Goal: Task Accomplishment & Management: Complete application form

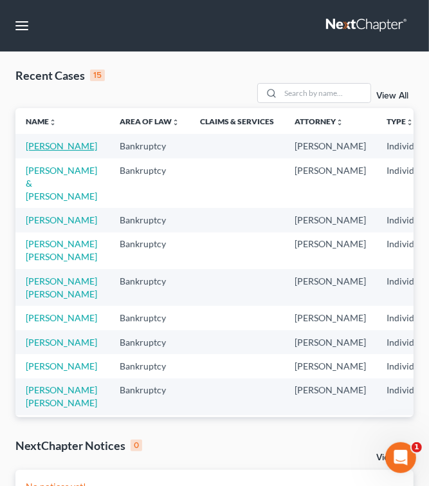
click at [62, 145] on link "[PERSON_NAME]" at bounding box center [61, 145] width 71 height 11
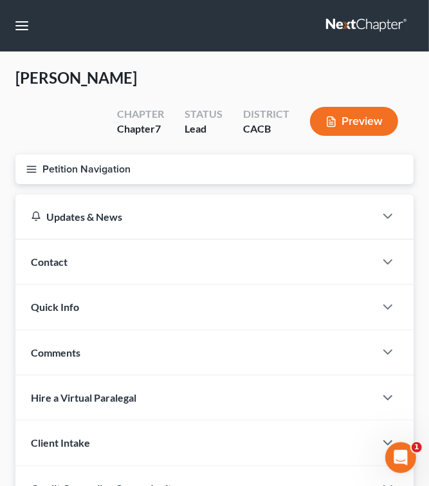
click at [39, 173] on button "Petition Navigation" at bounding box center [214, 169] width 398 height 30
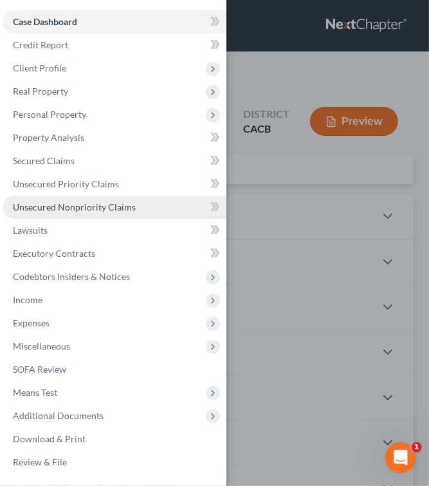
click at [114, 208] on span "Unsecured Nonpriority Claims" at bounding box center [74, 206] width 123 height 11
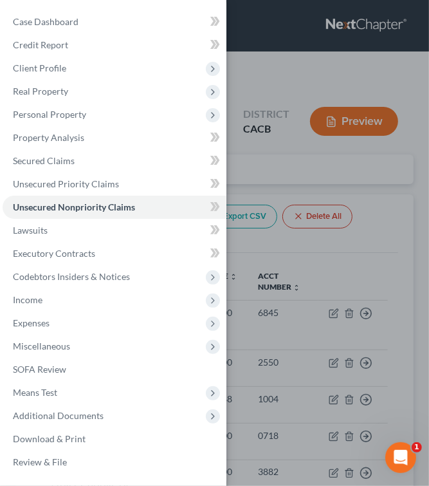
click at [398, 178] on div "Case Dashboard Payments Invoices Payments Payments Credit Report Client Profile" at bounding box center [214, 243] width 429 height 486
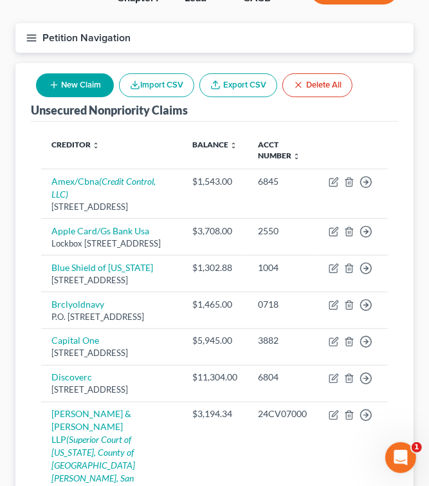
scroll to position [109, 0]
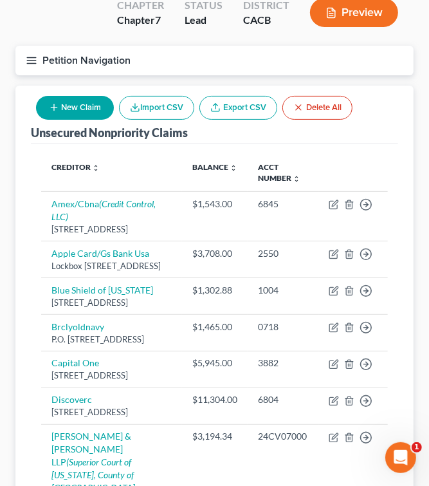
click at [31, 57] on line "button" at bounding box center [31, 57] width 9 height 0
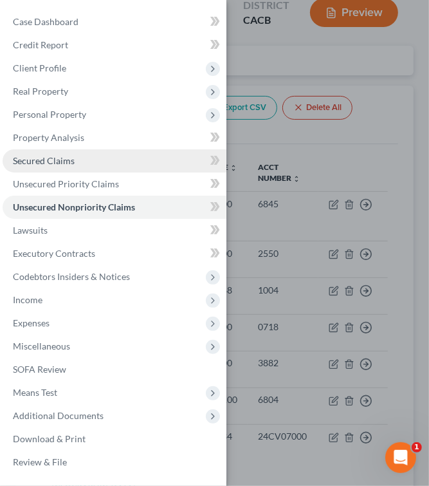
click at [53, 160] on span "Secured Claims" at bounding box center [44, 160] width 62 height 11
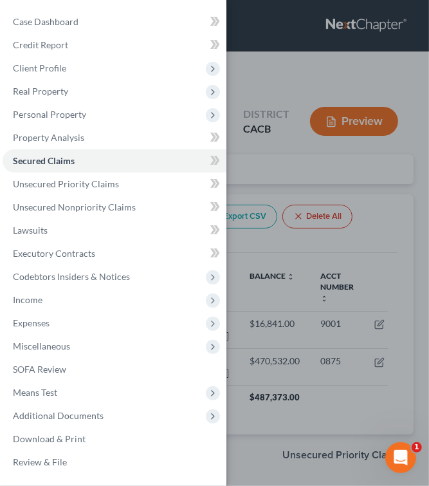
click at [308, 167] on div "Case Dashboard Payments Invoices Payments Payments Credit Report Client Profile" at bounding box center [214, 243] width 429 height 486
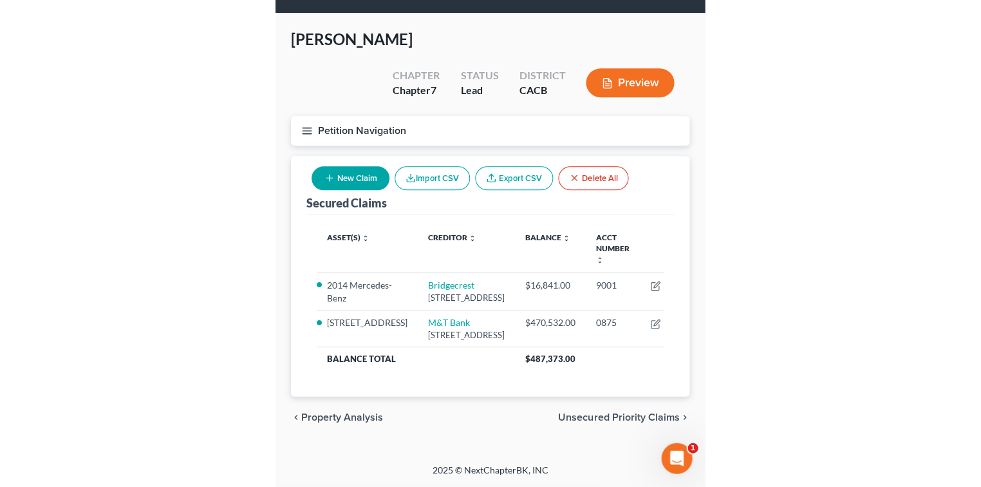
scroll to position [97, 0]
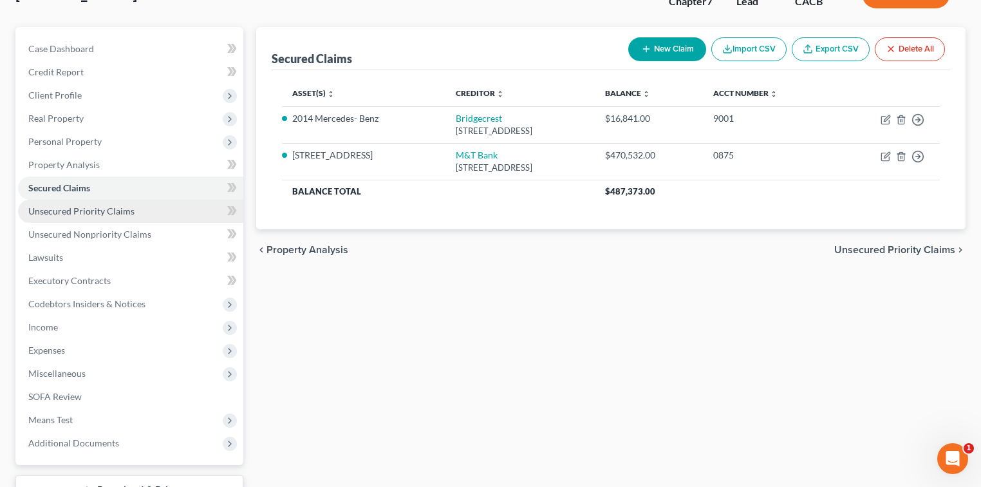
click at [129, 206] on span "Unsecured Priority Claims" at bounding box center [81, 210] width 106 height 11
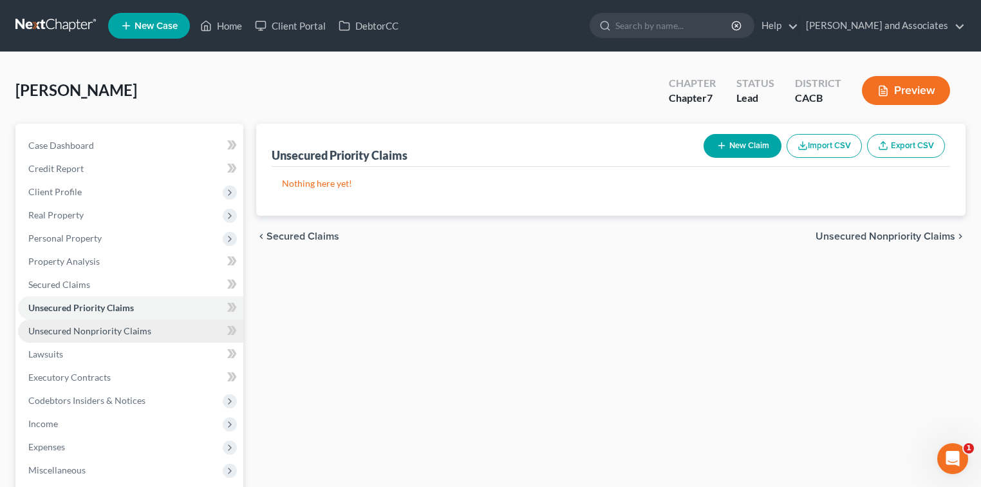
click at [147, 328] on span "Unsecured Nonpriority Claims" at bounding box center [89, 330] width 123 height 11
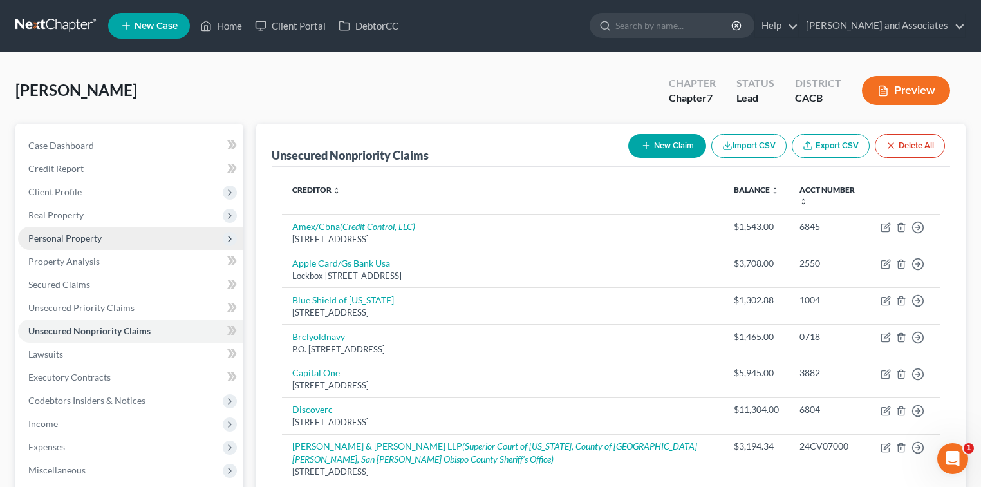
click at [80, 242] on span "Personal Property" at bounding box center [64, 237] width 73 height 11
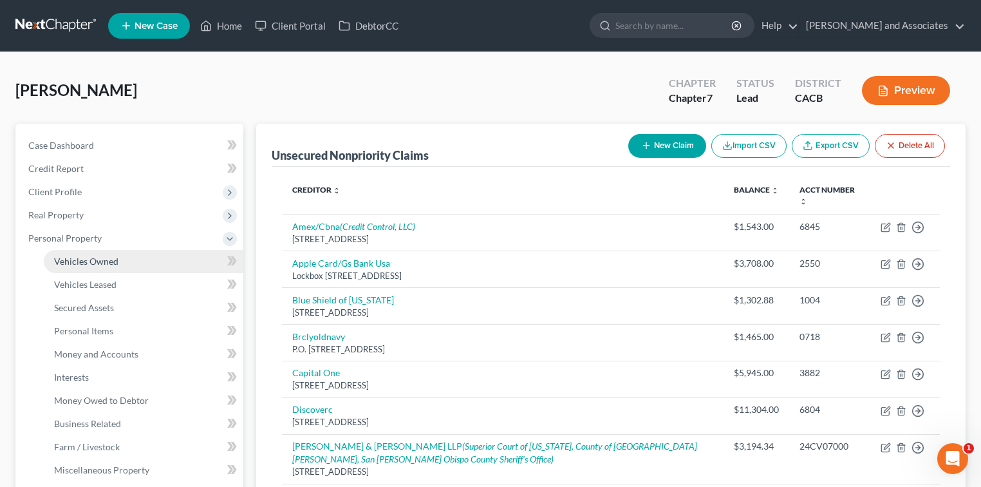
click at [150, 264] on link "Vehicles Owned" at bounding box center [144, 261] width 200 height 23
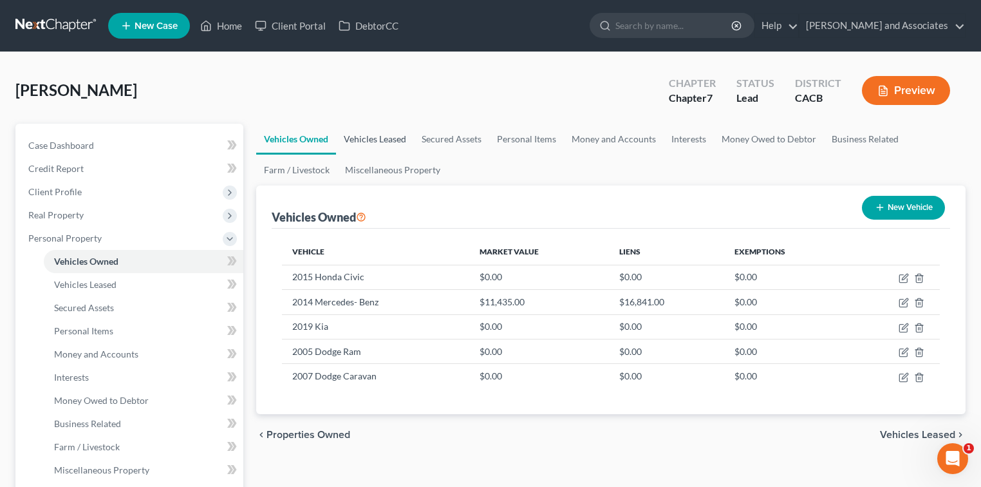
click at [375, 141] on link "Vehicles Leased" at bounding box center [375, 139] width 78 height 31
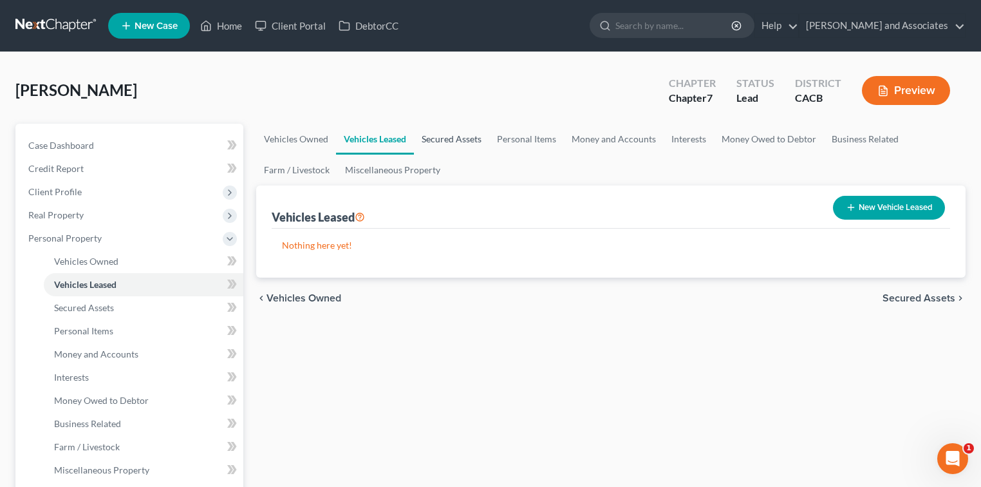
click at [436, 136] on link "Secured Assets" at bounding box center [451, 139] width 75 height 31
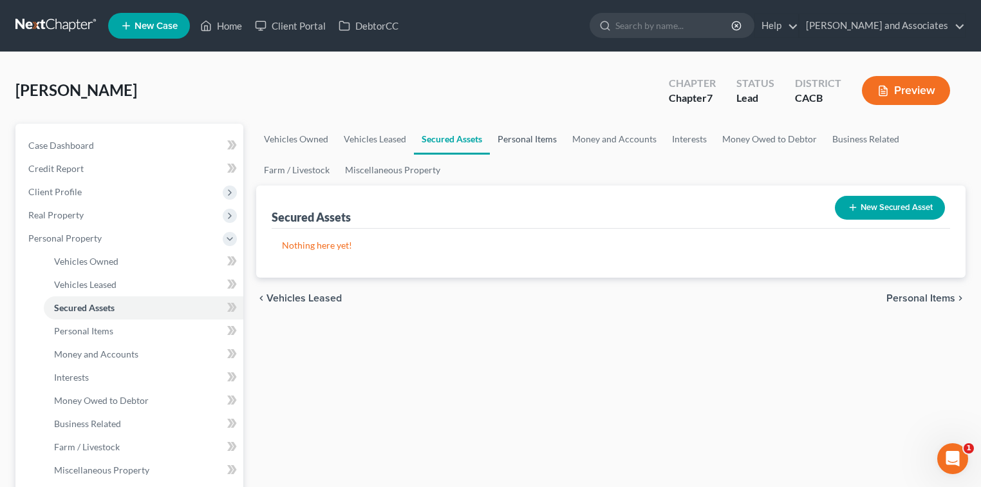
click at [436, 137] on link "Personal Items" at bounding box center [527, 139] width 75 height 31
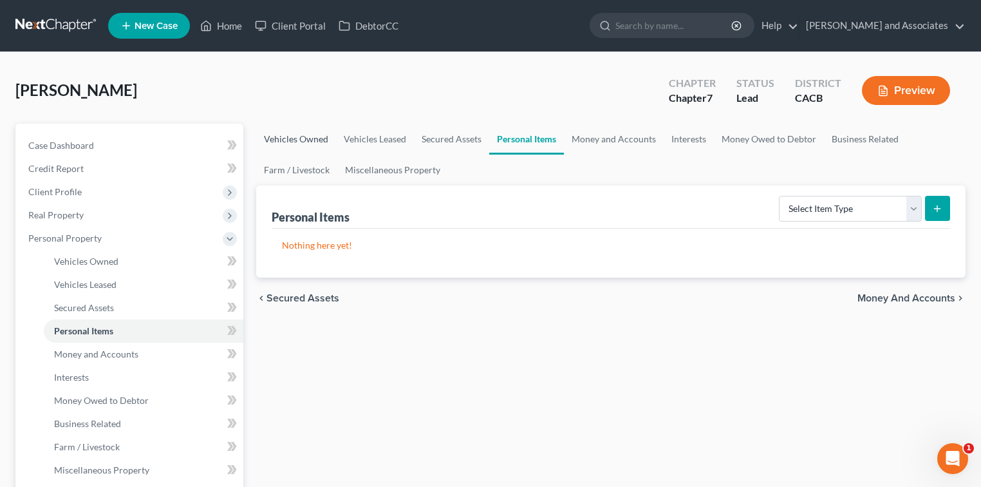
click at [292, 130] on link "Vehicles Owned" at bounding box center [296, 139] width 80 height 31
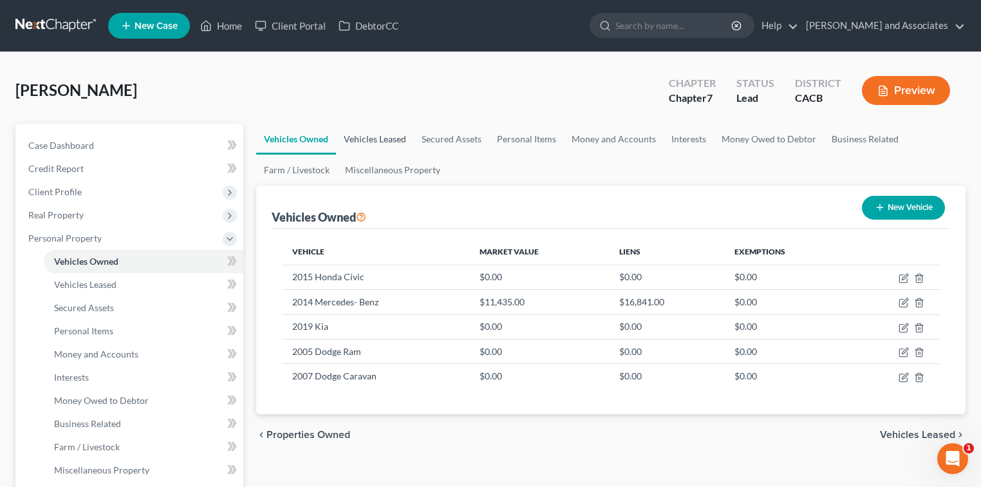
click at [390, 133] on link "Vehicles Leased" at bounding box center [375, 139] width 78 height 31
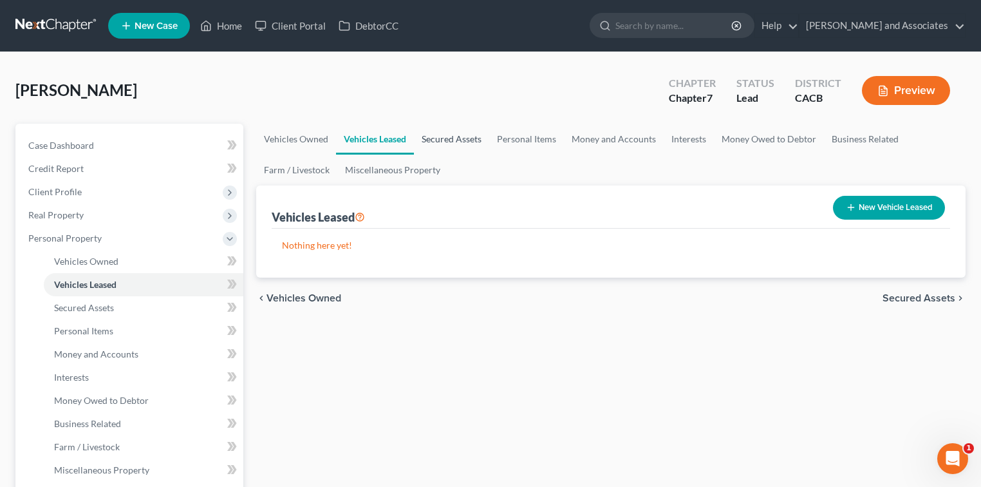
click at [420, 139] on link "Secured Assets" at bounding box center [451, 139] width 75 height 31
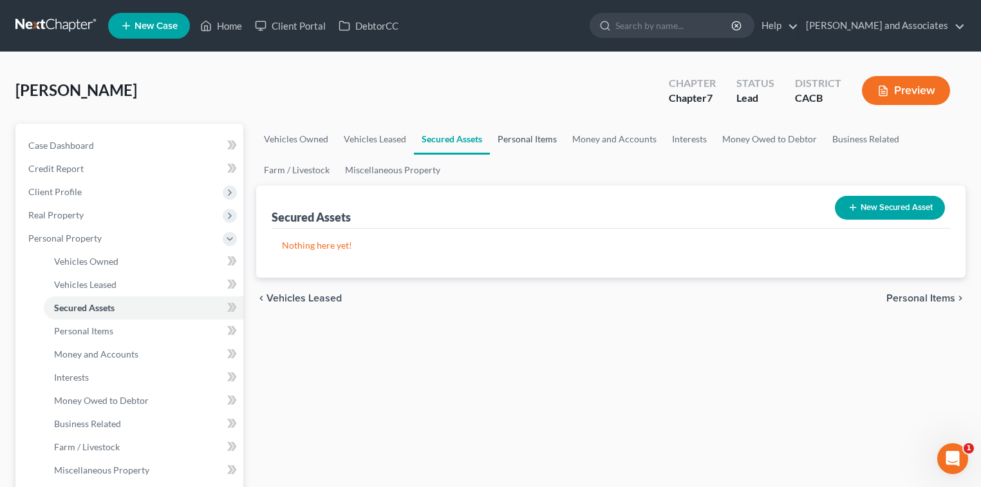
click at [436, 147] on link "Personal Items" at bounding box center [527, 139] width 75 height 31
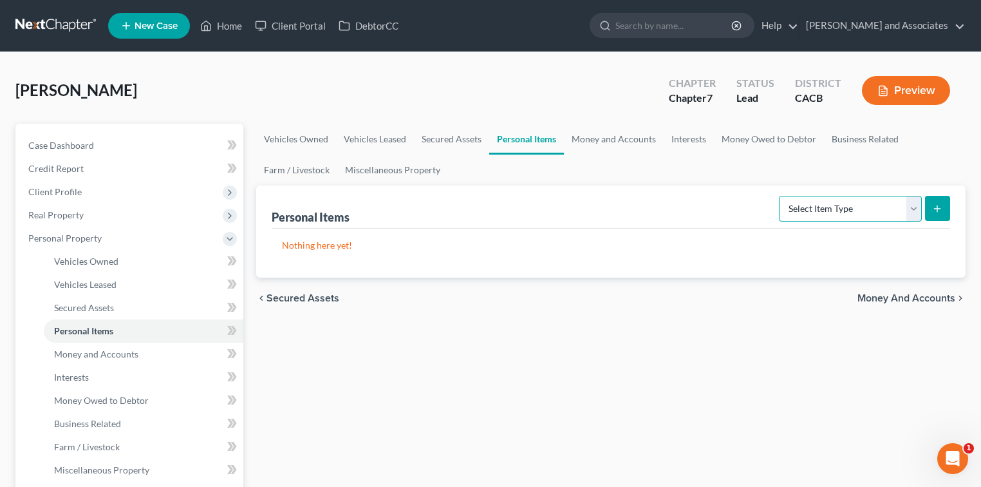
click at [436, 200] on select "Select Item Type Clothing Collectibles Of Value Electronics Firearms Household …" at bounding box center [850, 209] width 143 height 26
select select "clothing"
click at [436, 196] on select "Select Item Type Clothing Collectibles Of Value Electronics Firearms Household …" at bounding box center [850, 209] width 143 height 26
click at [436, 206] on icon "submit" at bounding box center [937, 208] width 10 height 10
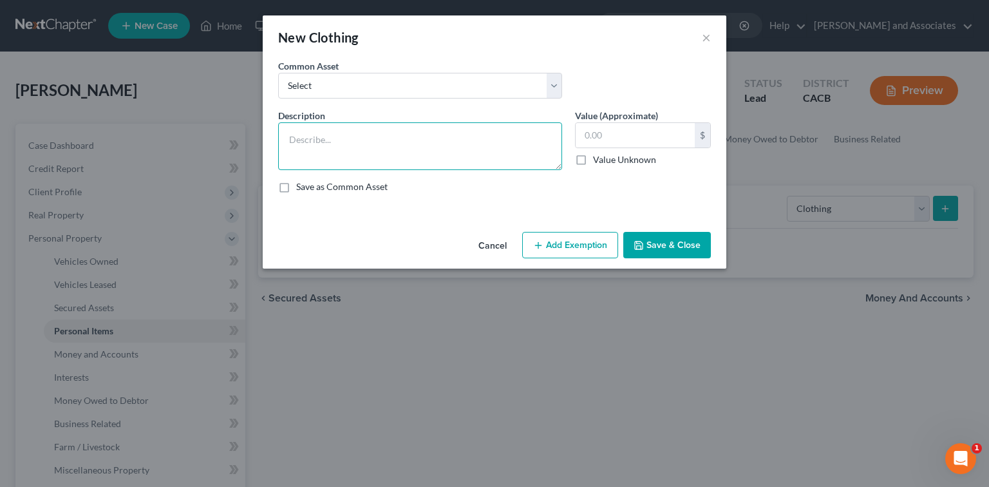
click at [404, 149] on textarea at bounding box center [420, 146] width 284 height 48
type textarea "Clothing for a family of"
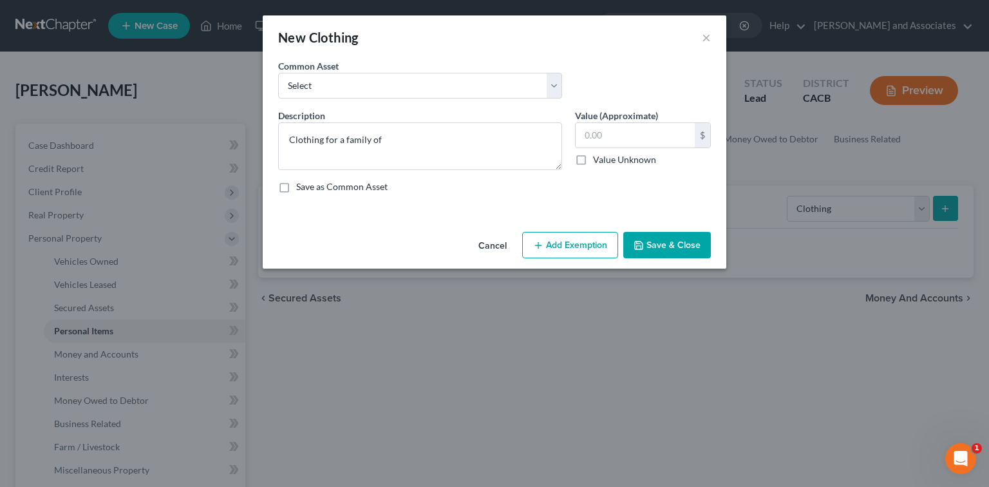
click at [436, 237] on button "Save & Close" at bounding box center [667, 245] width 88 height 27
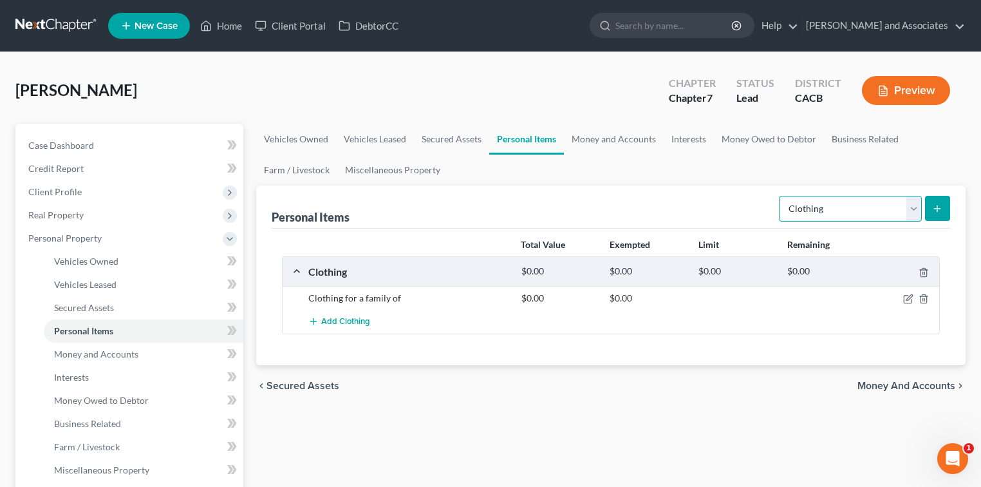
click at [436, 214] on select "Select Item Type Clothing Collectibles Of Value Electronics Firearms Household …" at bounding box center [850, 209] width 143 height 26
select select "electronics"
click at [436, 196] on select "Select Item Type Clothing Collectibles Of Value Electronics Firearms Household …" at bounding box center [850, 209] width 143 height 26
click at [436, 206] on button "submit" at bounding box center [937, 208] width 25 height 25
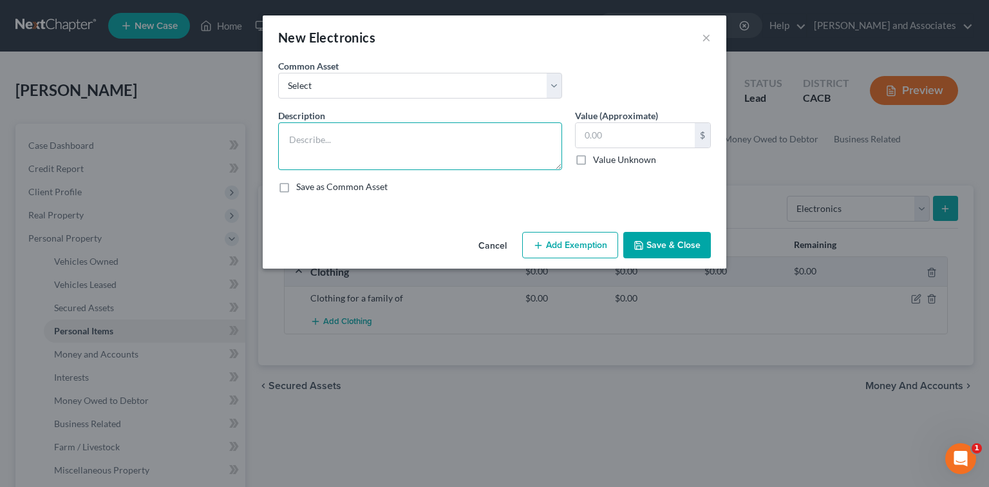
click at [436, 143] on textarea at bounding box center [420, 146] width 284 height 48
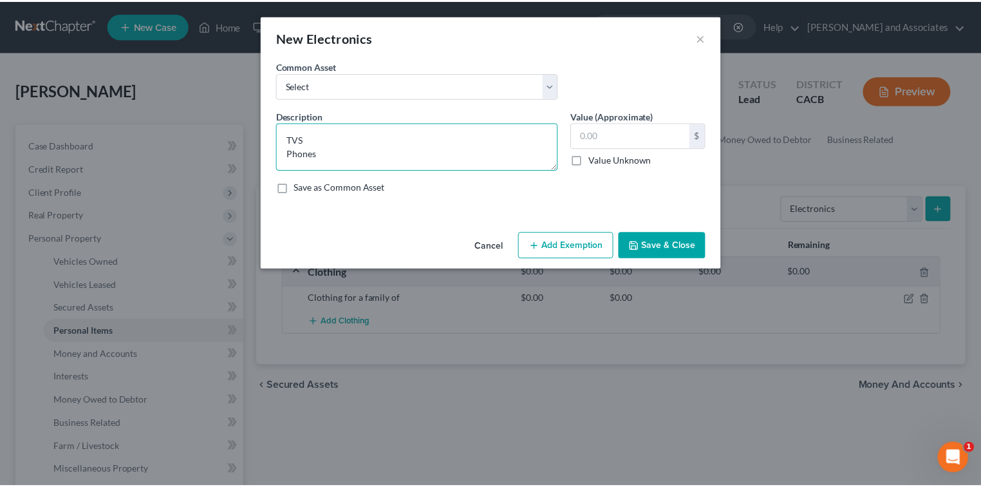
scroll to position [2, 0]
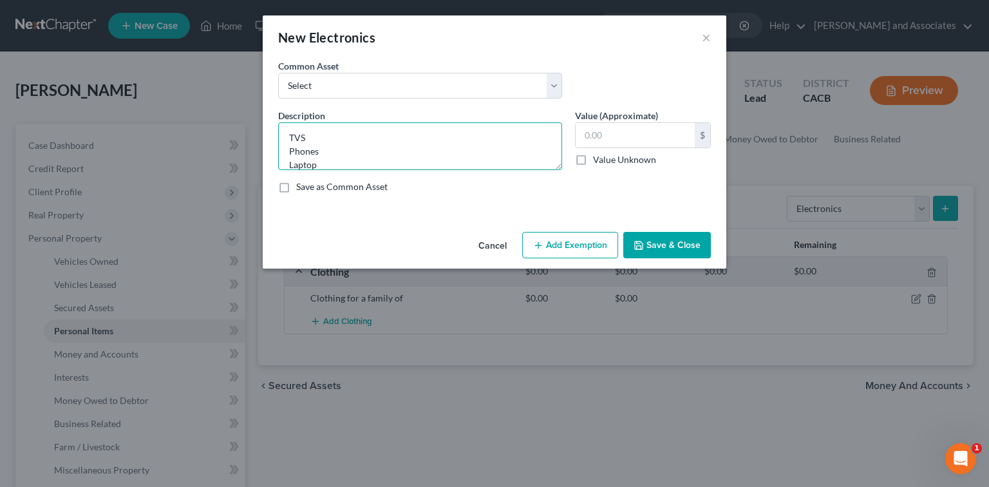
type textarea "TVS Phones Laptop"
click at [436, 250] on button "Save & Close" at bounding box center [667, 245] width 88 height 27
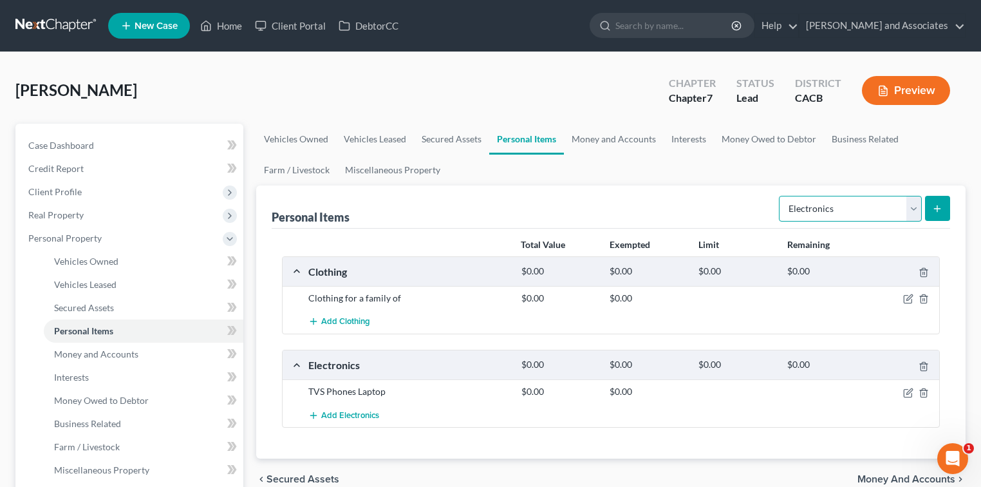
click at [436, 209] on select "Select Item Type Clothing Collectibles Of Value Electronics Firearms Household …" at bounding box center [850, 209] width 143 height 26
select select "household_goods"
click at [436, 196] on select "Select Item Type Clothing Collectibles Of Value Electronics Firearms Household …" at bounding box center [850, 209] width 143 height 26
click at [436, 209] on icon "submit" at bounding box center [937, 208] width 10 height 10
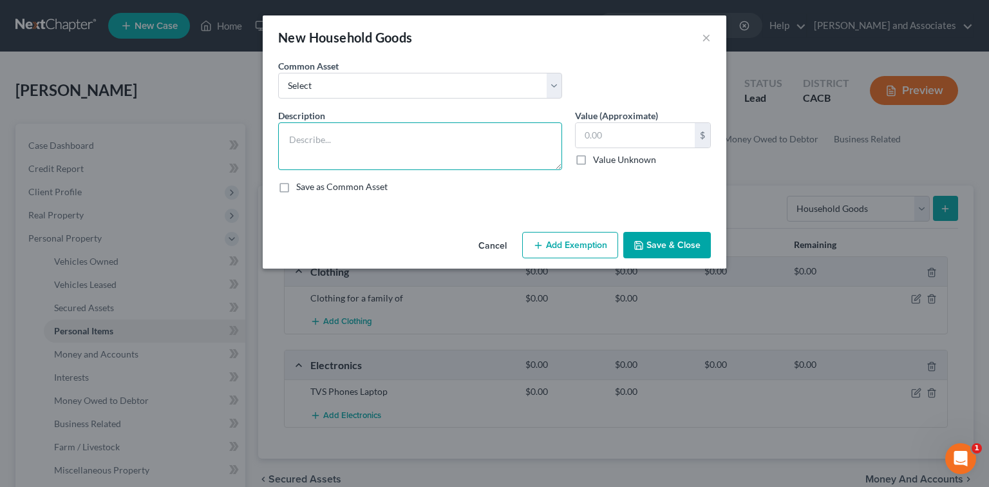
click at [436, 162] on textarea at bounding box center [420, 146] width 284 height 48
click at [436, 143] on textarea "Household Goods and Furnishing" at bounding box center [420, 146] width 284 height 48
click at [436, 160] on textarea "Household Goods and Furnishing" at bounding box center [420, 146] width 284 height 48
click at [436, 156] on textarea "Household Goods and Furnishing" at bounding box center [420, 146] width 284 height 48
type textarea "Household Goods and Furnishing"
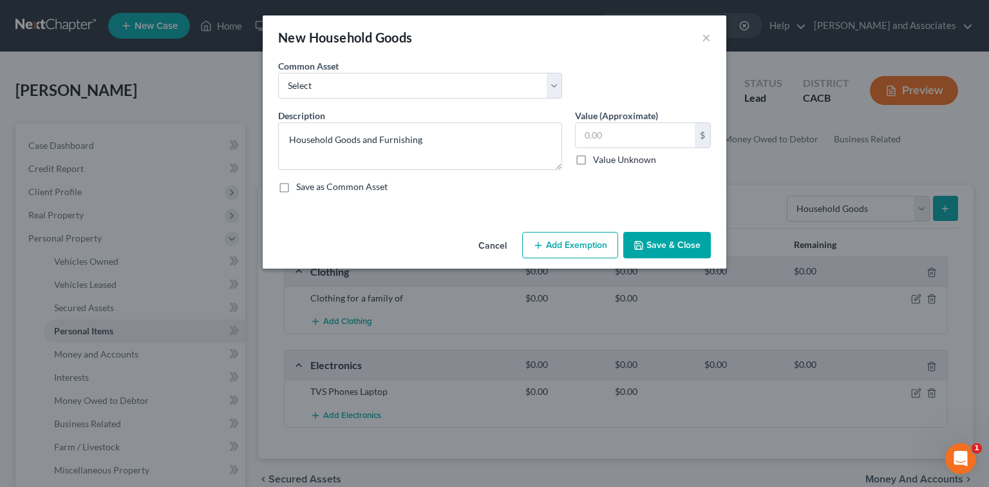
click at [436, 255] on button "Save & Close" at bounding box center [667, 245] width 88 height 27
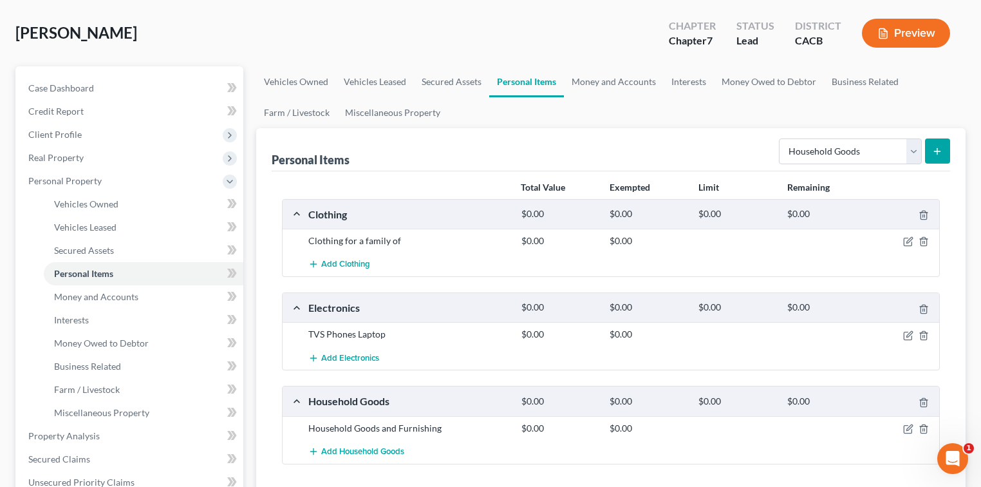
scroll to position [0, 0]
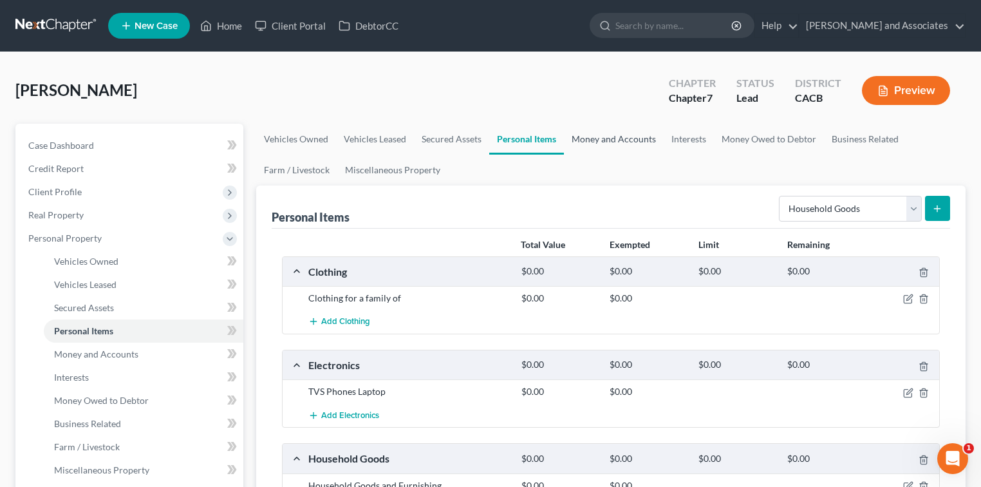
click at [436, 139] on link "Money and Accounts" at bounding box center [614, 139] width 100 height 31
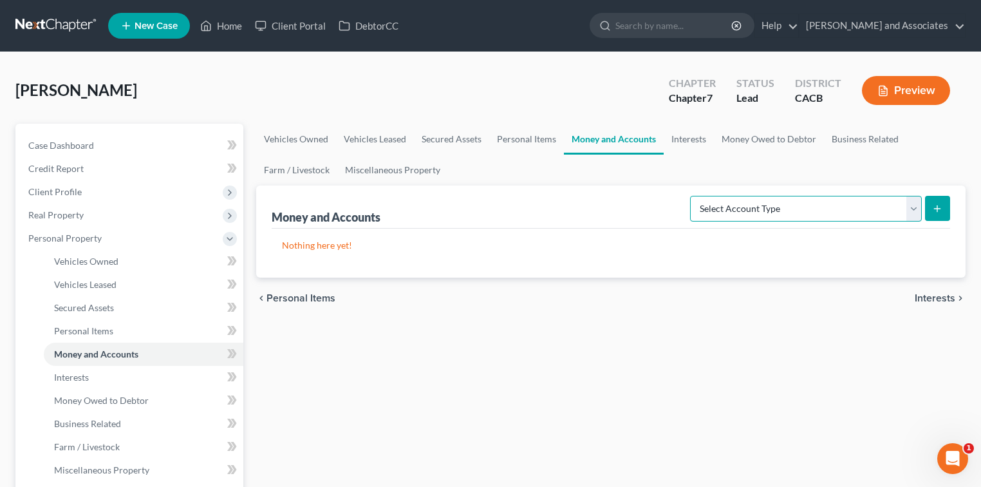
click at [436, 212] on select "Select Account Type Brokerage Cash on Hand Certificates of Deposit Checking Acc…" at bounding box center [806, 209] width 232 height 26
select select "checking"
click at [436, 196] on select "Select Account Type Brokerage Cash on Hand Certificates of Deposit Checking Acc…" at bounding box center [806, 209] width 232 height 26
click at [436, 200] on button "submit" at bounding box center [937, 208] width 25 height 25
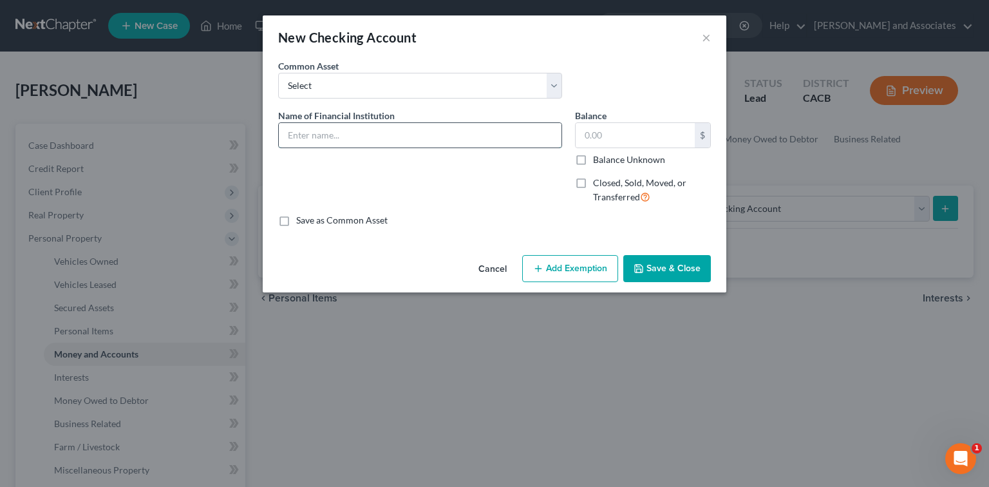
drag, startPoint x: 389, startPoint y: 145, endPoint x: 324, endPoint y: 127, distance: 66.8
click at [324, 127] on input "text" at bounding box center [420, 135] width 283 height 24
type input "Bank of America #1198"
click at [436, 257] on button "Save & Close" at bounding box center [667, 268] width 88 height 27
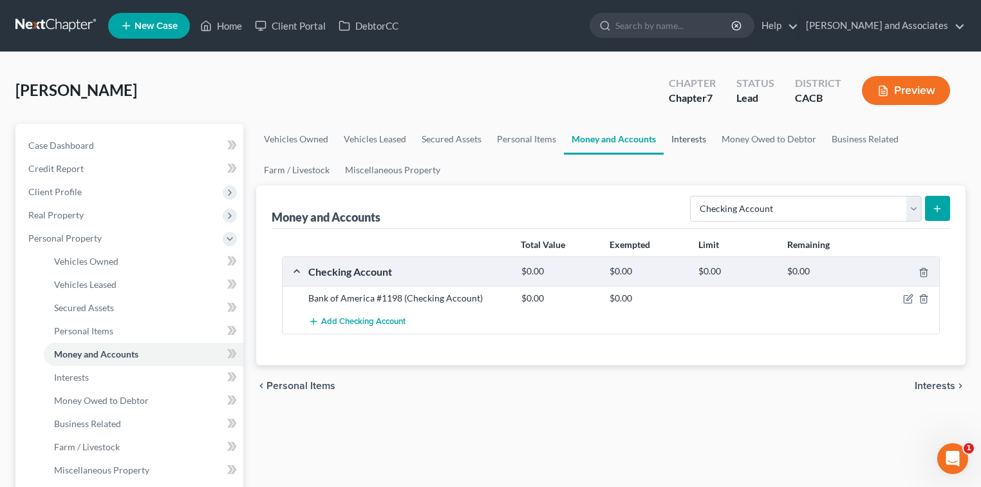
click at [436, 144] on link "Interests" at bounding box center [689, 139] width 50 height 31
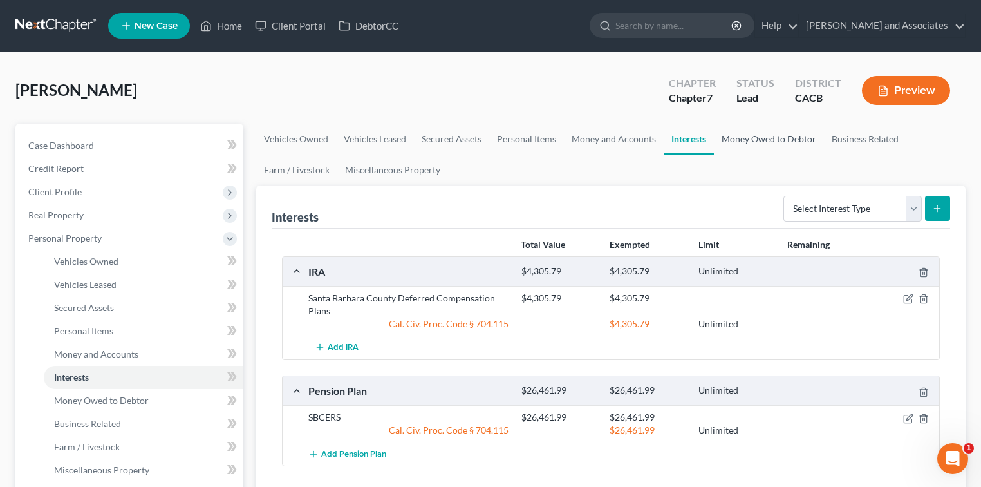
click at [436, 148] on link "Money Owed to Debtor" at bounding box center [769, 139] width 110 height 31
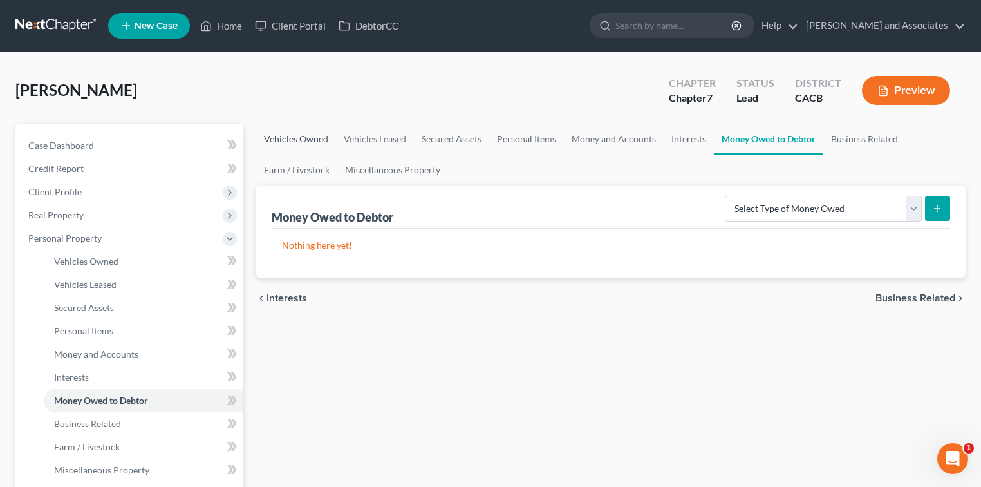
click at [324, 138] on link "Vehicles Owned" at bounding box center [296, 139] width 80 height 31
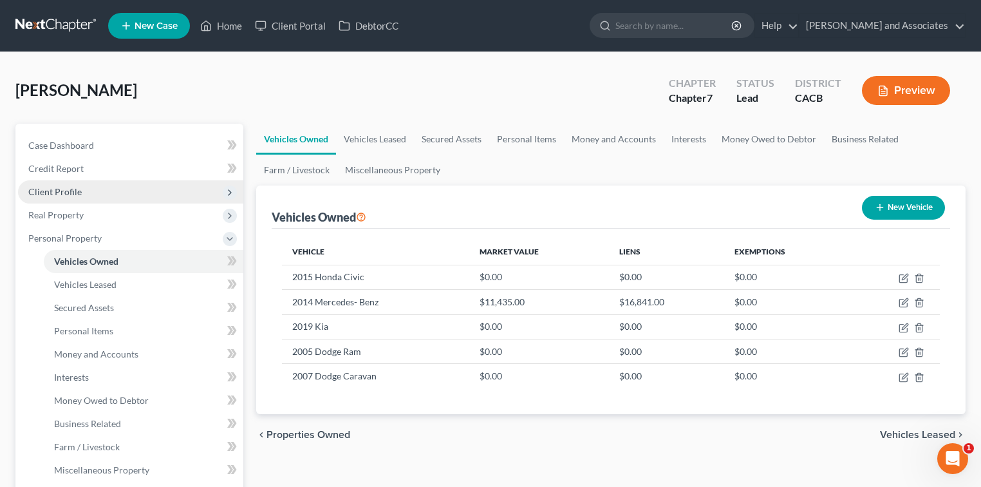
click at [98, 185] on span "Client Profile" at bounding box center [130, 191] width 225 height 23
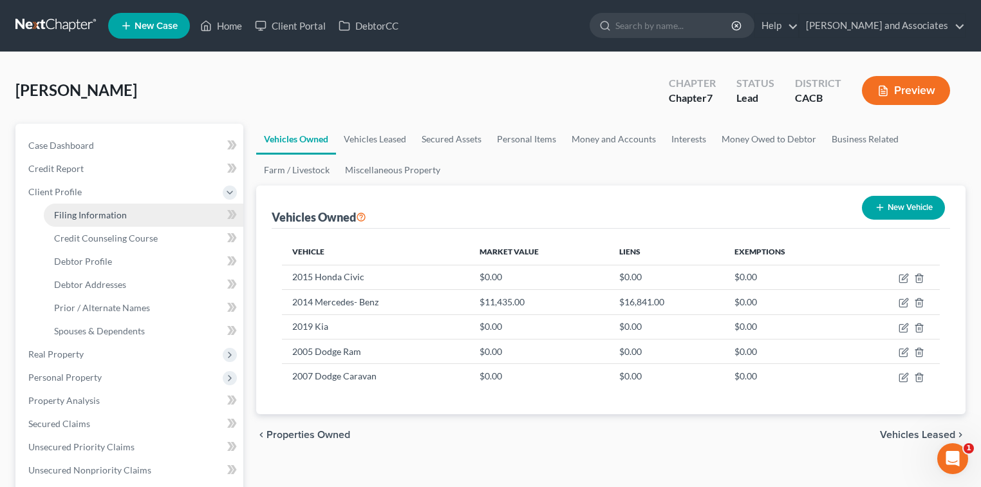
click at [113, 213] on span "Filing Information" at bounding box center [90, 214] width 73 height 11
select select "1"
select select "0"
select select "4"
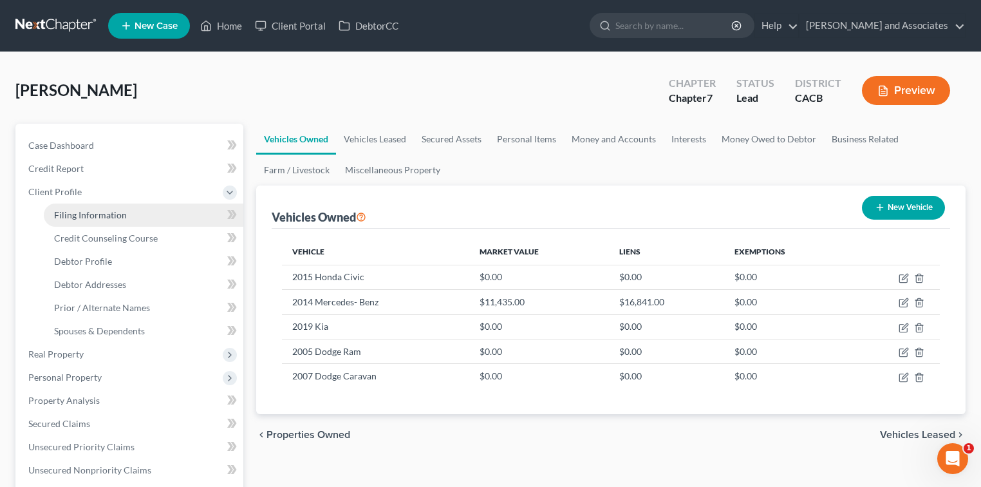
select select "1"
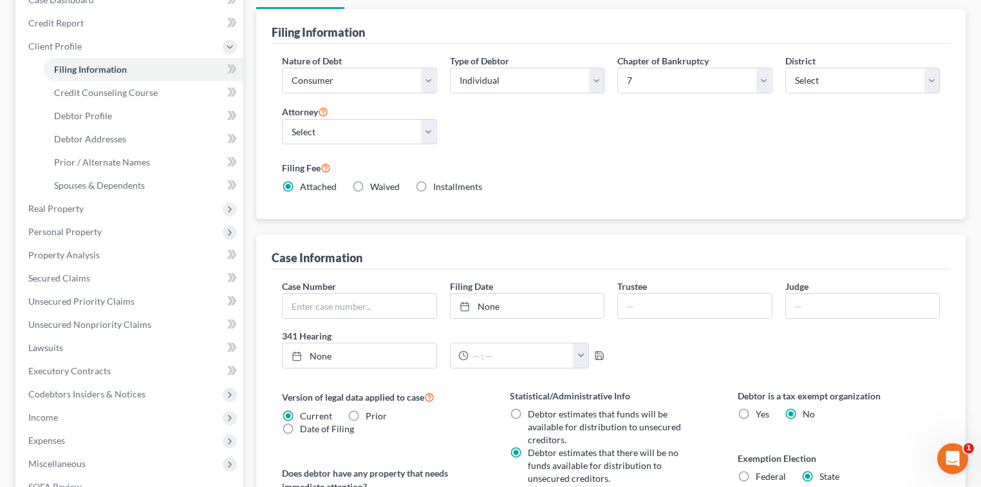
scroll to position [86, 0]
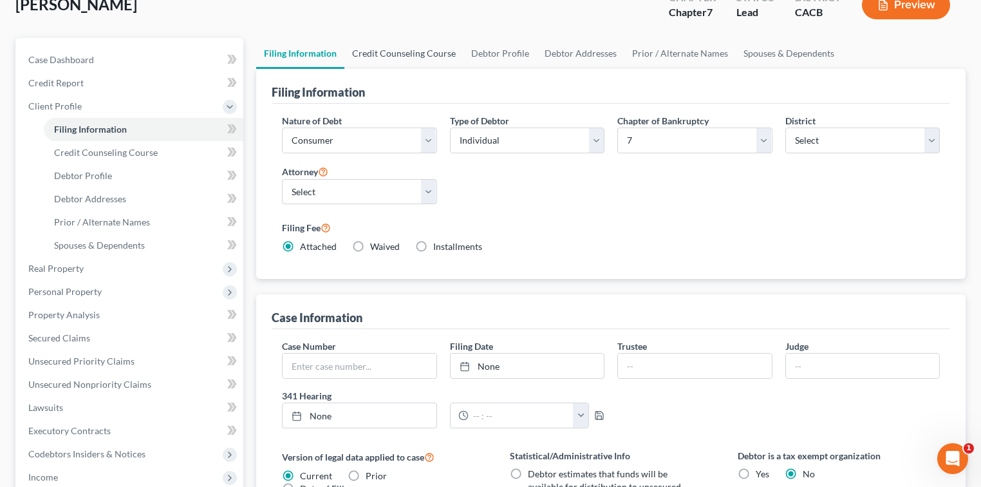
click at [436, 57] on link "Credit Counseling Course" at bounding box center [403, 53] width 119 height 31
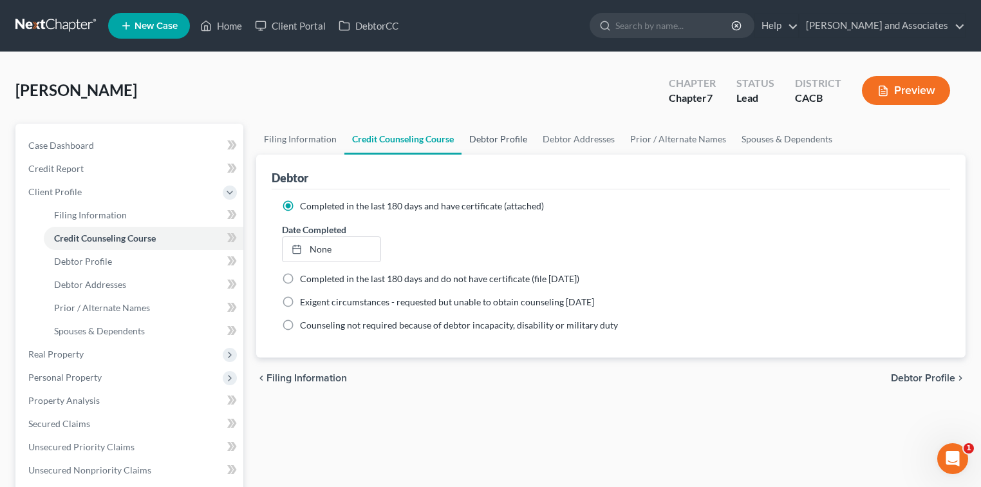
click at [436, 137] on link "Debtor Profile" at bounding box center [497, 139] width 73 height 31
select select "2"
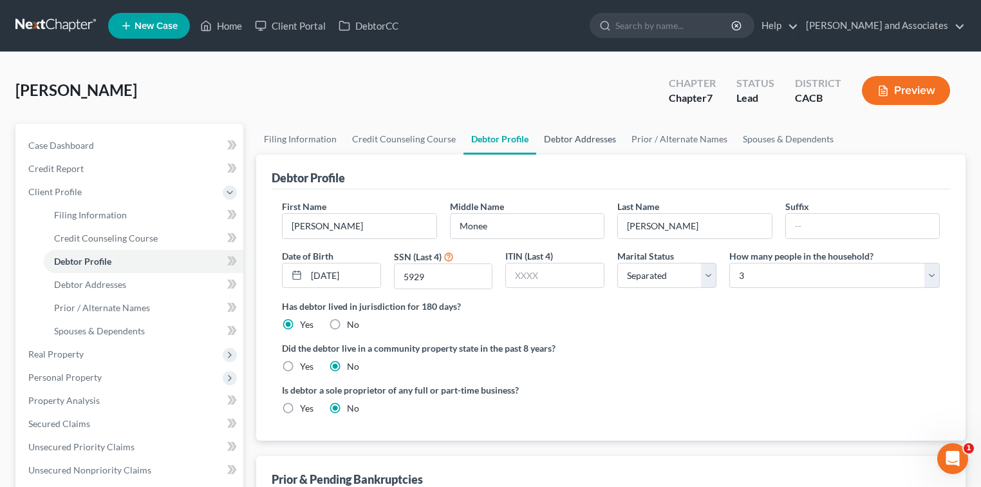
click at [436, 146] on link "Debtor Addresses" at bounding box center [580, 139] width 88 height 31
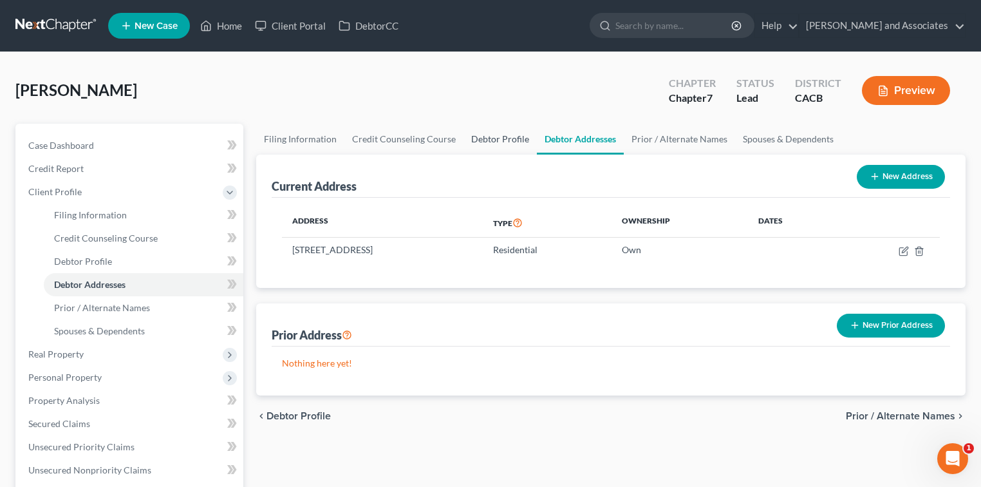
click at [436, 145] on link "Debtor Profile" at bounding box center [499, 139] width 73 height 31
select select "2"
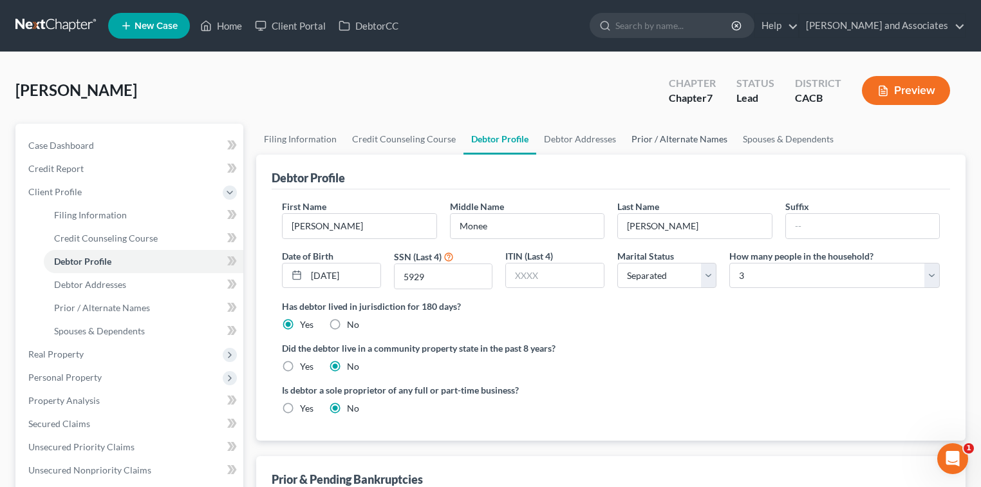
click at [436, 144] on link "Prior / Alternate Names" at bounding box center [679, 139] width 111 height 31
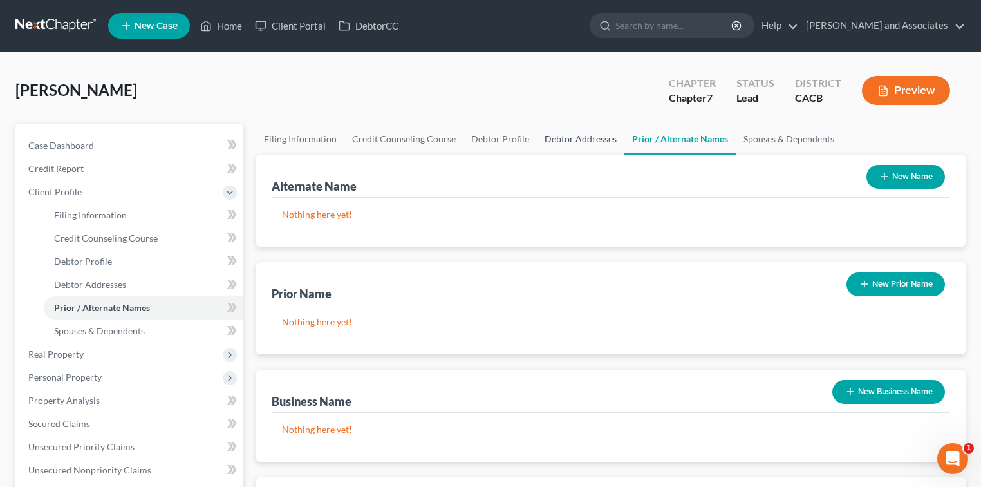
click at [436, 144] on link "Debtor Addresses" at bounding box center [581, 139] width 88 height 31
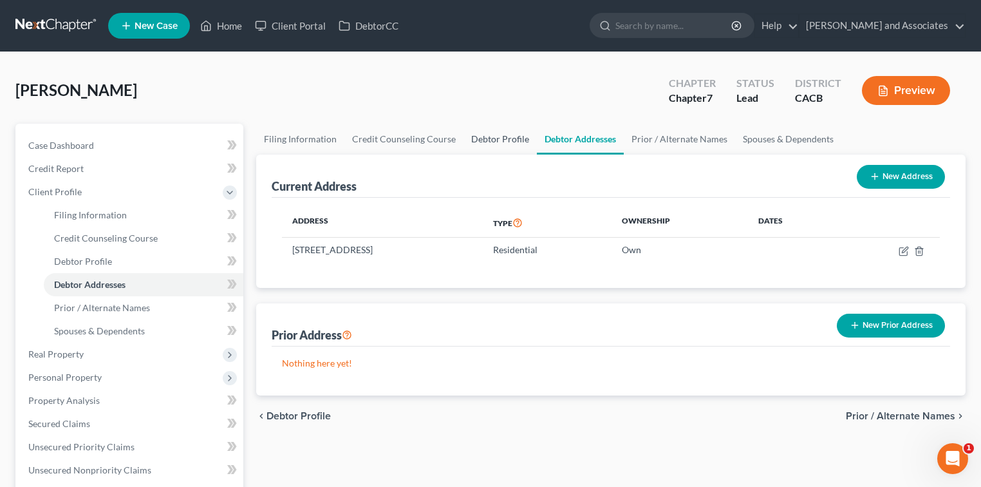
click at [436, 139] on link "Debtor Profile" at bounding box center [499, 139] width 73 height 31
select select "2"
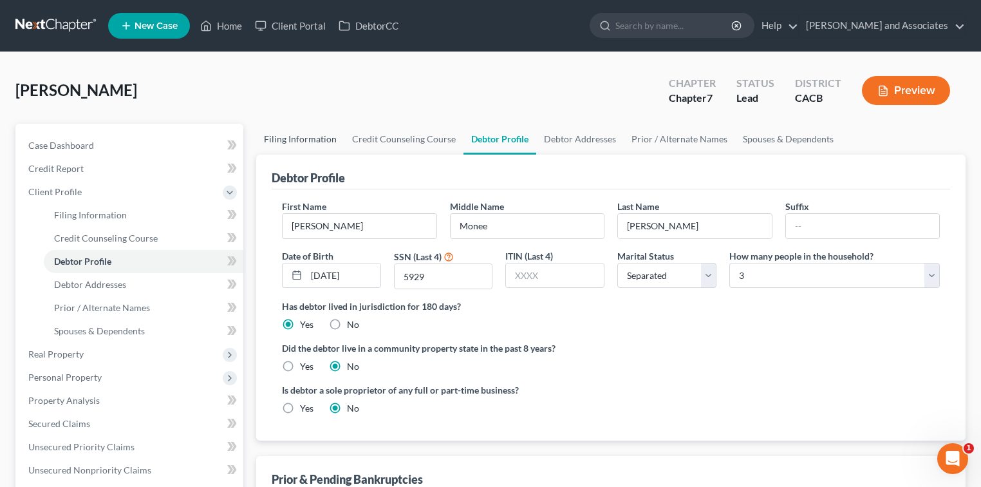
click at [274, 145] on link "Filing Information" at bounding box center [300, 139] width 88 height 31
select select "1"
select select "0"
select select "7"
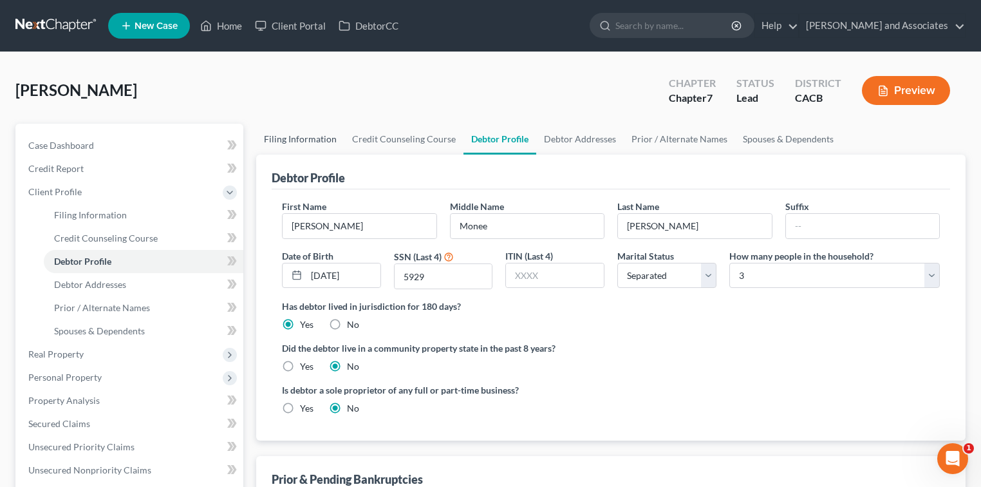
select select "0"
select select "4"
select select "1"
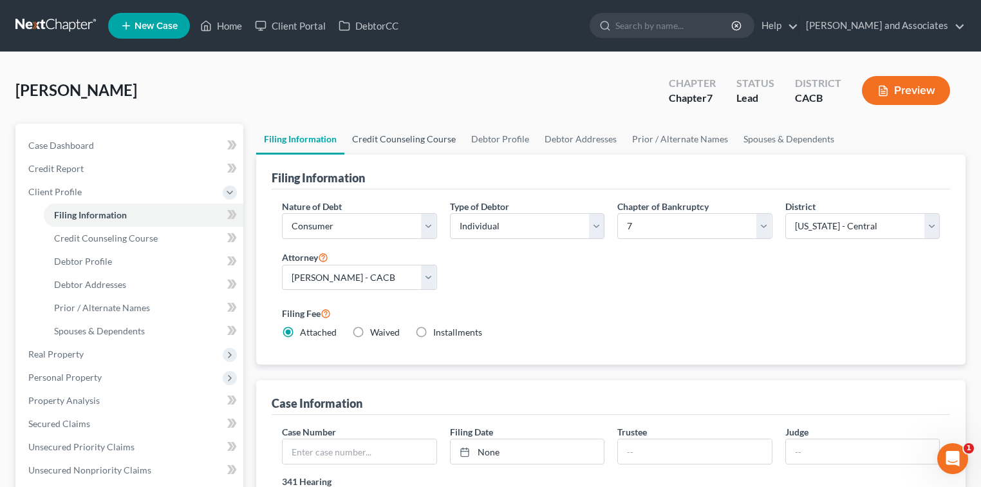
click at [415, 138] on link "Credit Counseling Course" at bounding box center [403, 139] width 119 height 31
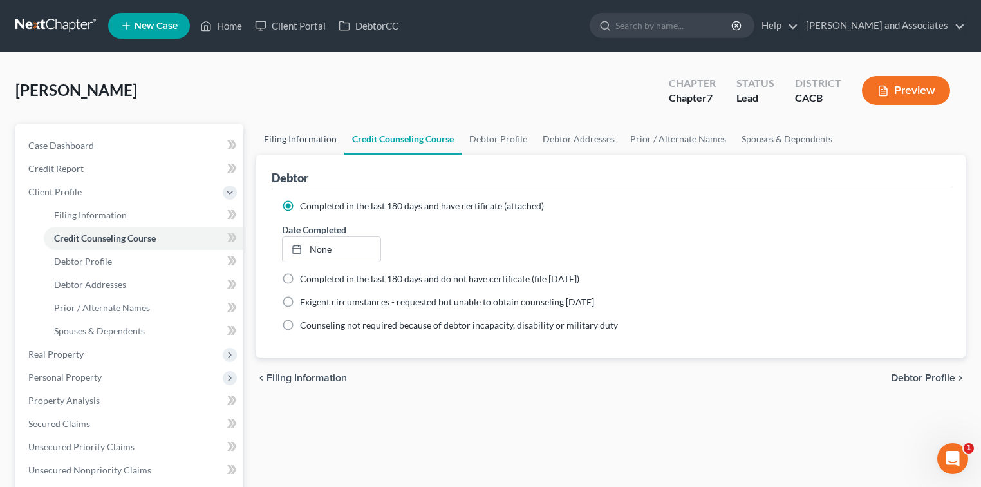
click at [322, 135] on link "Filing Information" at bounding box center [300, 139] width 88 height 31
select select "1"
select select "0"
select select "7"
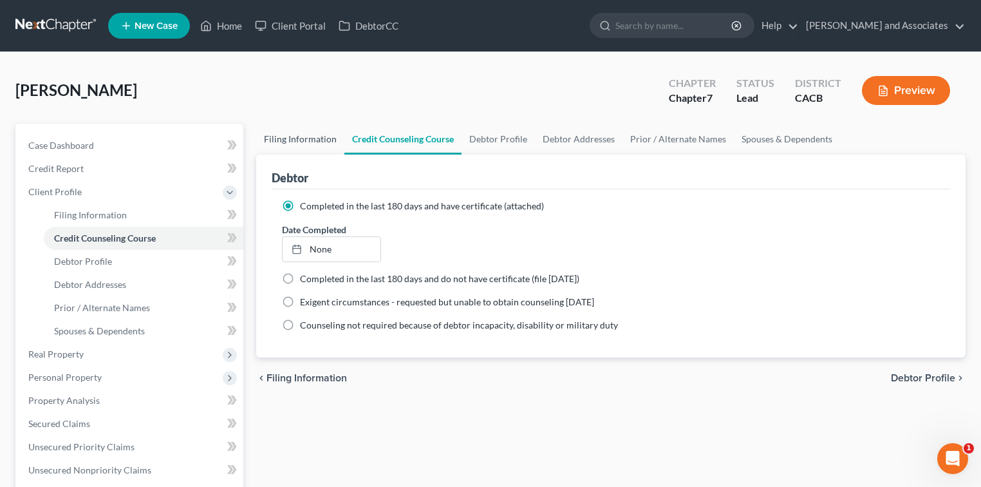
select select "0"
select select "4"
select select "1"
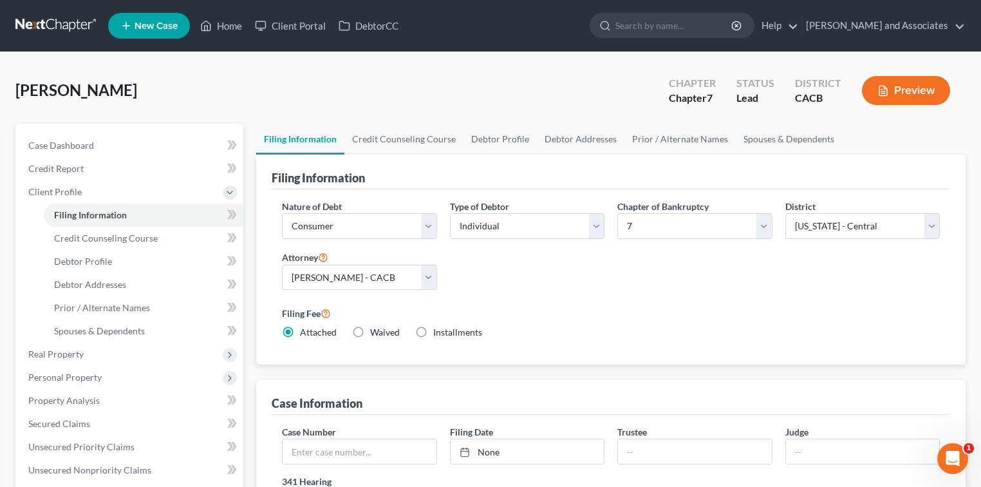
click at [79, 35] on link at bounding box center [56, 25] width 82 height 23
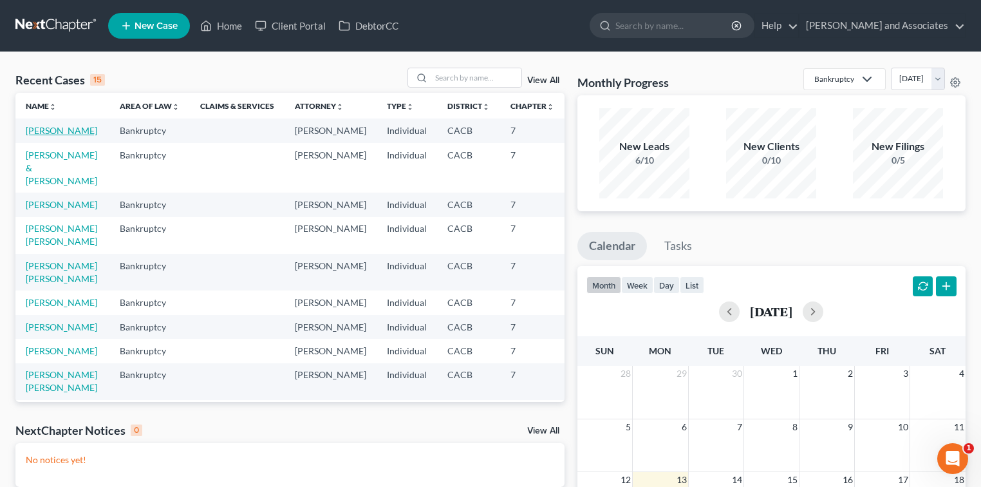
click at [54, 129] on link "[PERSON_NAME]" at bounding box center [61, 130] width 71 height 11
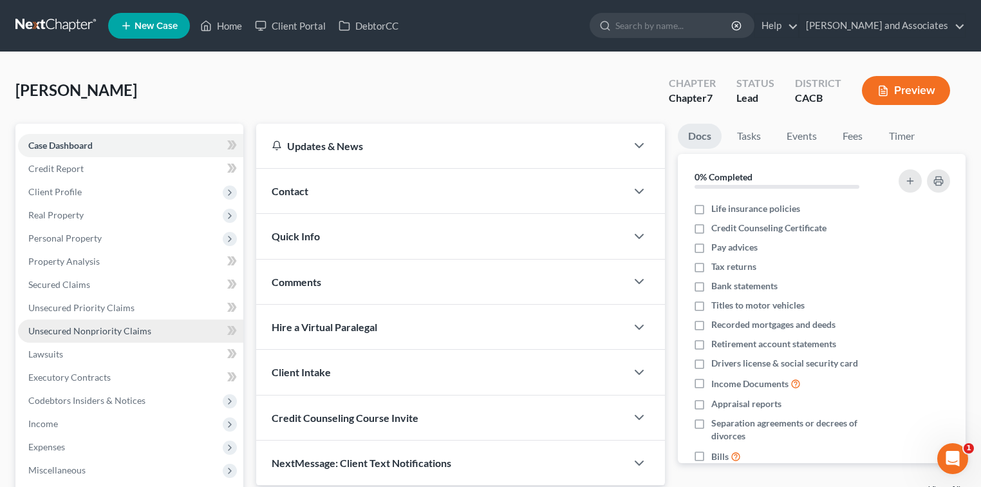
click at [89, 323] on link "Unsecured Nonpriority Claims" at bounding box center [130, 330] width 225 height 23
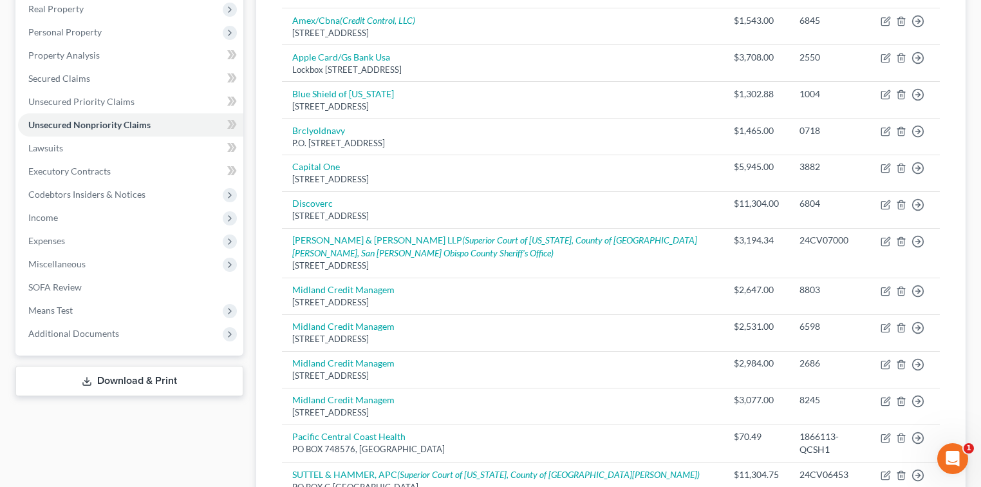
scroll to position [183, 0]
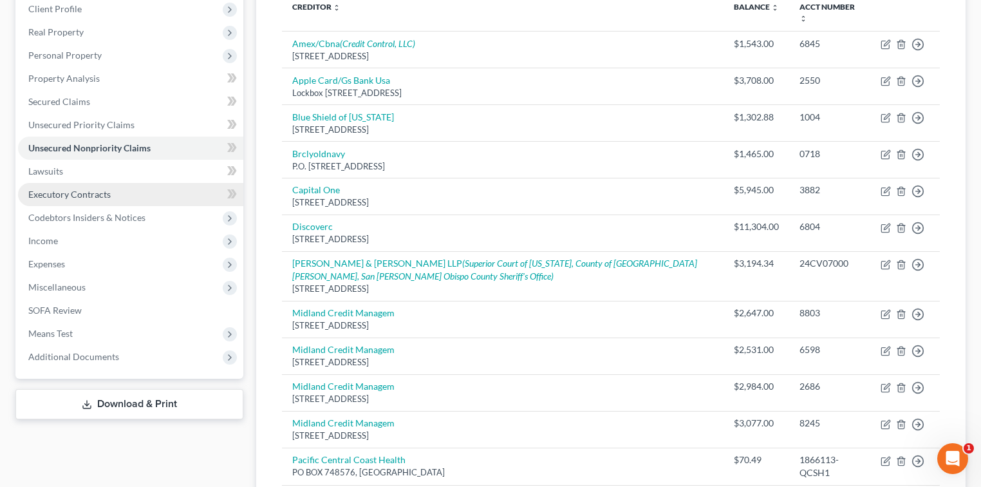
click at [93, 196] on span "Executory Contracts" at bounding box center [69, 194] width 82 height 11
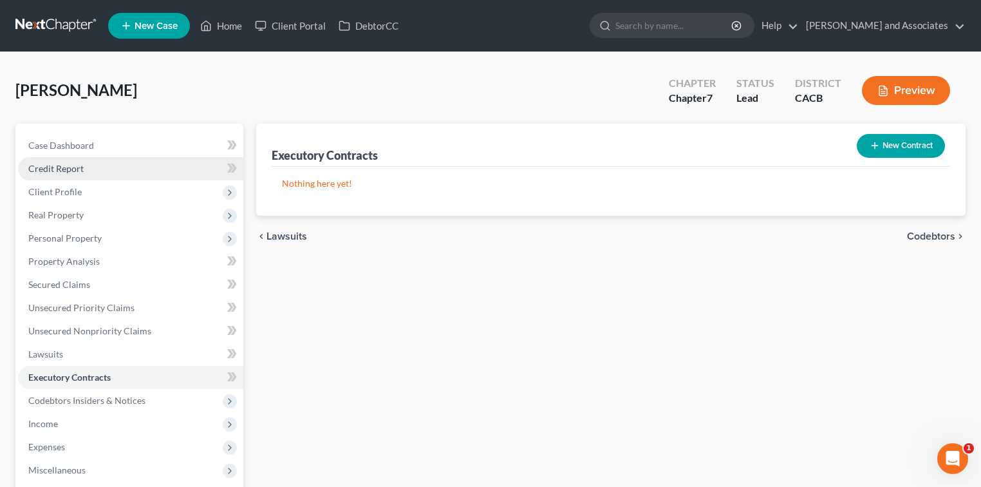
click at [88, 167] on link "Credit Report" at bounding box center [130, 168] width 225 height 23
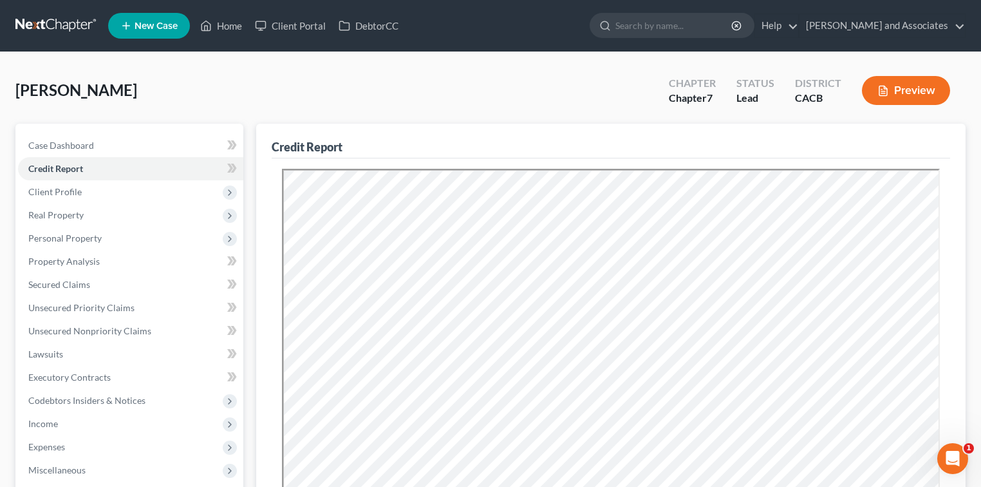
click at [35, 34] on link at bounding box center [56, 25] width 82 height 23
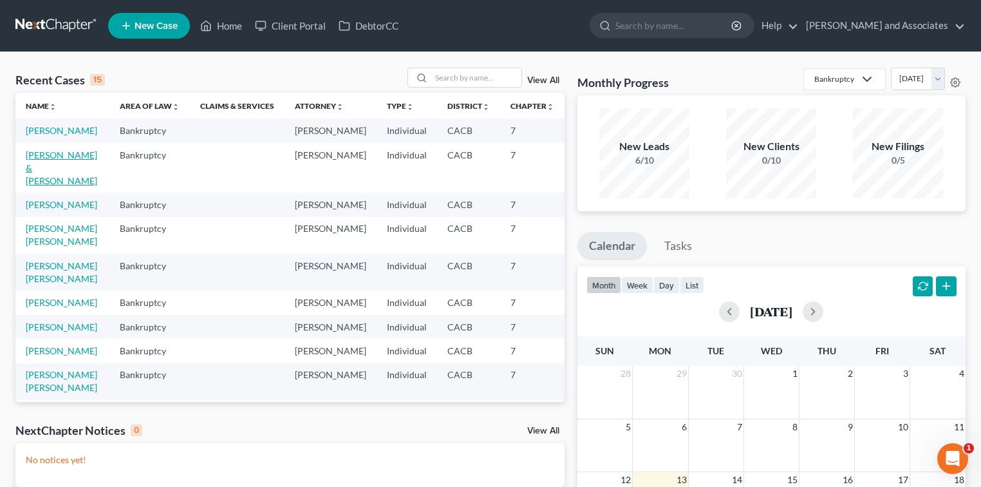
click at [50, 186] on link "[PERSON_NAME] & [PERSON_NAME]" at bounding box center [61, 167] width 71 height 37
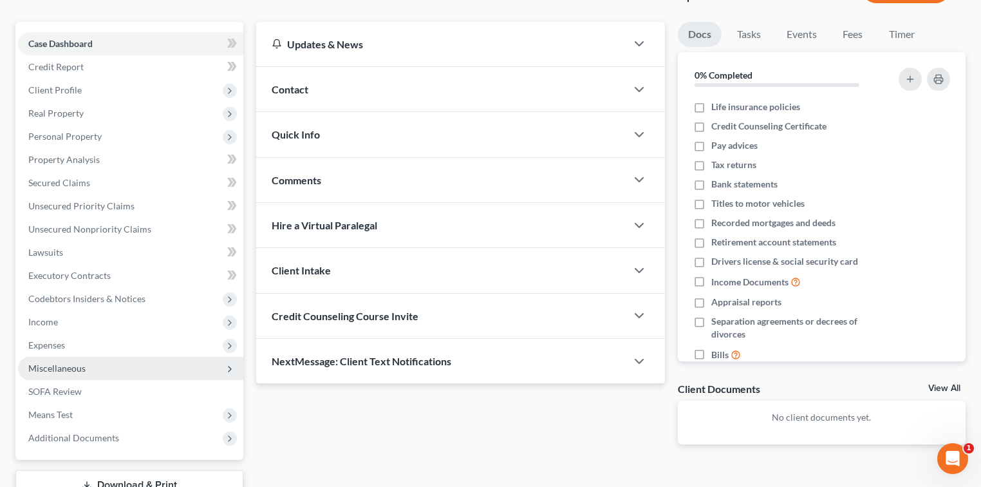
scroll to position [163, 0]
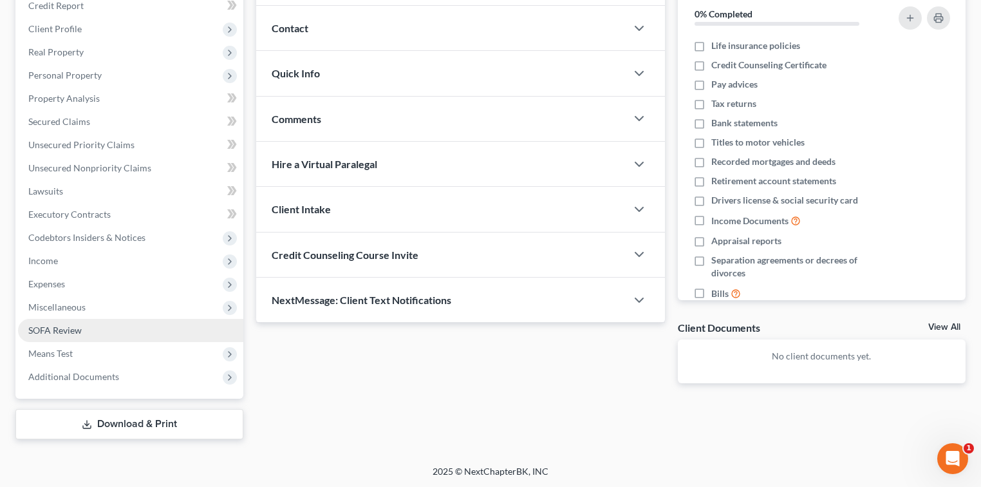
click at [97, 322] on link "SOFA Review" at bounding box center [130, 330] width 225 height 23
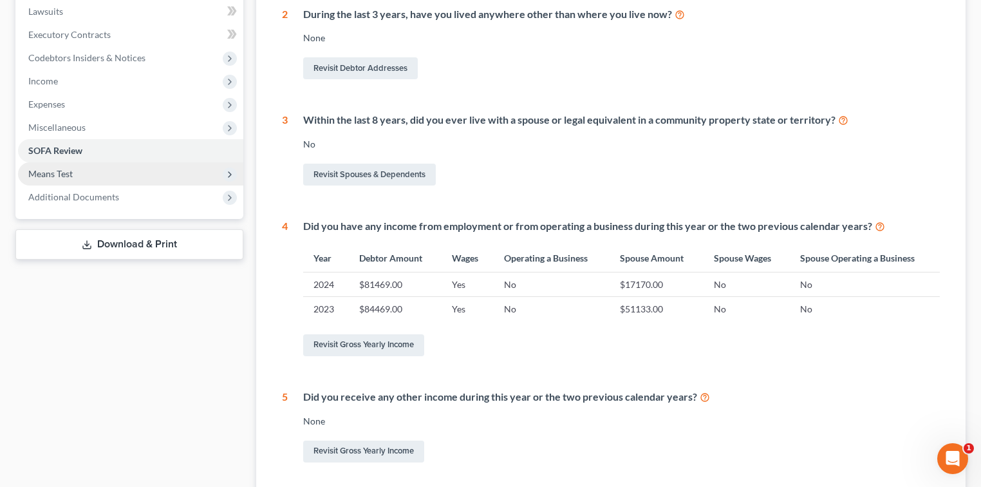
scroll to position [284, 0]
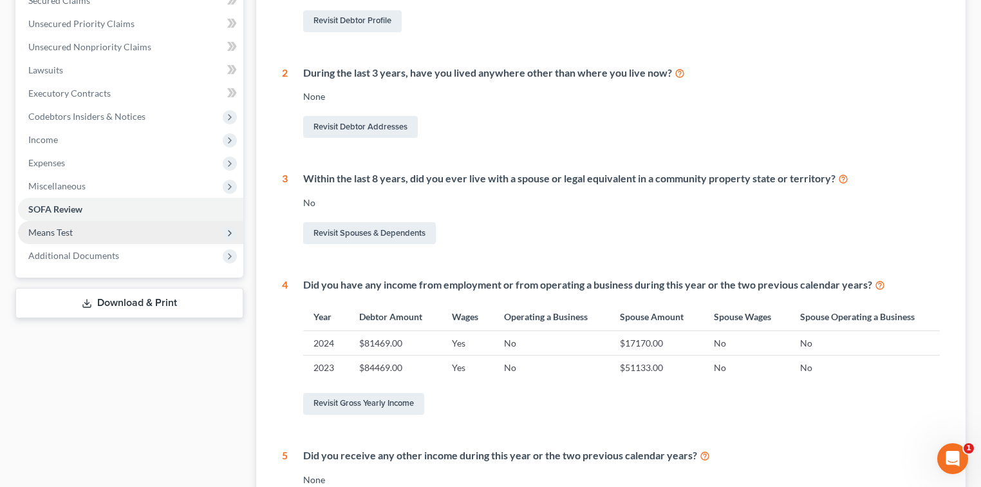
click at [50, 235] on span "Means Test" at bounding box center [50, 232] width 44 height 11
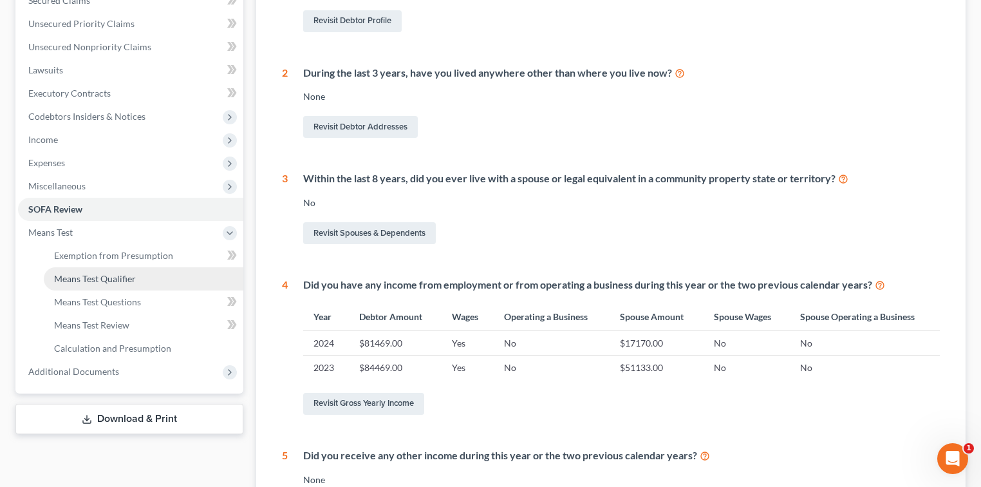
click at [149, 273] on link "Means Test Qualifier" at bounding box center [144, 278] width 200 height 23
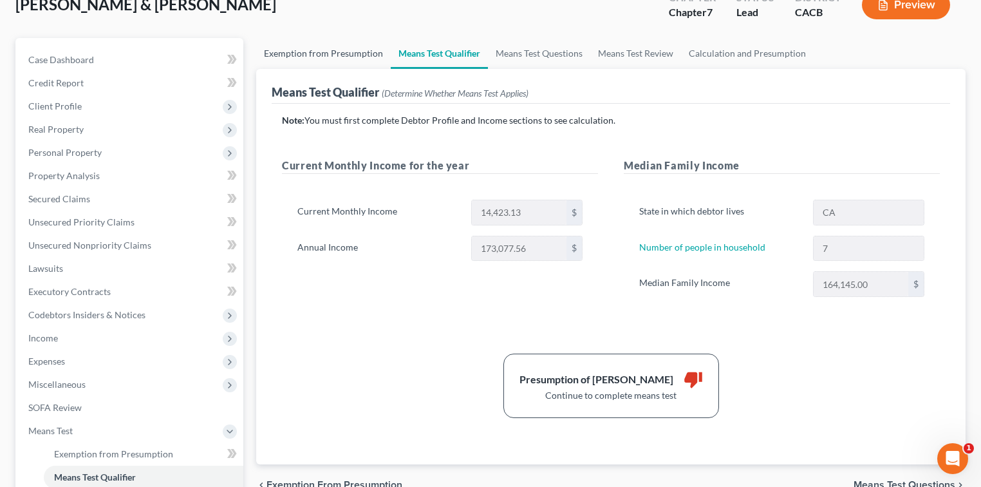
click at [290, 49] on link "Exemption from Presumption" at bounding box center [323, 53] width 135 height 31
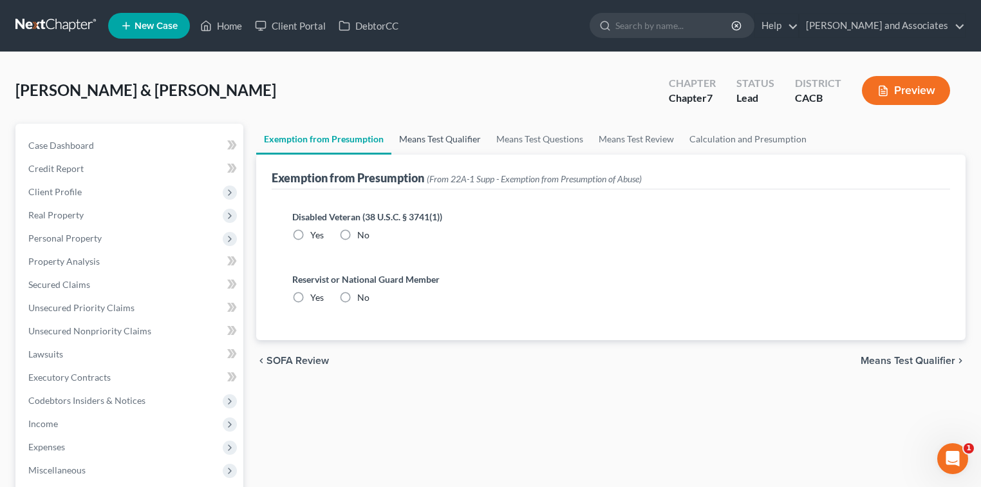
click at [472, 144] on link "Means Test Qualifier" at bounding box center [439, 139] width 97 height 31
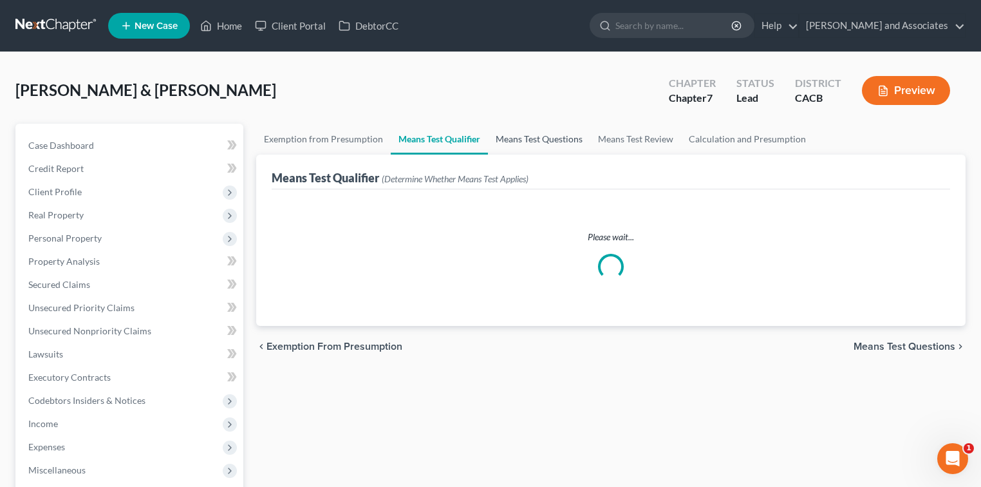
click at [527, 139] on link "Means Test Questions" at bounding box center [539, 139] width 102 height 31
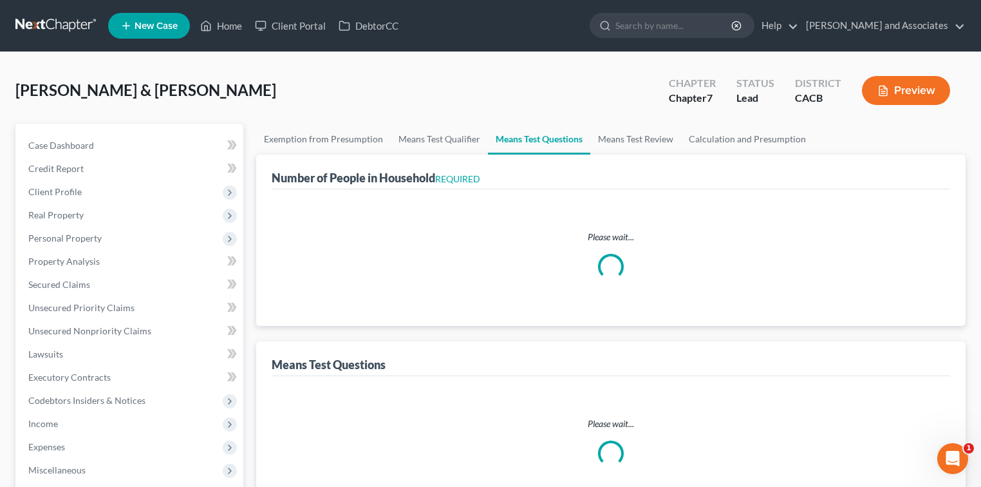
select select "0"
select select "60"
select select "1"
select select "60"
select select "1"
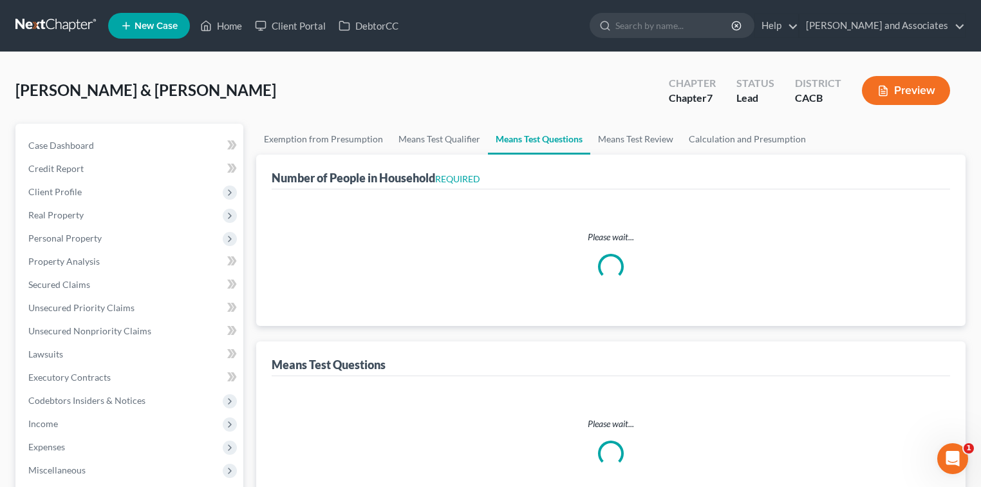
select select "60"
select select "3"
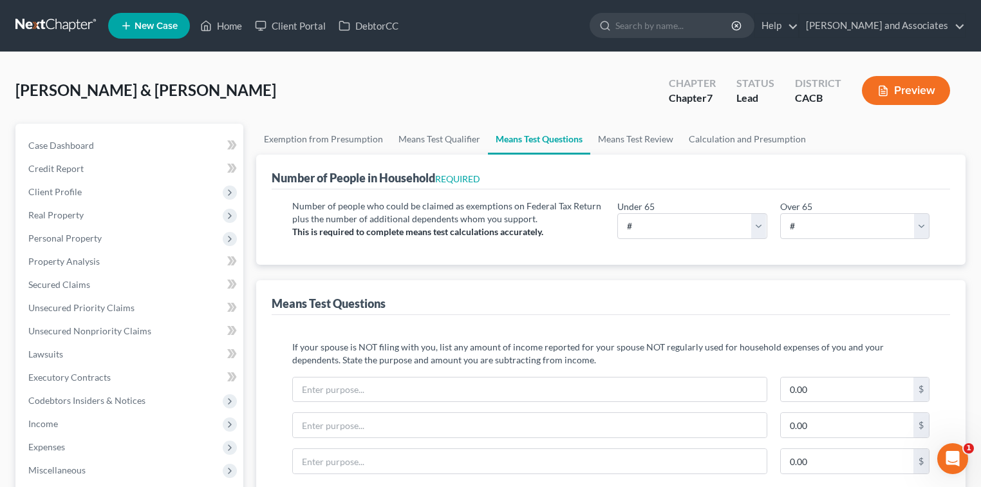
scroll to position [86, 0]
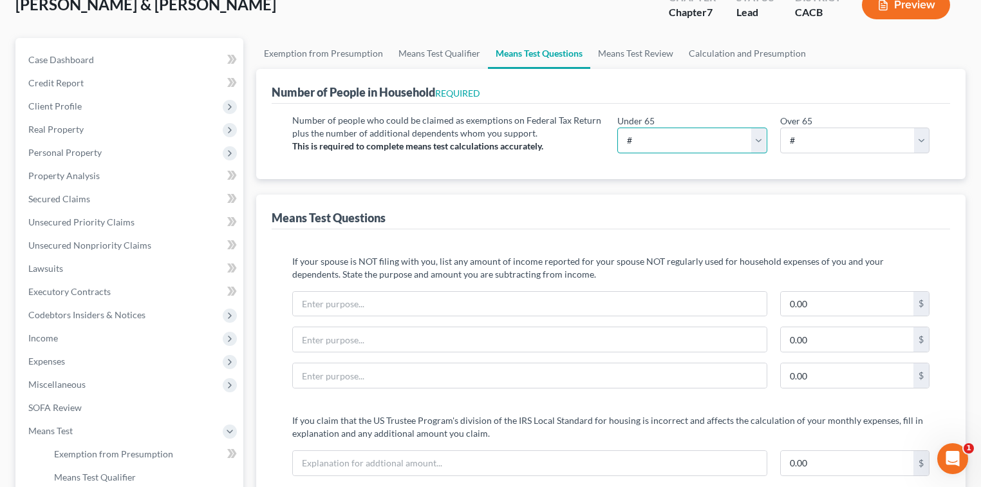
click at [715, 140] on select "# 0 1 2 3 4 5 6 7 8 9 10" at bounding box center [692, 140] width 150 height 26
select select "2"
click at [617, 127] on select "# 0 1 2 3 4 5 6 7 8 9 10" at bounding box center [692, 140] width 150 height 26
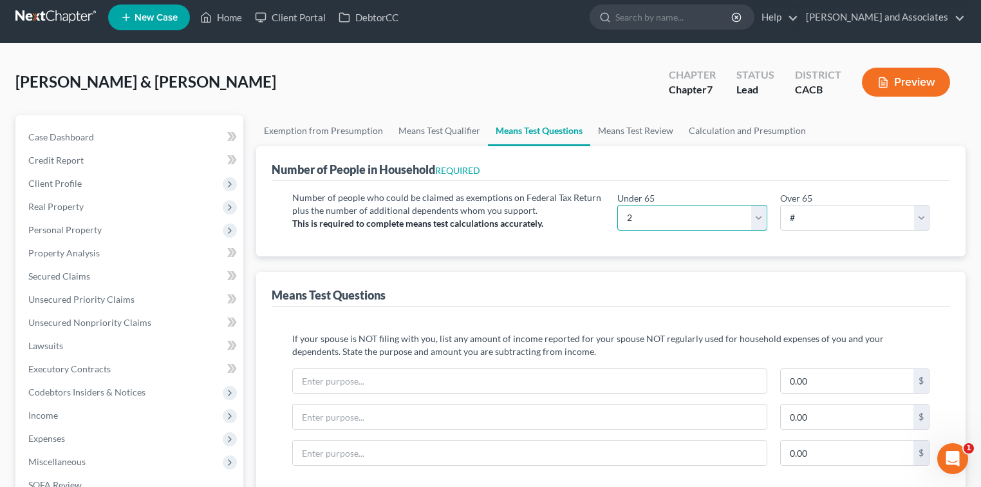
scroll to position [0, 0]
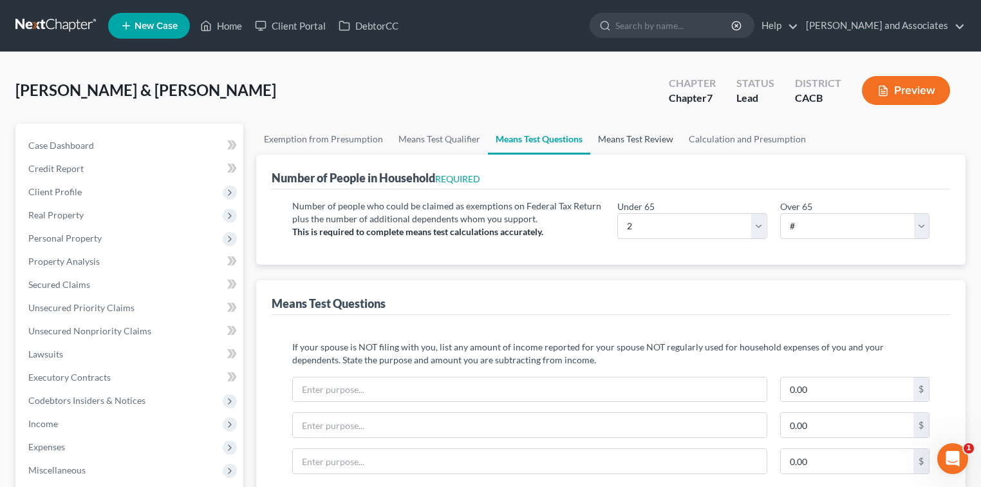
click at [635, 124] on link "Means Test Review" at bounding box center [635, 139] width 91 height 31
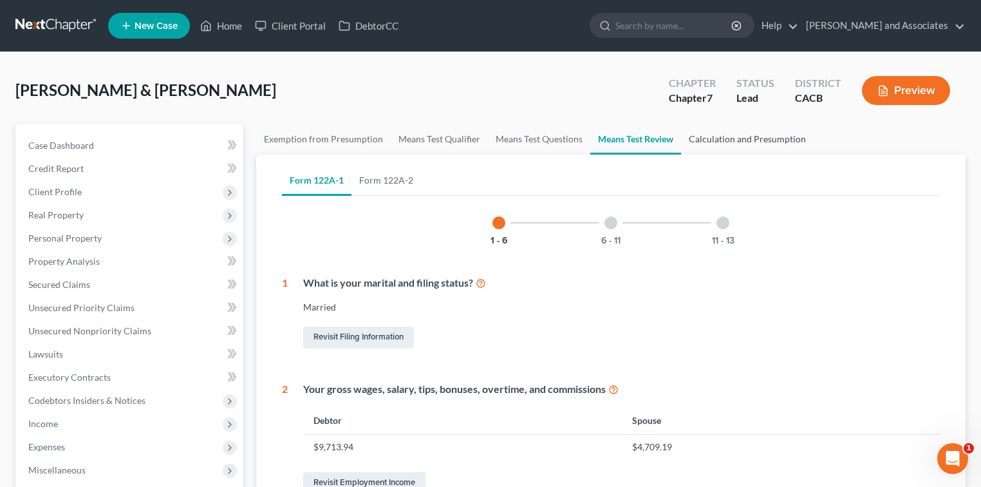
click at [740, 136] on link "Calculation and Presumption" at bounding box center [747, 139] width 133 height 31
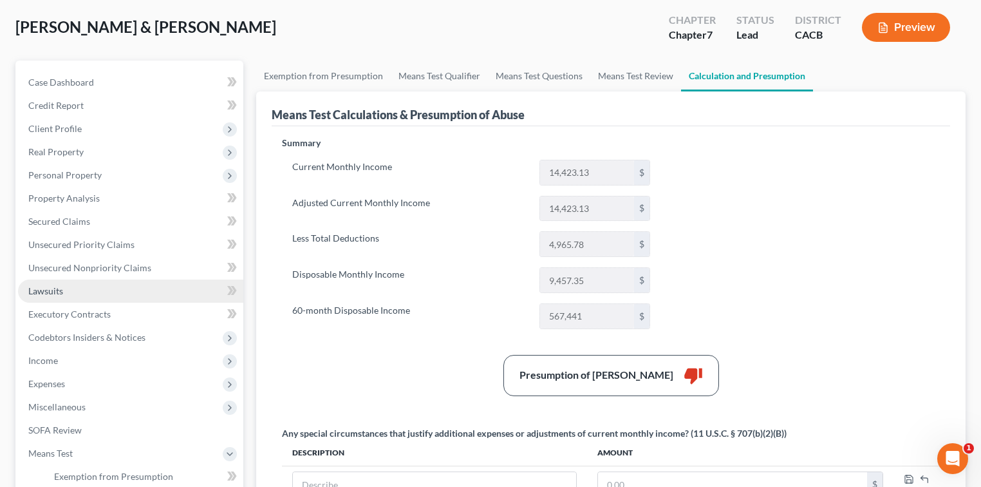
scroll to position [86, 0]
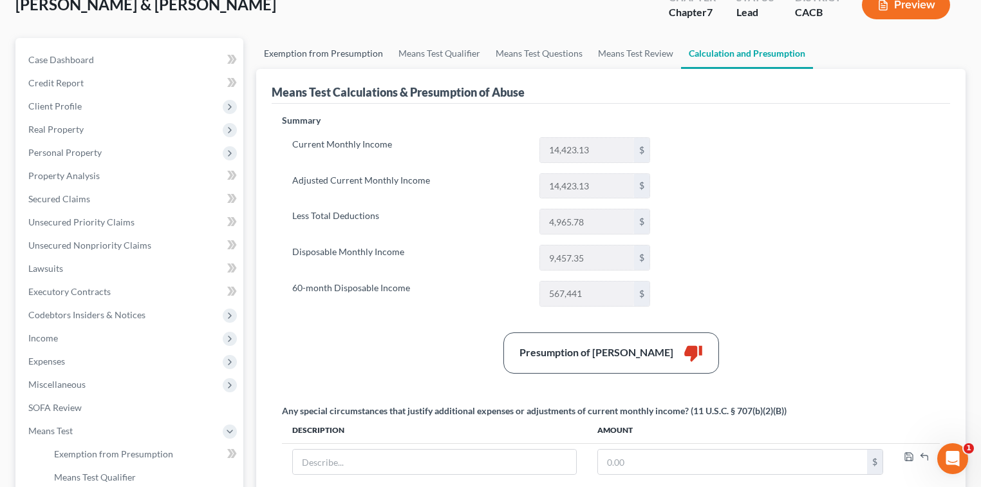
click at [331, 50] on link "Exemption from Presumption" at bounding box center [323, 53] width 135 height 31
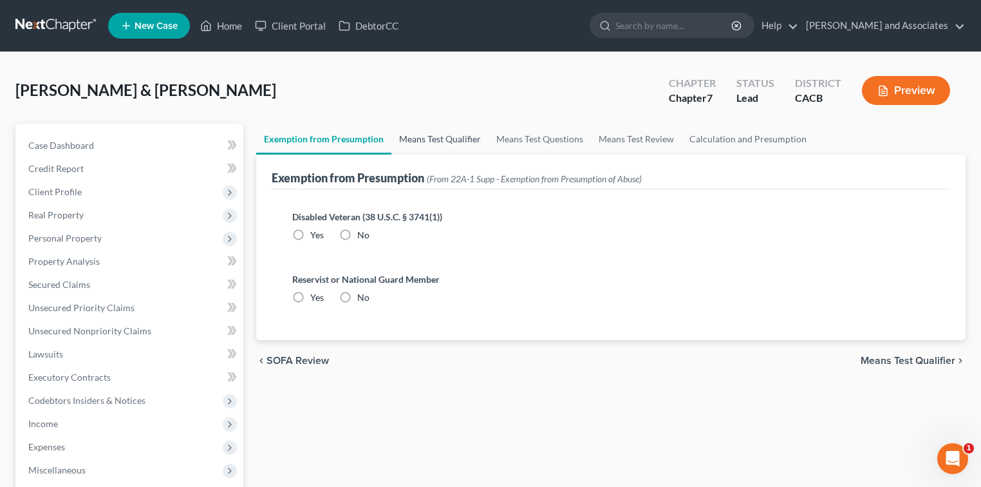
click at [436, 135] on link "Means Test Qualifier" at bounding box center [439, 139] width 97 height 31
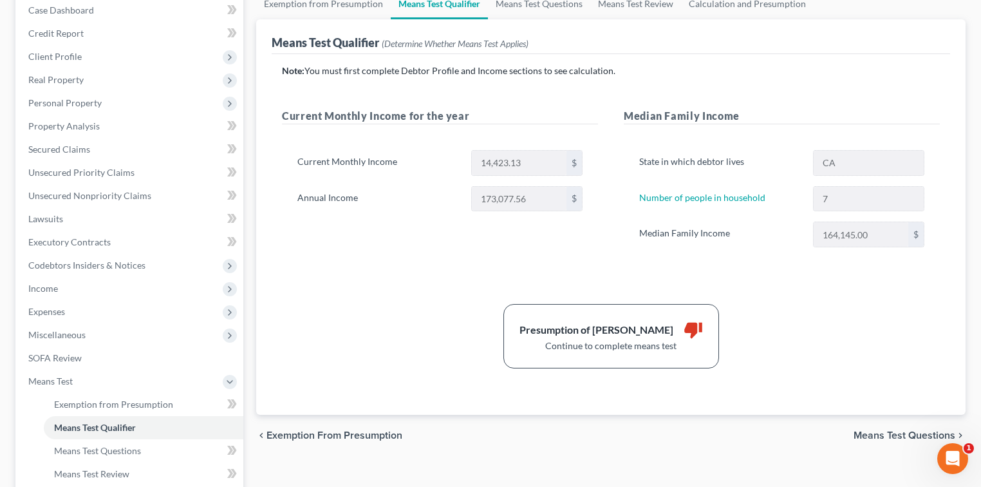
scroll to position [171, 0]
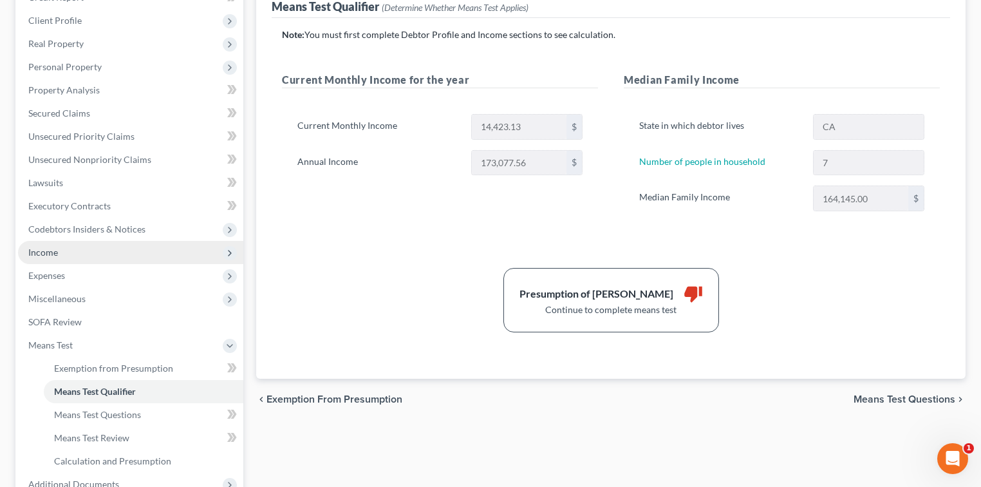
click at [101, 257] on span "Income" at bounding box center [130, 252] width 225 height 23
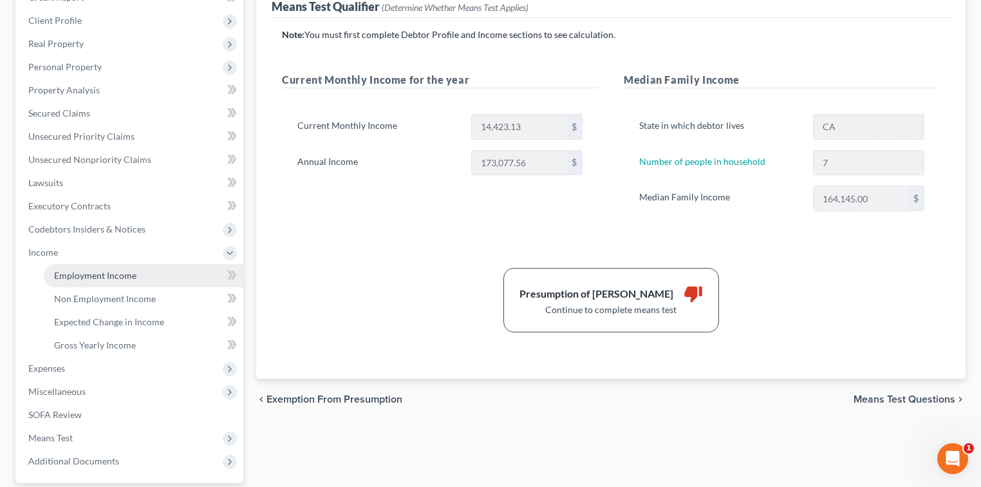
click at [124, 273] on span "Employment Income" at bounding box center [95, 275] width 82 height 11
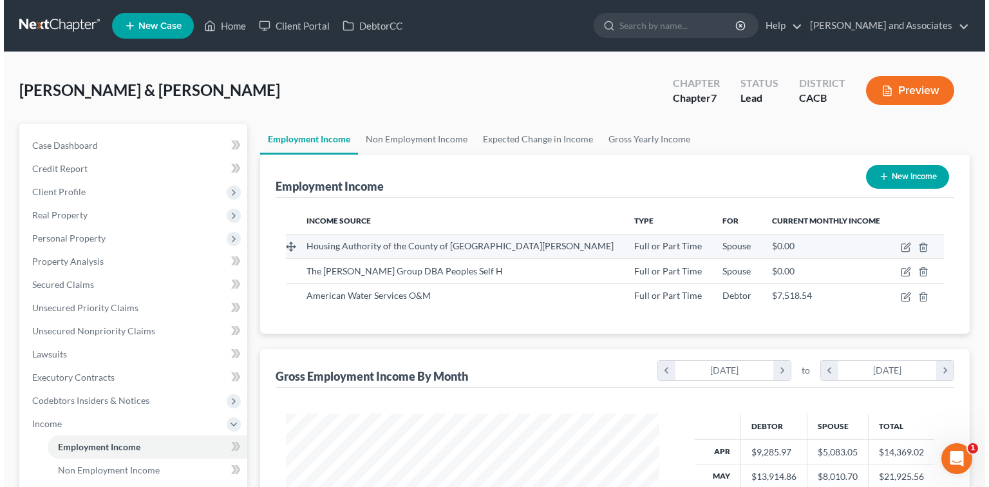
scroll to position [229, 399]
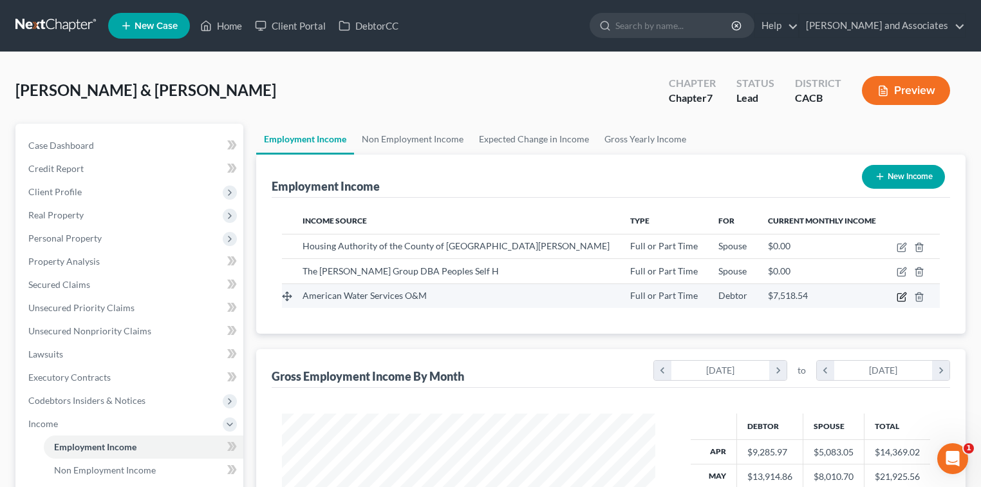
click at [904, 297] on icon "button" at bounding box center [902, 297] width 10 height 10
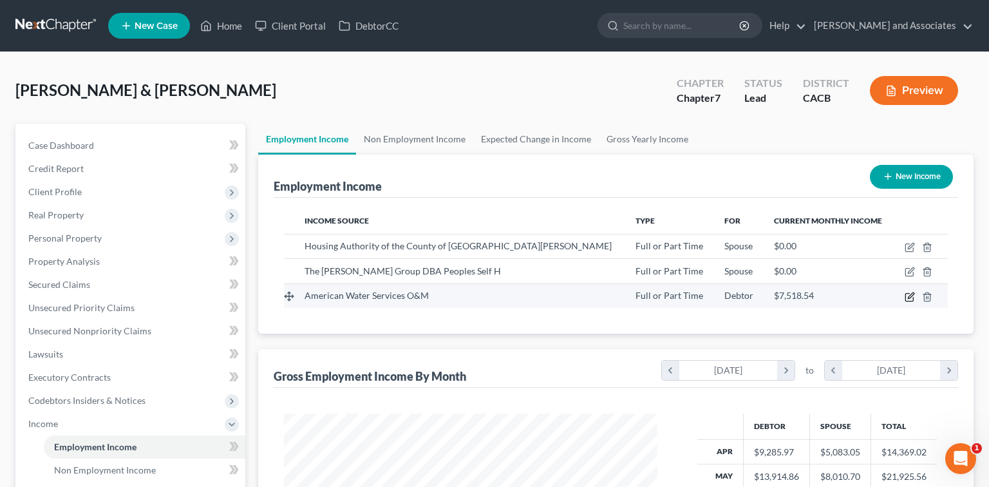
select select "0"
select select "33"
select select "1"
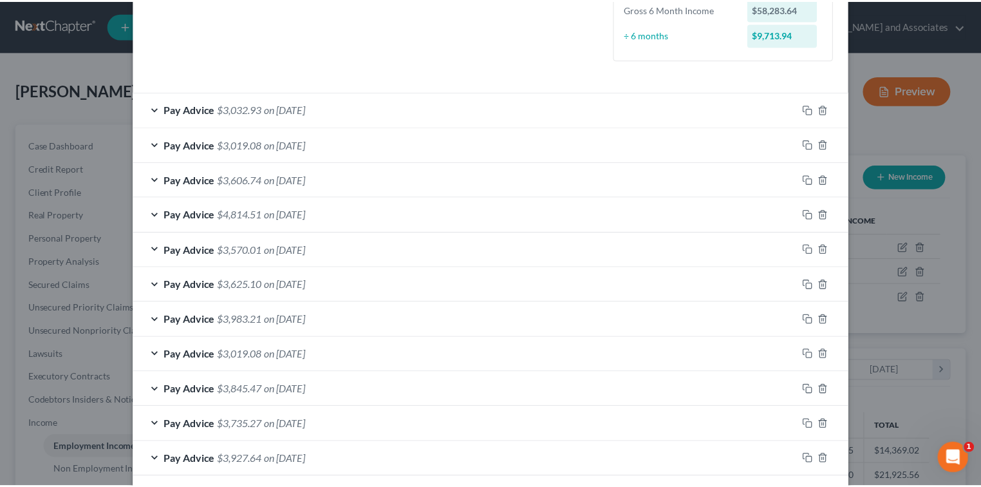
scroll to position [471, 0]
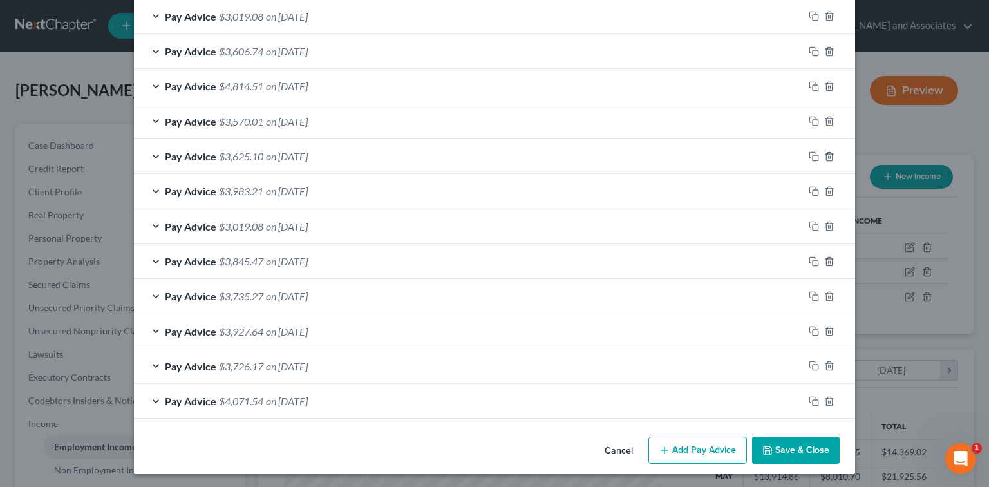
click at [812, 449] on button "Save & Close" at bounding box center [796, 449] width 88 height 27
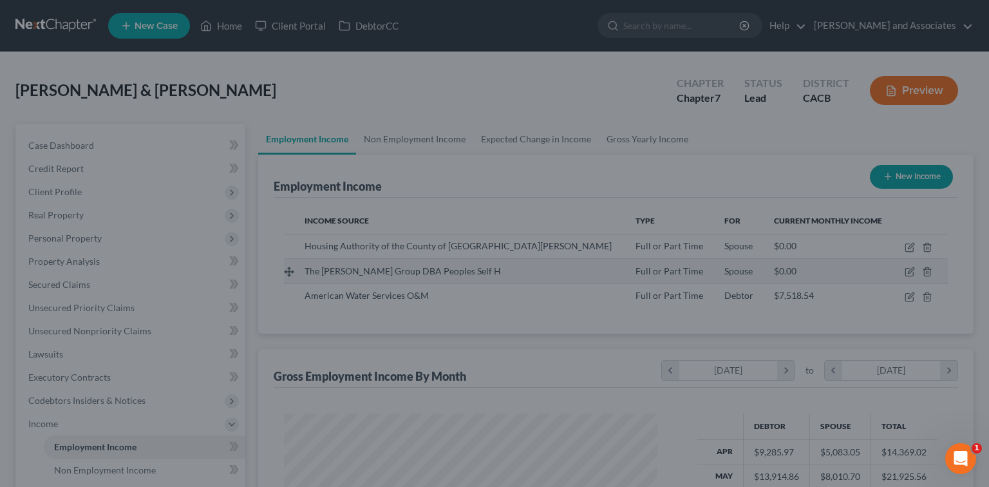
scroll to position [643384, 643215]
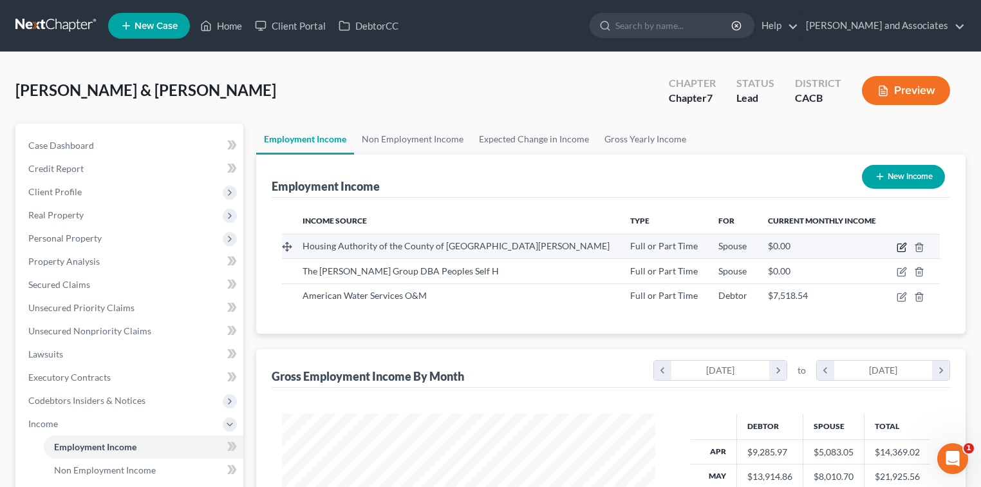
click at [900, 243] on icon "button" at bounding box center [902, 247] width 10 height 10
select select "0"
select select "4"
select select "1"
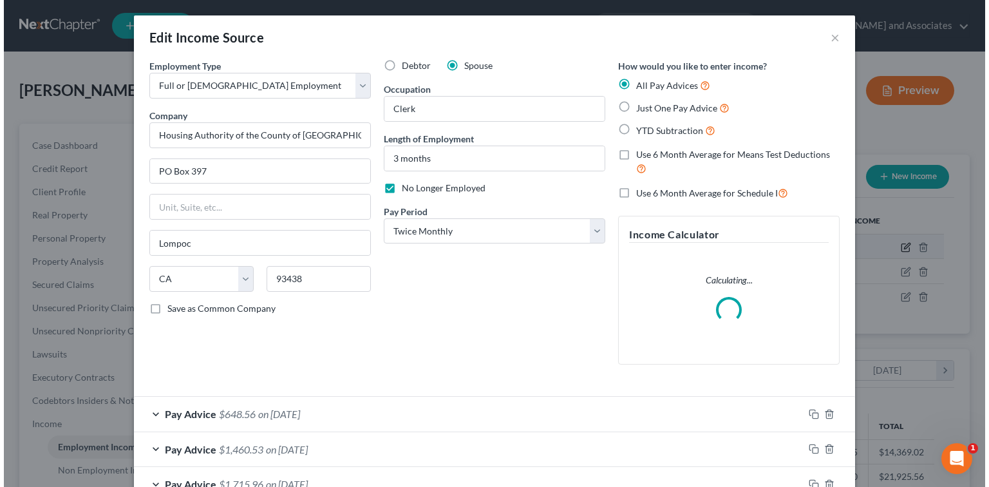
scroll to position [0, 0]
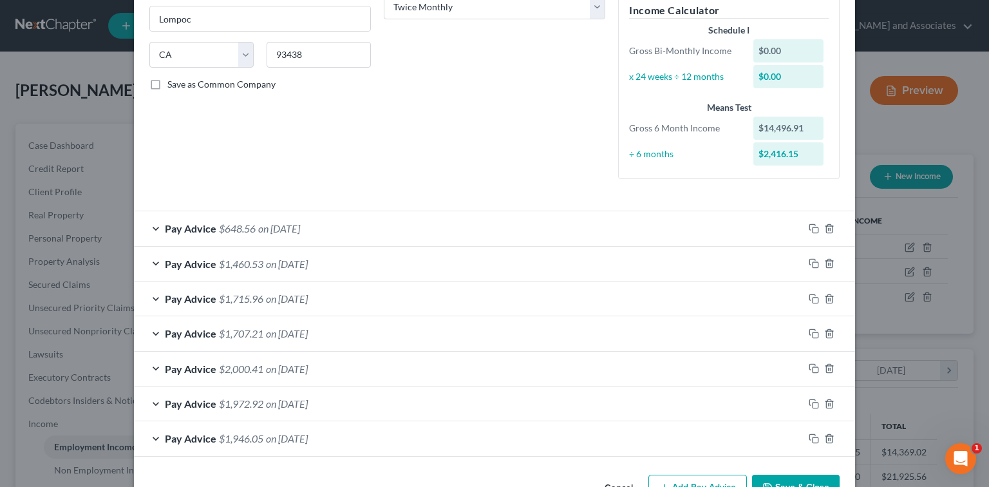
click at [795, 481] on button "Save & Close" at bounding box center [796, 487] width 88 height 27
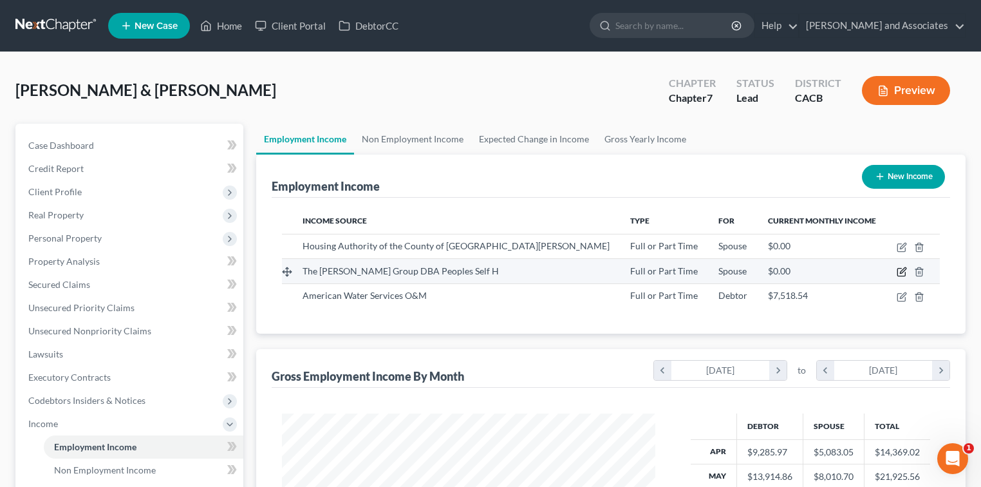
click at [898, 272] on icon "button" at bounding box center [902, 271] width 10 height 10
select select "0"
select select "4"
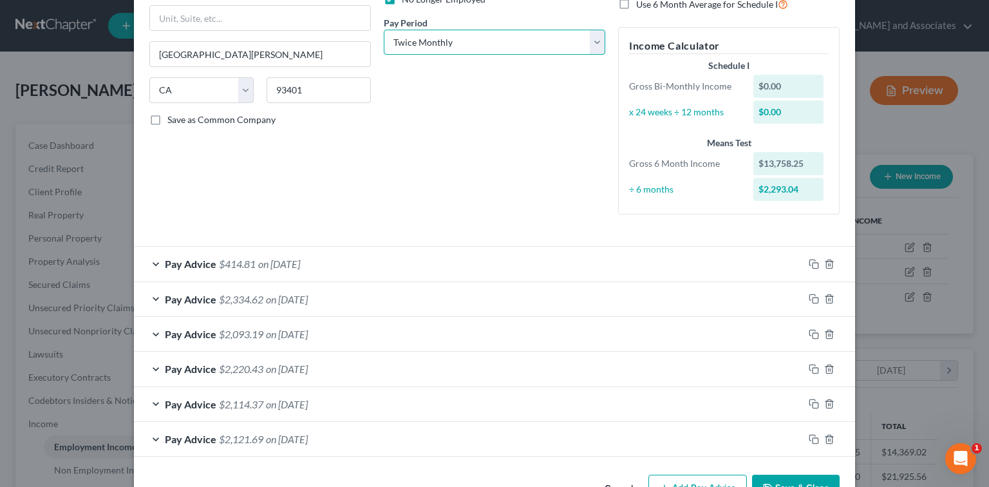
click at [466, 39] on select "Select Monthly Twice Monthly Every Other Week Weekly" at bounding box center [494, 43] width 221 height 26
select select "2"
click at [384, 30] on select "Select Monthly Twice Monthly Every Other Week Weekly" at bounding box center [494, 43] width 221 height 26
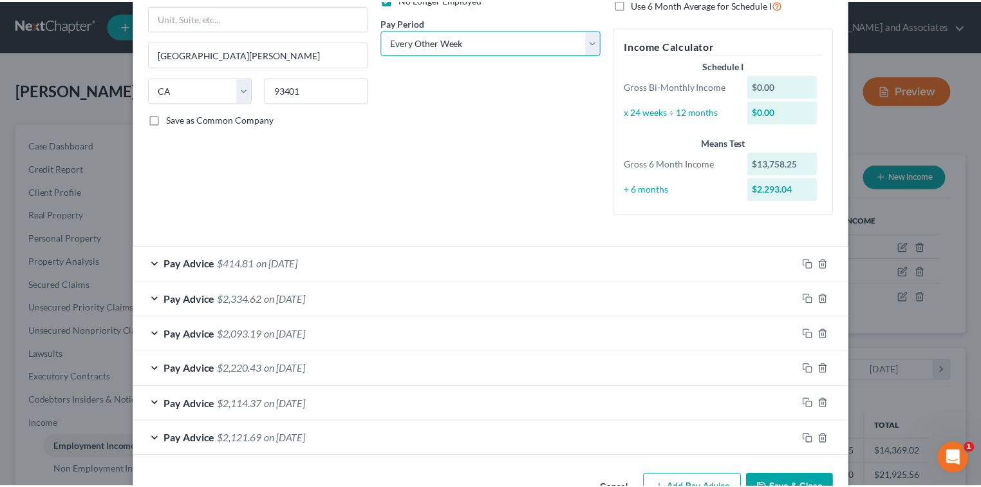
scroll to position [227, 0]
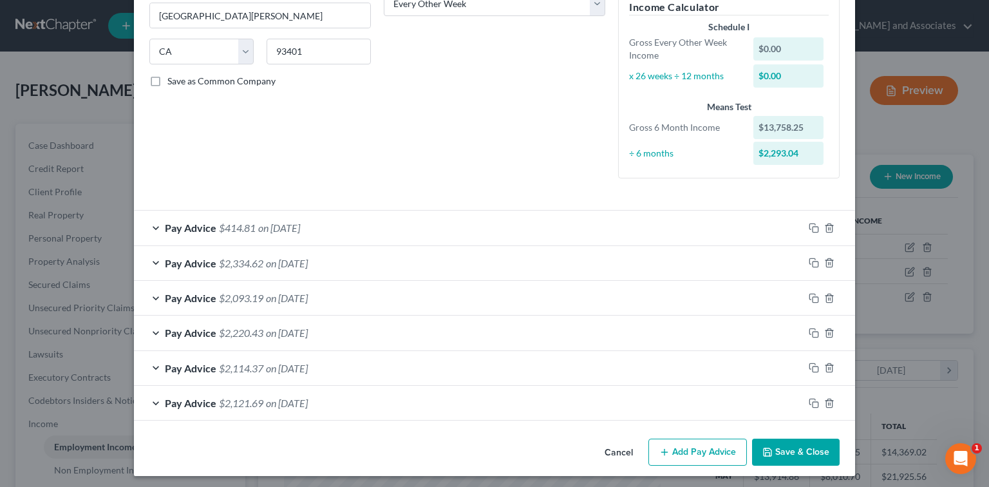
click at [799, 452] on button "Save & Close" at bounding box center [796, 451] width 88 height 27
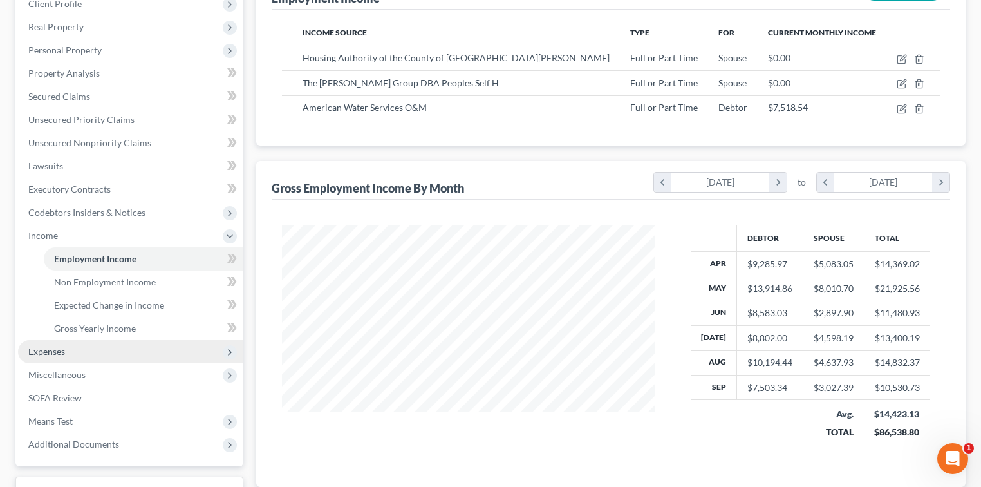
scroll to position [275, 0]
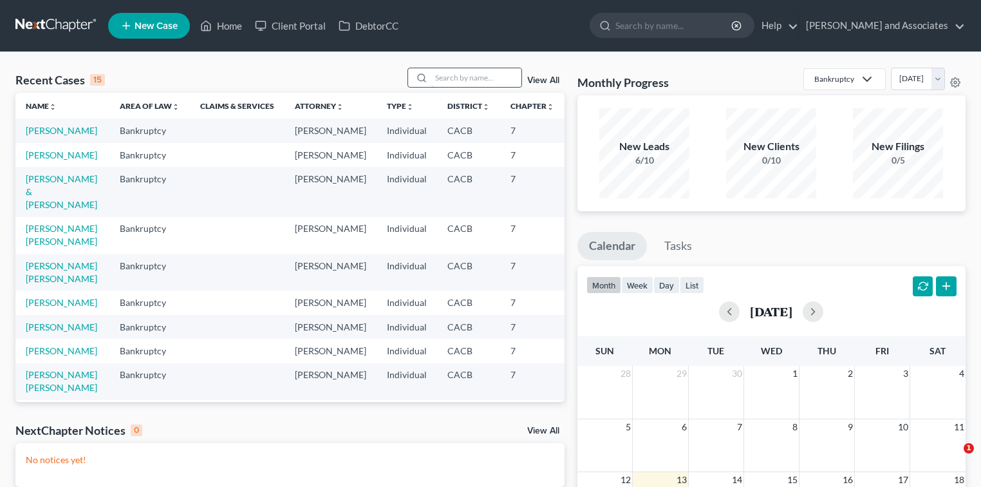
click at [450, 82] on input "search" at bounding box center [476, 77] width 90 height 19
type input "garcia"
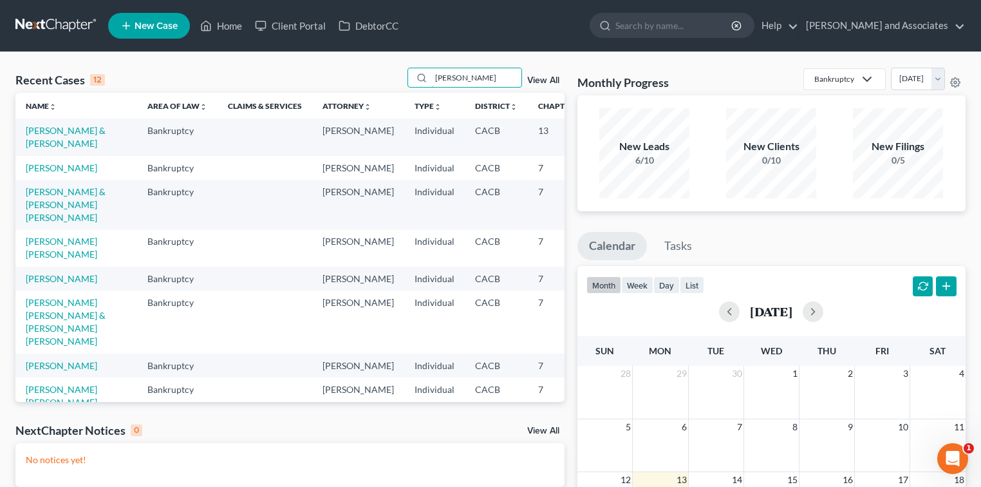
drag, startPoint x: 491, startPoint y: 77, endPoint x: 403, endPoint y: 68, distance: 88.6
click at [403, 68] on div "Recent Cases 12 garcia View All" at bounding box center [289, 80] width 549 height 25
type input "leticia"
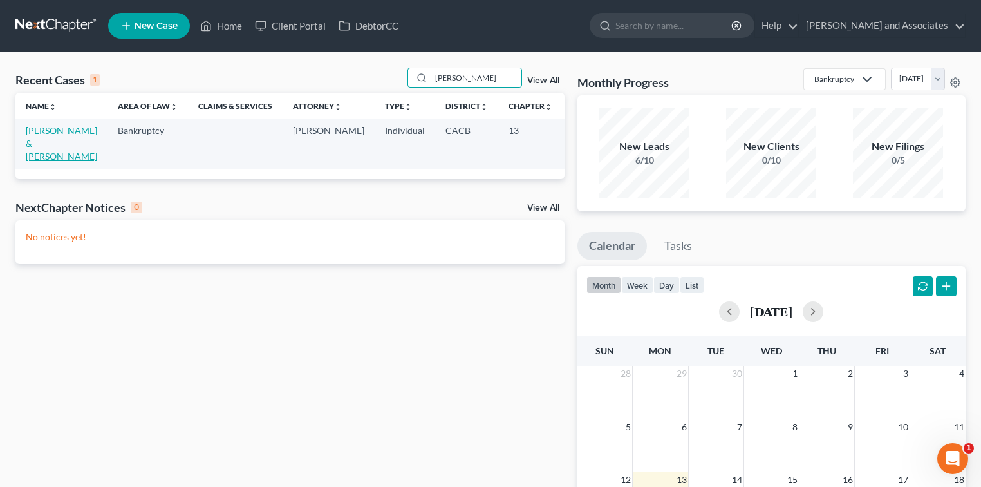
click at [31, 144] on link "Garcia, Carlos & Leticia" at bounding box center [61, 143] width 71 height 37
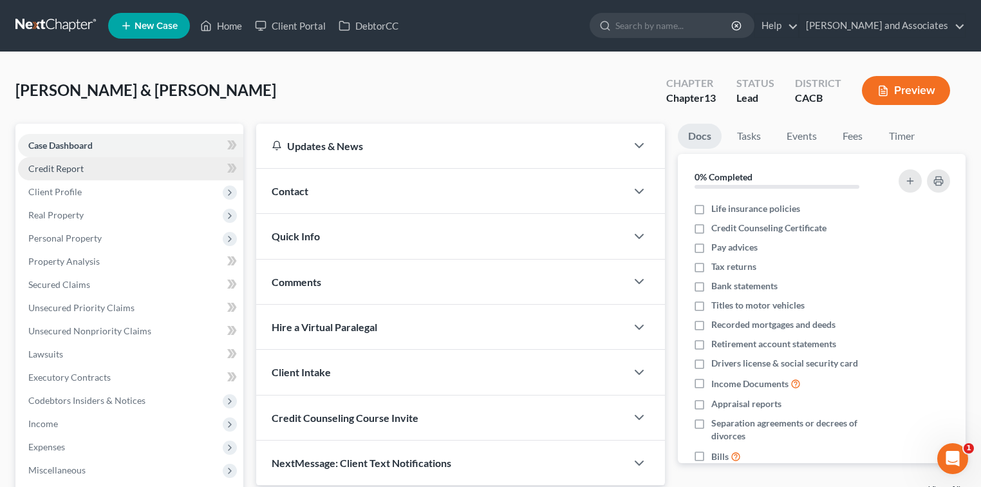
click at [86, 172] on link "Credit Report" at bounding box center [130, 168] width 225 height 23
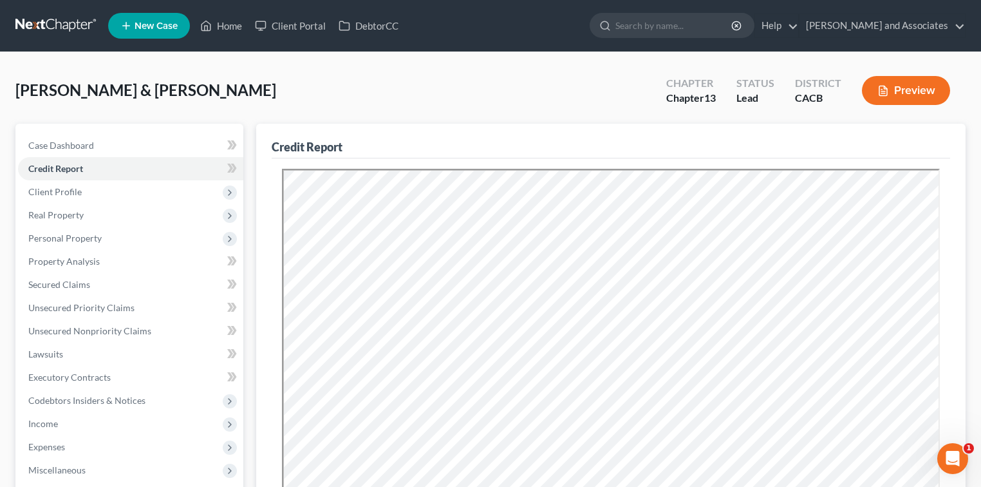
click at [40, 30] on link at bounding box center [56, 25] width 82 height 23
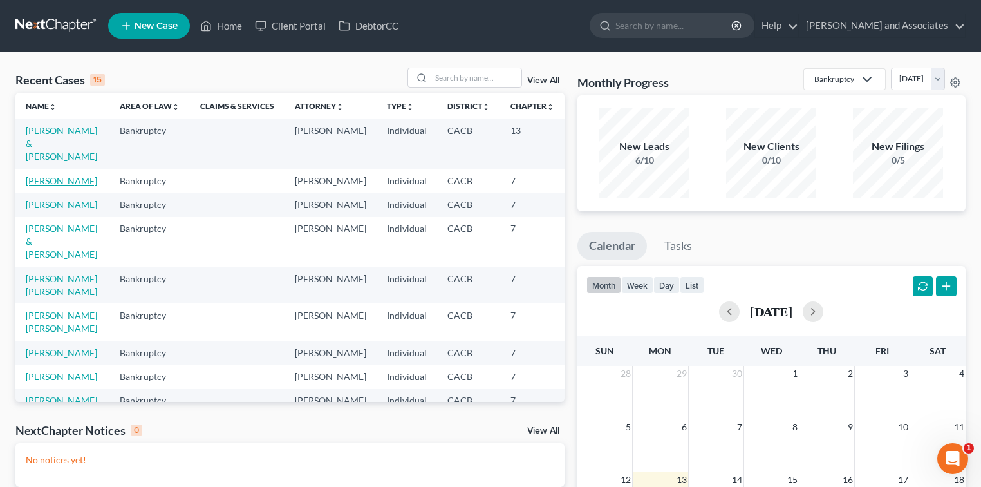
click at [61, 178] on link "[PERSON_NAME]" at bounding box center [61, 180] width 71 height 11
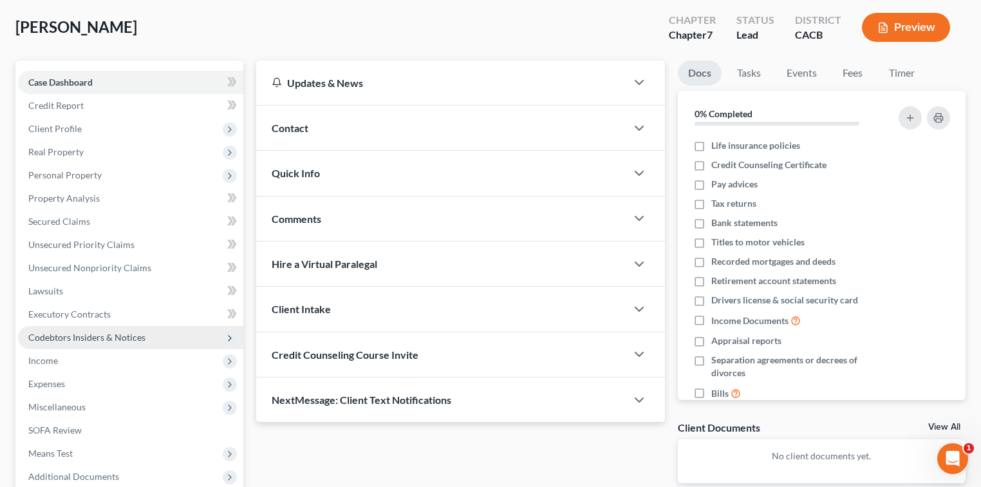
scroll to position [86, 0]
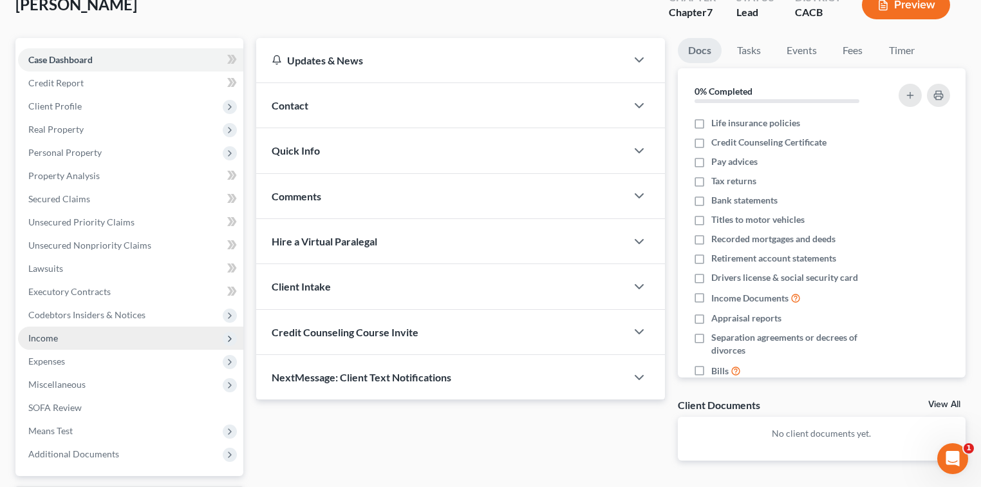
click at [95, 334] on span "Income" at bounding box center [130, 337] width 225 height 23
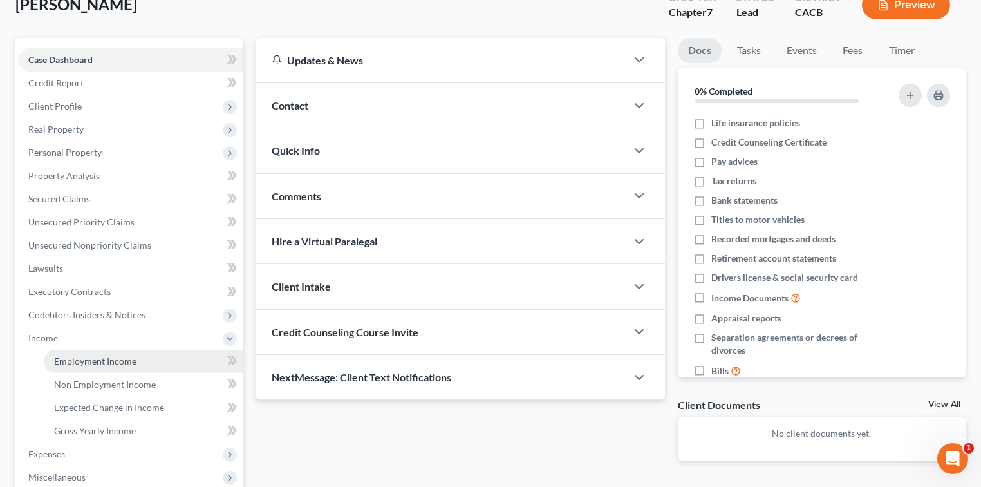
click at [129, 355] on span "Employment Income" at bounding box center [95, 360] width 82 height 11
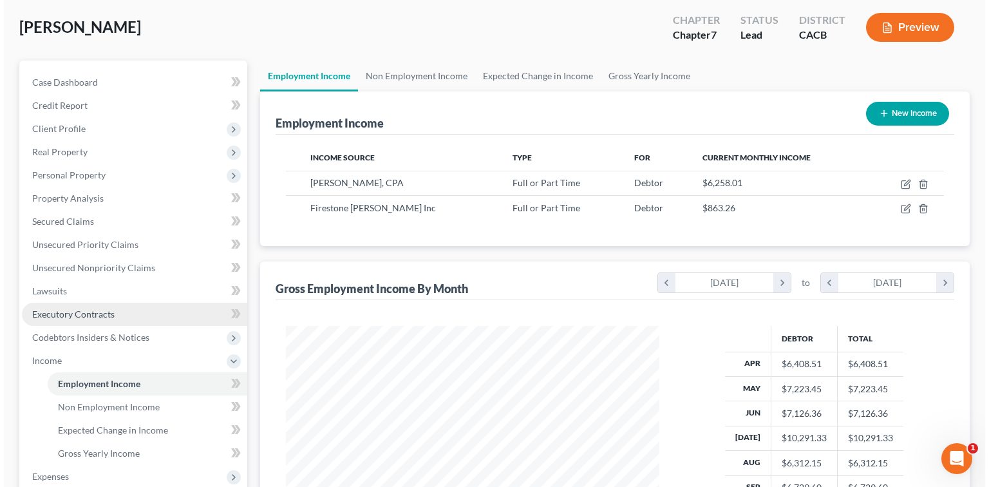
scroll to position [86, 0]
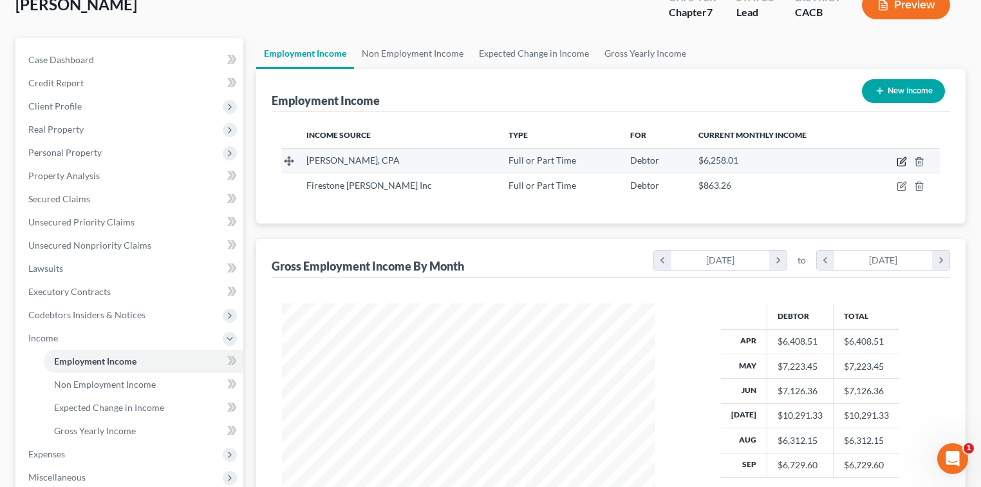
click at [905, 156] on icon "button" at bounding box center [902, 161] width 10 height 10
select select "0"
select select "4"
select select "2"
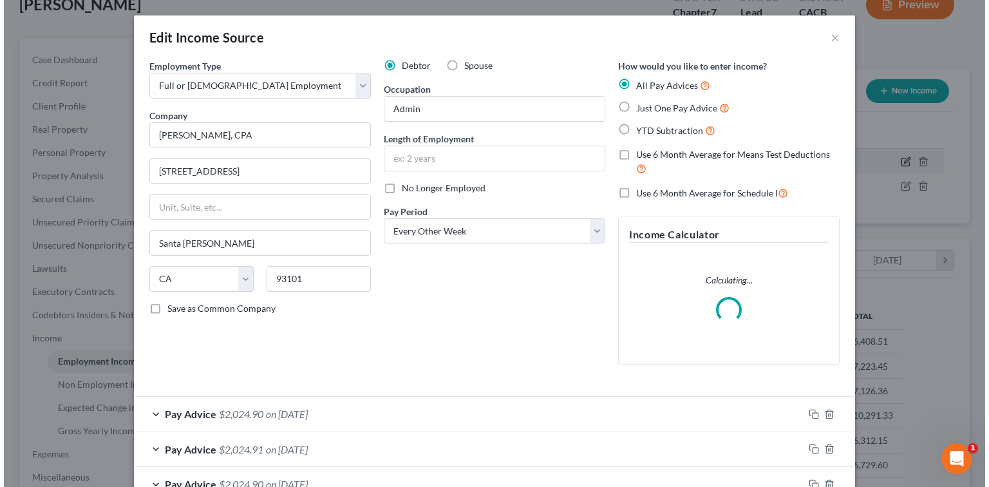
scroll to position [229, 402]
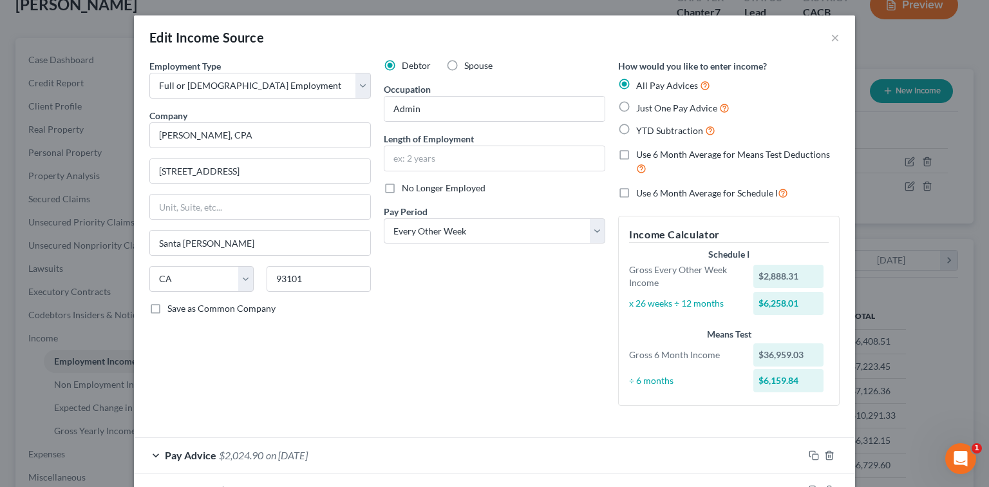
click at [695, 189] on span "Use 6 Month Average for Schedule I" at bounding box center [707, 192] width 142 height 11
click at [649, 189] on input "Use 6 Month Average for Schedule I" at bounding box center [645, 189] width 8 height 8
checkbox input "true"
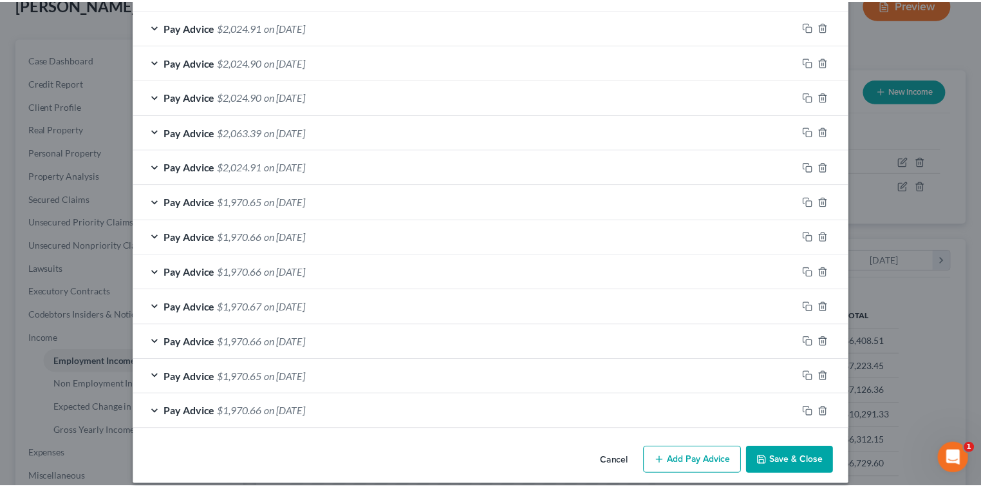
scroll to position [474, 0]
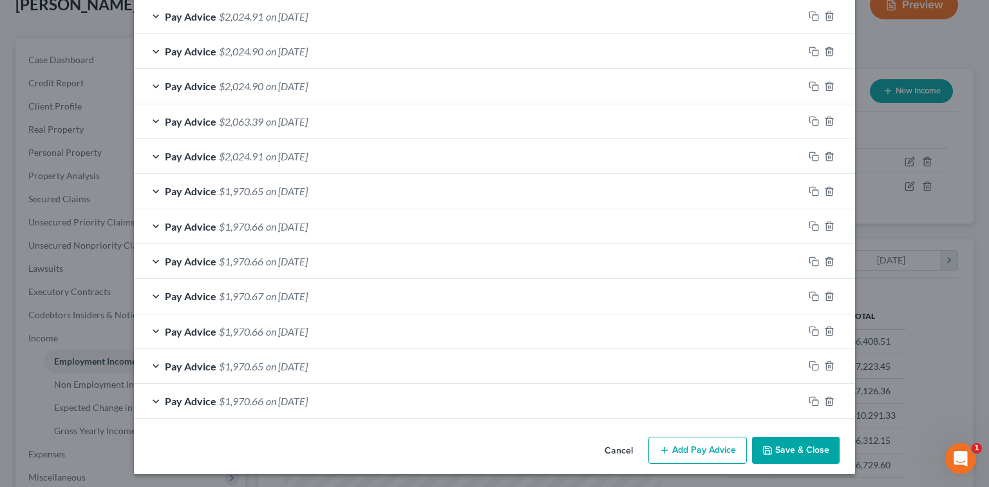
click at [801, 453] on button "Save & Close" at bounding box center [796, 449] width 88 height 27
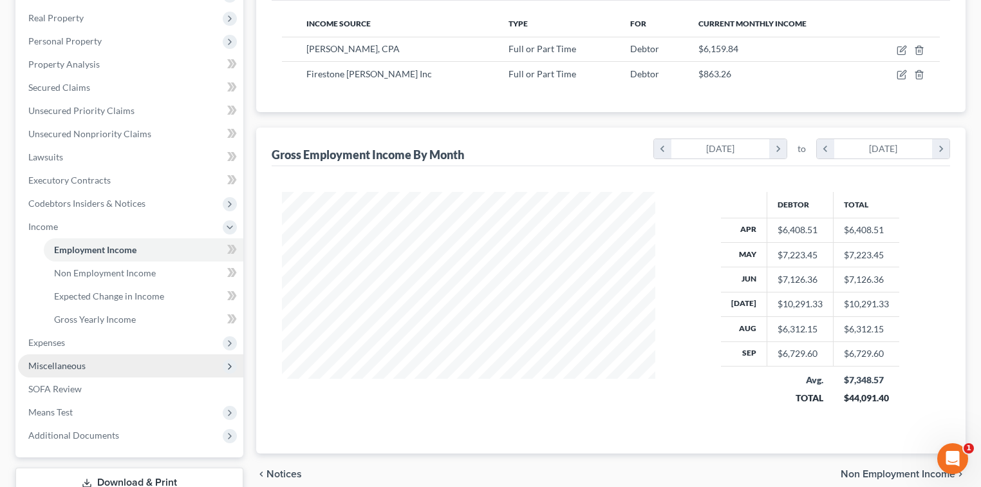
scroll to position [256, 0]
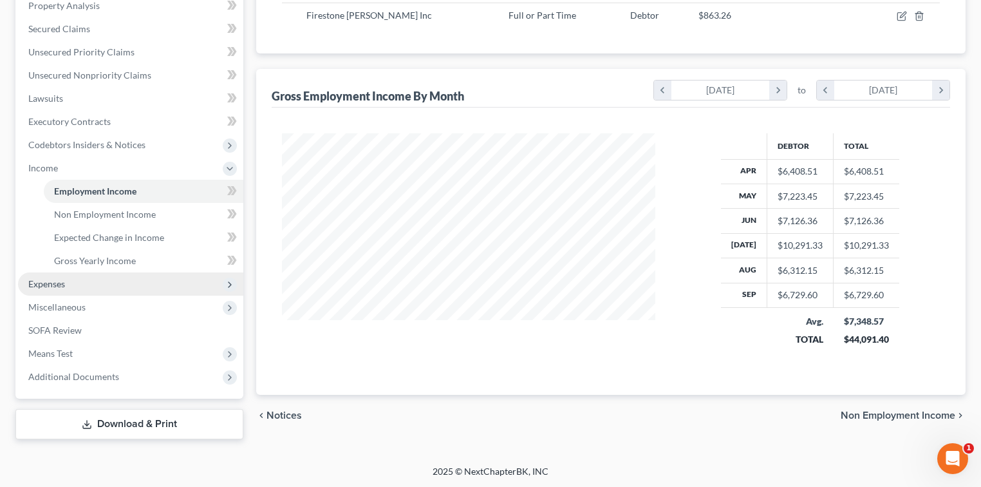
click at [74, 280] on span "Expenses" at bounding box center [130, 283] width 225 height 23
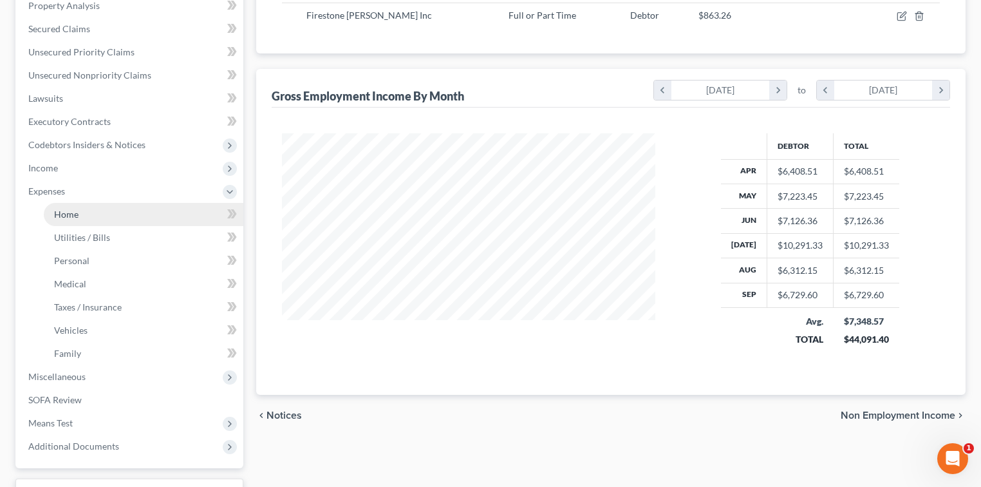
click at [97, 214] on link "Home" at bounding box center [144, 214] width 200 height 23
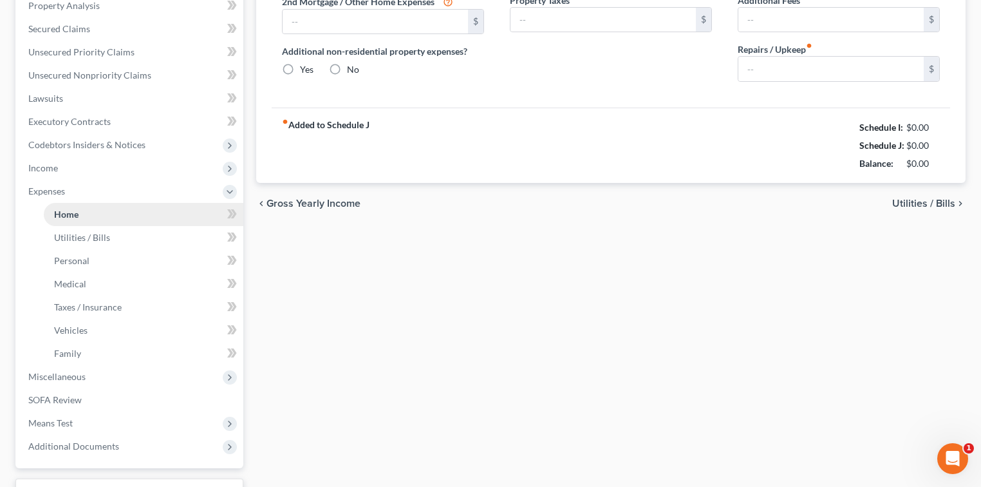
scroll to position [10, 0]
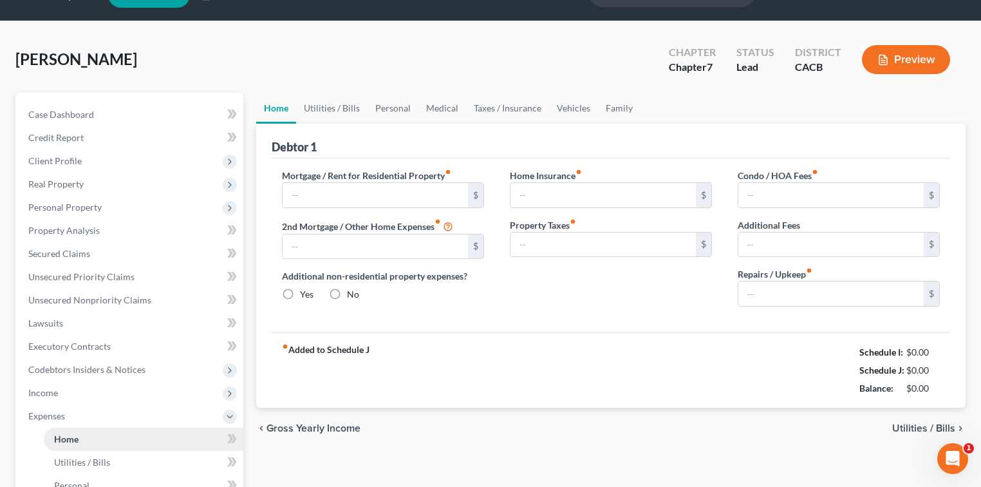
type input "0.00"
radio input "true"
type input "0.00"
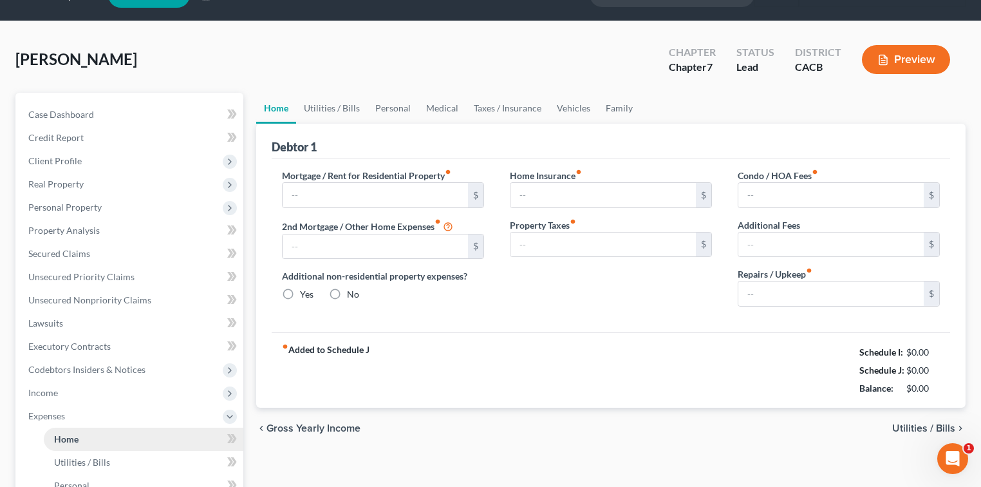
type input "0.00"
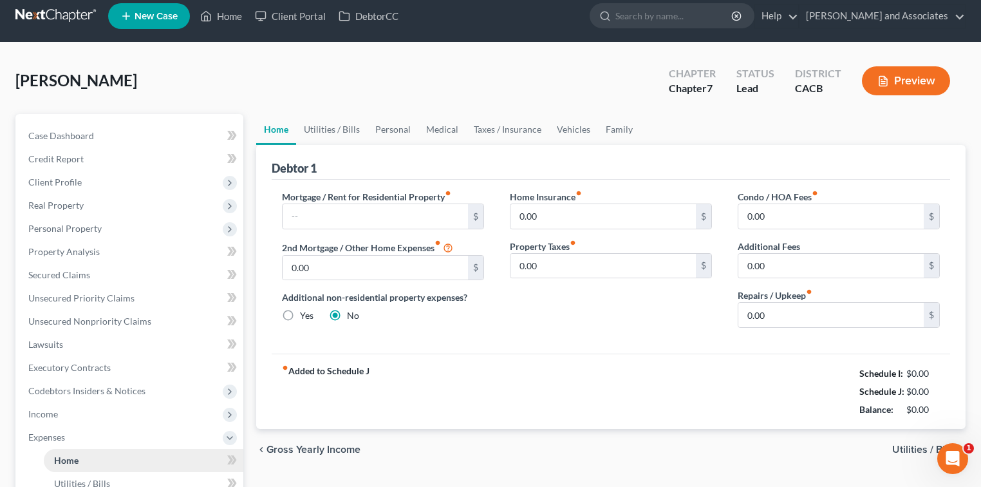
scroll to position [0, 0]
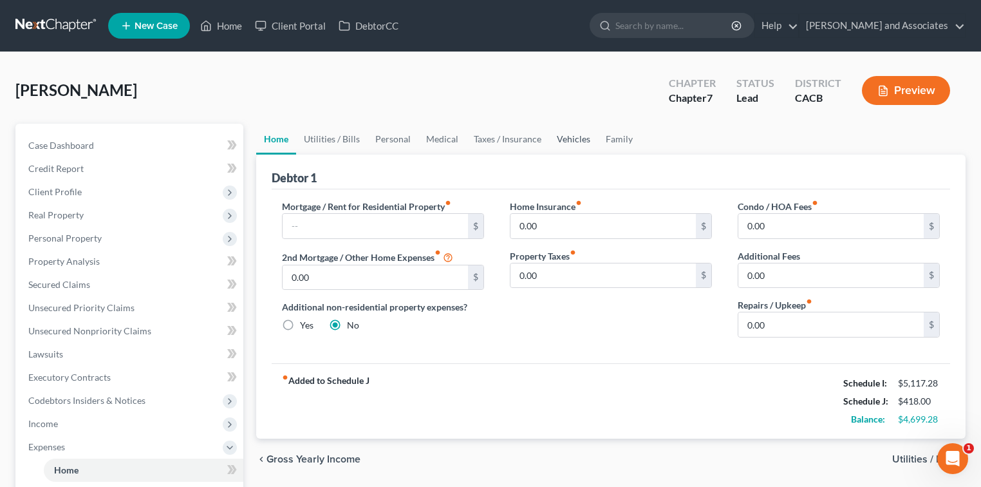
click at [572, 125] on link "Vehicles" at bounding box center [573, 139] width 49 height 31
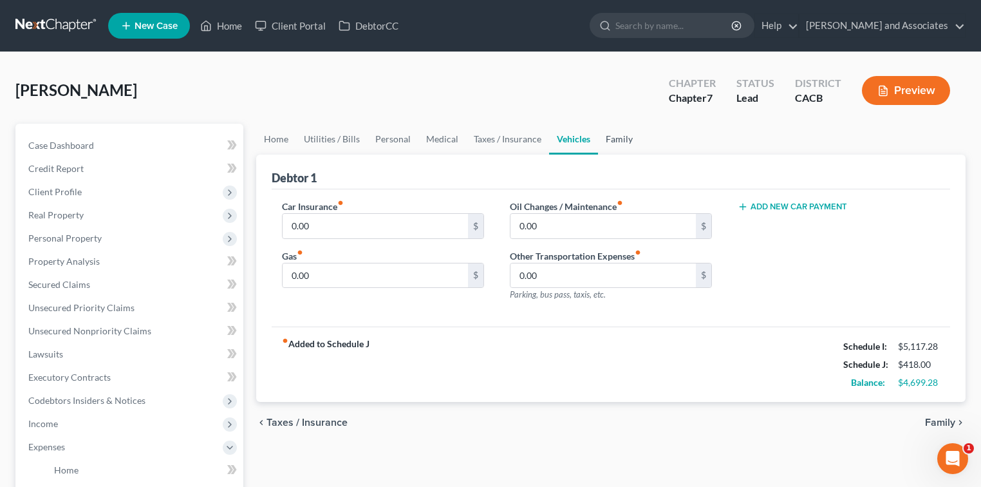
click at [612, 133] on link "Family" at bounding box center [619, 139] width 42 height 31
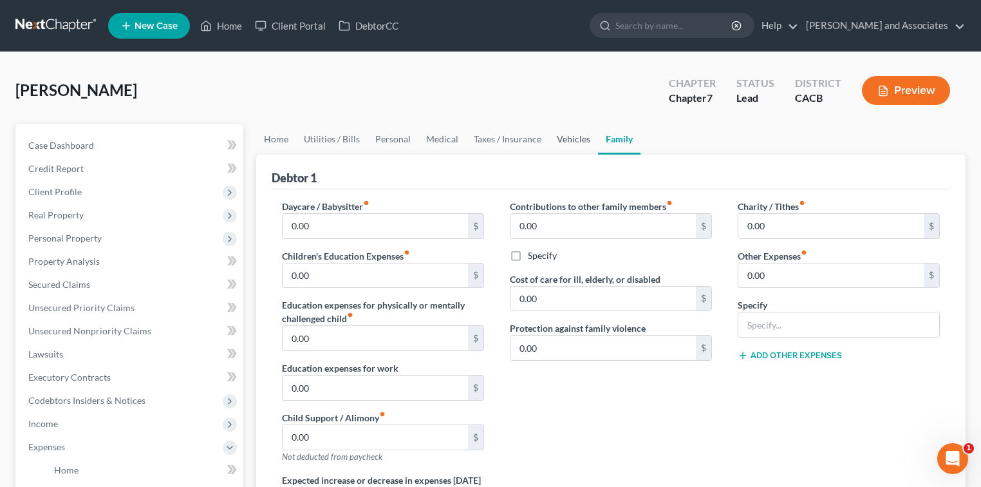
click at [561, 142] on link "Vehicles" at bounding box center [573, 139] width 49 height 31
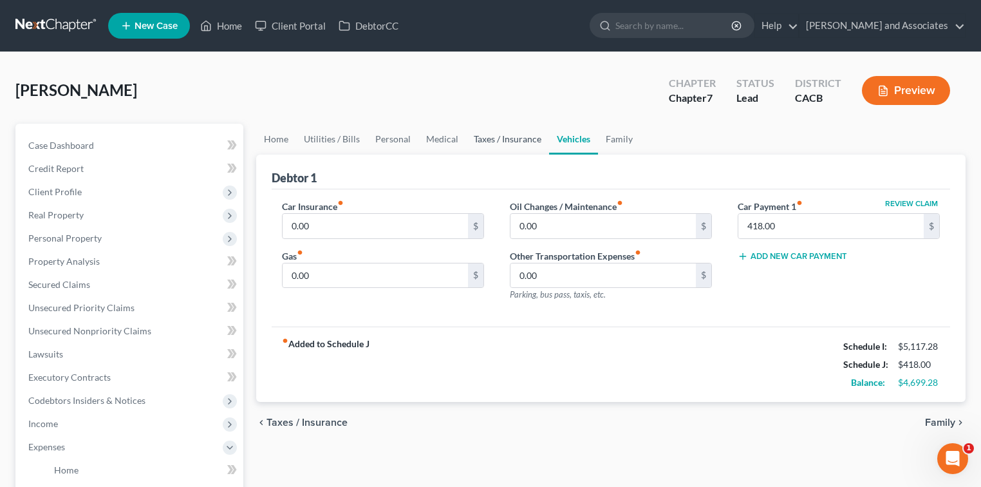
click at [533, 140] on link "Taxes / Insurance" at bounding box center [507, 139] width 83 height 31
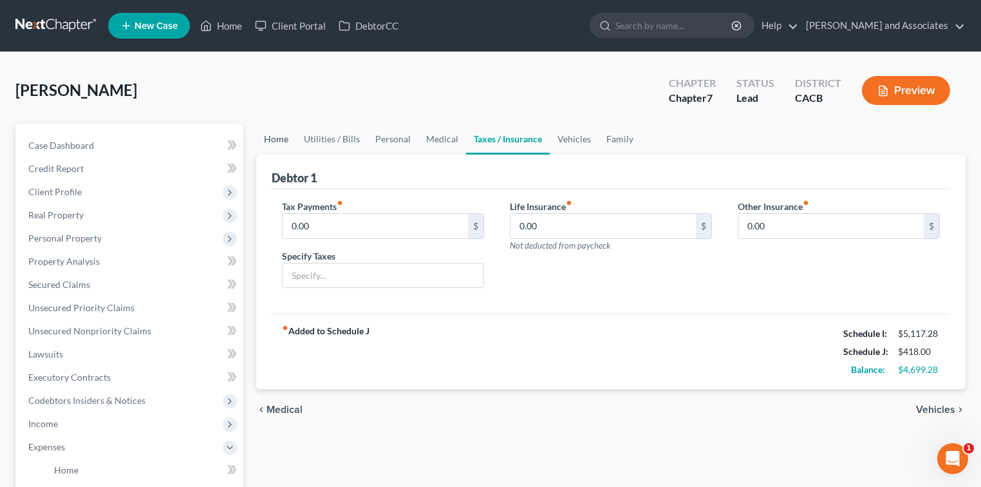
click at [277, 136] on link "Home" at bounding box center [276, 139] width 40 height 31
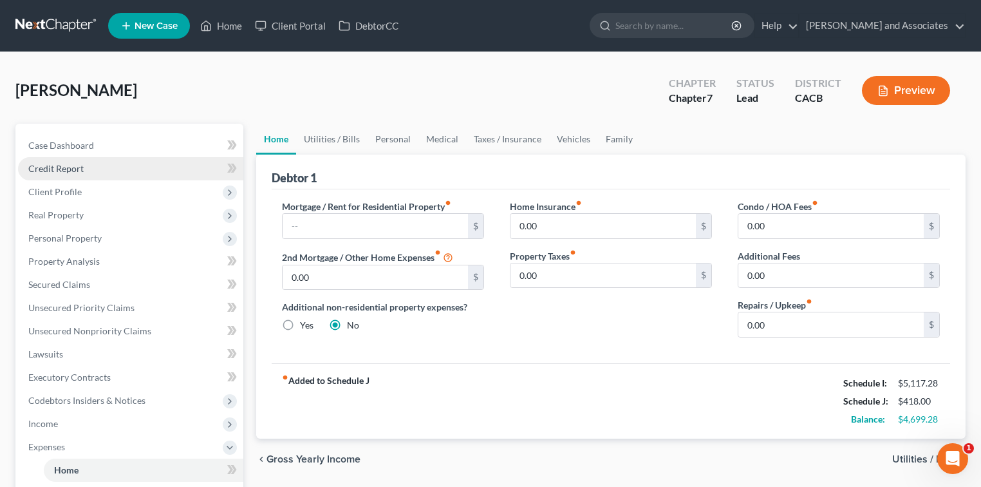
click at [135, 178] on link "Credit Report" at bounding box center [130, 168] width 225 height 23
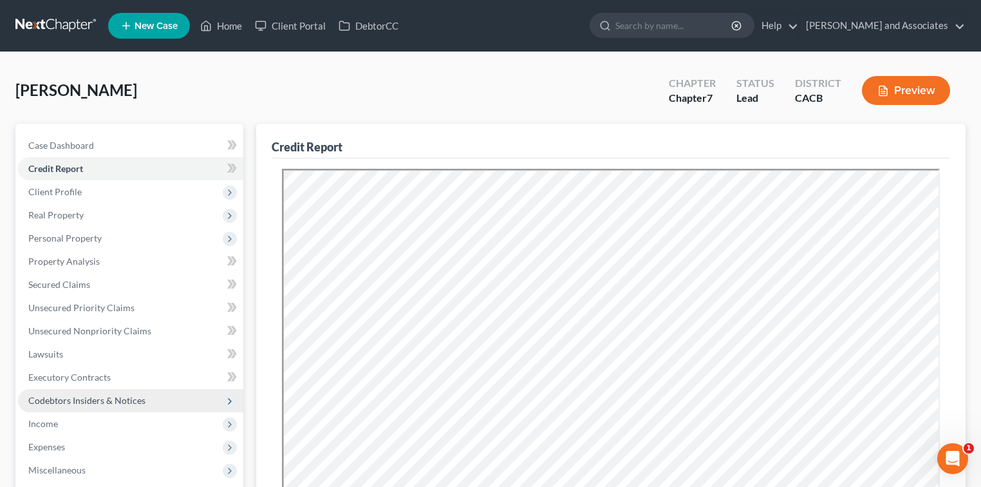
click at [103, 409] on span "Codebtors Insiders & Notices" at bounding box center [130, 400] width 225 height 23
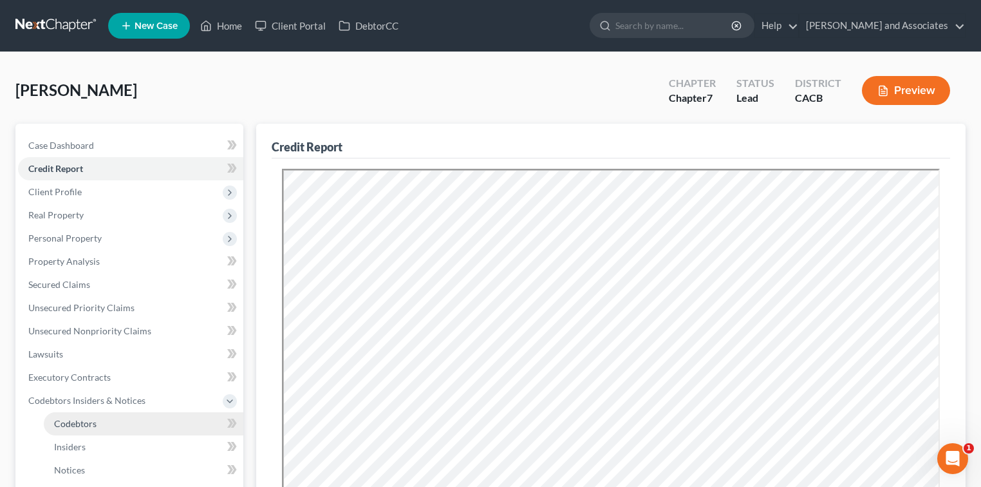
click at [94, 427] on span "Codebtors" at bounding box center [75, 423] width 42 height 11
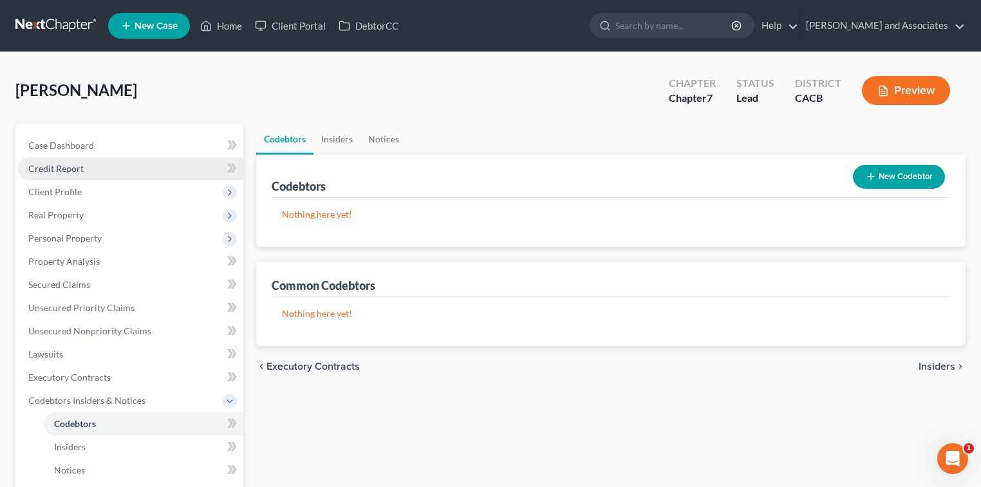
click at [189, 167] on link "Credit Report" at bounding box center [130, 168] width 225 height 23
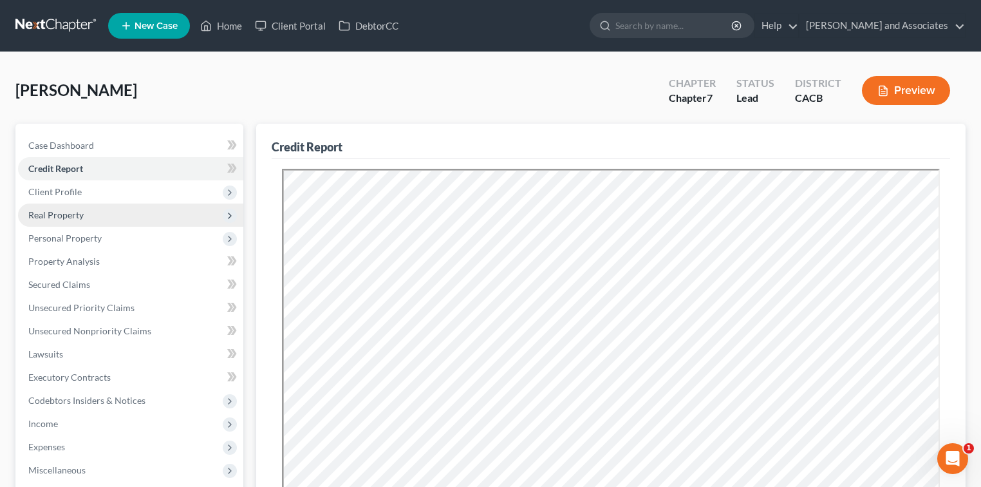
click at [115, 219] on span "Real Property" at bounding box center [130, 214] width 225 height 23
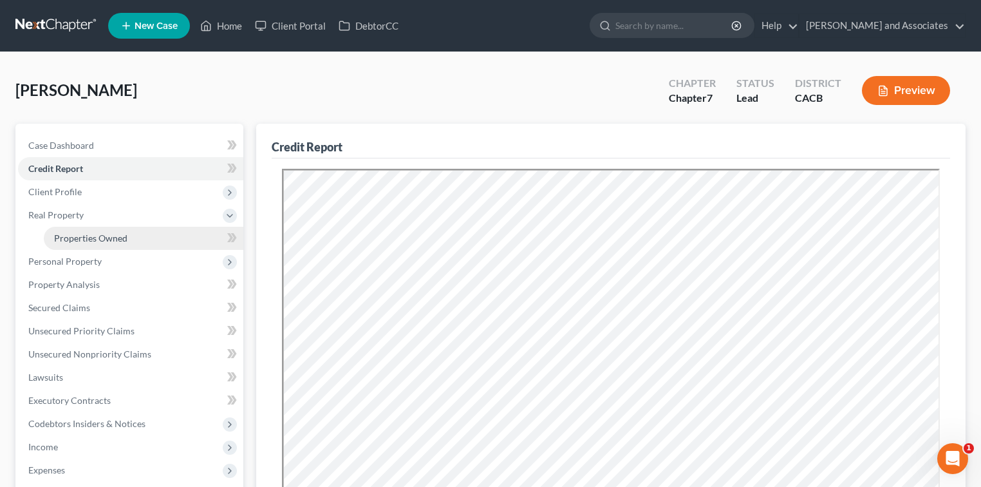
click at [107, 232] on link "Properties Owned" at bounding box center [144, 238] width 200 height 23
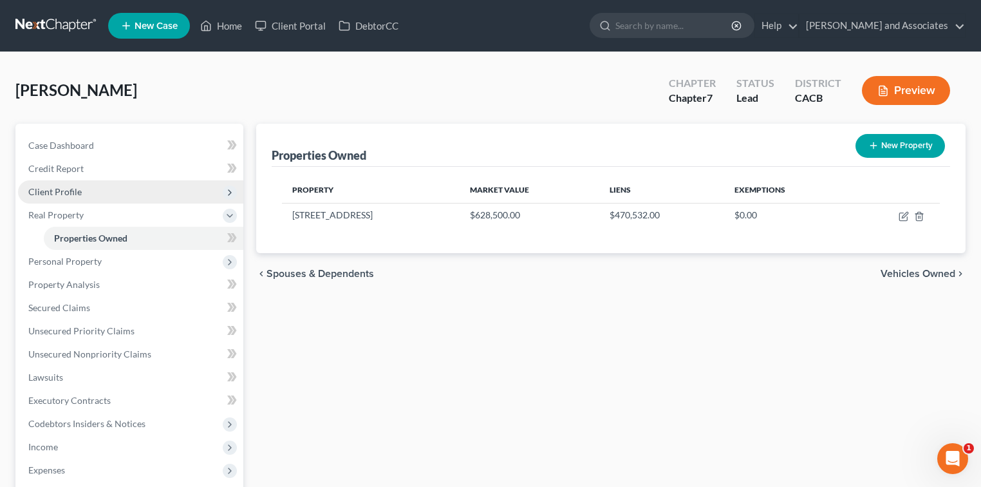
click at [95, 191] on span "Client Profile" at bounding box center [130, 191] width 225 height 23
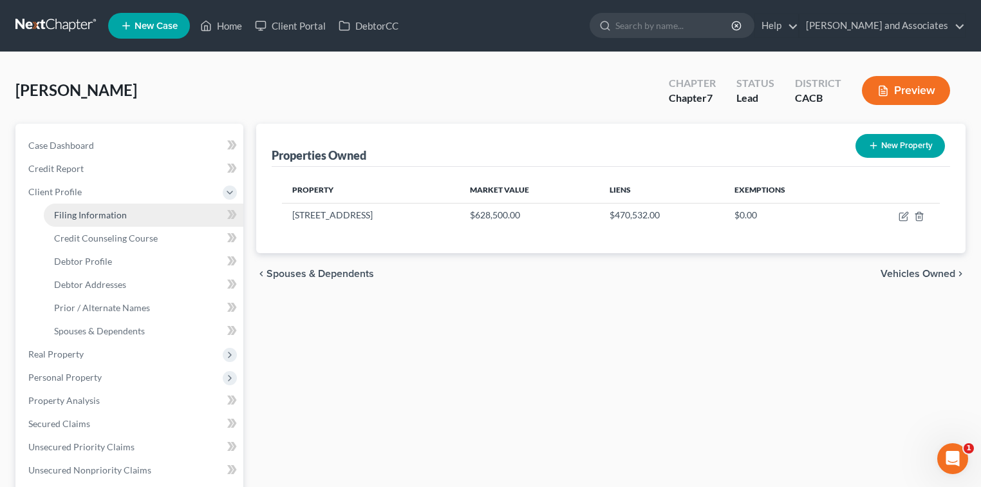
click at [110, 212] on span "Filing Information" at bounding box center [90, 214] width 73 height 11
select select "1"
select select "0"
select select "4"
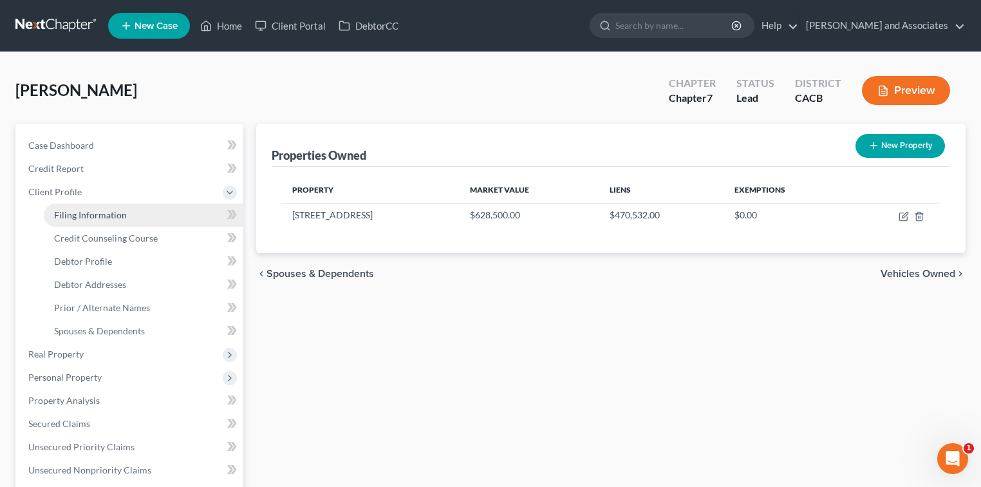
select select "1"
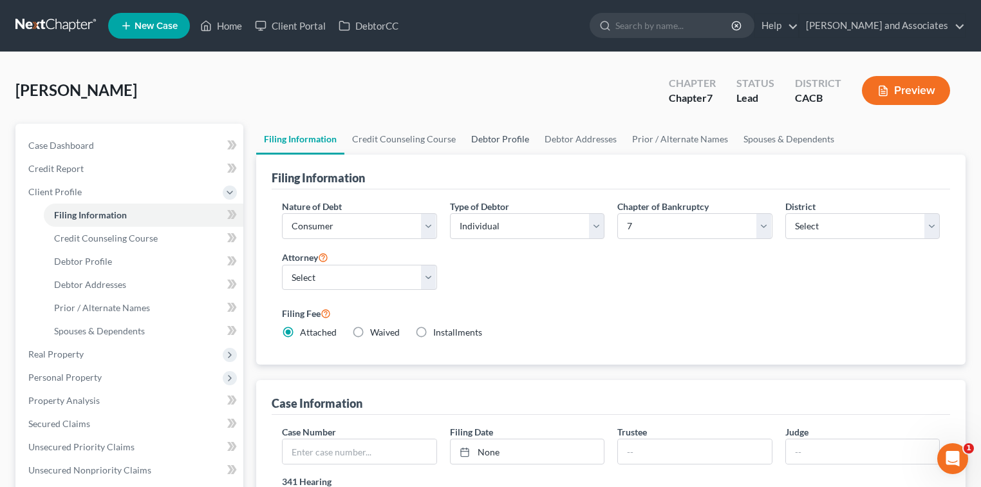
click at [507, 136] on link "Debtor Profile" at bounding box center [499, 139] width 73 height 31
select select "2"
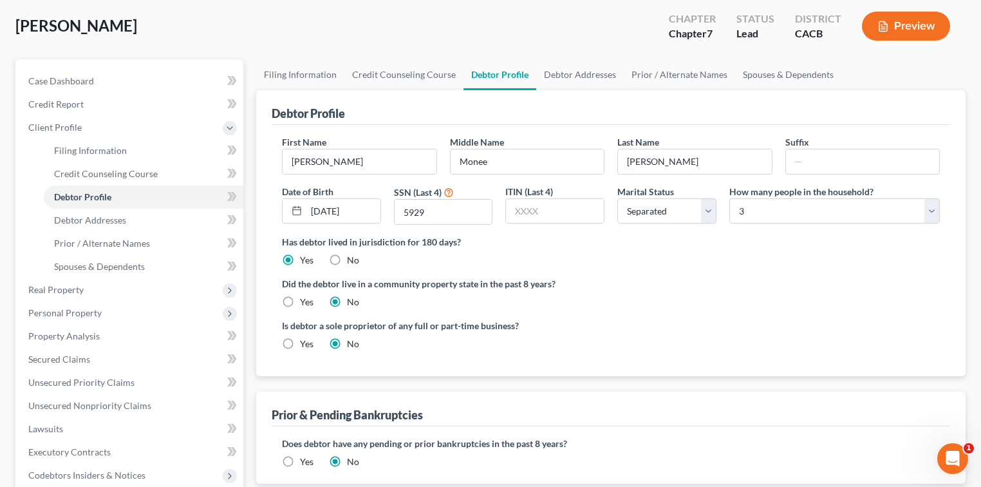
scroll to position [86, 0]
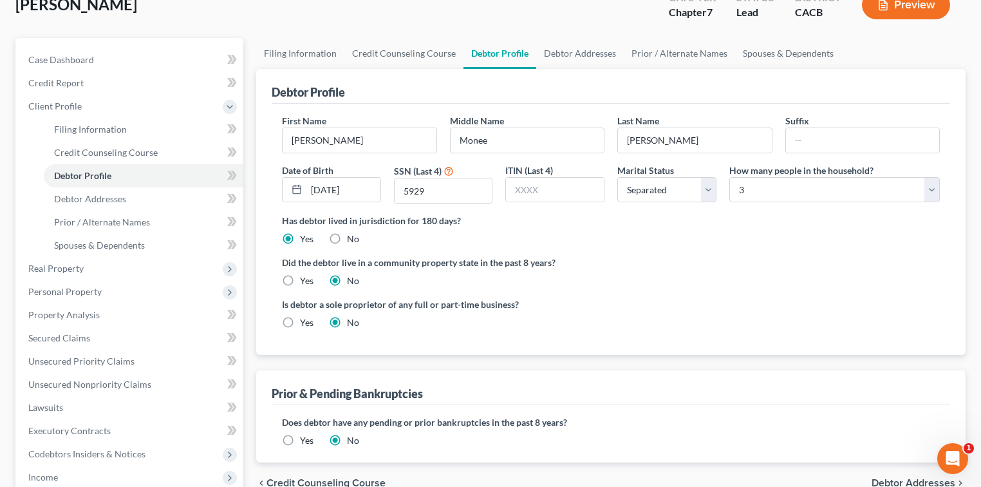
click at [304, 281] on label "Yes" at bounding box center [307, 280] width 14 height 13
click at [305, 281] on input "Yes" at bounding box center [309, 278] width 8 height 8
radio input "true"
radio input "false"
click at [595, 57] on link "Debtor Addresses" at bounding box center [580, 53] width 88 height 31
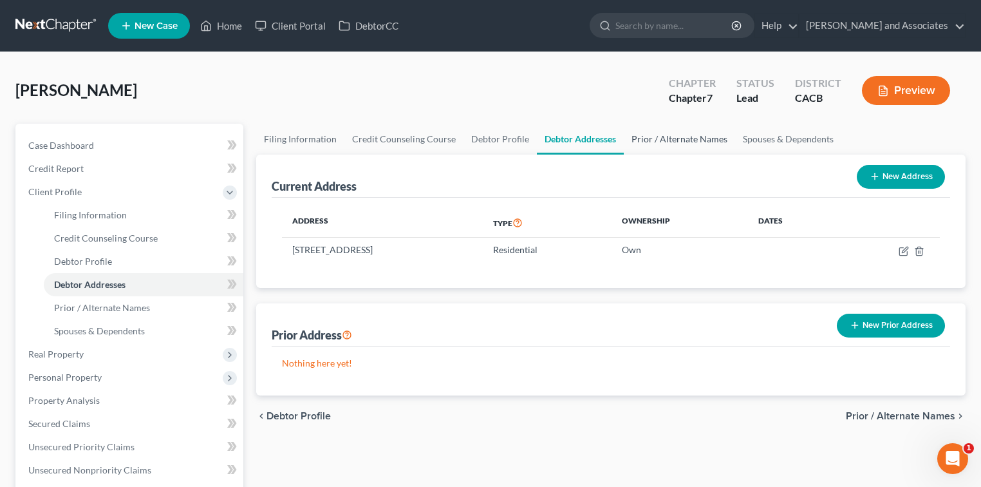
click at [713, 140] on link "Prior / Alternate Names" at bounding box center [679, 139] width 111 height 31
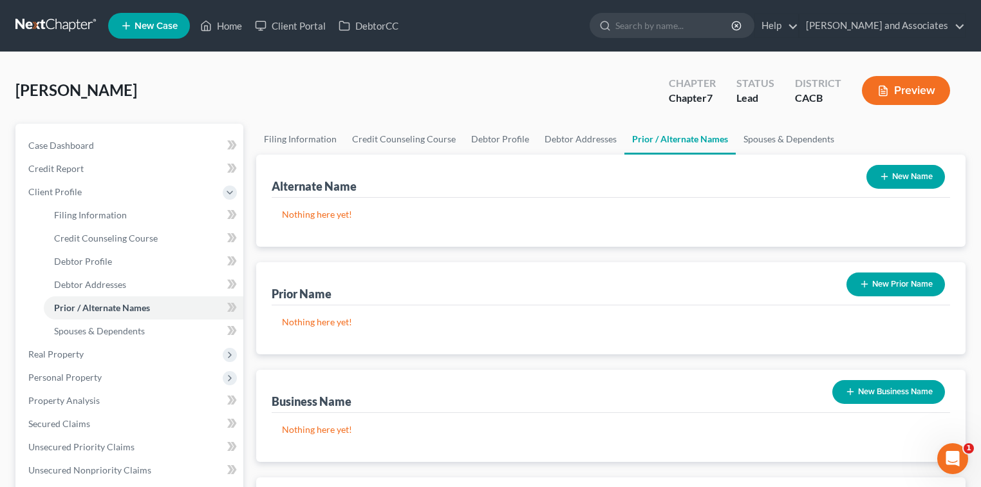
click at [893, 180] on button "New Name" at bounding box center [905, 177] width 79 height 24
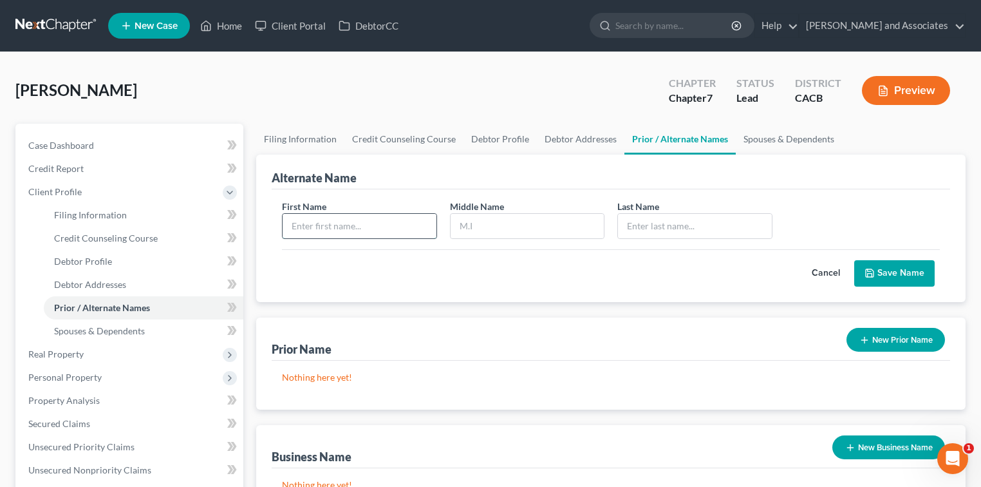
click at [416, 227] on input "text" at bounding box center [360, 226] width 154 height 24
type input "Shelia"
type input "Gaitan"
click at [897, 277] on button "Save Name" at bounding box center [894, 273] width 80 height 27
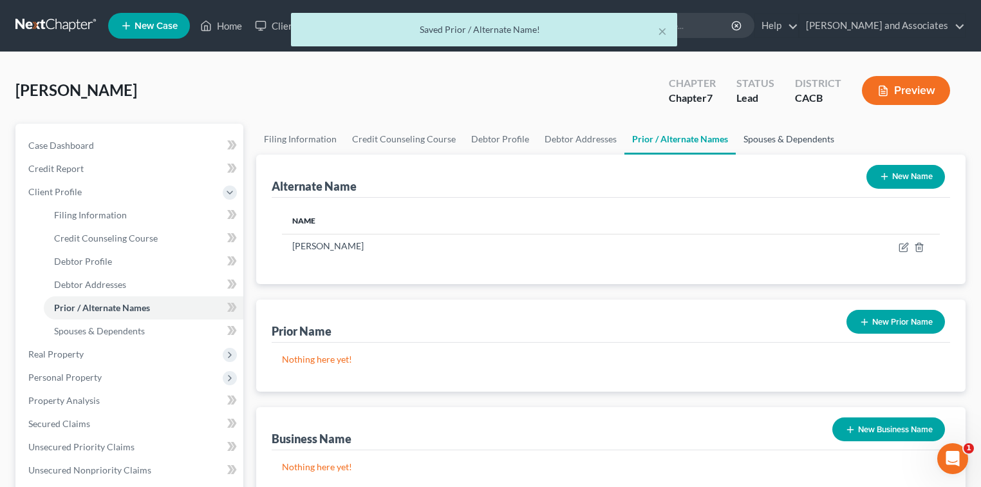
click at [761, 140] on link "Spouses & Dependents" at bounding box center [789, 139] width 106 height 31
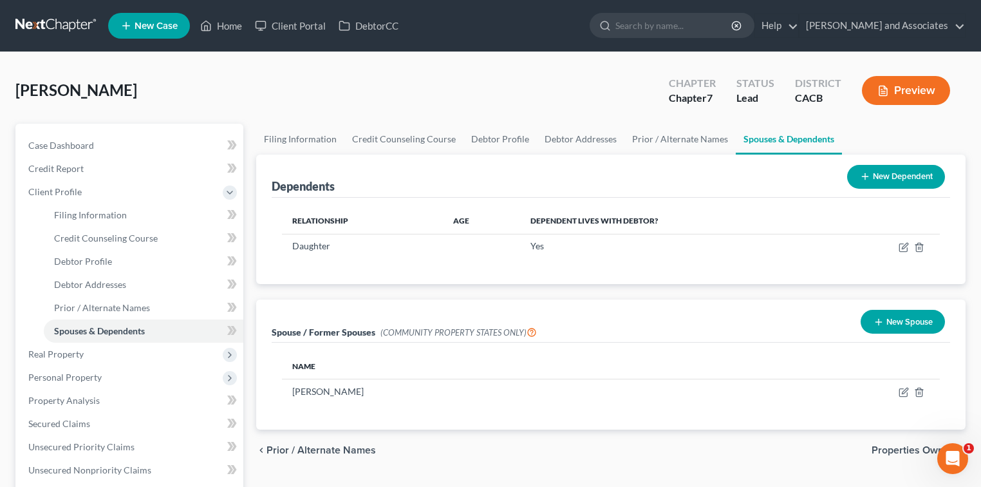
click at [919, 177] on button "New Dependent" at bounding box center [896, 177] width 98 height 24
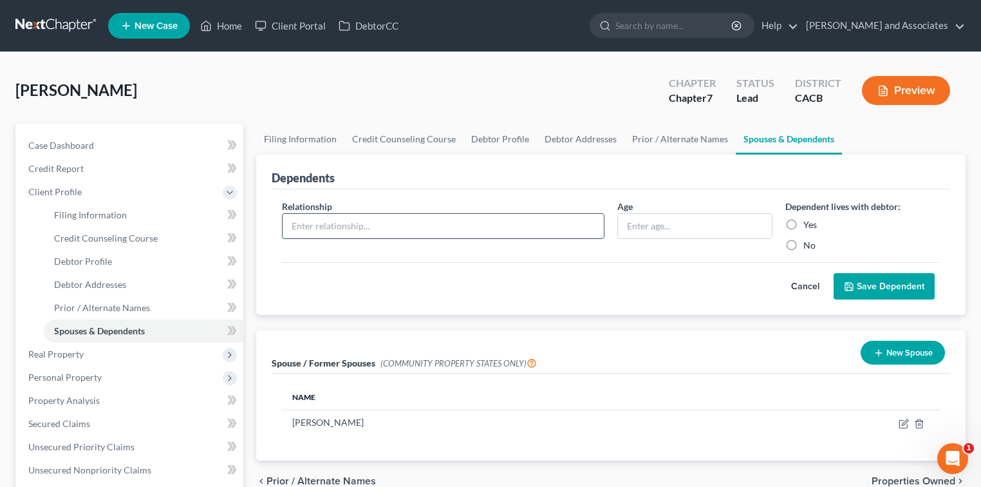
click at [523, 229] on input "text" at bounding box center [443, 226] width 321 height 24
type input "Daughter"
click at [661, 230] on input "text" at bounding box center [695, 226] width 154 height 24
type input "18"
click at [803, 223] on label "Yes" at bounding box center [810, 224] width 14 height 13
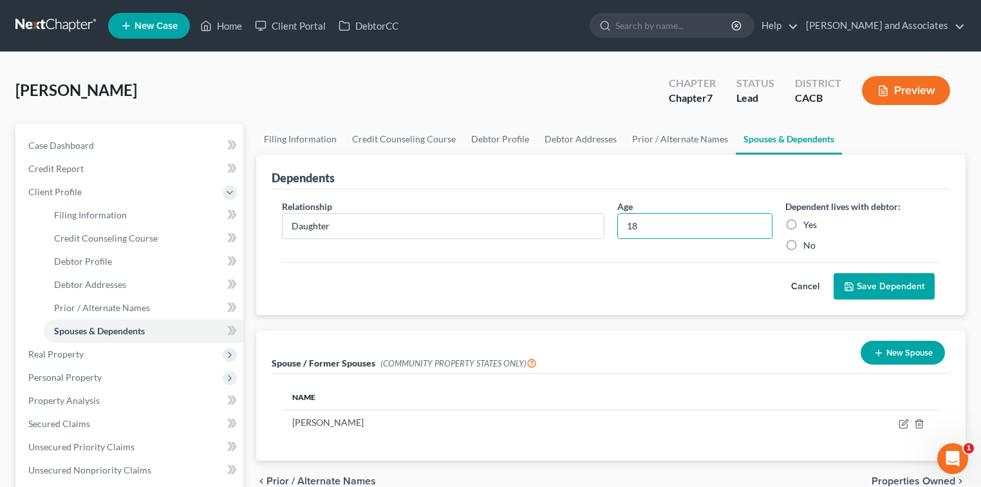
click at [808, 223] on input "Yes" at bounding box center [812, 222] width 8 height 8
radio input "true"
click at [885, 291] on button "Save Dependent" at bounding box center [883, 286] width 101 height 27
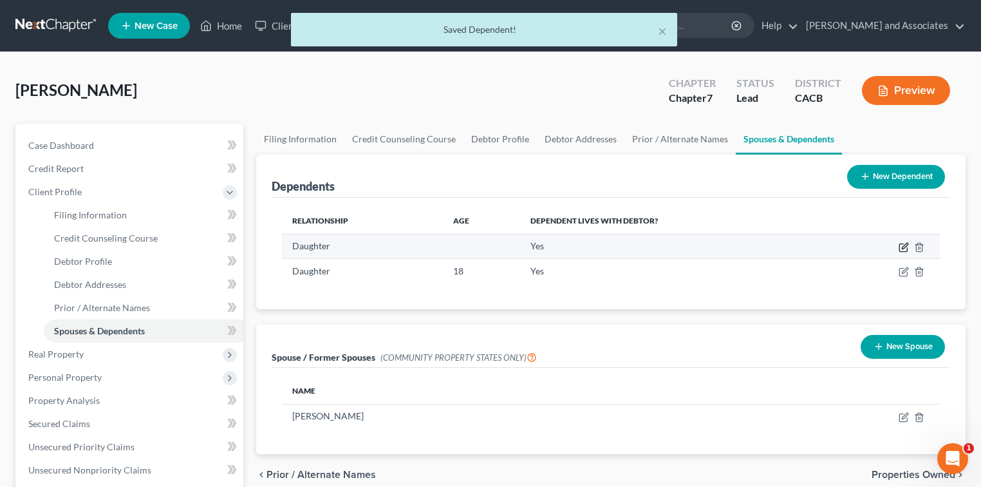
click at [904, 247] on icon "button" at bounding box center [905, 246] width 6 height 6
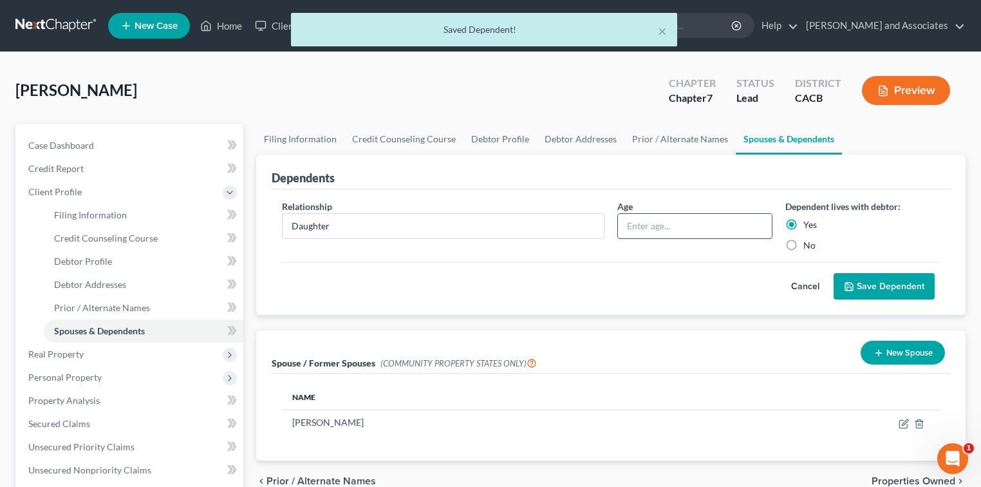
click at [705, 234] on input "text" at bounding box center [695, 226] width 154 height 24
type input "11"
click at [906, 292] on button "Save Dependent" at bounding box center [883, 286] width 101 height 27
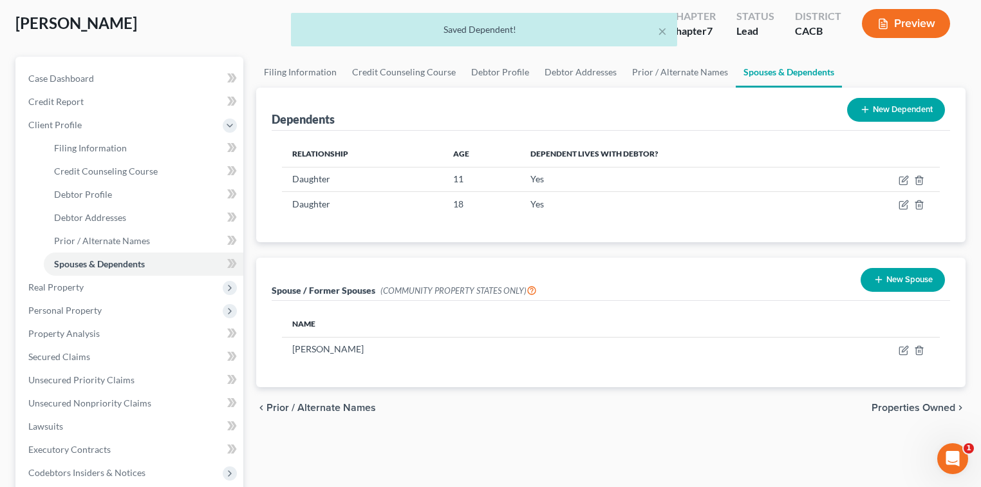
scroll to position [86, 0]
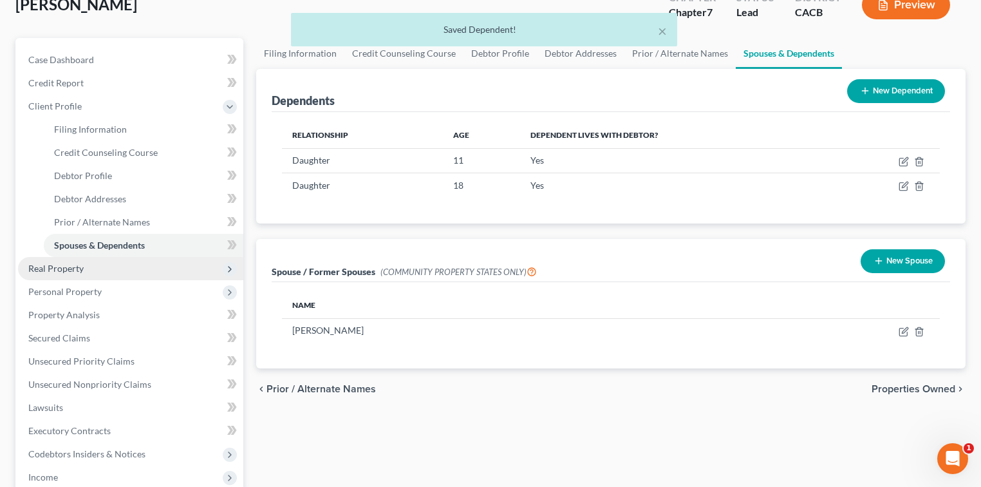
click at [131, 269] on span "Real Property" at bounding box center [130, 268] width 225 height 23
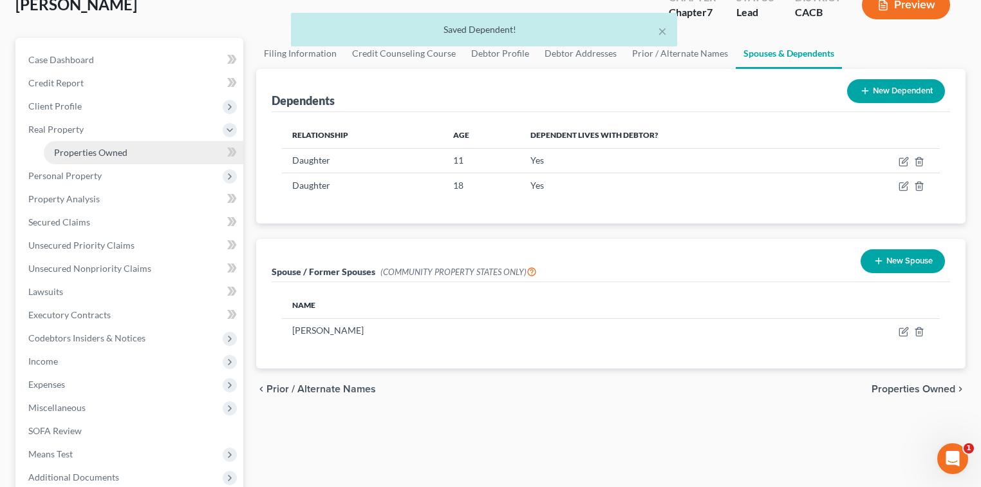
click at [95, 155] on span "Properties Owned" at bounding box center [90, 152] width 73 height 11
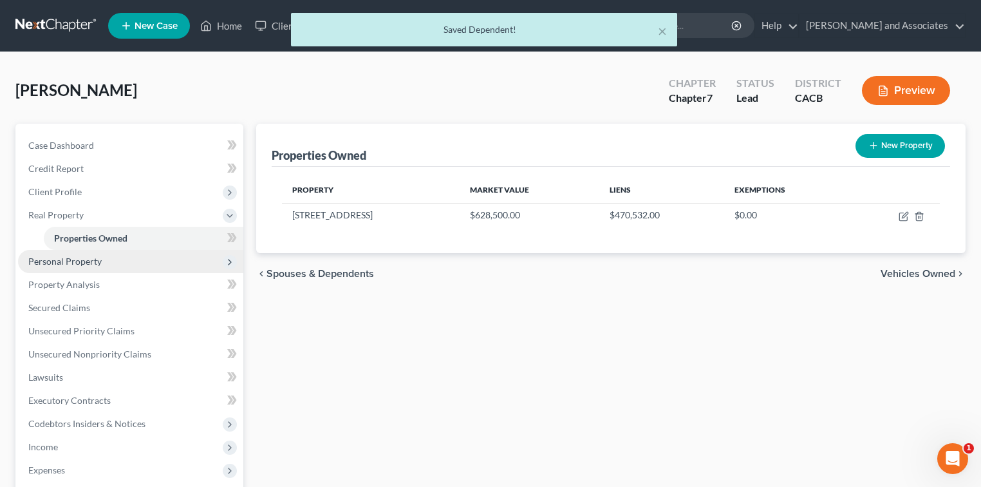
click at [46, 257] on span "Personal Property" at bounding box center [64, 261] width 73 height 11
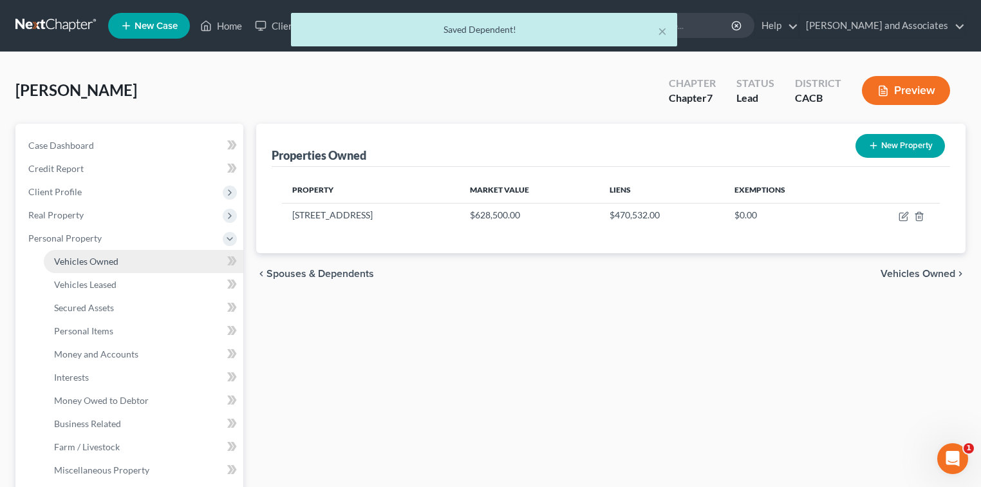
click at [121, 254] on link "Vehicles Owned" at bounding box center [144, 261] width 200 height 23
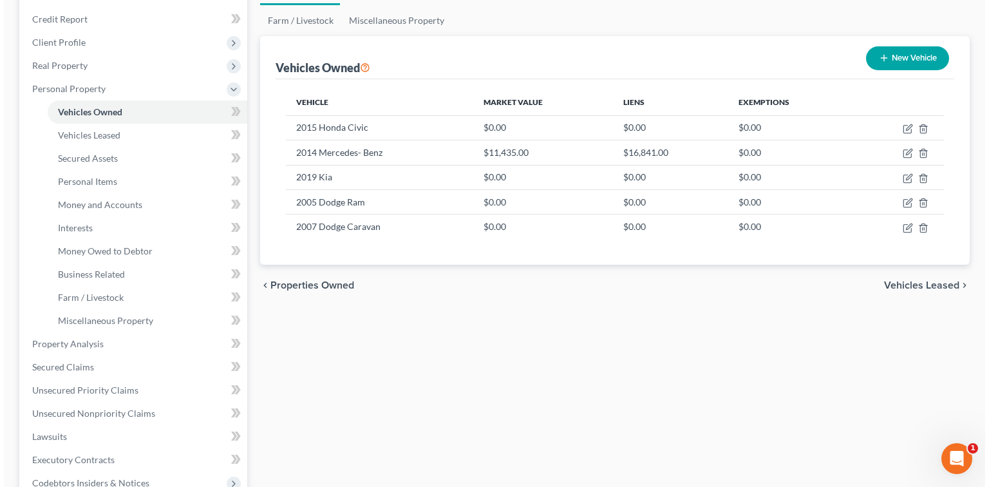
scroll to position [171, 0]
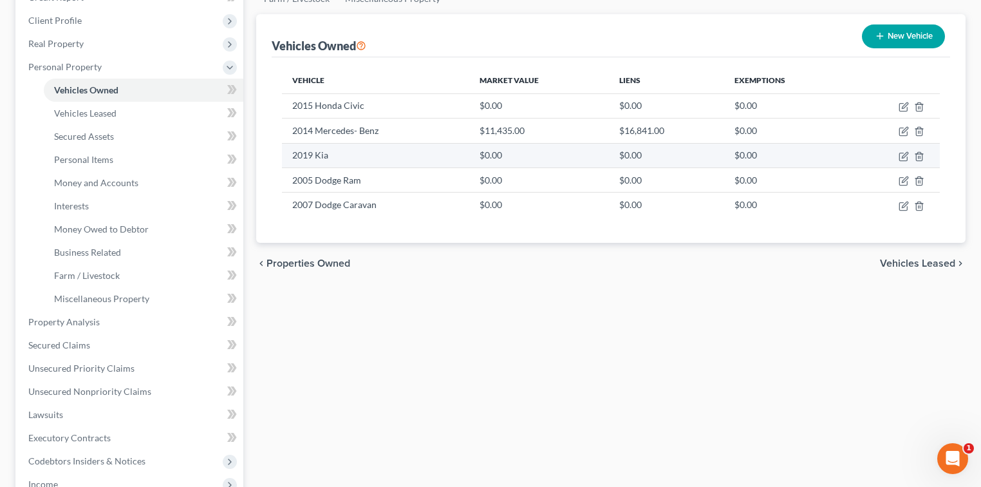
click at [364, 154] on td "2019 Kia" at bounding box center [375, 155] width 187 height 24
click at [901, 157] on icon "button" at bounding box center [903, 156] width 10 height 10
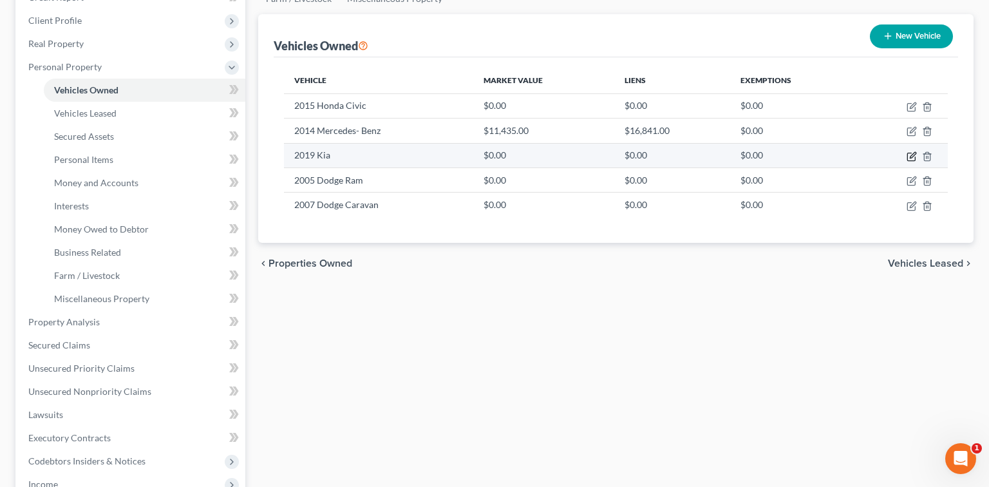
select select "0"
select select "7"
select select "0"
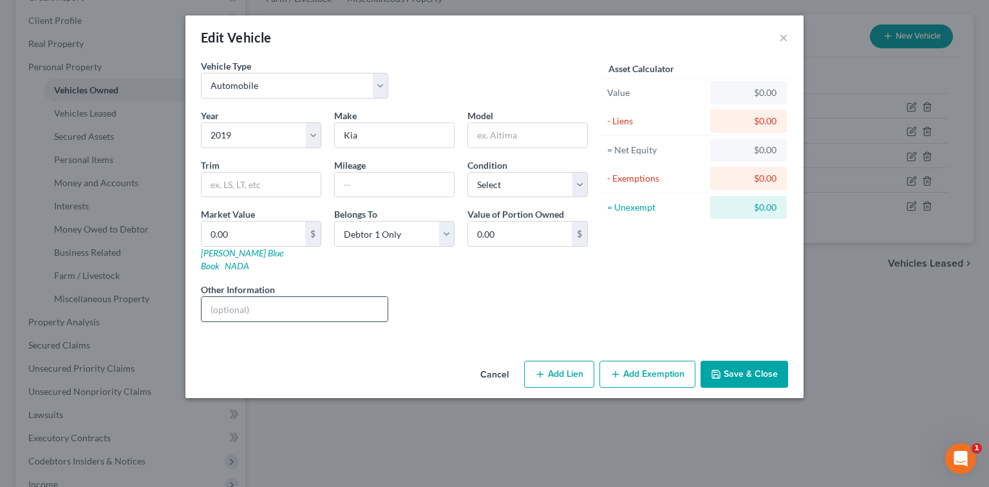
click at [330, 298] on input "text" at bounding box center [294, 309] width 186 height 24
type input "E"
type input "Car is Under Husbands Name: Debtors Daughter uses the car and Debtor pays for L…"
click at [712, 360] on button "Save & Close" at bounding box center [744, 373] width 88 height 27
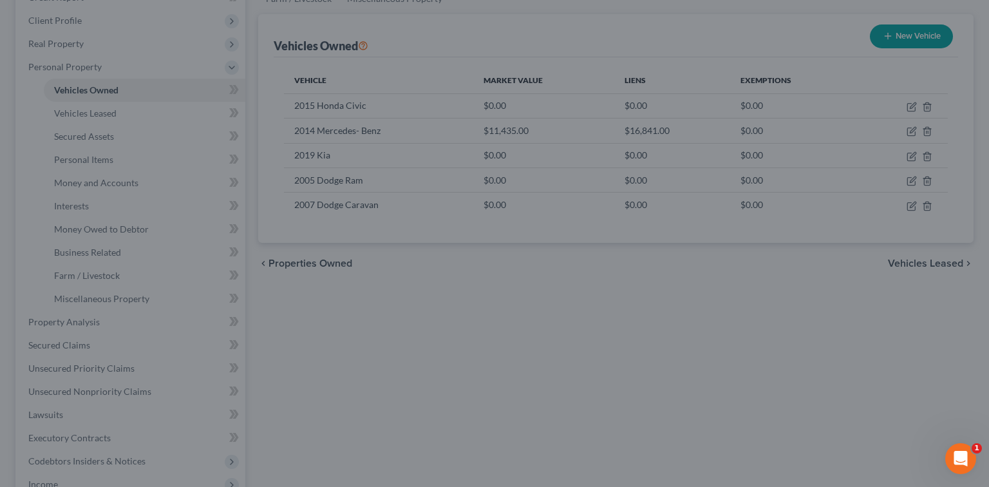
scroll to position [0, 0]
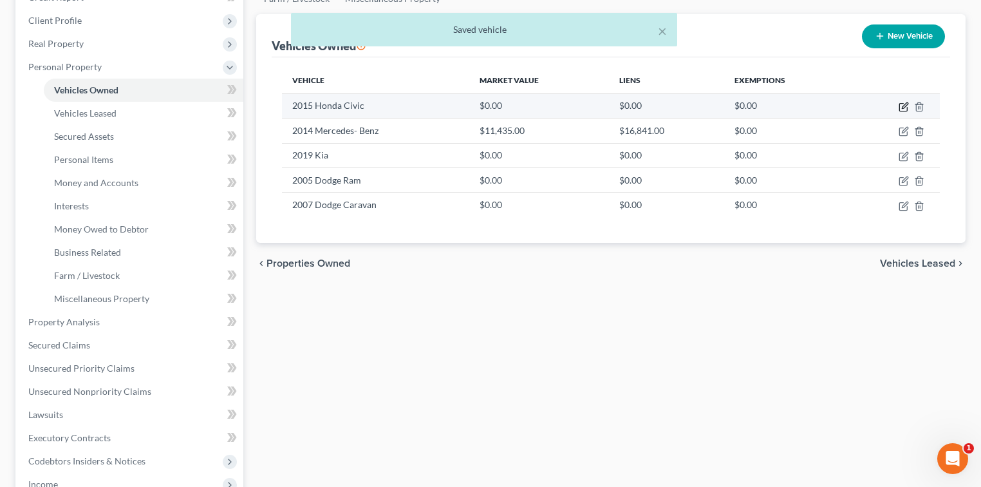
click at [900, 108] on icon "button" at bounding box center [903, 107] width 10 height 10
select select "0"
select select "11"
select select "0"
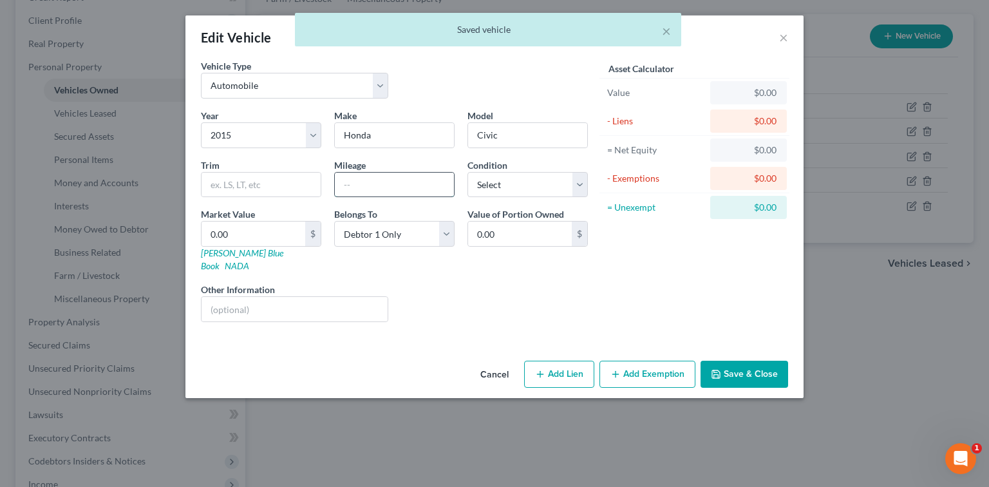
click at [395, 180] on input "text" at bounding box center [394, 184] width 119 height 24
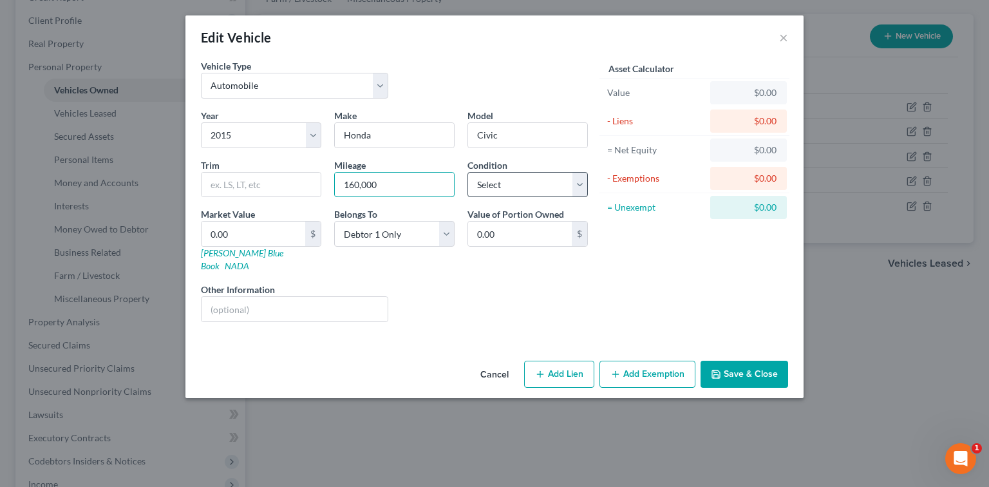
type input "160,000"
click at [490, 180] on select "Select Excellent Very Good Good Fair Poor" at bounding box center [527, 185] width 120 height 26
select select "2"
click at [467, 172] on select "Select Excellent Very Good Good Fair Poor" at bounding box center [527, 185] width 120 height 26
click at [364, 297] on input "text" at bounding box center [294, 309] width 186 height 24
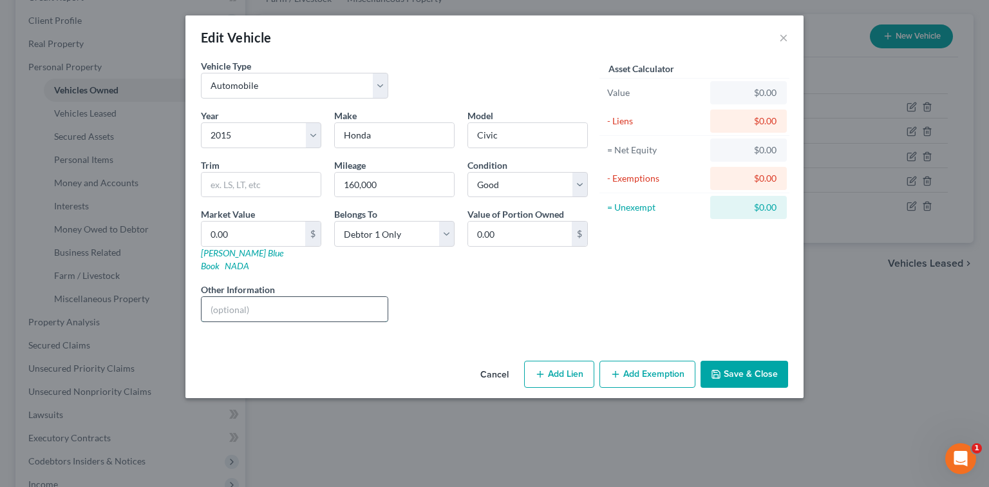
click at [364, 297] on input "text" at bounding box center [294, 309] width 186 height 24
type input "Car is Under both Debtor and Husband"
click at [742, 360] on button "Save & Close" at bounding box center [744, 373] width 88 height 27
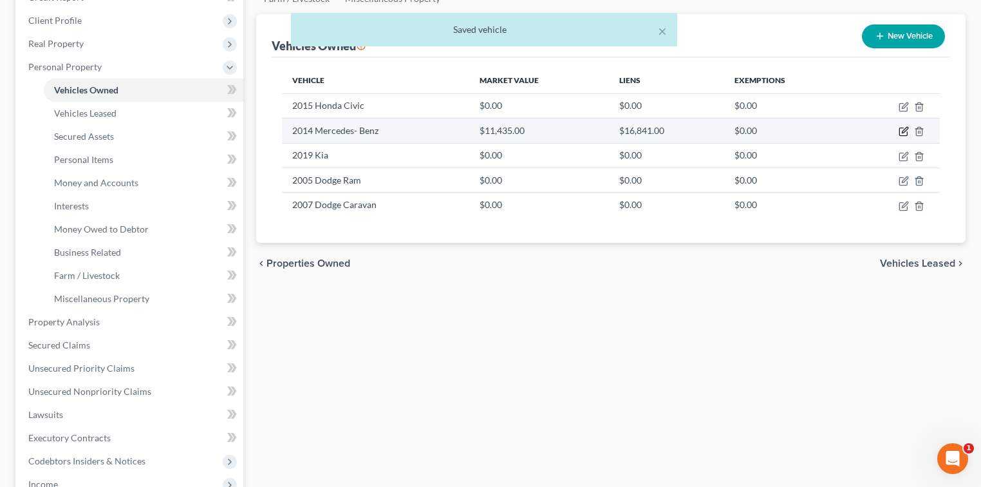
click at [902, 127] on icon "button" at bounding box center [903, 131] width 10 height 10
select select "0"
select select "12"
select select "1"
select select "0"
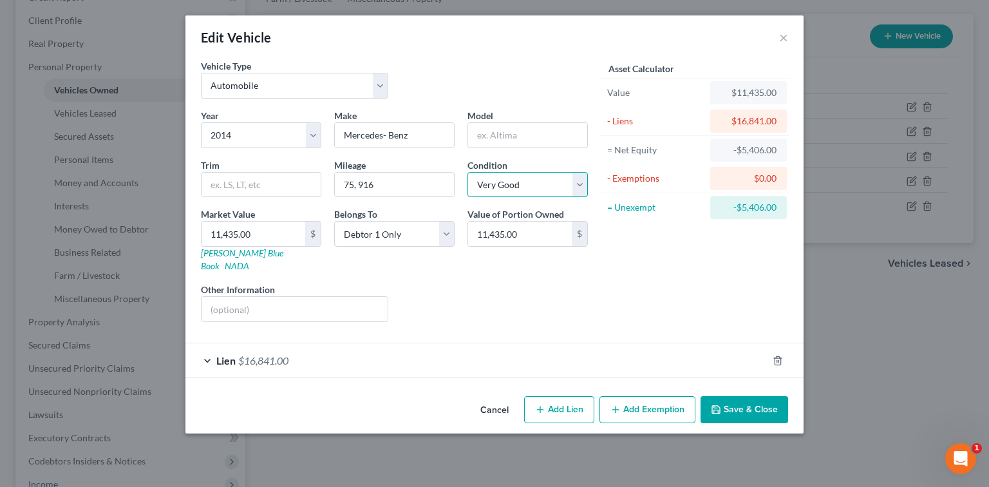
click at [520, 185] on select "Select Excellent Very Good Good Fair Poor" at bounding box center [527, 185] width 120 height 26
select select "0"
click at [467, 172] on select "Select Excellent Very Good Good Fair Poor" at bounding box center [527, 185] width 120 height 26
click at [754, 396] on button "Save & Close" at bounding box center [744, 409] width 88 height 27
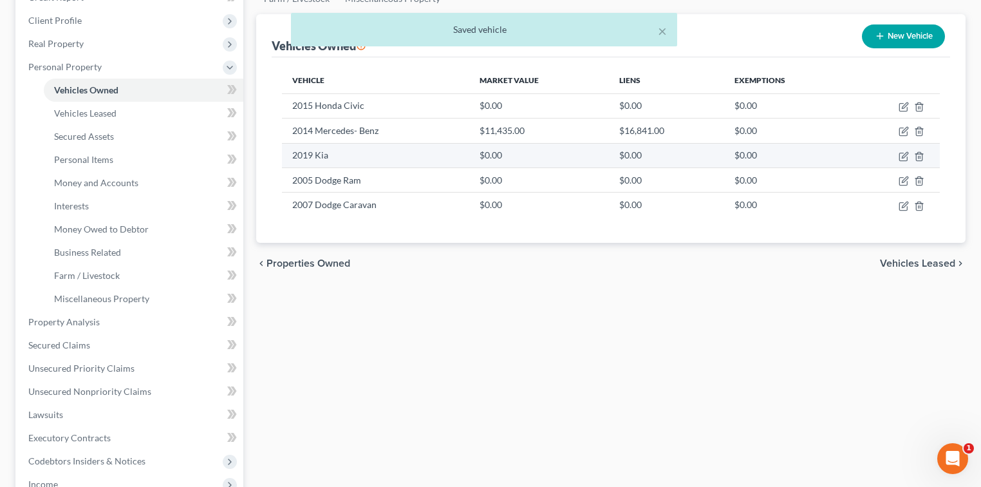
click at [897, 154] on td at bounding box center [895, 155] width 90 height 24
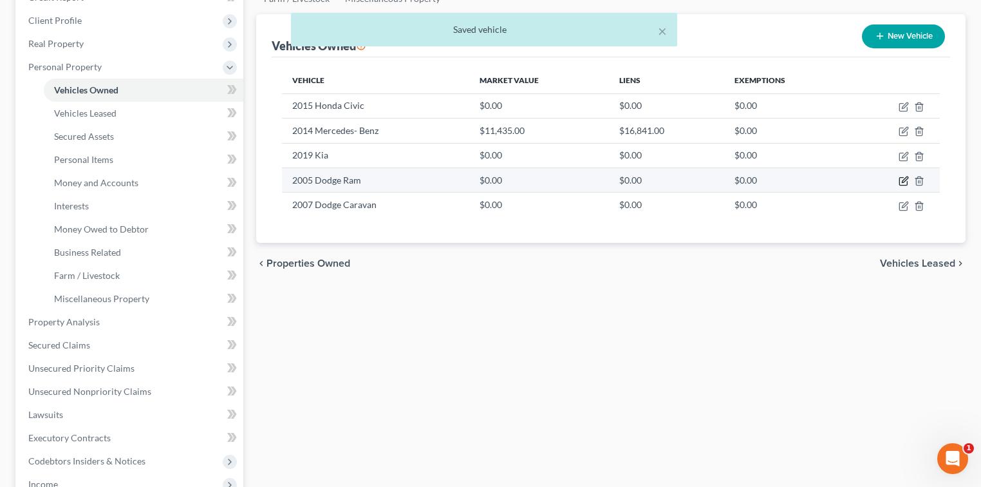
click at [900, 181] on icon "button" at bounding box center [903, 181] width 10 height 10
select select "0"
select select "21"
select select "0"
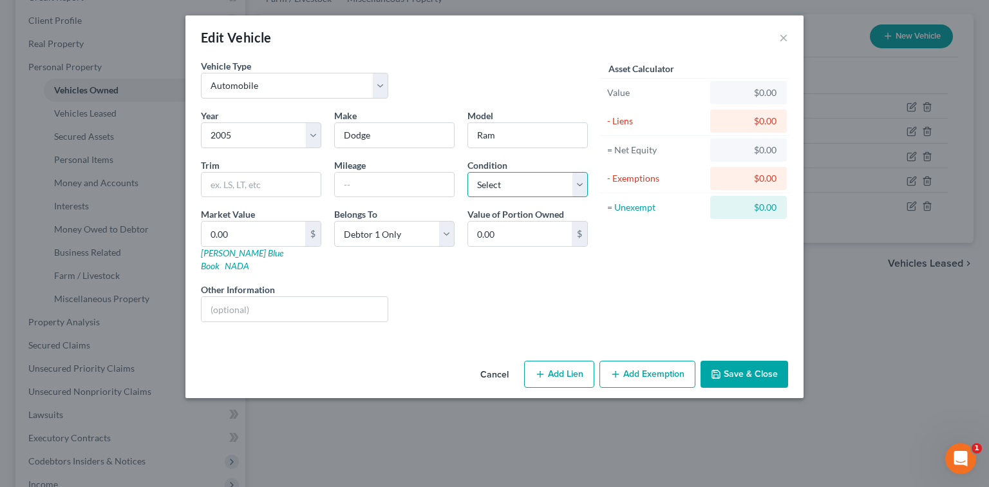
click at [515, 179] on select "Select Excellent Very Good Good Fair Poor" at bounding box center [527, 185] width 120 height 26
click at [299, 302] on input "text" at bounding box center [294, 309] width 186 height 24
type input "Unders Husbands Name"
click at [427, 181] on input "text" at bounding box center [394, 184] width 119 height 24
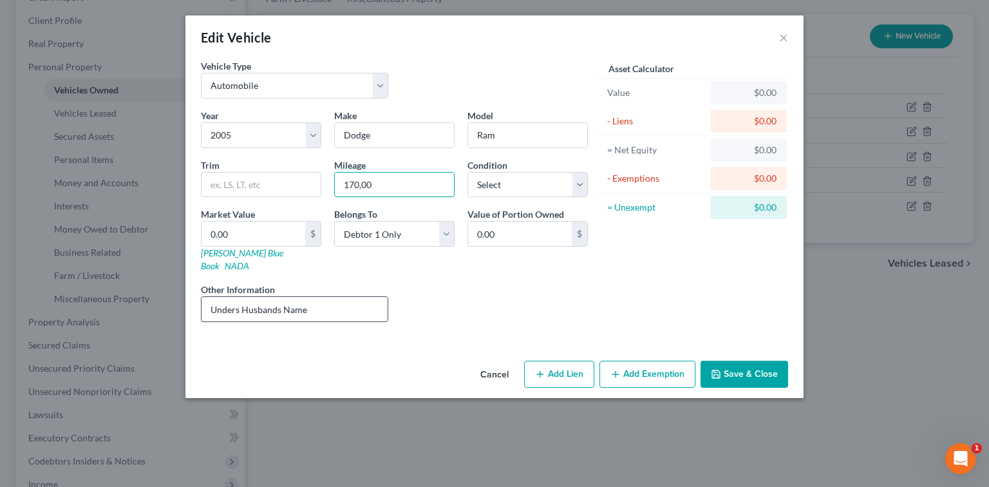
type input "170,00"
click at [337, 301] on input "Unders Husbands Name" at bounding box center [294, 309] width 186 height 24
type input "Unders Husbands Name, not located at debtors house"
click at [760, 360] on button "Save & Close" at bounding box center [744, 373] width 88 height 27
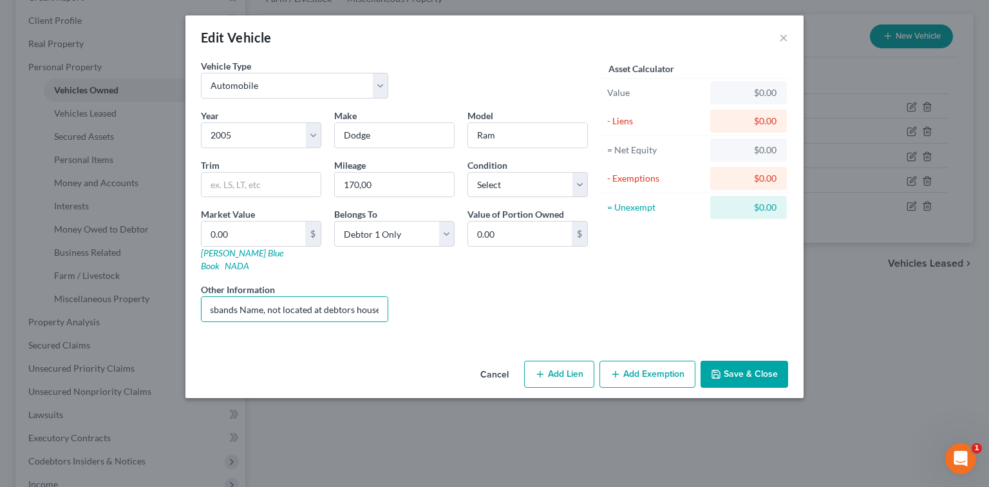
scroll to position [0, 0]
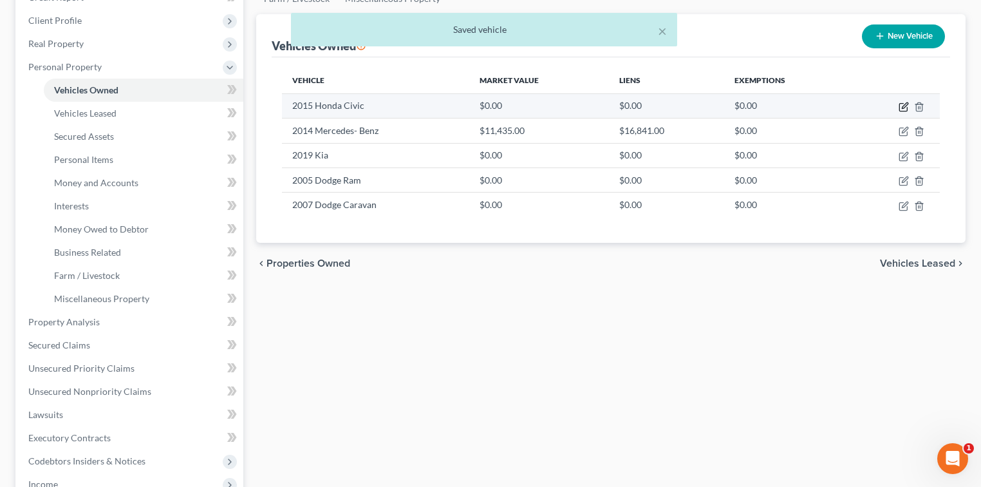
click at [904, 104] on icon "button" at bounding box center [903, 107] width 10 height 10
select select "0"
select select "11"
select select "2"
select select "0"
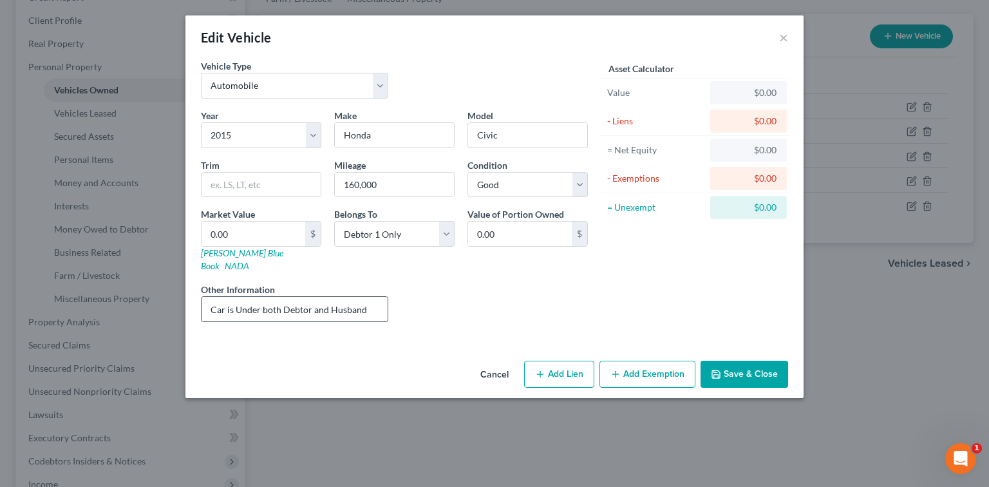
click at [377, 300] on input "Car is Under both Debtor and Husband" at bounding box center [294, 309] width 186 height 24
type input "Car is Under both Debtor and Husband. Debtor and Daughter uses cars"
click at [768, 363] on button "Save & Close" at bounding box center [744, 373] width 88 height 27
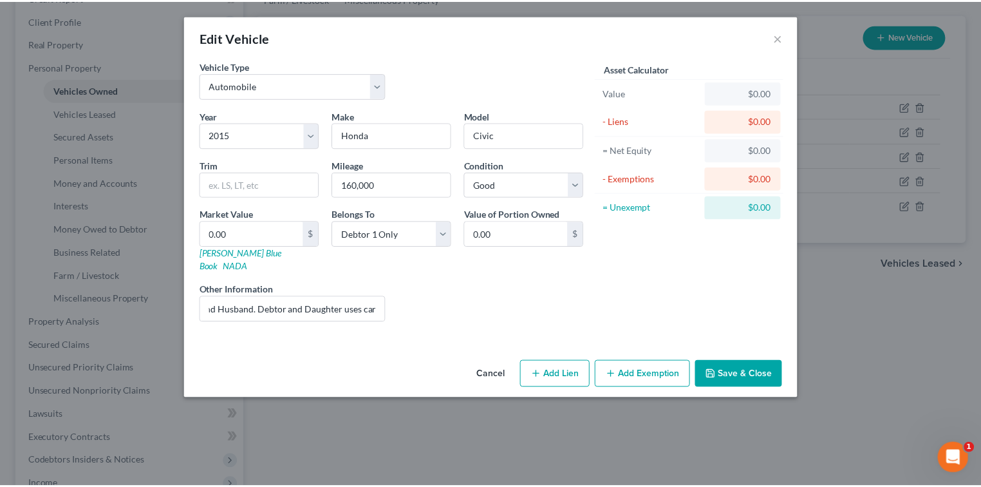
scroll to position [0, 0]
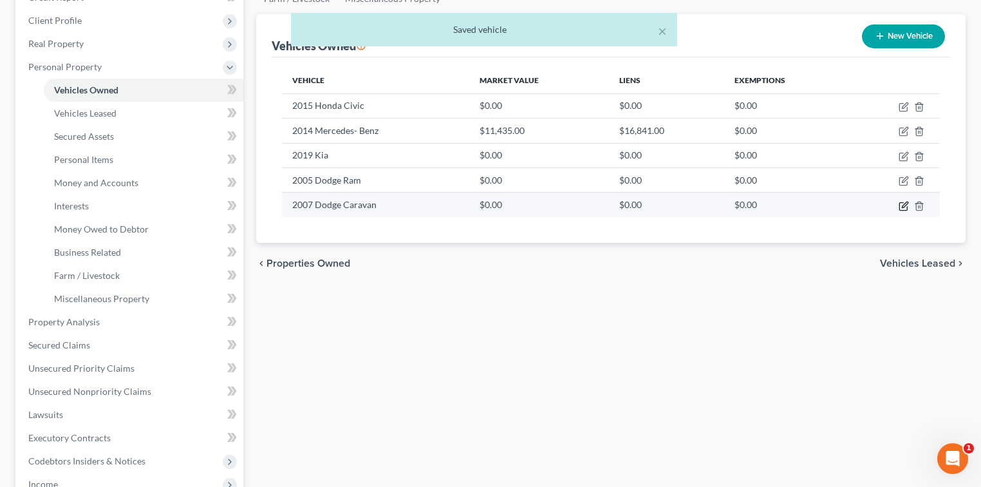
click at [904, 207] on icon "button" at bounding box center [903, 206] width 10 height 10
select select "0"
select select "19"
select select "0"
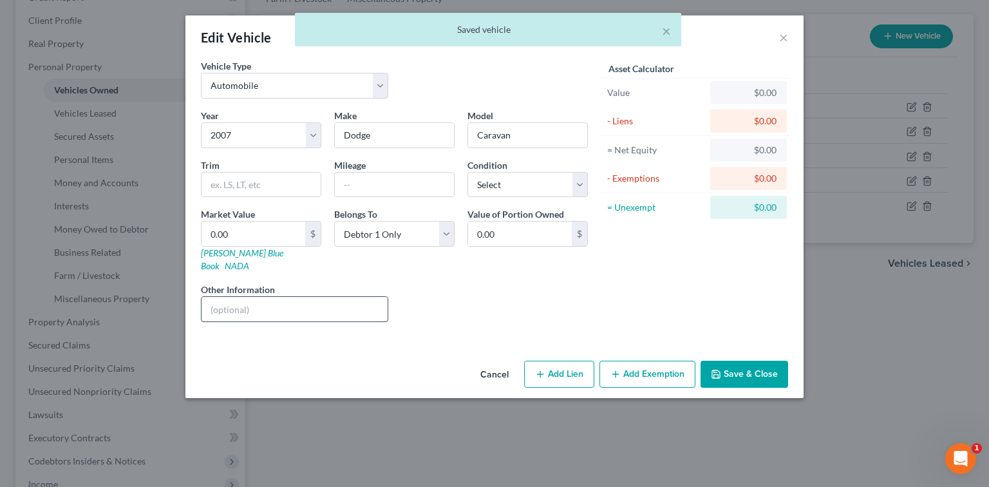
click at [296, 297] on input "text" at bounding box center [294, 309] width 186 height 24
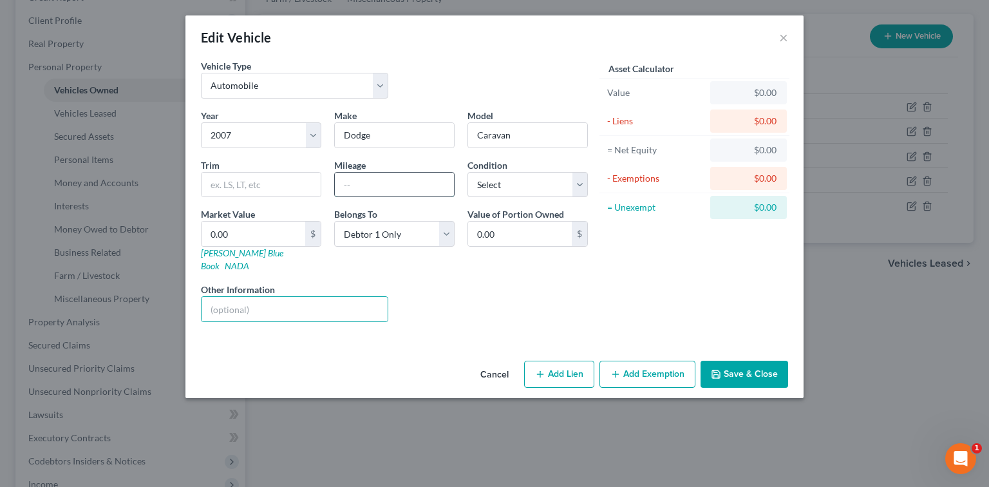
click at [389, 183] on input "text" at bounding box center [394, 184] width 119 height 24
click at [552, 178] on select "Select Excellent Very Good Good Fair Poor" at bounding box center [527, 185] width 120 height 26
select select "3"
click at [467, 172] on select "Select Excellent Very Good Good Fair Poor" at bounding box center [527, 185] width 120 height 26
click at [432, 198] on div "Year Select 2026 2025 2024 2023 2022 2021 2020 2019 2018 2017 2016 2015 2014 20…" at bounding box center [394, 220] width 400 height 223
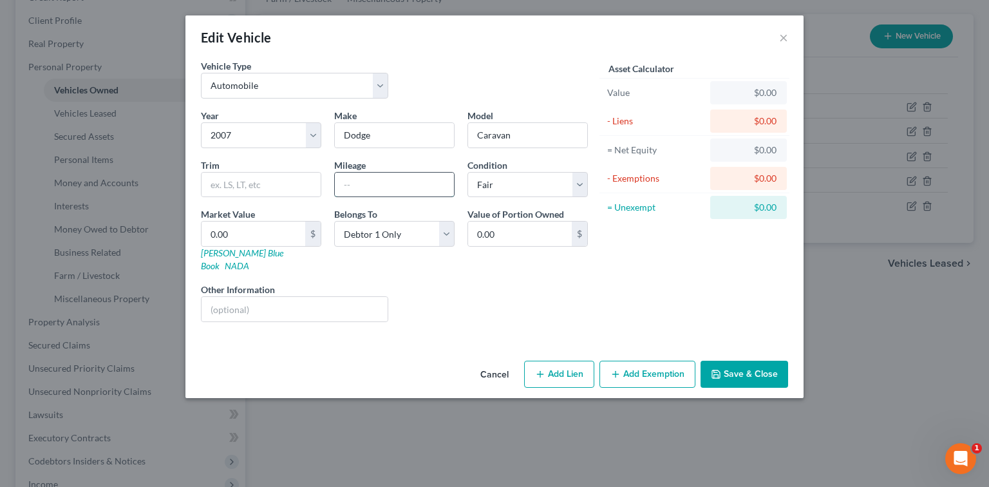
click at [433, 194] on input "text" at bounding box center [394, 184] width 119 height 24
click at [321, 297] on input "text" at bounding box center [294, 309] width 186 height 24
type input "Under husbands name"
click at [422, 176] on input "text" at bounding box center [394, 184] width 119 height 24
type input "110,000"
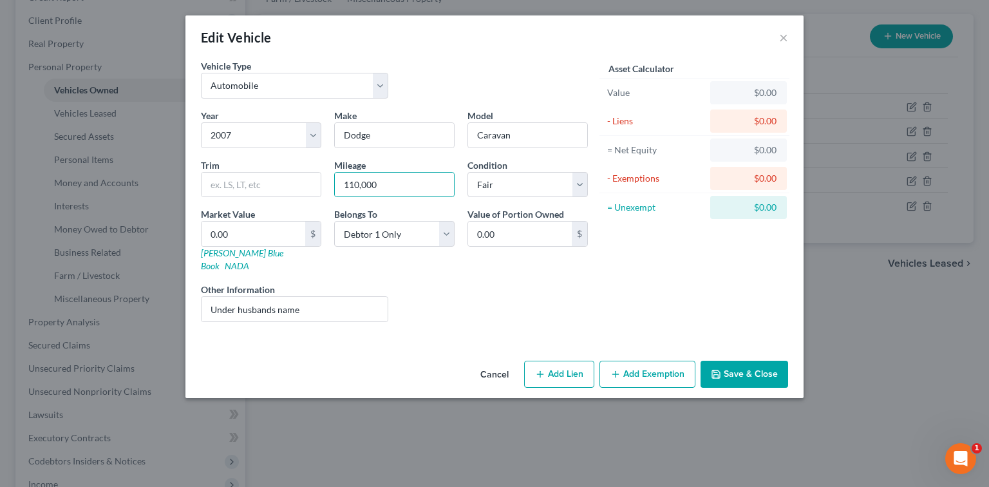
click at [745, 355] on div "Cancel Add Lien Add Lease Add Exemption Save & Close" at bounding box center [494, 376] width 618 height 42
click at [745, 360] on button "Save & Close" at bounding box center [744, 373] width 88 height 27
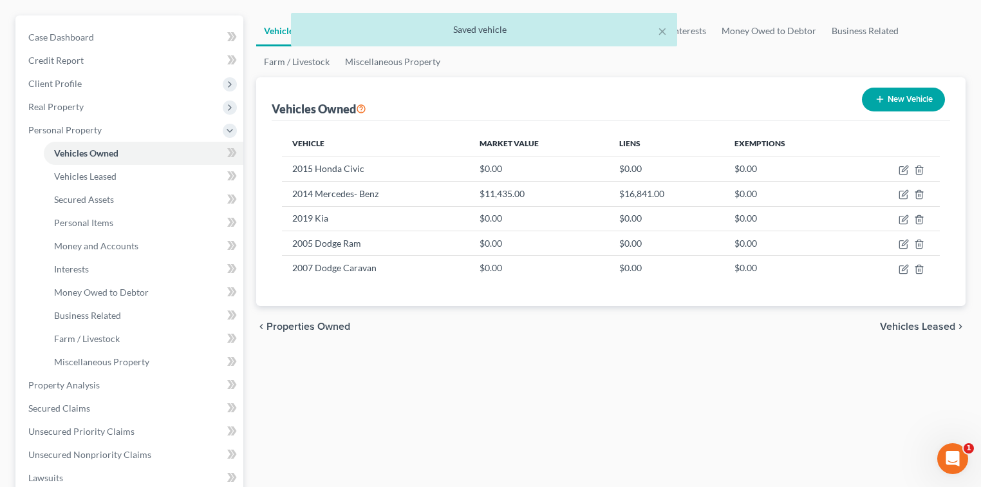
scroll to position [86, 0]
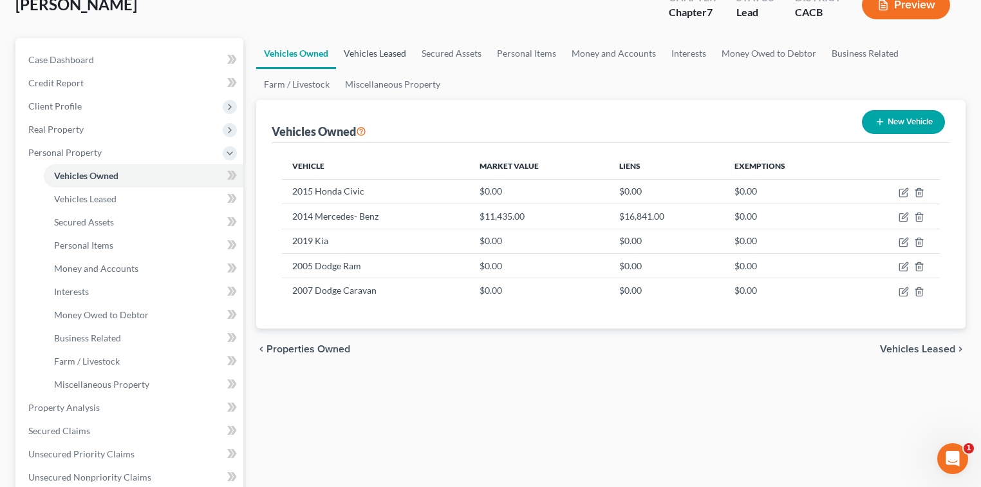
click at [399, 53] on link "Vehicles Leased" at bounding box center [375, 53] width 78 height 31
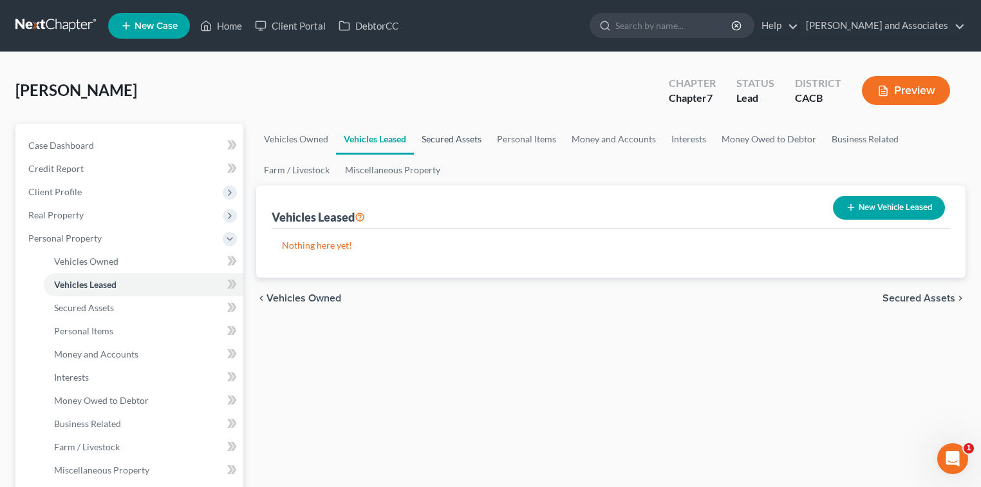
click at [456, 124] on link "Secured Assets" at bounding box center [451, 139] width 75 height 31
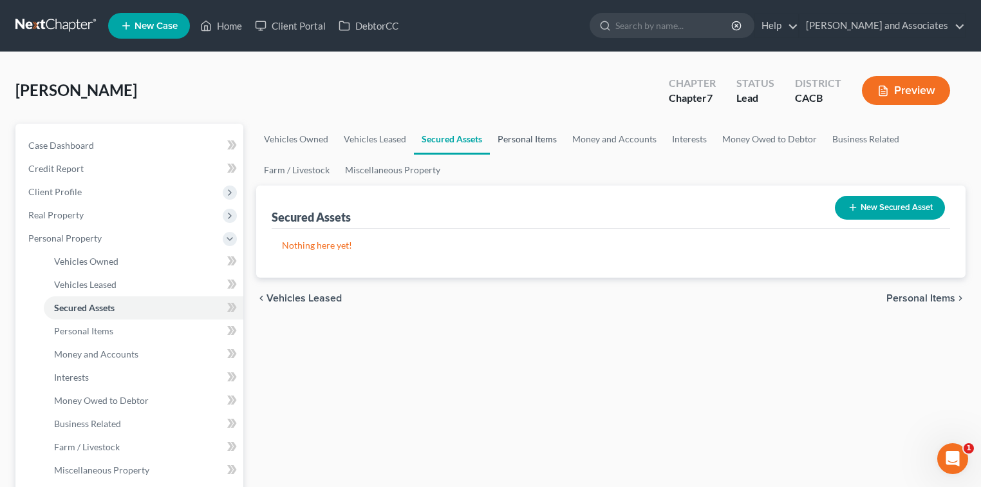
click at [534, 143] on link "Personal Items" at bounding box center [527, 139] width 75 height 31
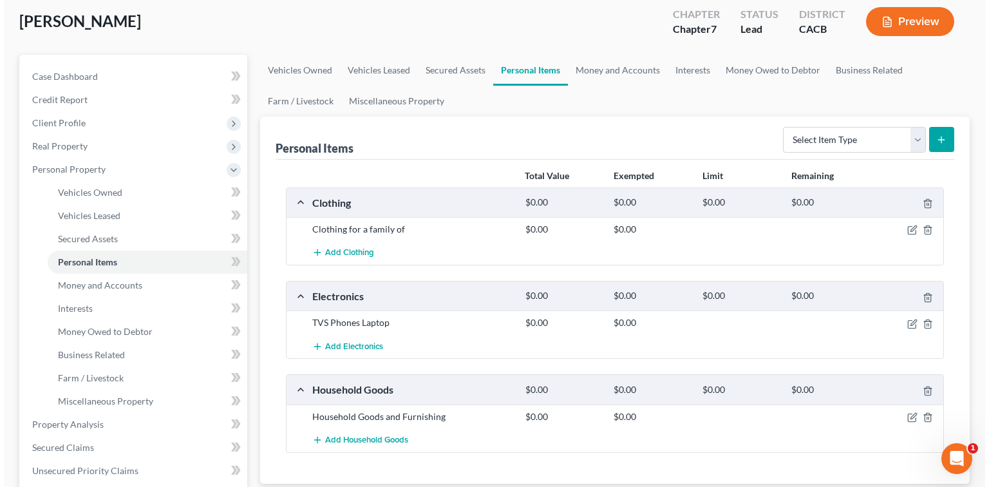
scroll to position [86, 0]
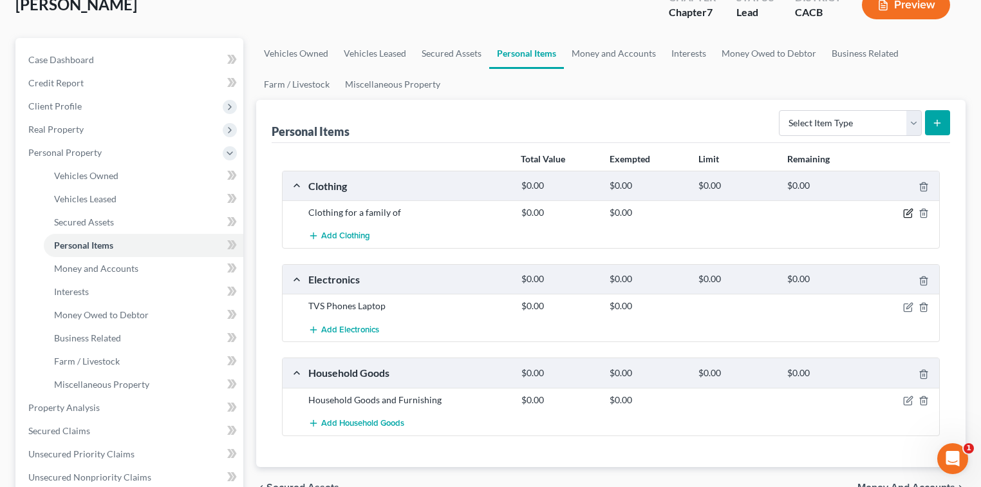
click at [906, 212] on icon "button" at bounding box center [908, 213] width 10 height 10
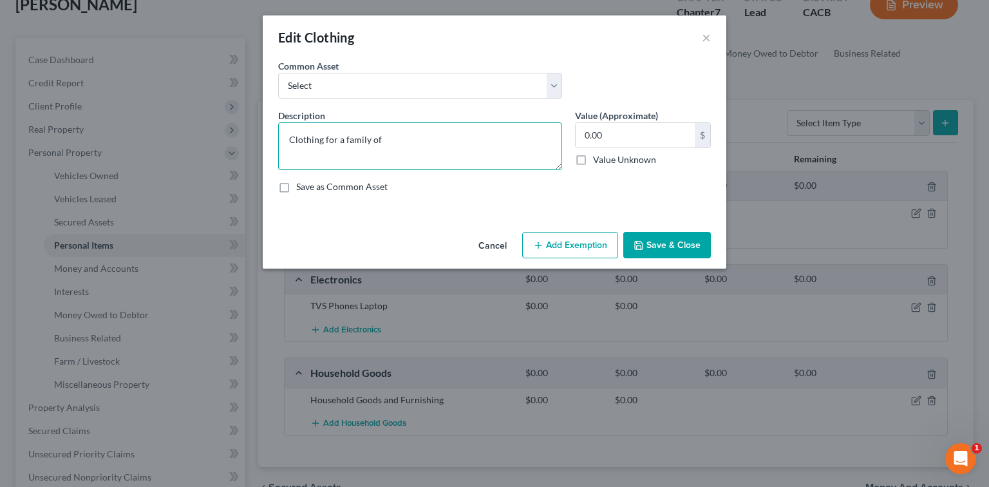
click at [427, 141] on textarea "Clothing for a family of" at bounding box center [420, 146] width 284 height 48
type textarea "Clothing for a family of three"
click at [599, 137] on input "0.00" at bounding box center [634, 135] width 119 height 24
click at [628, 142] on input "text" at bounding box center [634, 135] width 119 height 24
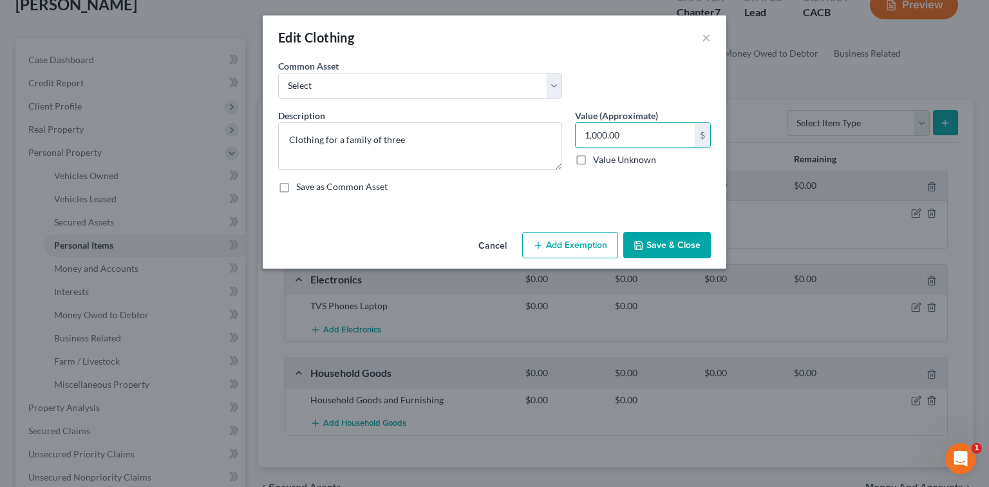
type input "1,000.00"
click at [593, 240] on button "Add Exemption" at bounding box center [570, 245] width 96 height 27
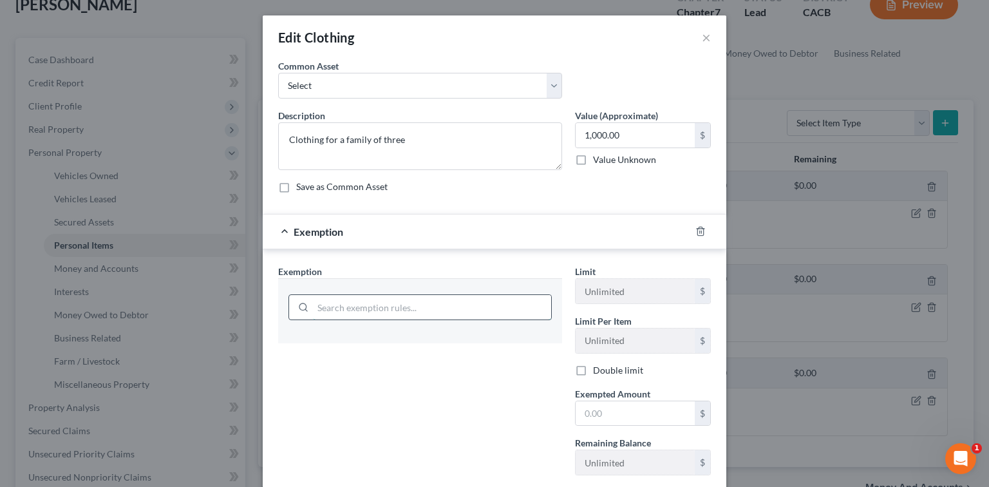
click at [473, 304] on input "search" at bounding box center [432, 307] width 238 height 24
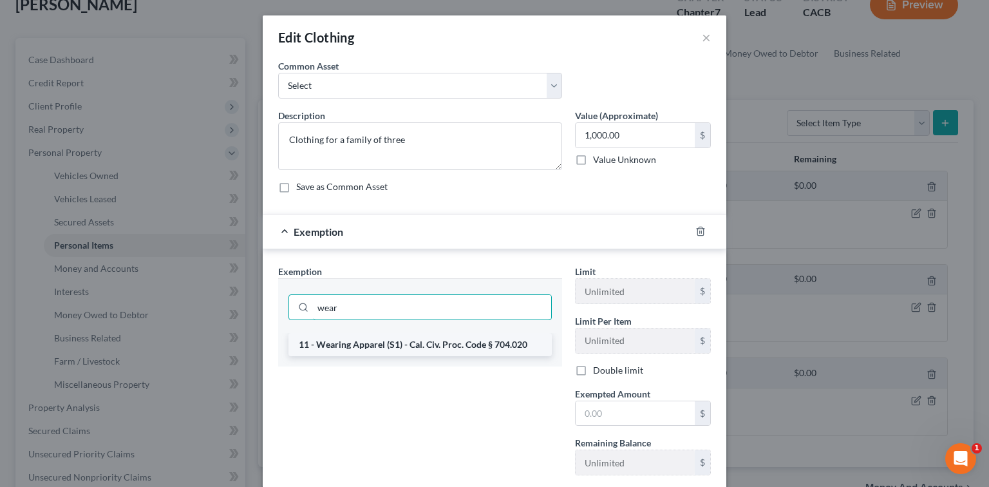
type input "wear"
click at [475, 335] on li "11 - Wearing Apparel (S1) - Cal. Civ. Proc. Code § 704.020" at bounding box center [419, 344] width 263 height 23
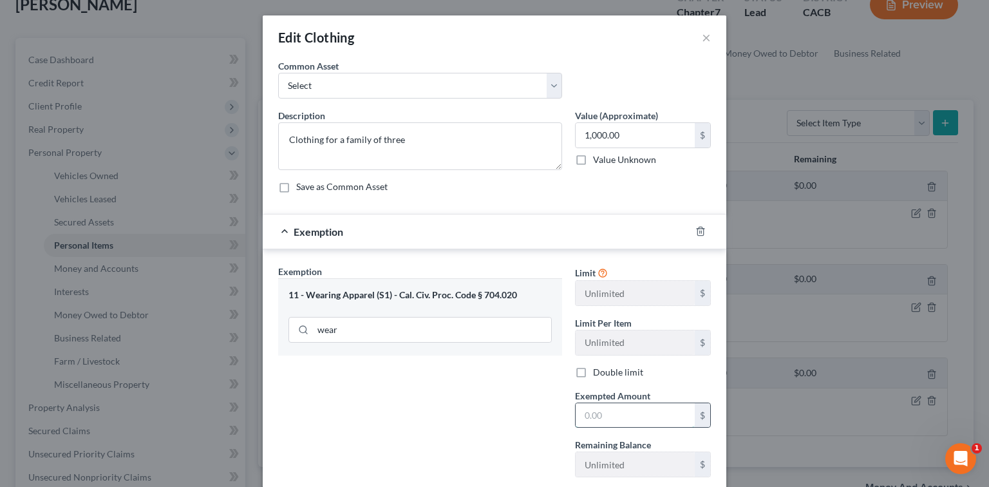
click at [626, 418] on input "text" at bounding box center [634, 415] width 119 height 24
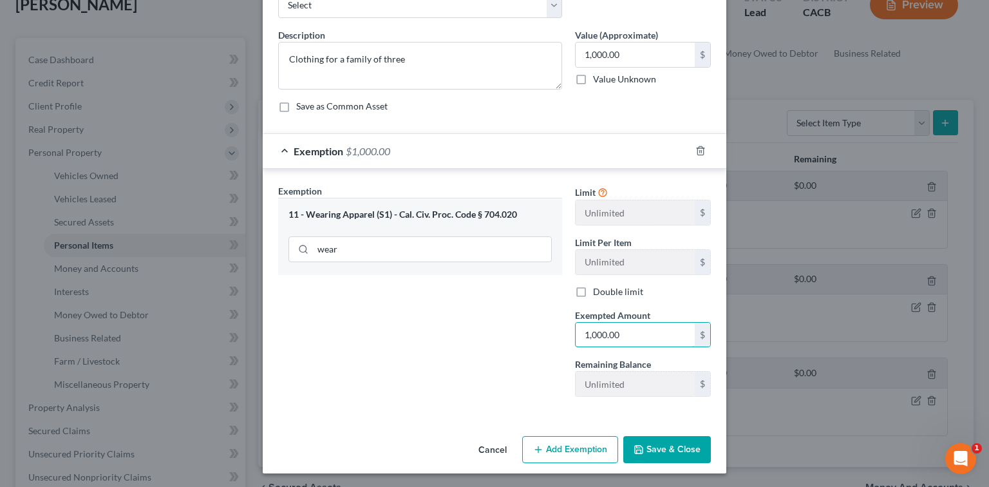
type input "1,000.00"
click at [671, 456] on button "Save & Close" at bounding box center [667, 449] width 88 height 27
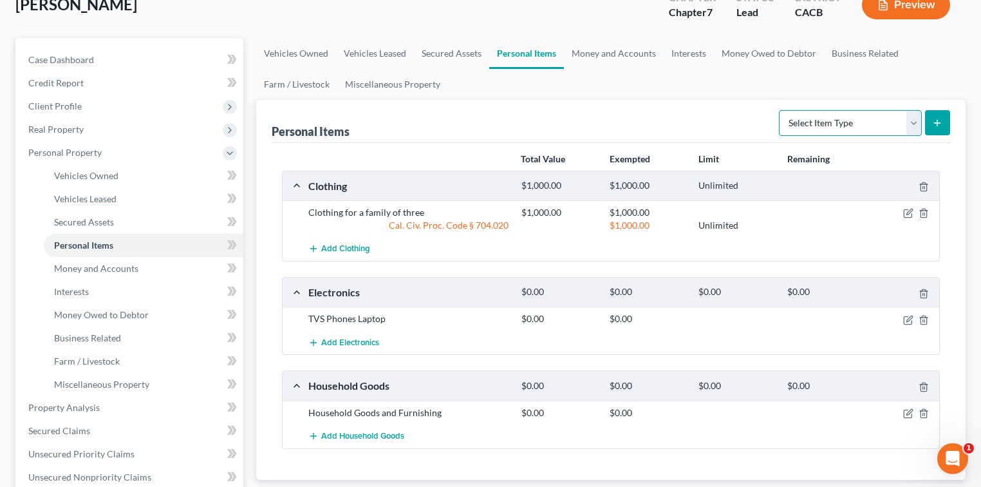
click at [884, 126] on select "Select Item Type Clothing Collectibles Of Value Electronics Firearms Household …" at bounding box center [850, 123] width 143 height 26
click at [911, 317] on icon "button" at bounding box center [908, 320] width 10 height 10
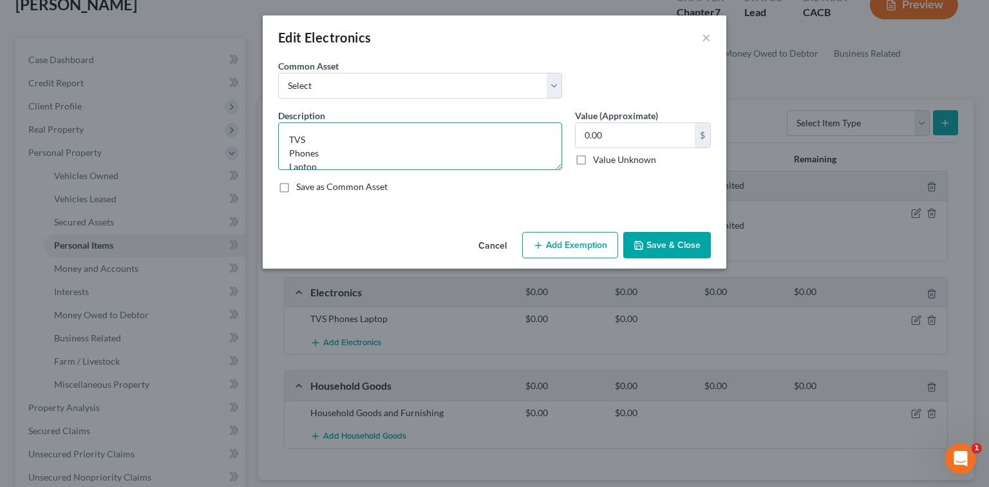
click at [286, 136] on textarea "TVS Phones Laptop" at bounding box center [420, 146] width 284 height 48
click at [286, 153] on textarea "2 TVS Phones Laptop" at bounding box center [420, 146] width 284 height 48
drag, startPoint x: 323, startPoint y: 151, endPoint x: 270, endPoint y: 151, distance: 52.8
click at [270, 151] on div "An exemption set must first be selected from the Filing Information section. Co…" at bounding box center [494, 142] width 463 height 167
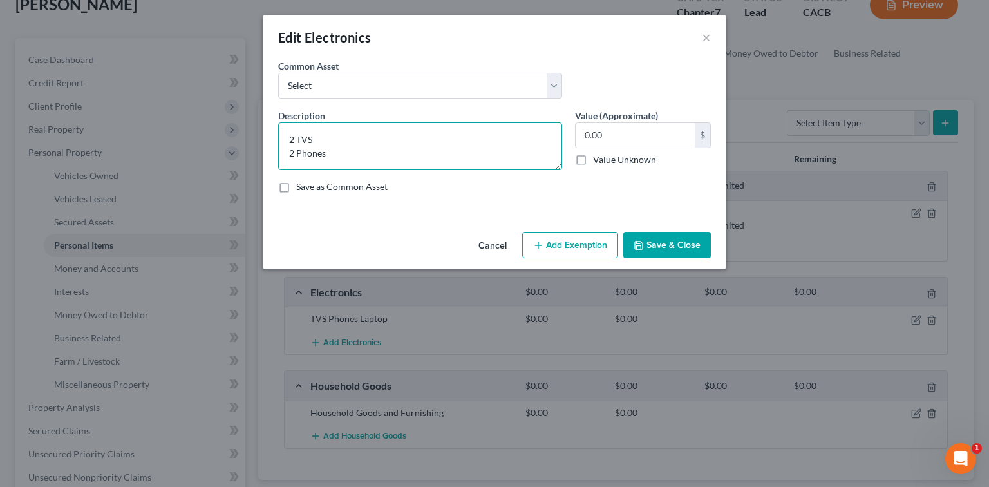
scroll to position [2, 0]
click at [532, 163] on textarea "2 TVS 2 Phones 1 Tablet" at bounding box center [420, 146] width 284 height 48
type textarea "2 TVS 2 Phones 1 Tablet 1 Old Dell Laptop"
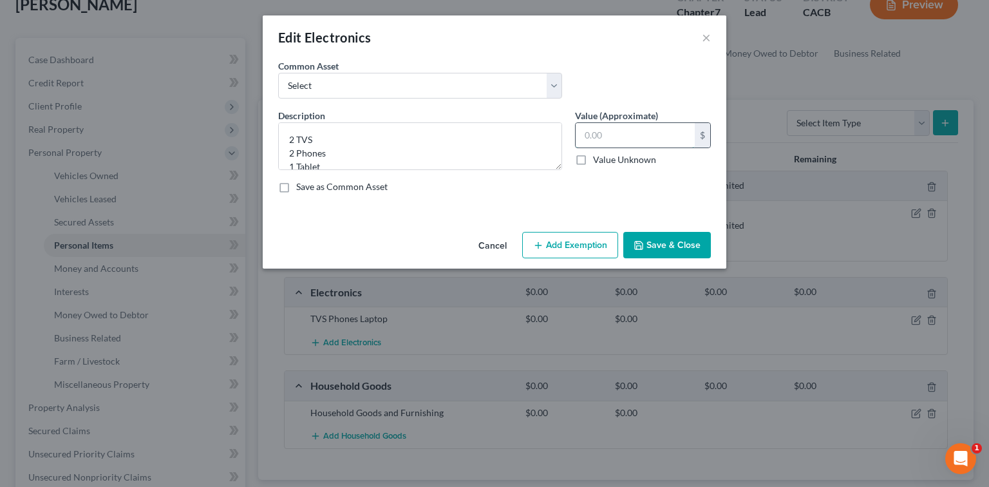
click at [664, 135] on input "text" at bounding box center [634, 135] width 119 height 24
type input "200.00"
click at [589, 239] on button "Add Exemption" at bounding box center [570, 245] width 96 height 27
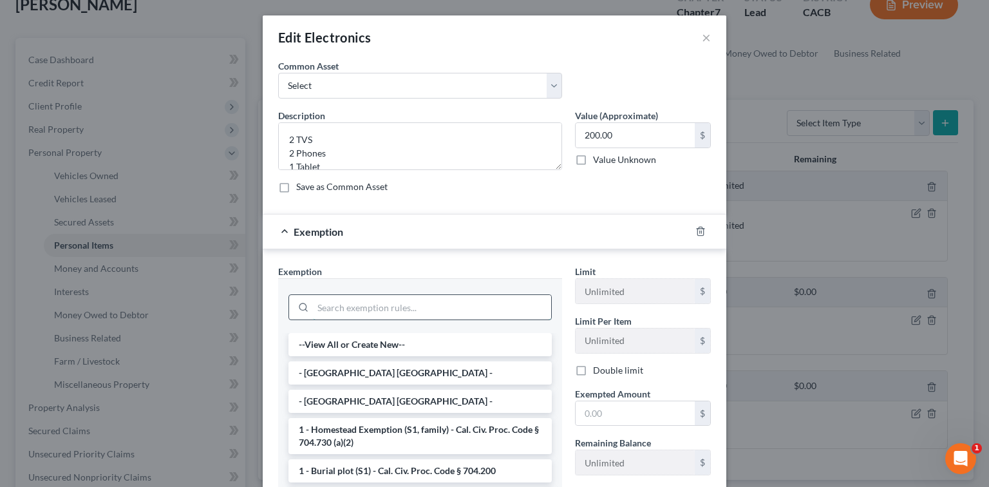
click at [404, 304] on input "search" at bounding box center [432, 307] width 238 height 24
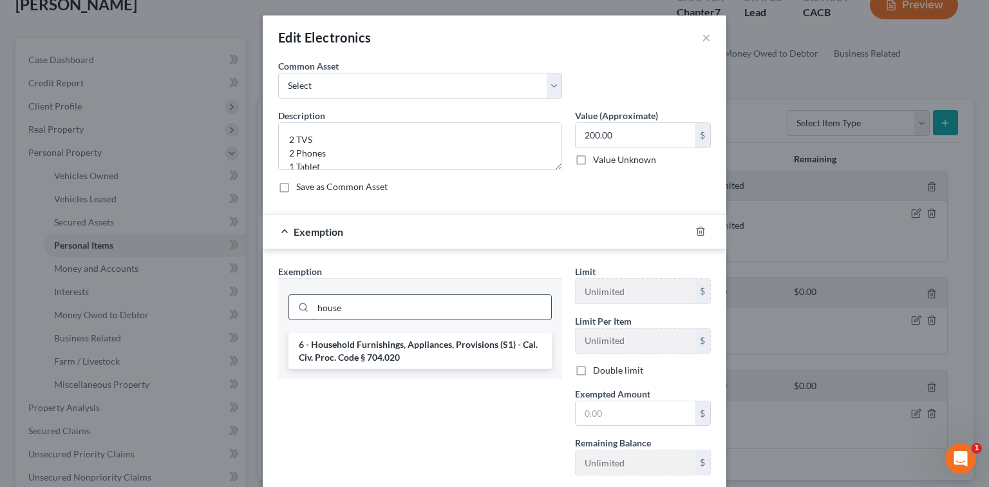
type input "house"
click at [401, 343] on li "6 - Household Furnishings, Appliances, Provisions (S1) - Cal. Civ. Proc. Code §…" at bounding box center [419, 351] width 263 height 36
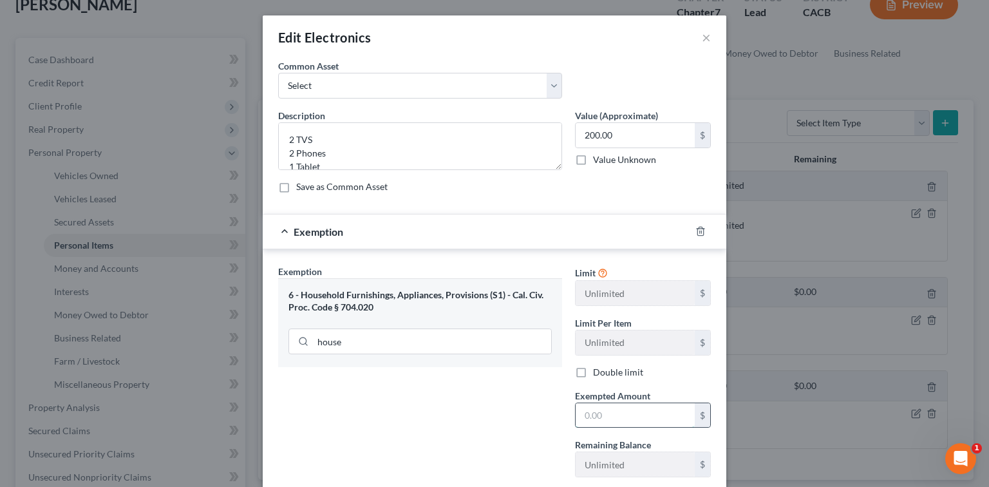
click at [603, 415] on input "text" at bounding box center [634, 415] width 119 height 24
type input "3"
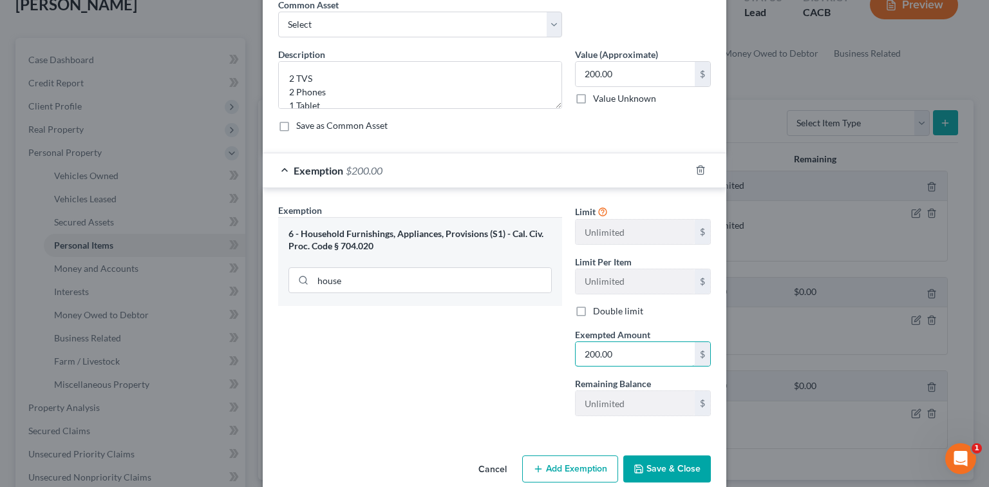
scroll to position [80, 0]
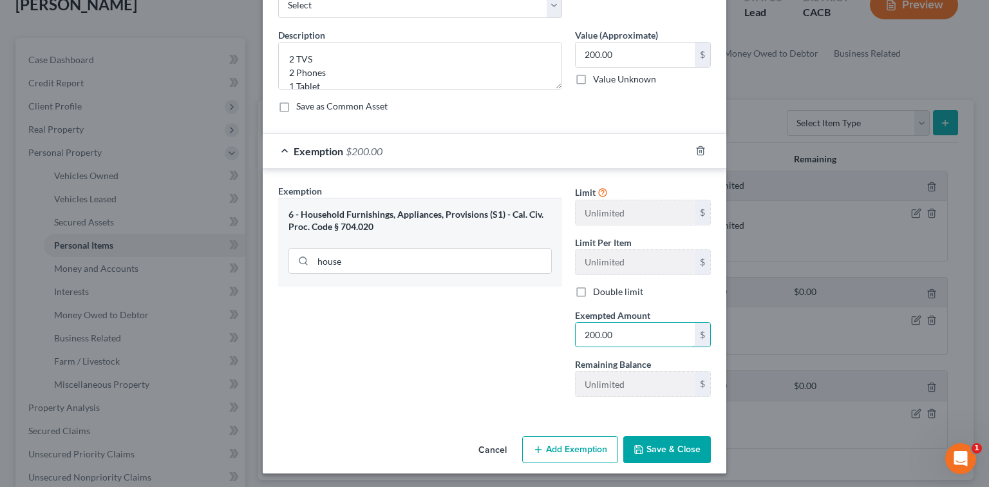
type input "200.00"
click at [688, 459] on button "Save & Close" at bounding box center [667, 449] width 88 height 27
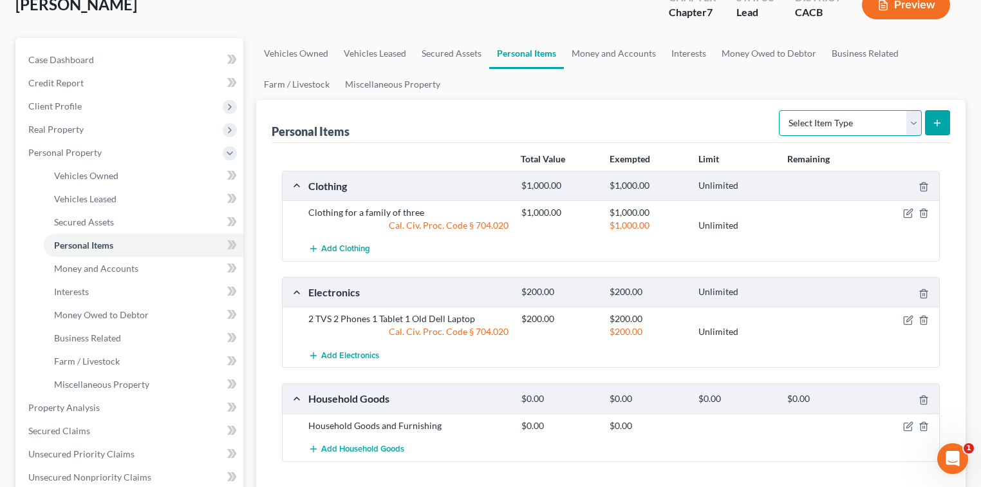
click at [875, 112] on select "Select Item Type Clothing Collectibles Of Value Electronics Firearms Household …" at bounding box center [850, 123] width 143 height 26
click at [909, 422] on icon "button" at bounding box center [909, 425] width 6 height 6
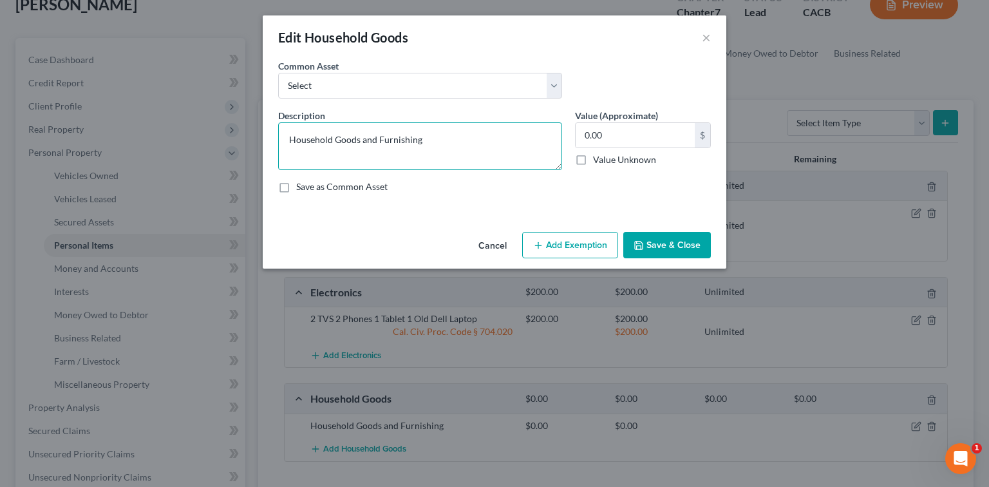
click at [470, 145] on textarea "Household Goods and Furnishing" at bounding box center [420, 146] width 284 height 48
type textarea "Household Goods and Furnishing for 4 bedrooms"
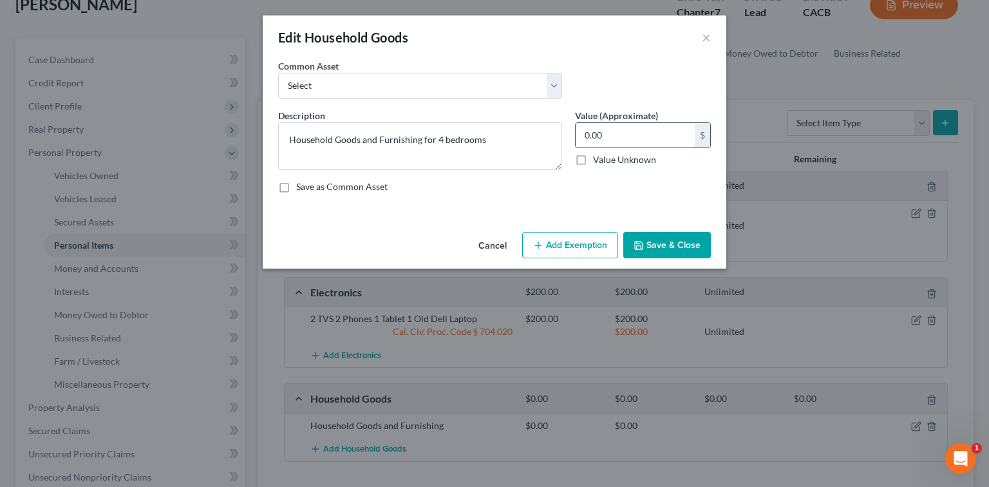
click at [624, 130] on input "0.00" at bounding box center [634, 135] width 119 height 24
drag, startPoint x: 624, startPoint y: 130, endPoint x: 582, endPoint y: 139, distance: 42.8
click at [582, 139] on input "0.00" at bounding box center [634, 135] width 119 height 24
type input "1,500.00"
click at [586, 247] on button "Add Exemption" at bounding box center [570, 245] width 96 height 27
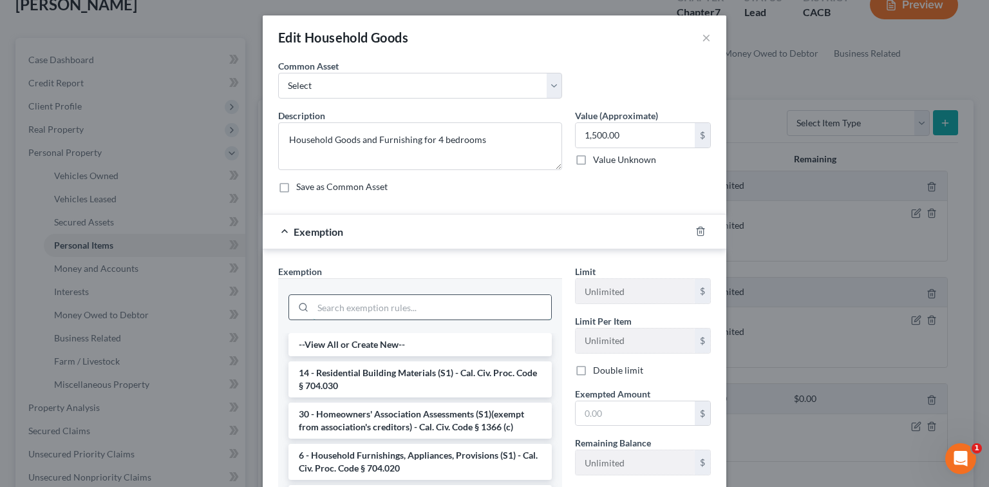
click at [437, 306] on input "search" at bounding box center [432, 307] width 238 height 24
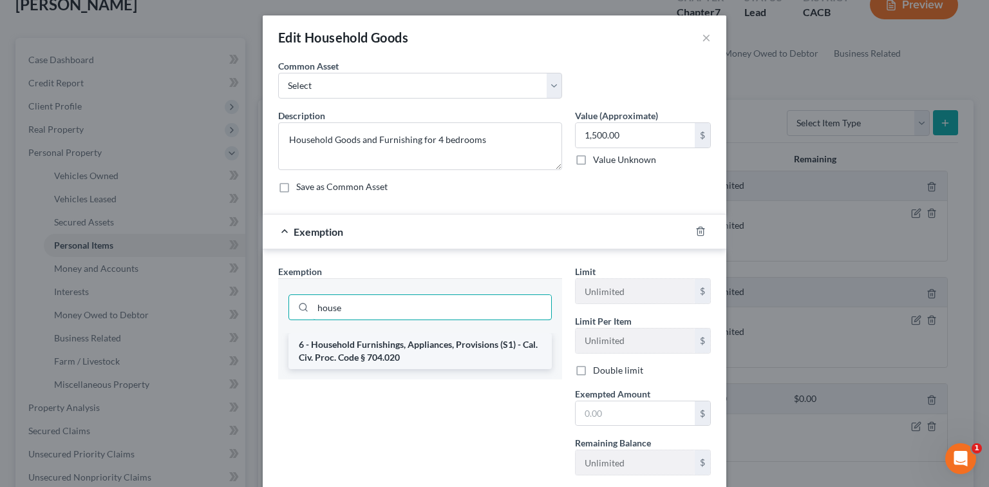
type input "house"
click at [426, 367] on li "6 - Household Furnishings, Appliances, Provisions (S1) - Cal. Civ. Proc. Code §…" at bounding box center [419, 351] width 263 height 36
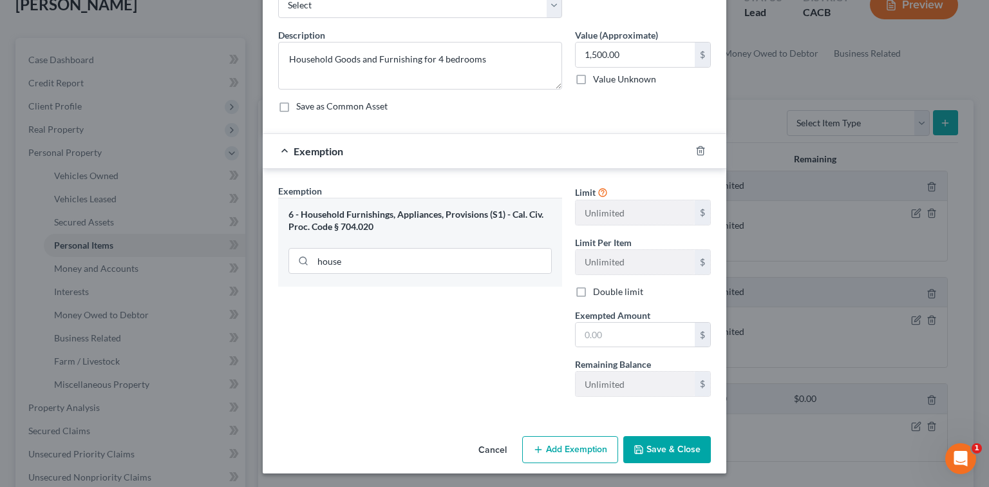
click at [684, 451] on button "Save & Close" at bounding box center [667, 449] width 88 height 27
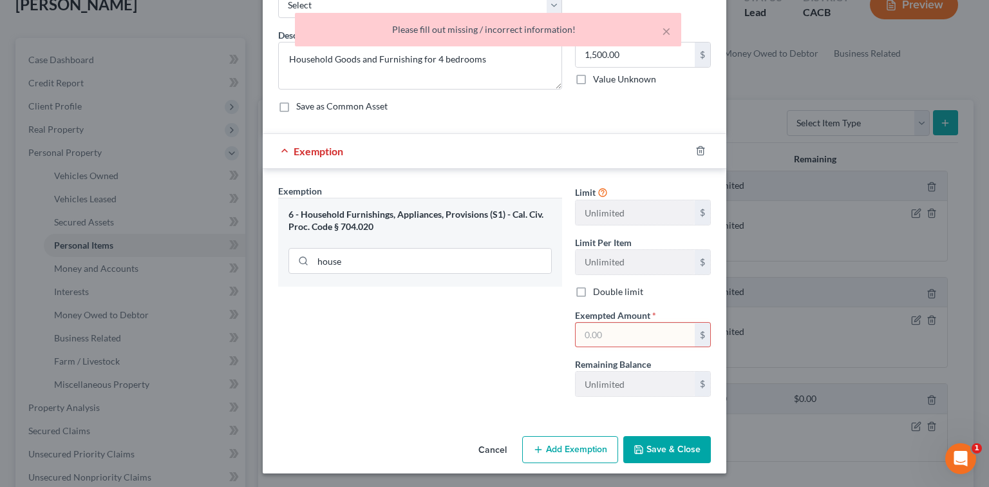
click at [648, 335] on input "text" at bounding box center [634, 334] width 119 height 24
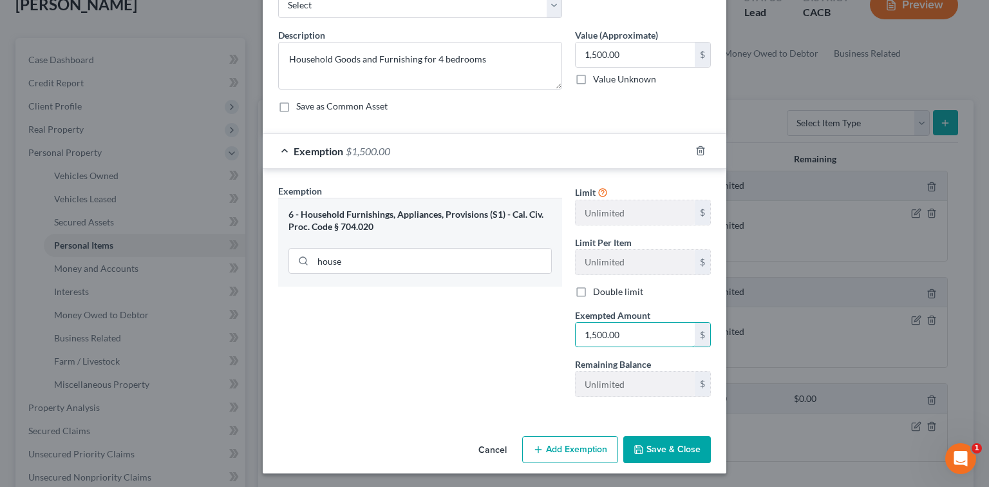
type input "1,500.00"
click at [687, 447] on button "Save & Close" at bounding box center [667, 449] width 88 height 27
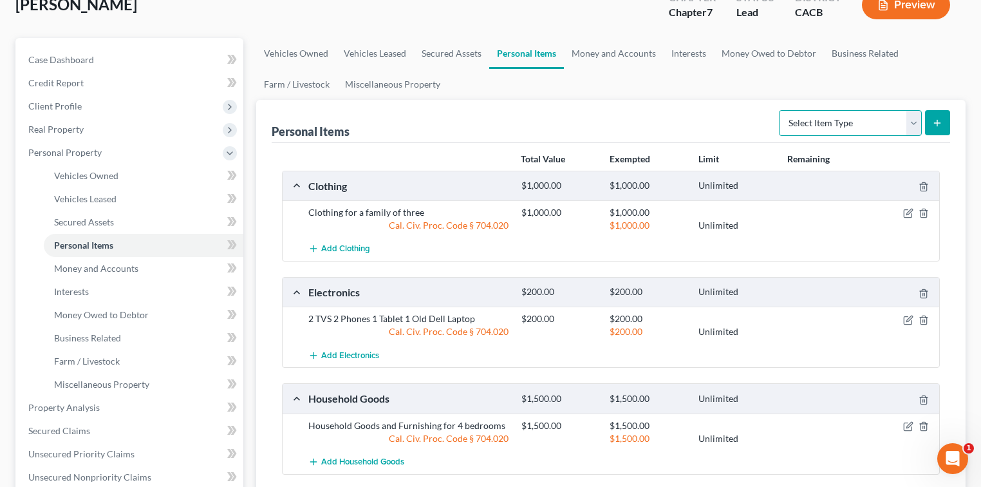
click at [888, 114] on select "Select Item Type Clothing Collectibles Of Value Electronics Firearms Household …" at bounding box center [850, 123] width 143 height 26
select select "jewelry"
click at [780, 110] on select "Select Item Type Clothing Collectibles Of Value Electronics Firearms Household …" at bounding box center [850, 123] width 143 height 26
click at [931, 120] on button "submit" at bounding box center [937, 122] width 25 height 25
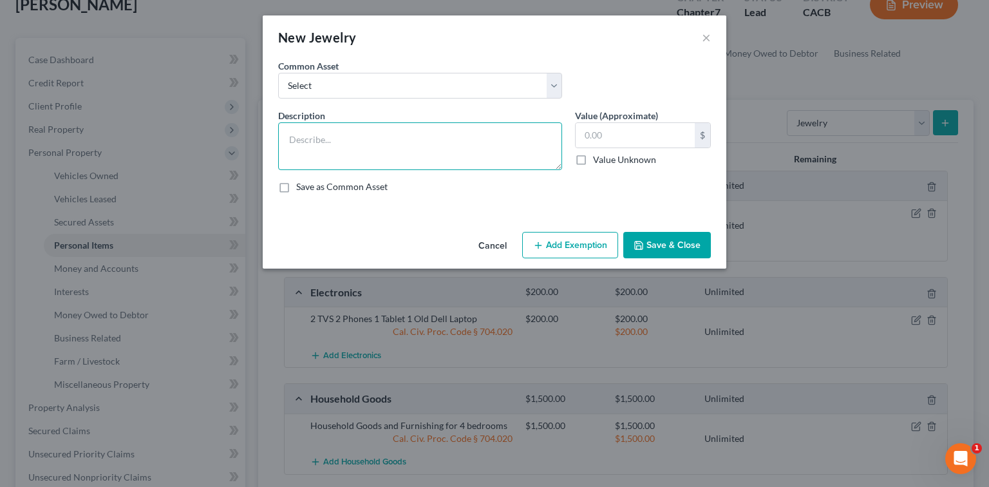
click at [459, 134] on textarea at bounding box center [420, 146] width 284 height 48
type textarea "1 Wedding Ring"
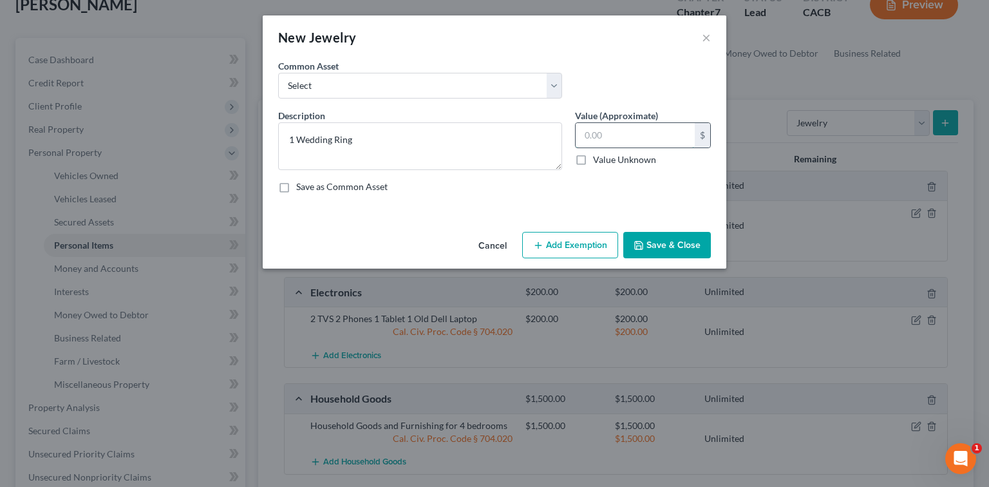
click at [644, 134] on input "text" at bounding box center [634, 135] width 119 height 24
type input "2,000.00"
click at [581, 249] on button "Add Exemption" at bounding box center [570, 245] width 96 height 27
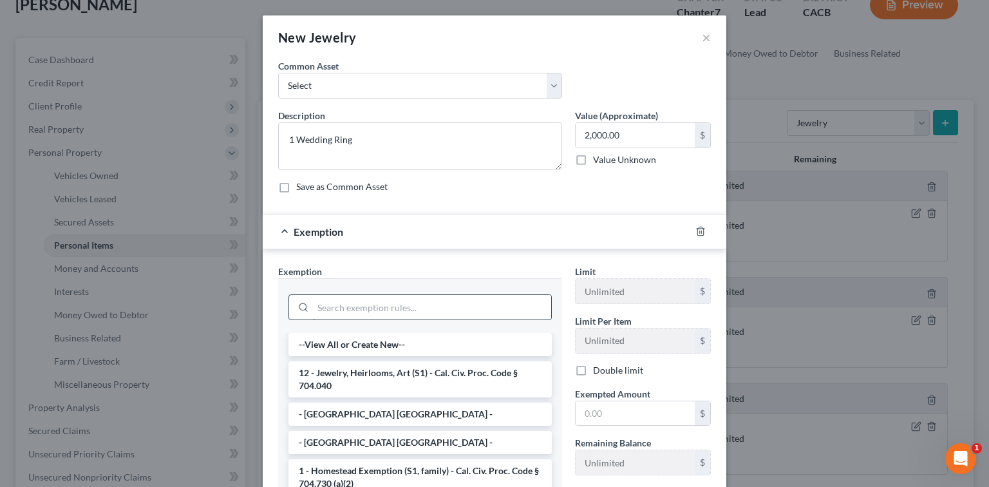
click at [344, 310] on input "search" at bounding box center [432, 307] width 238 height 24
click at [340, 370] on li "12 - Jewelry, Heirlooms, Art (S1) - Cal. Civ. Proc. Code § 704.040" at bounding box center [419, 379] width 263 height 36
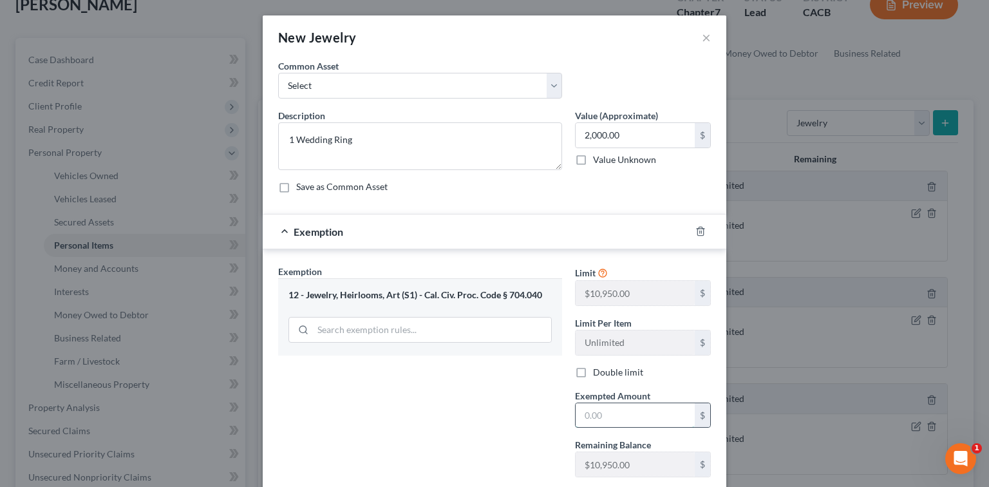
click at [631, 419] on input "text" at bounding box center [634, 415] width 119 height 24
type input "20,000.00"
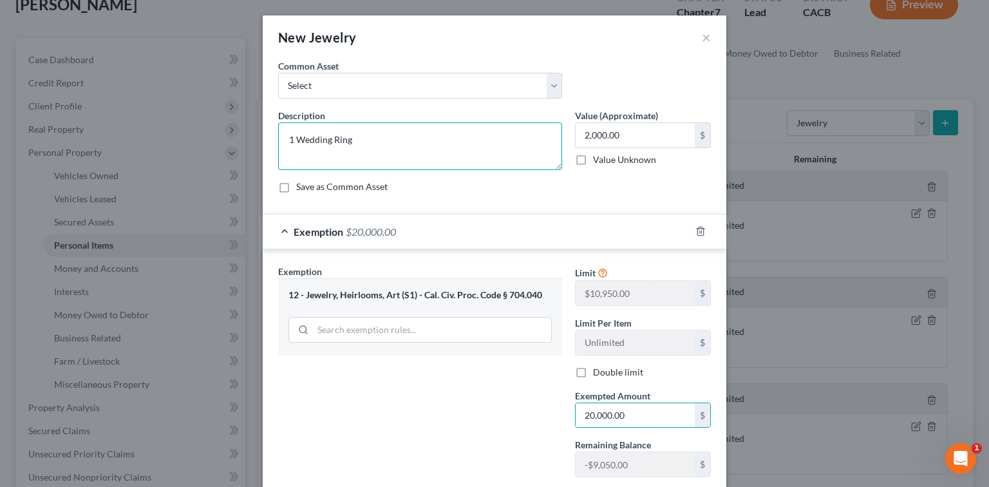
click at [412, 151] on textarea "1 Wedding Ring" at bounding box center [420, 146] width 284 height 48
type textarea "1 Wedding Ring 1 Chain"
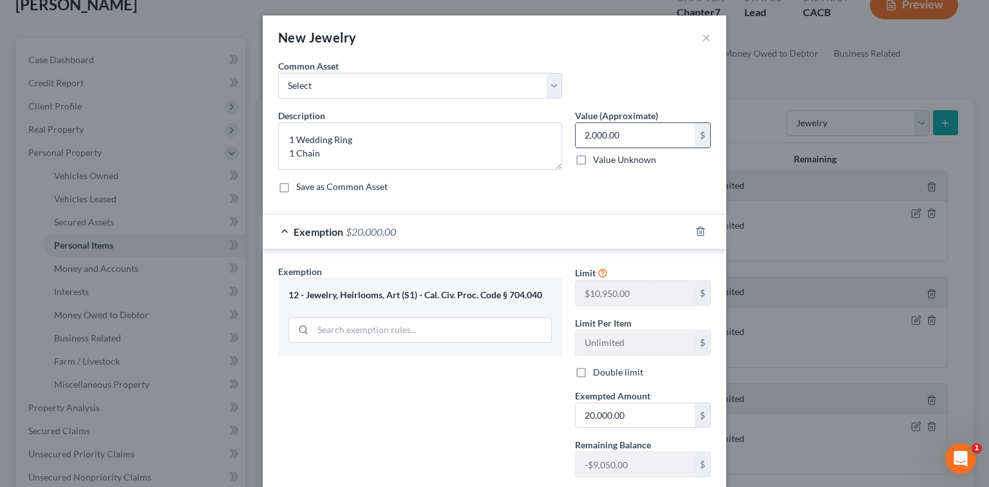
click at [600, 136] on input "2,000.00" at bounding box center [634, 135] width 119 height 24
click at [619, 133] on input "2,000.00" at bounding box center [634, 135] width 119 height 24
drag, startPoint x: 619, startPoint y: 133, endPoint x: 589, endPoint y: 133, distance: 30.2
click at [589, 133] on input "2,000.00" at bounding box center [634, 135] width 119 height 24
type input "2,200.00"
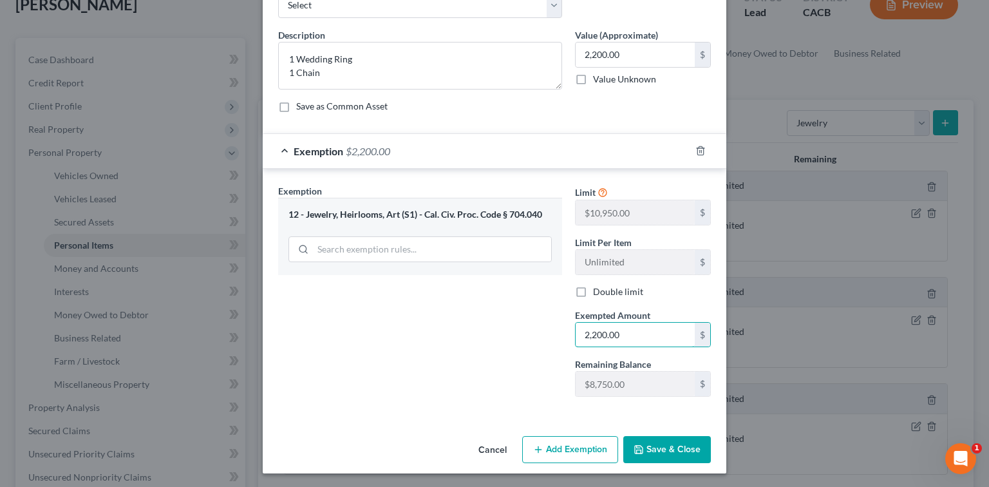
type input "2,200.00"
click at [641, 447] on button "Save & Close" at bounding box center [667, 449] width 88 height 27
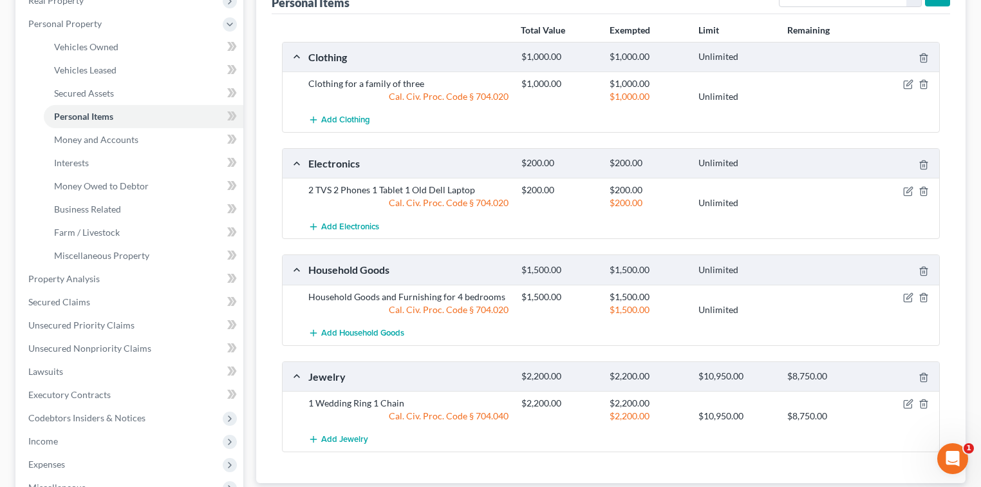
scroll to position [51, 0]
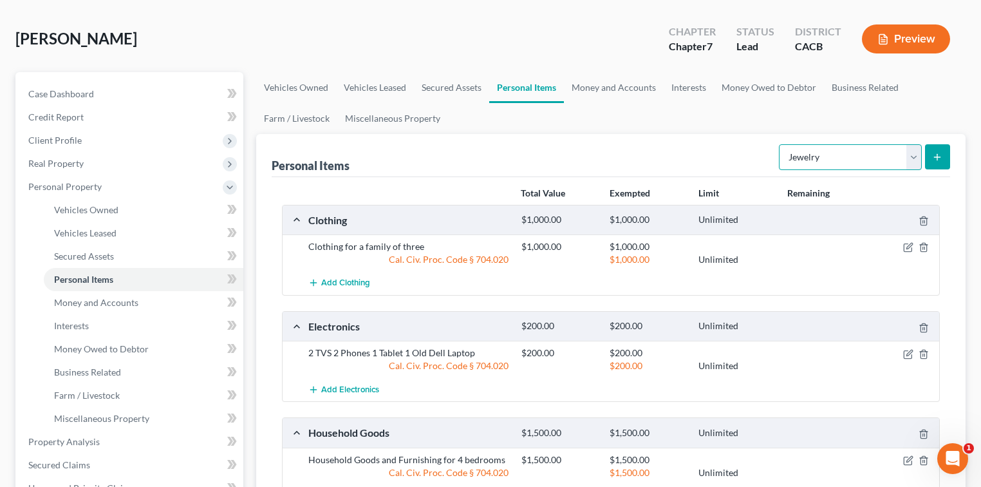
click at [858, 147] on select "Select Item Type Clothing Collectibles Of Value Electronics Firearms Household …" at bounding box center [850, 157] width 143 height 26
select select "pets"
click at [780, 144] on select "Select Item Type Clothing Collectibles Of Value Electronics Firearms Household …" at bounding box center [850, 157] width 143 height 26
click at [943, 159] on button "submit" at bounding box center [937, 156] width 25 height 25
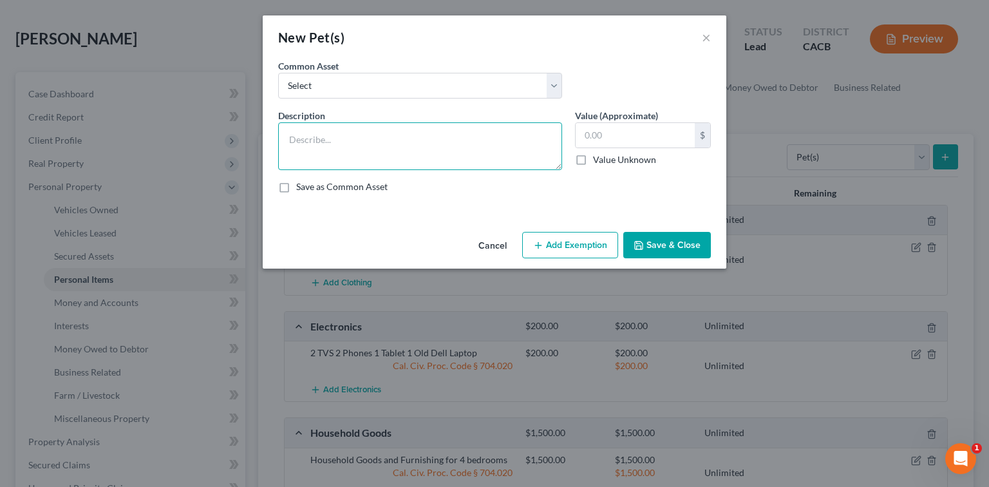
click at [367, 150] on textarea at bounding box center [420, 146] width 284 height 48
type textarea "1 Cat 1 Dog"
click at [635, 136] on input "text" at bounding box center [634, 135] width 119 height 24
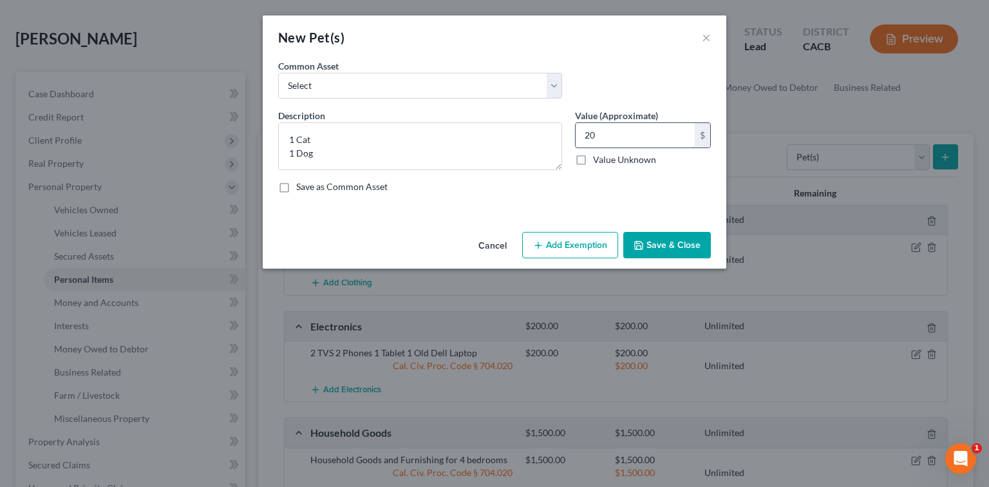
type input "2"
click at [627, 167] on div "Value (Approximate) $ Value Unknown Balance Undetermined $ Value Unknown" at bounding box center [642, 139] width 149 height 61
click at [629, 162] on label "Value Unknown" at bounding box center [624, 159] width 63 height 13
click at [606, 162] on input "Value Unknown" at bounding box center [602, 157] width 8 height 8
checkbox input "true"
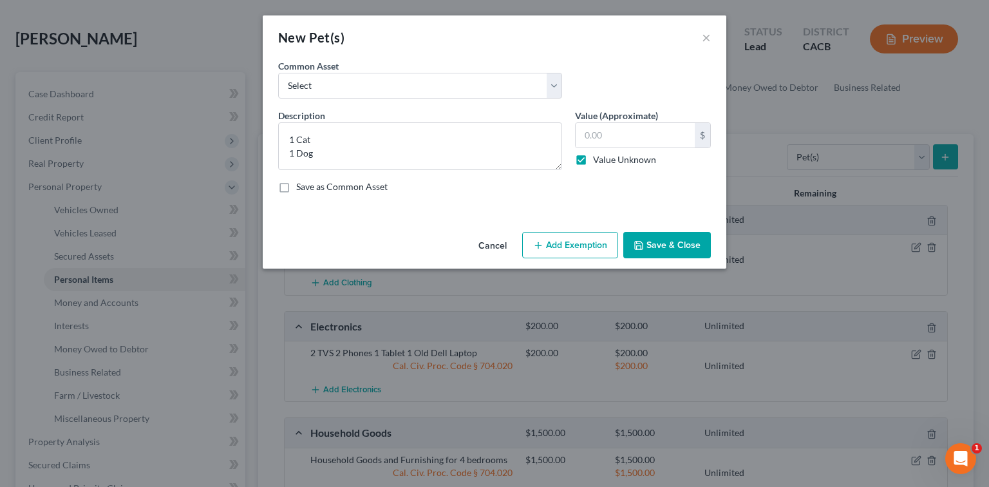
type input "0.00"
click at [687, 244] on button "Save & Close" at bounding box center [667, 245] width 88 height 27
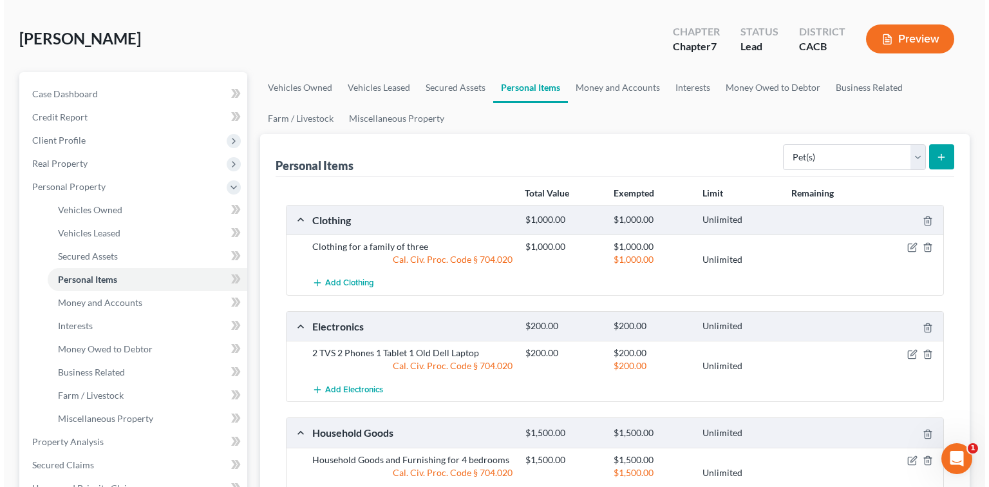
scroll to position [395, 0]
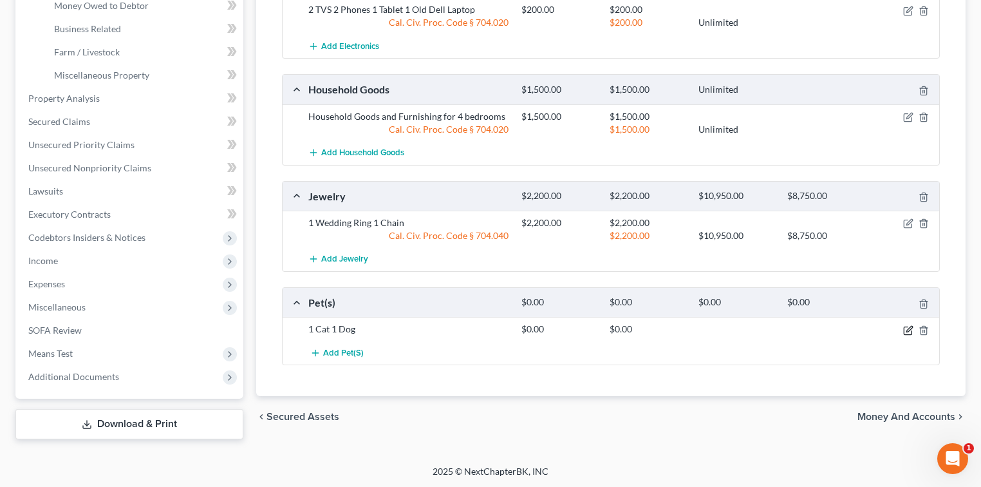
click at [908, 326] on icon "button" at bounding box center [908, 330] width 10 height 10
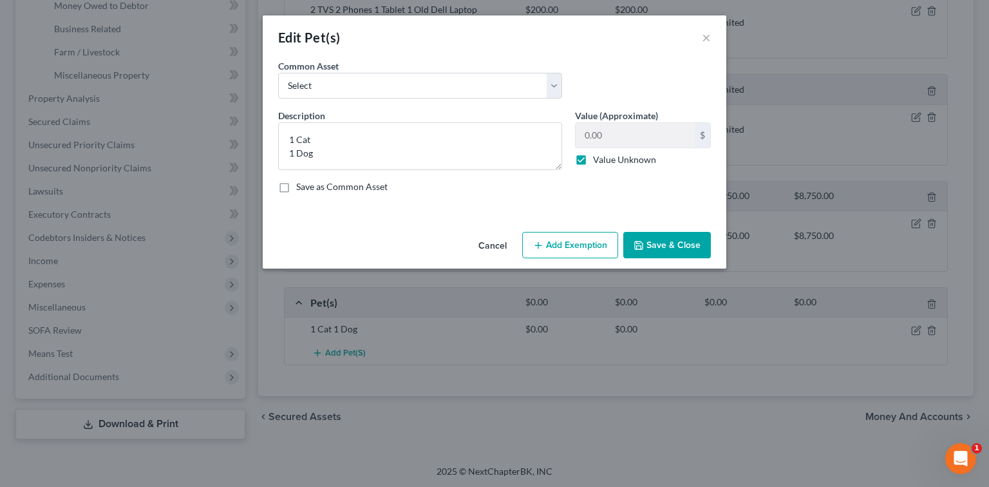
click at [593, 160] on label "Value Unknown" at bounding box center [624, 159] width 63 height 13
click at [598, 160] on input "Value Unknown" at bounding box center [602, 157] width 8 height 8
checkbox input "false"
click at [606, 131] on input "text" at bounding box center [634, 135] width 119 height 24
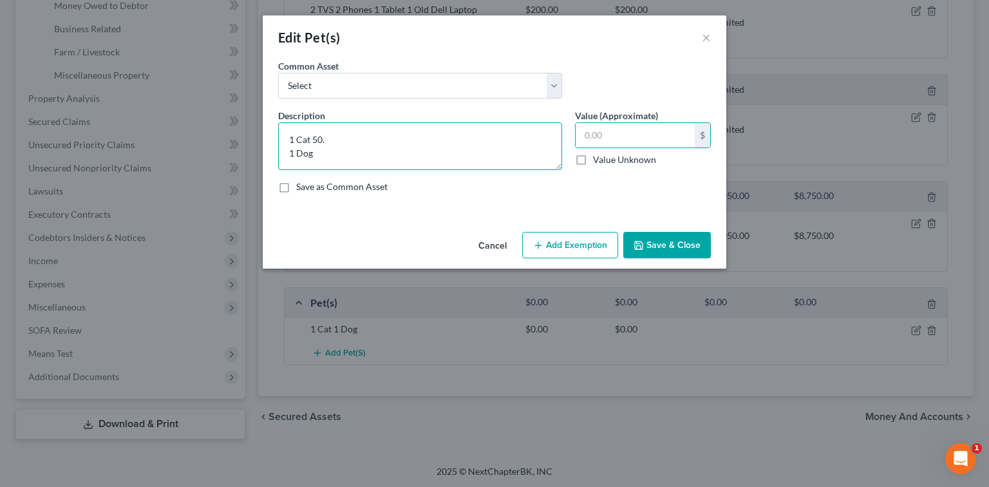
click at [337, 134] on textarea "1 Cat 50. 1 Dog" at bounding box center [420, 146] width 284 height 48
type textarea "1 Cat 1 Dog"
click at [615, 126] on input "text" at bounding box center [634, 135] width 119 height 24
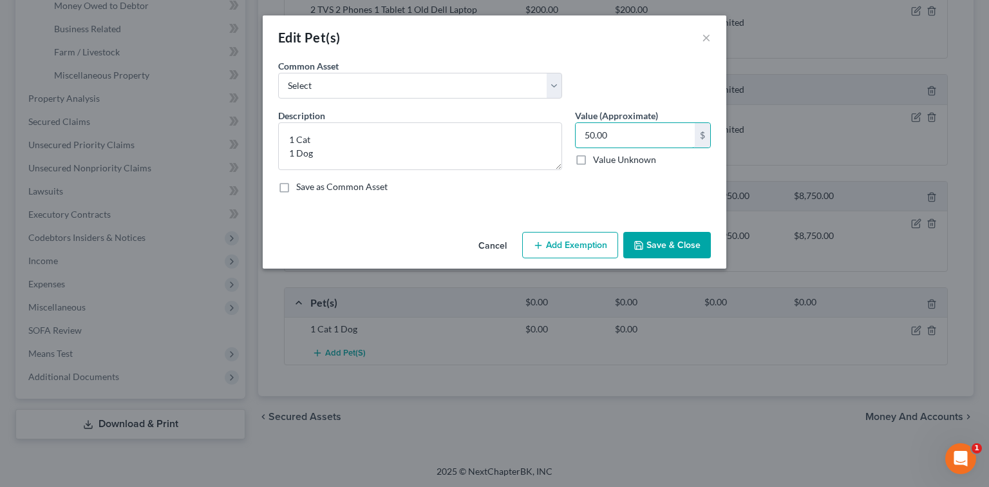
type input "50.00"
click at [564, 244] on button "Add Exemption" at bounding box center [570, 245] width 96 height 27
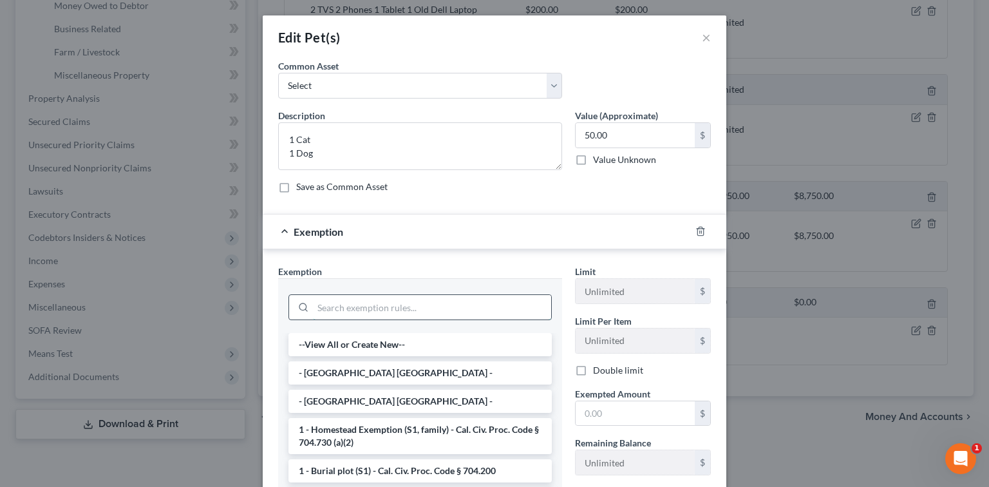
click at [373, 298] on input "search" at bounding box center [432, 307] width 238 height 24
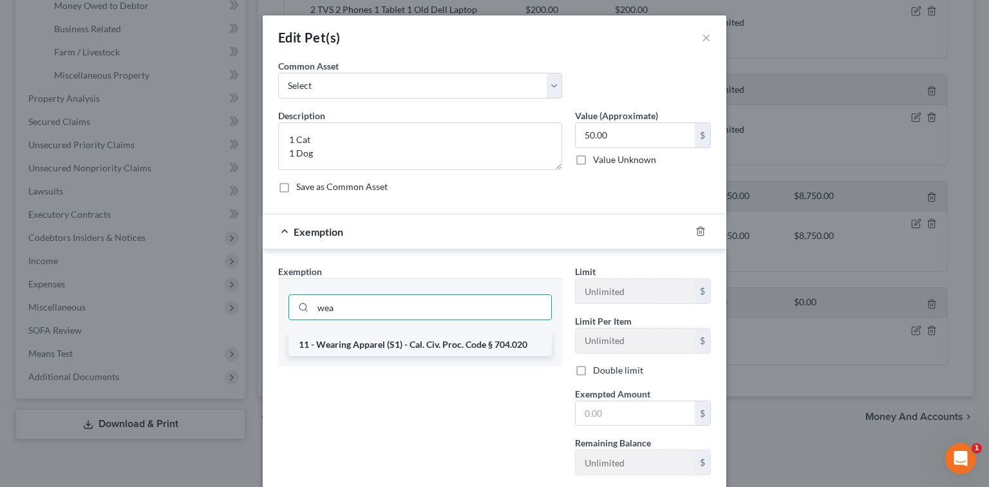
type input "wea"
click at [392, 342] on li "11 - Wearing Apparel (S1) - Cal. Civ. Proc. Code § 704.020" at bounding box center [419, 344] width 263 height 23
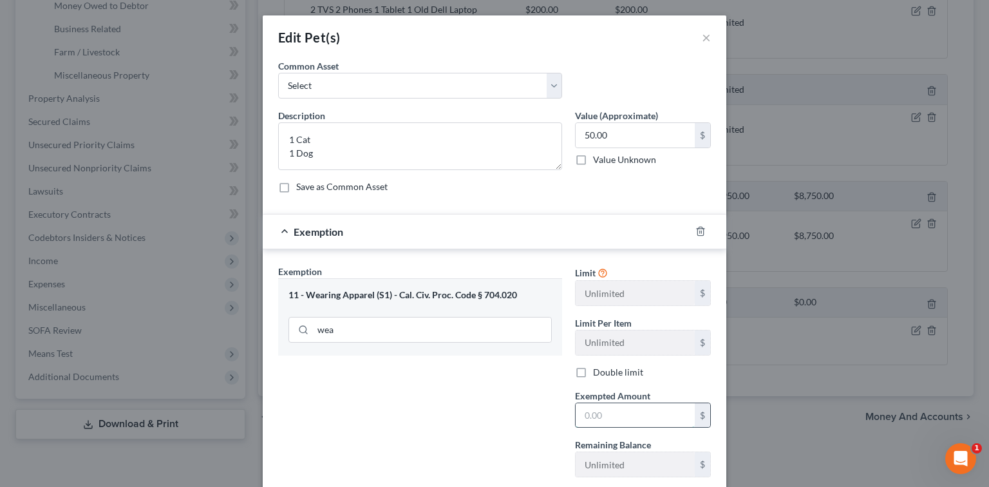
click at [646, 420] on input "text" at bounding box center [634, 415] width 119 height 24
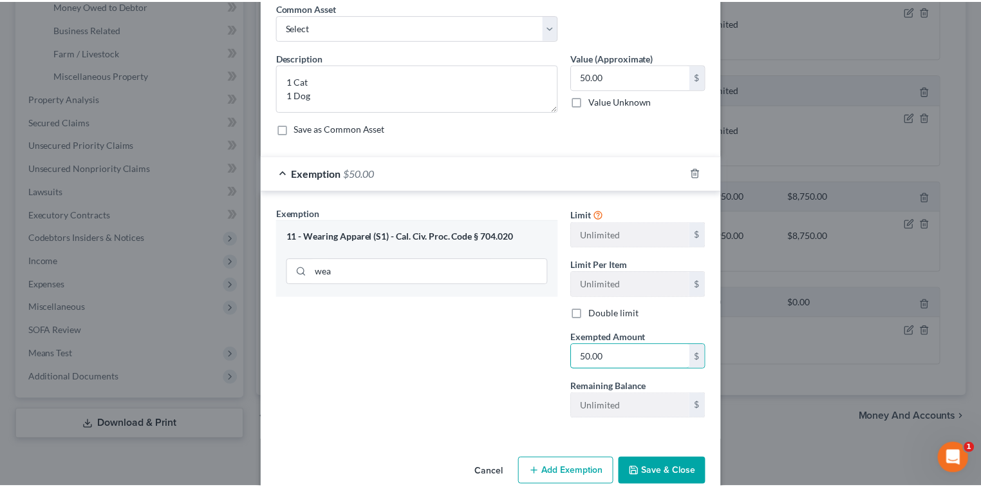
scroll to position [80, 0]
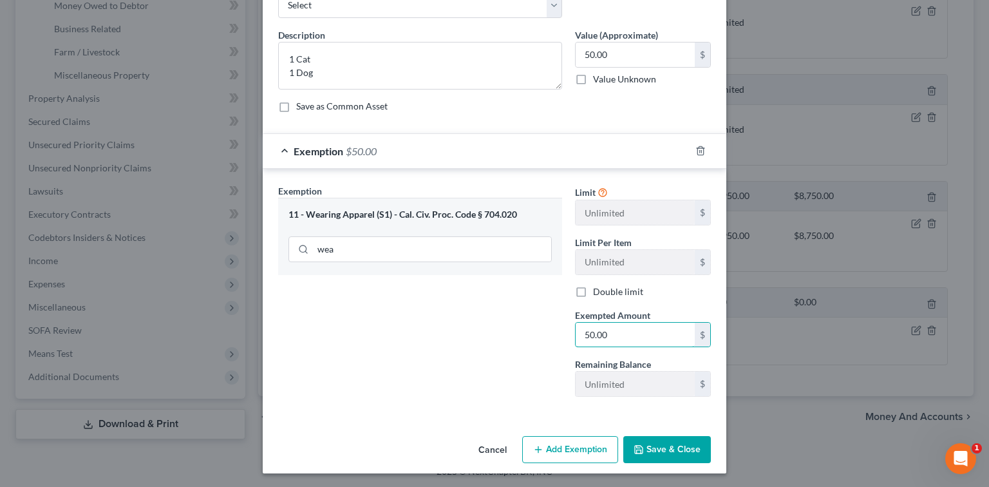
type input "50.00"
click at [654, 436] on button "Save & Close" at bounding box center [667, 449] width 88 height 27
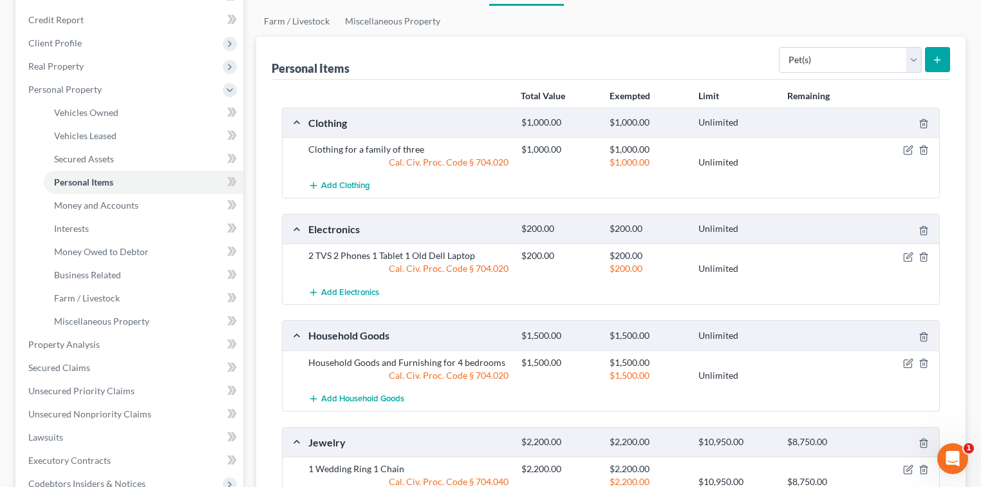
scroll to position [137, 0]
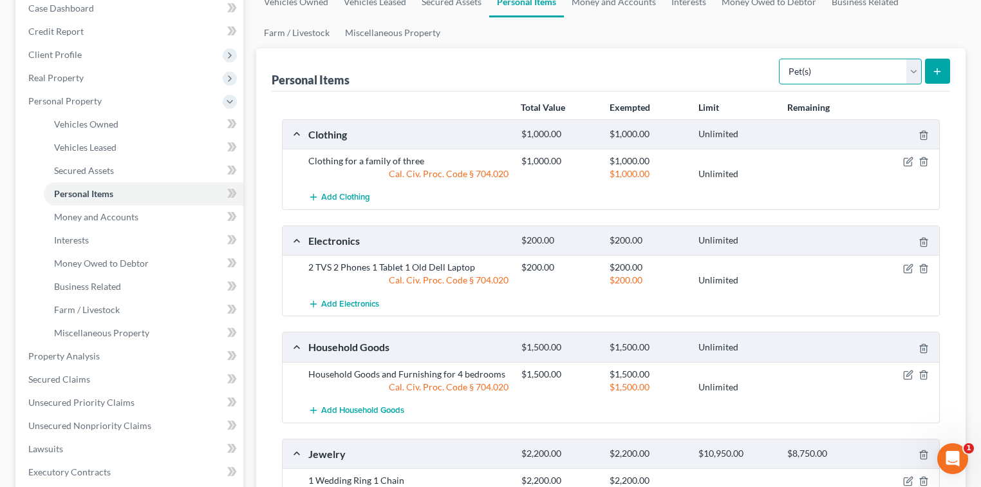
click at [853, 67] on select "Select Item Type Clothing Collectibles Of Value Electronics Firearms Household …" at bounding box center [850, 72] width 143 height 26
select select "sports_and_hobby_equipment"
click at [780, 59] on select "Select Item Type Clothing Collectibles Of Value Electronics Firearms Household …" at bounding box center [850, 72] width 143 height 26
click at [931, 72] on button "submit" at bounding box center [937, 71] width 25 height 25
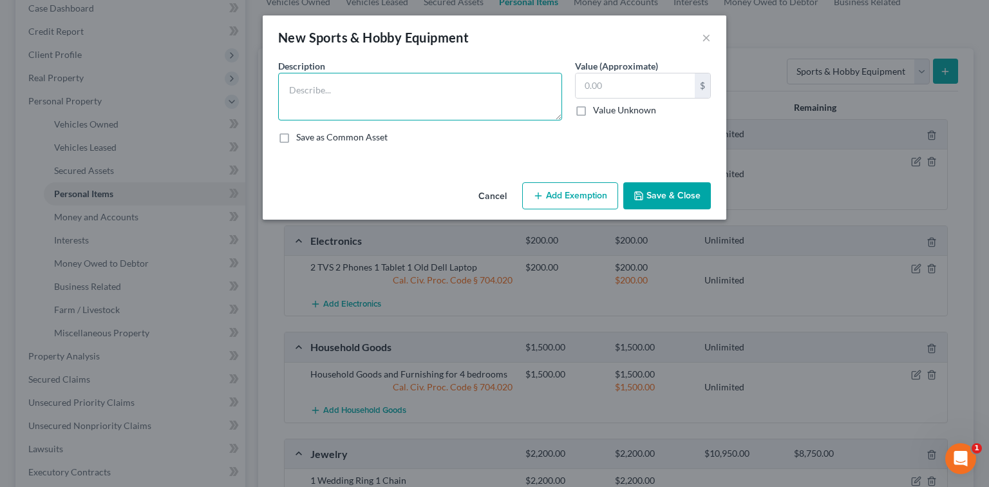
click at [417, 98] on textarea at bounding box center [420, 97] width 284 height 48
type textarea "Treadmill"
click at [594, 79] on input "text" at bounding box center [634, 85] width 119 height 24
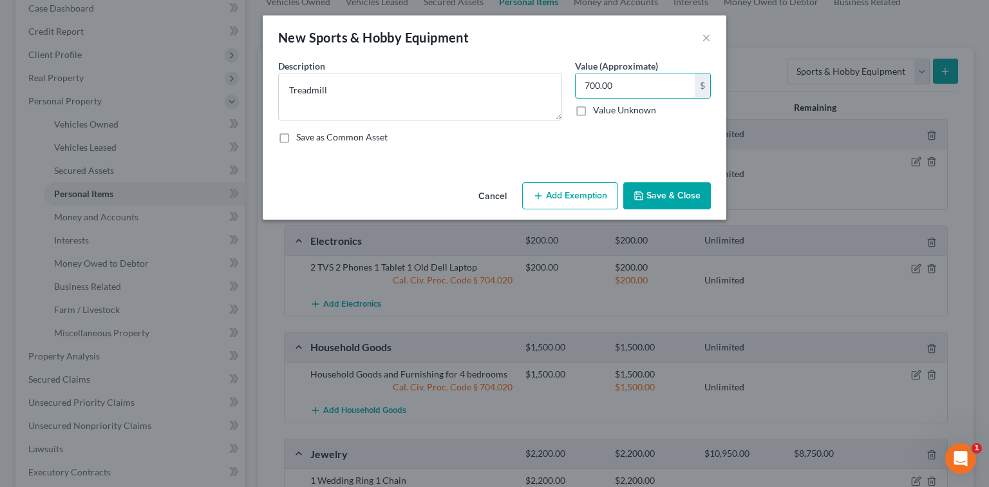
type input "700.00"
click at [597, 199] on button "Add Exemption" at bounding box center [570, 195] width 96 height 27
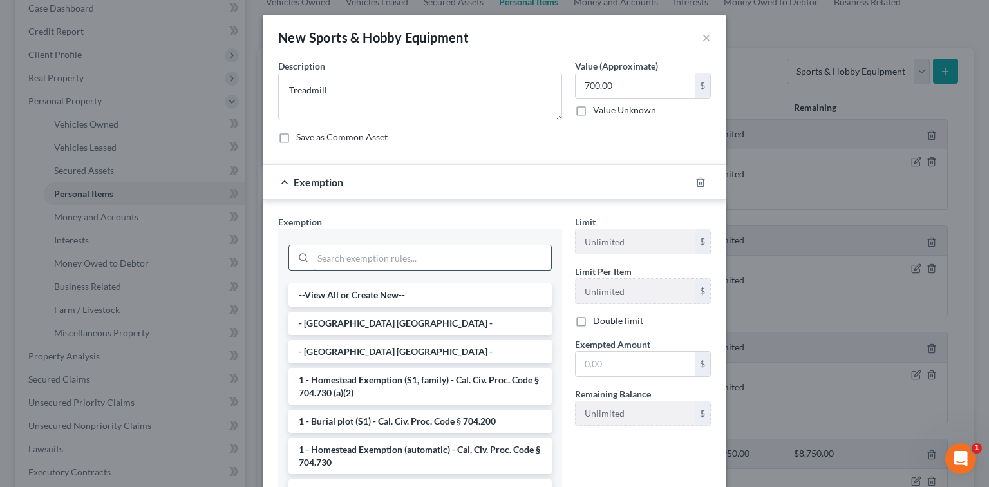
click at [417, 255] on input "search" at bounding box center [432, 257] width 238 height 24
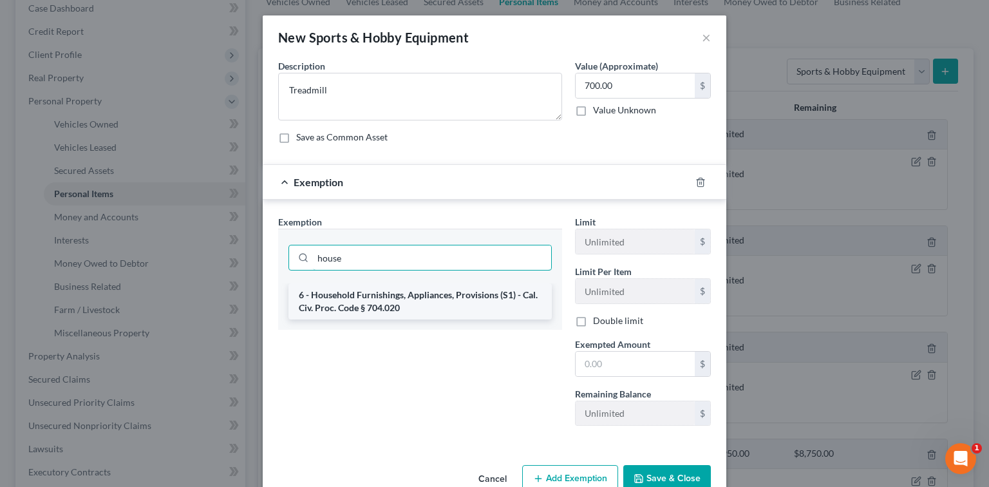
type input "house"
click at [402, 297] on li "6 - Household Furnishings, Appliances, Provisions (S1) - Cal. Civ. Proc. Code §…" at bounding box center [419, 301] width 263 height 36
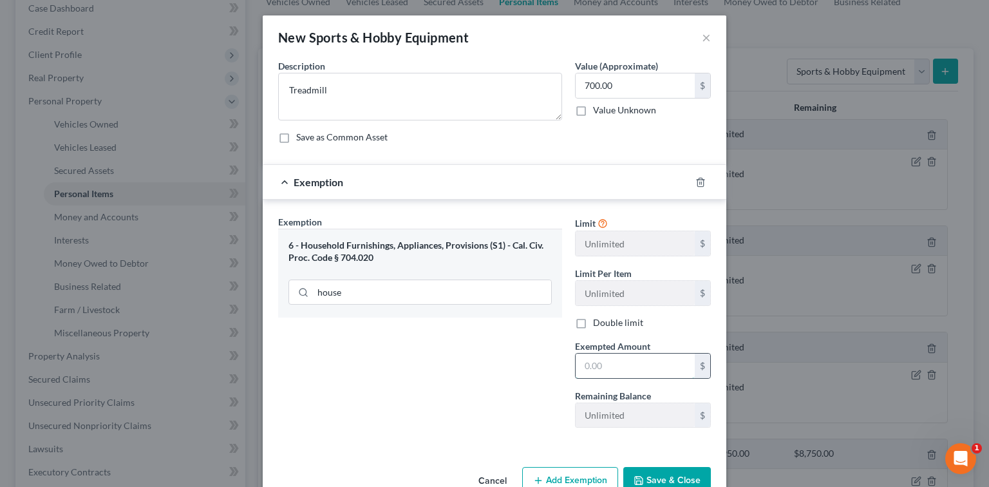
click at [632, 369] on input "text" at bounding box center [634, 365] width 119 height 24
type input "700.00"
click at [682, 485] on button "Save & Close" at bounding box center [667, 480] width 88 height 27
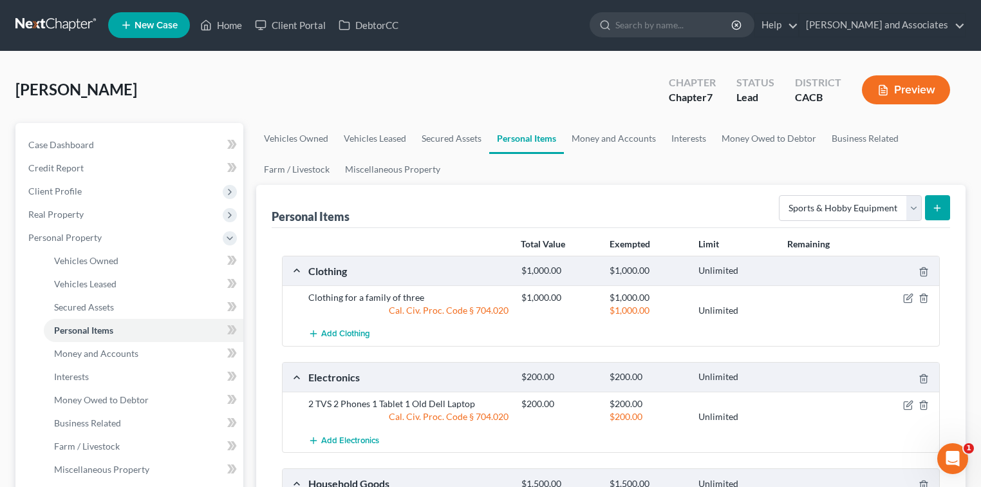
scroll to position [0, 0]
drag, startPoint x: 613, startPoint y: 123, endPoint x: 618, endPoint y: 127, distance: 6.8
click at [613, 124] on link "Money and Accounts" at bounding box center [614, 139] width 100 height 31
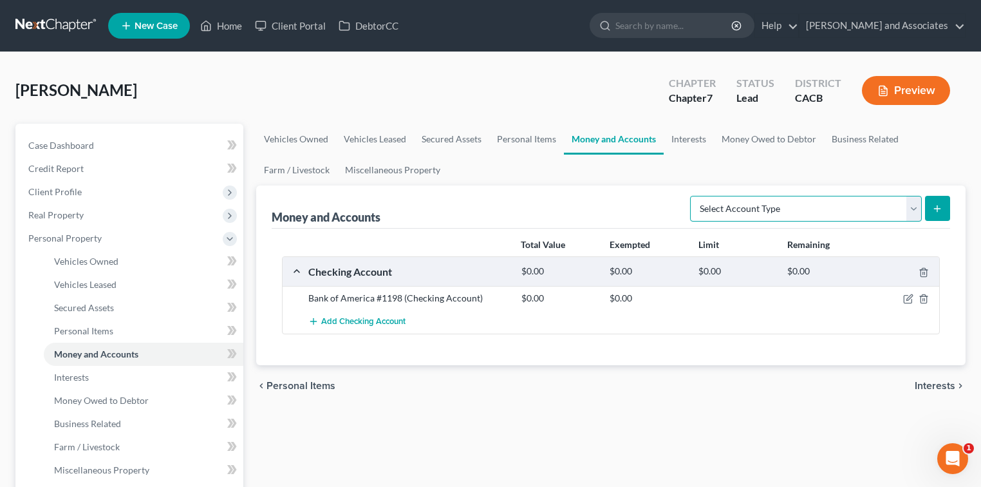
click at [731, 196] on select "Select Account Type Brokerage Cash on Hand Certificates of Deposit Checking Acc…" at bounding box center [806, 209] width 232 height 26
drag, startPoint x: 687, startPoint y: 146, endPoint x: 758, endPoint y: 154, distance: 71.9
click at [687, 146] on link "Interests" at bounding box center [689, 139] width 50 height 31
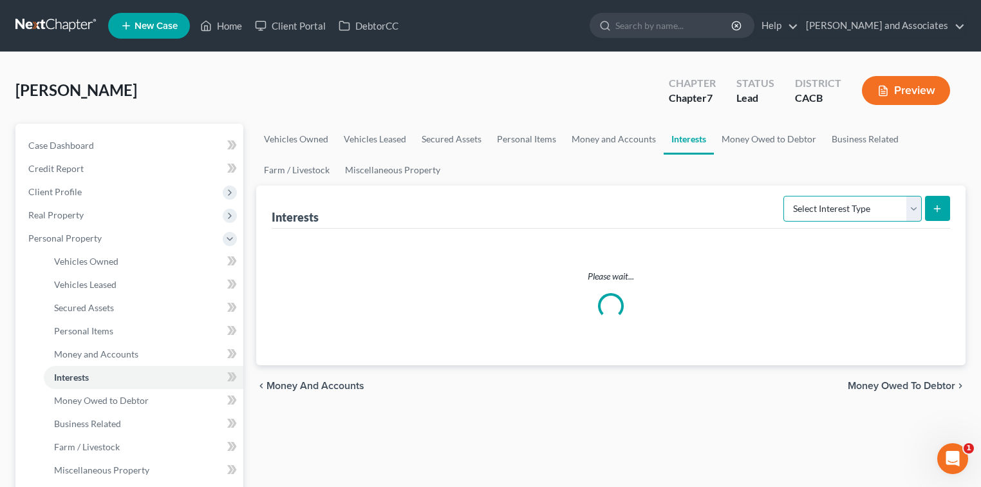
click at [837, 212] on select "Select Interest Type 401K Annuity Bond Education IRA Government Bond Government…" at bounding box center [852, 209] width 138 height 26
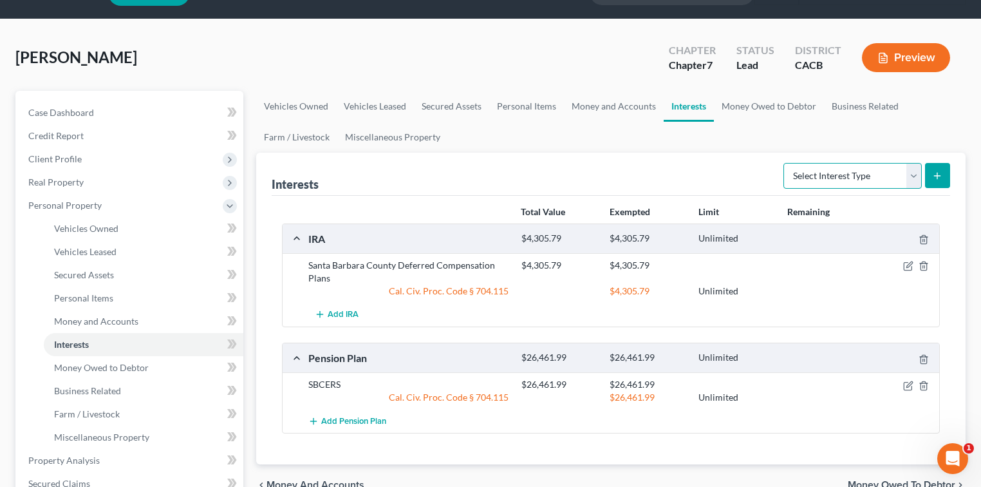
scroll to position [86, 0]
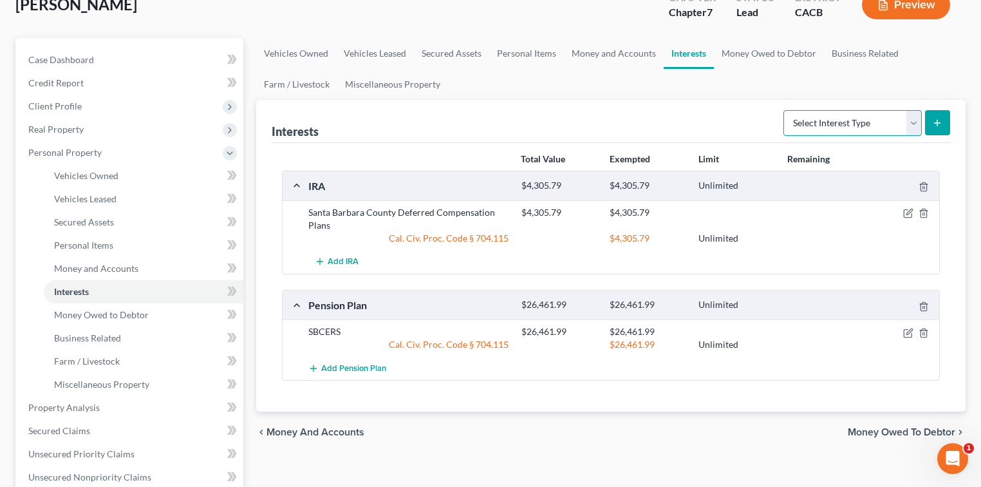
click at [870, 127] on select "Select Interest Type 401K Annuity Bond Education IRA Government Bond Government…" at bounding box center [852, 123] width 138 height 26
click at [736, 51] on link "Money Owed to Debtor" at bounding box center [769, 53] width 110 height 31
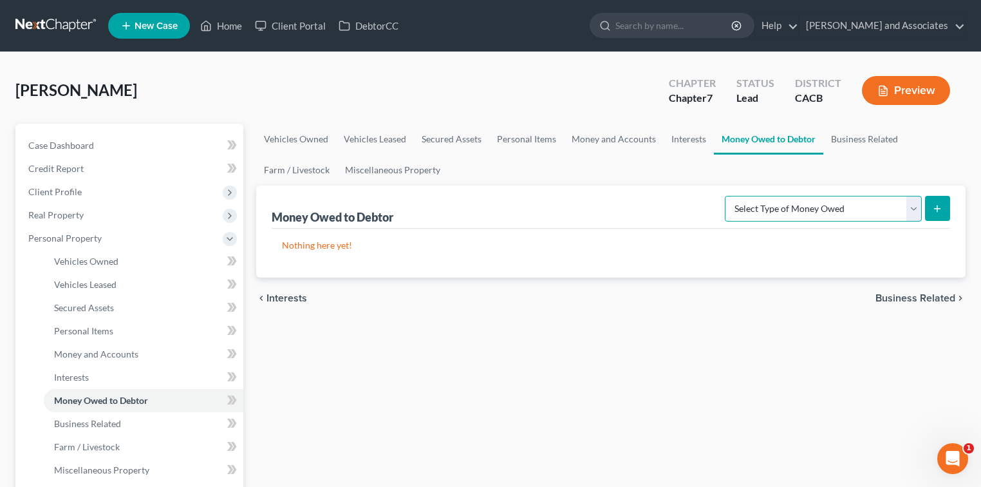
click at [798, 212] on select "Select Type of Money Owed Accounts Receivable Alimony Child Support Claims Agai…" at bounding box center [823, 209] width 197 height 26
click at [861, 211] on select "Select Type of Money Owed Accounts Receivable Alimony Child Support Claims Agai…" at bounding box center [823, 209] width 197 height 26
click at [857, 142] on link "Business Related" at bounding box center [864, 139] width 82 height 31
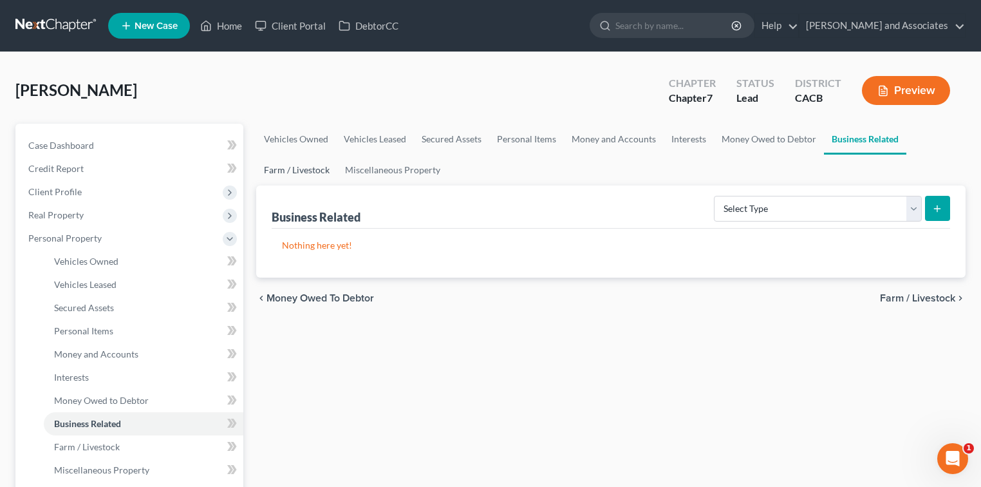
click at [299, 158] on link "Farm / Livestock" at bounding box center [296, 169] width 81 height 31
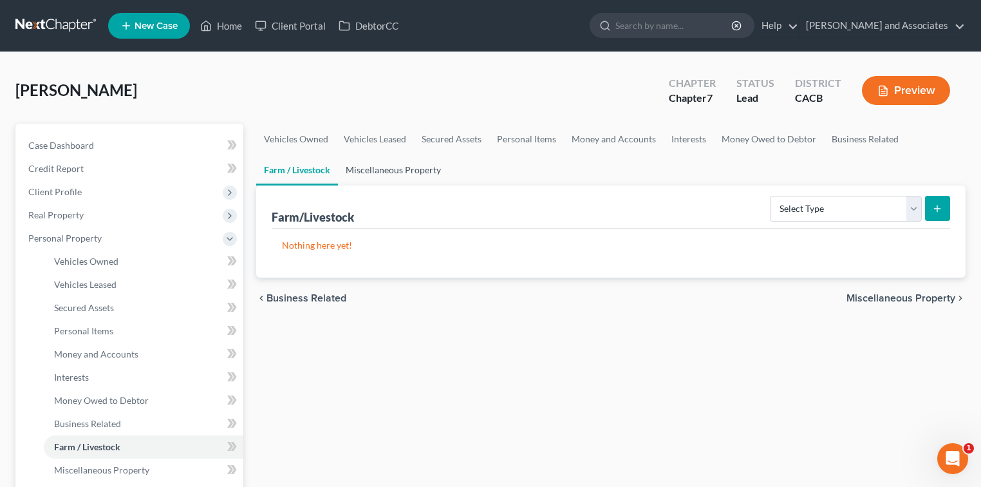
click at [387, 176] on link "Miscellaneous Property" at bounding box center [393, 169] width 111 height 31
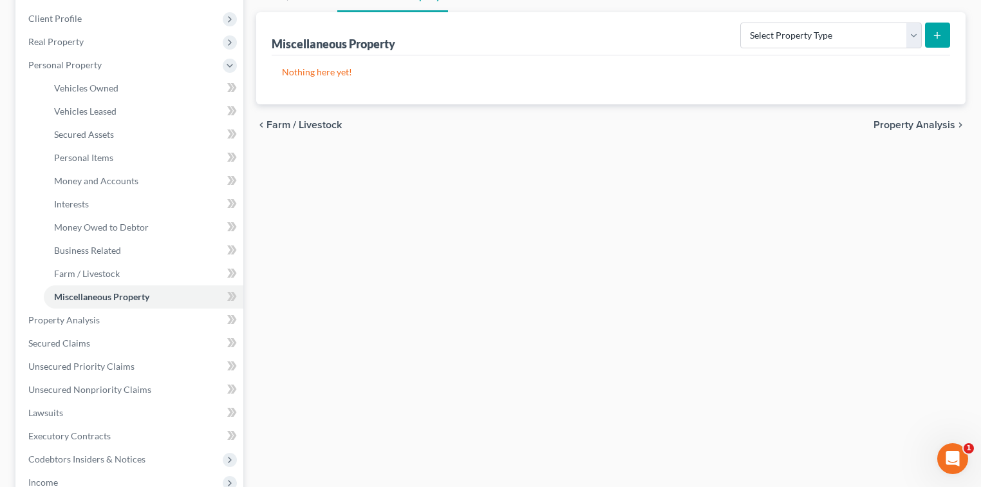
scroll to position [343, 0]
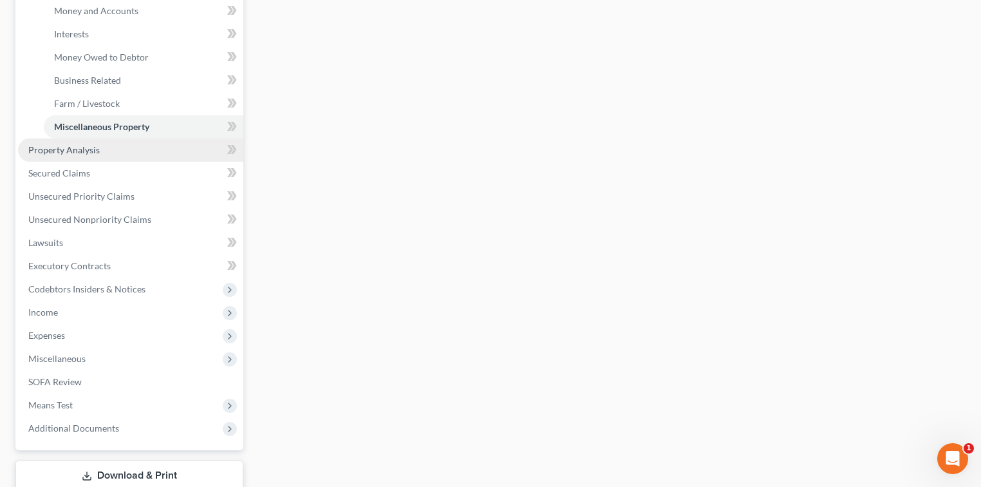
click at [44, 149] on span "Property Analysis" at bounding box center [63, 149] width 71 height 11
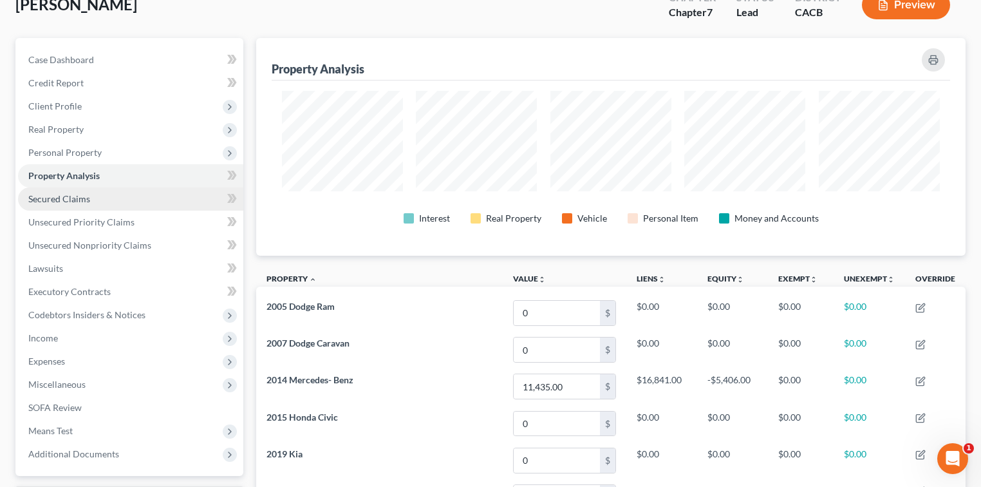
click at [69, 200] on span "Secured Claims" at bounding box center [59, 198] width 62 height 11
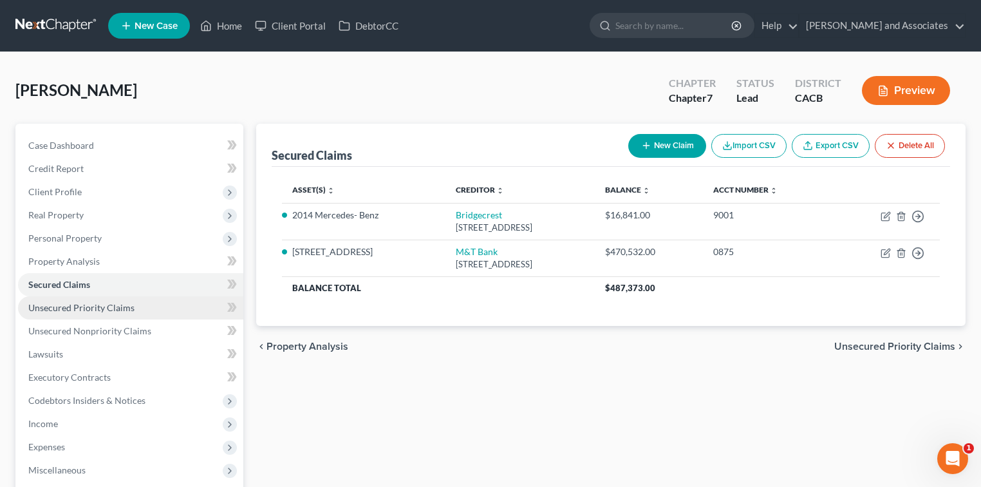
click at [144, 304] on link "Unsecured Priority Claims" at bounding box center [130, 307] width 225 height 23
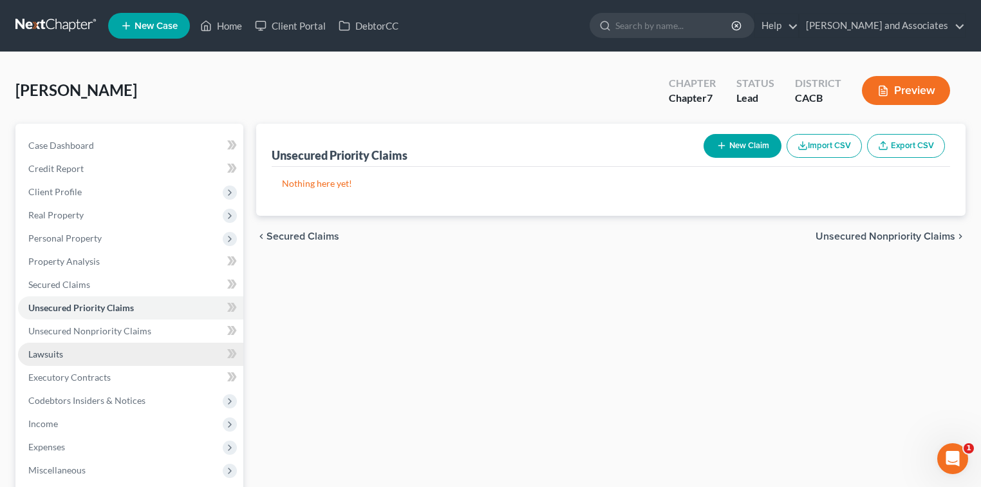
click at [69, 357] on link "Lawsuits" at bounding box center [130, 353] width 225 height 23
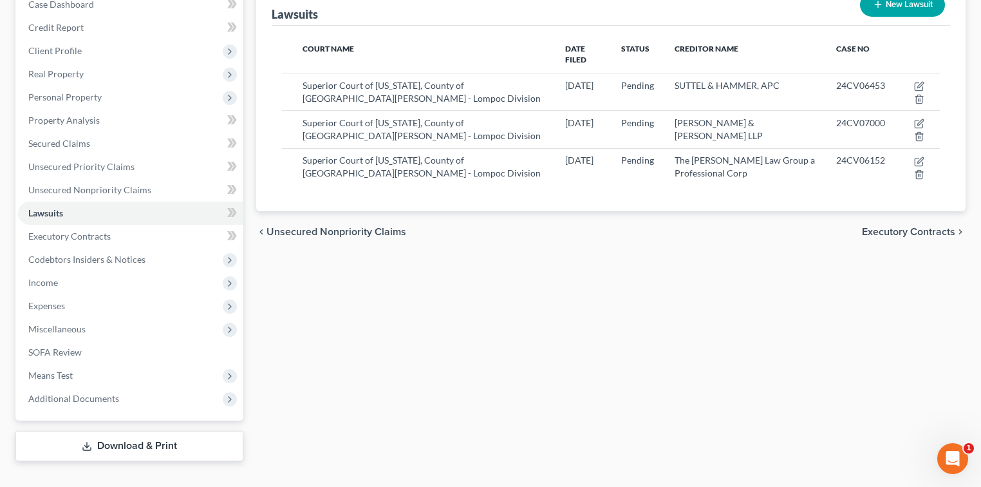
scroll to position [163, 0]
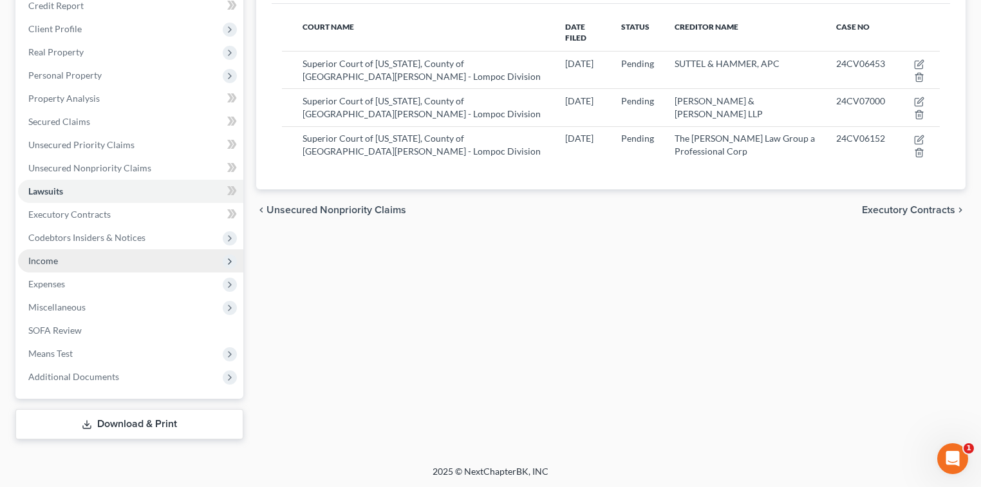
click at [59, 259] on span "Income" at bounding box center [130, 260] width 225 height 23
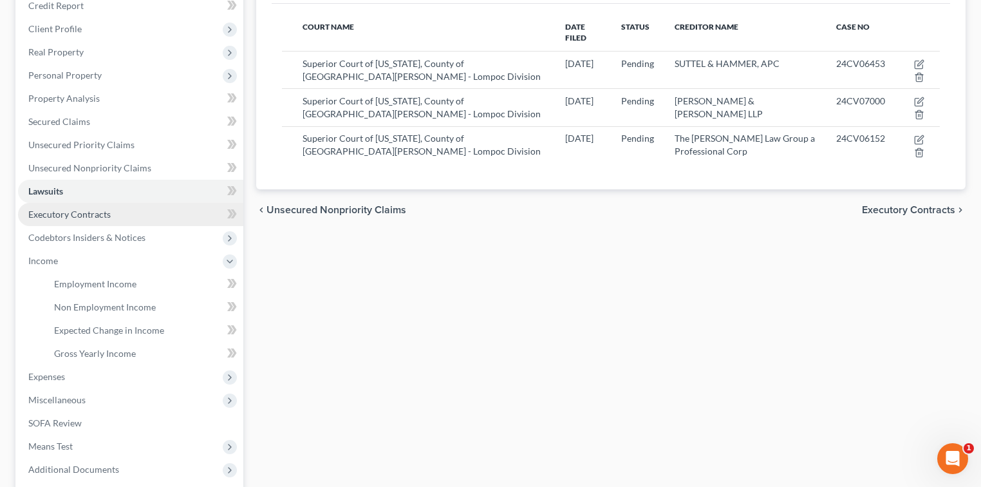
click at [59, 216] on span "Executory Contracts" at bounding box center [69, 214] width 82 height 11
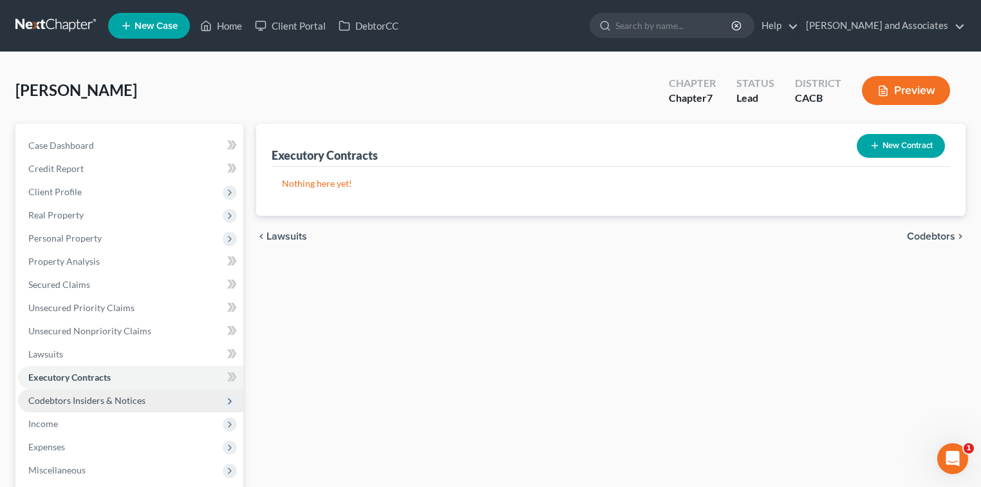
click at [80, 400] on span "Codebtors Insiders & Notices" at bounding box center [86, 400] width 117 height 11
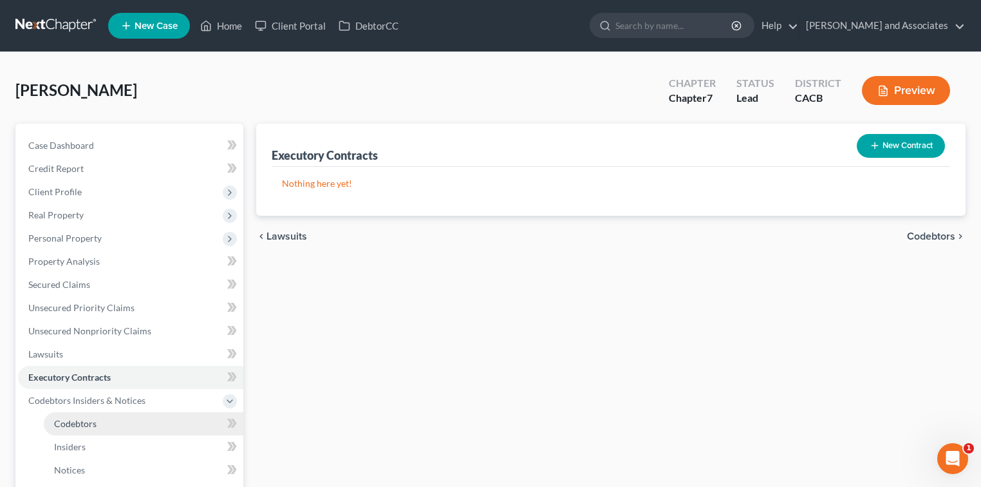
click at [82, 423] on span "Codebtors" at bounding box center [75, 423] width 42 height 11
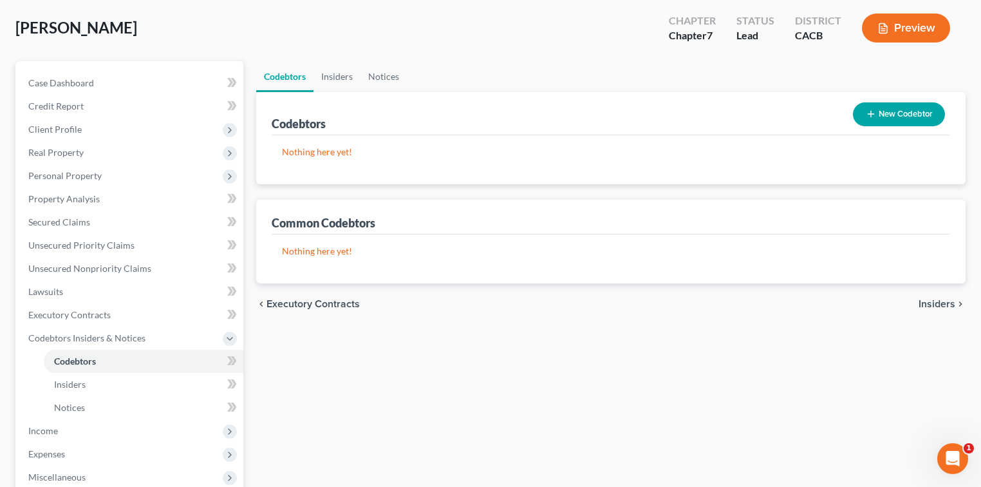
scroll to position [86, 0]
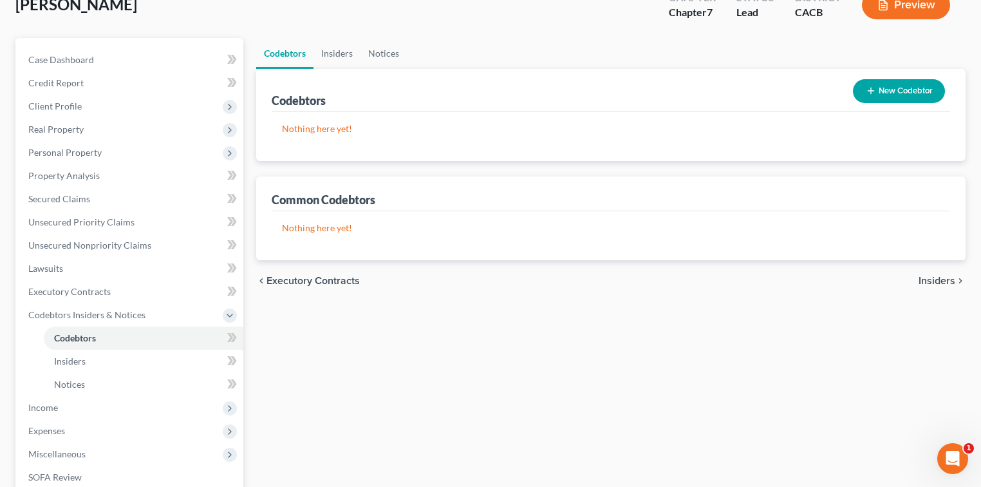
click at [879, 92] on button "New Codebtor" at bounding box center [899, 91] width 92 height 24
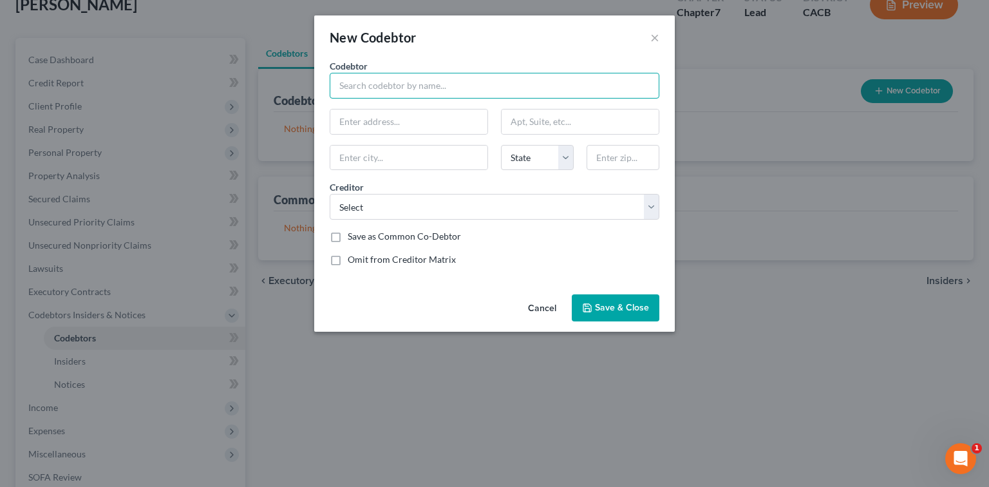
click at [534, 82] on input "text" at bounding box center [495, 86] width 330 height 26
type input "Frank Lopez"
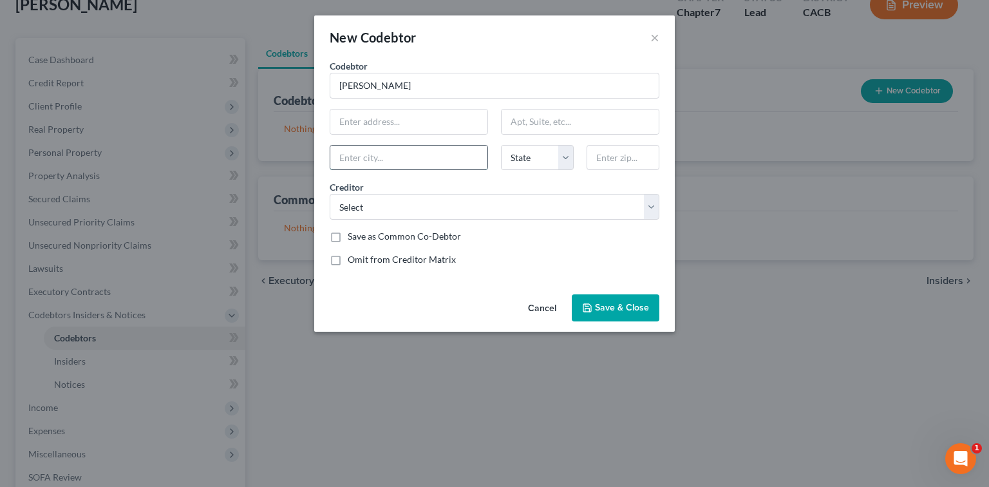
click at [440, 160] on input "text" at bounding box center [408, 157] width 157 height 24
click at [659, 153] on div at bounding box center [623, 158] width 86 height 26
click at [634, 155] on input "text" at bounding box center [622, 158] width 73 height 26
type input "93454"
click at [586, 219] on div "Codebtor * Frank Lopez Codebtor * Frank Lopez State AL AK AR AZ CA CO CT DE DC …" at bounding box center [494, 167] width 342 height 217
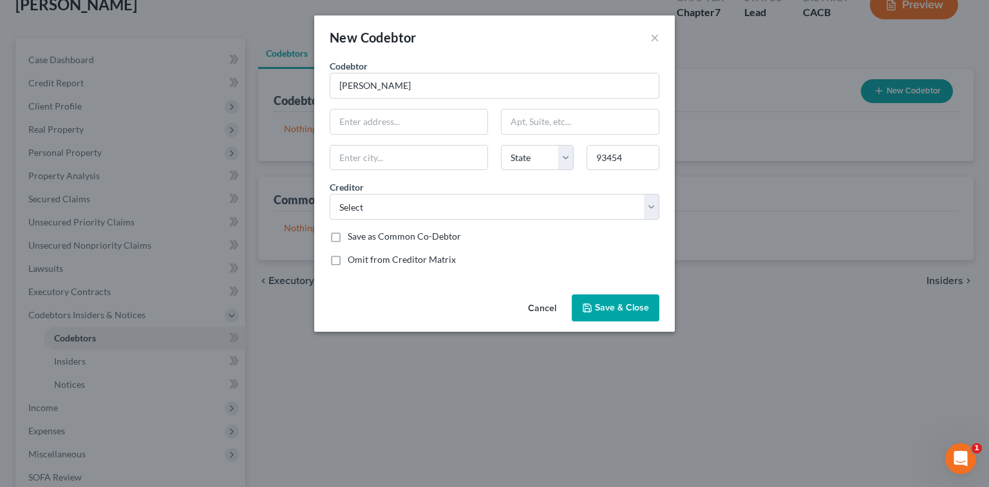
type input "Santa Maria"
select select "4"
click at [588, 212] on select "Select Discoverc Capital One Apple Card/Gs Bank Usa Syncb/Tjx Co Dc Midland Cre…" at bounding box center [495, 207] width 330 height 26
click at [517, 216] on select "Select Discoverc Capital One Apple Card/Gs Bank Usa Syncb/Tjx Co Dc Midland Cre…" at bounding box center [495, 207] width 330 height 26
click at [650, 175] on div "Codebtor * Frank Lopez Codebtor * Frank Lopez Santa Maria State AL AK AR AZ CA …" at bounding box center [494, 167] width 342 height 217
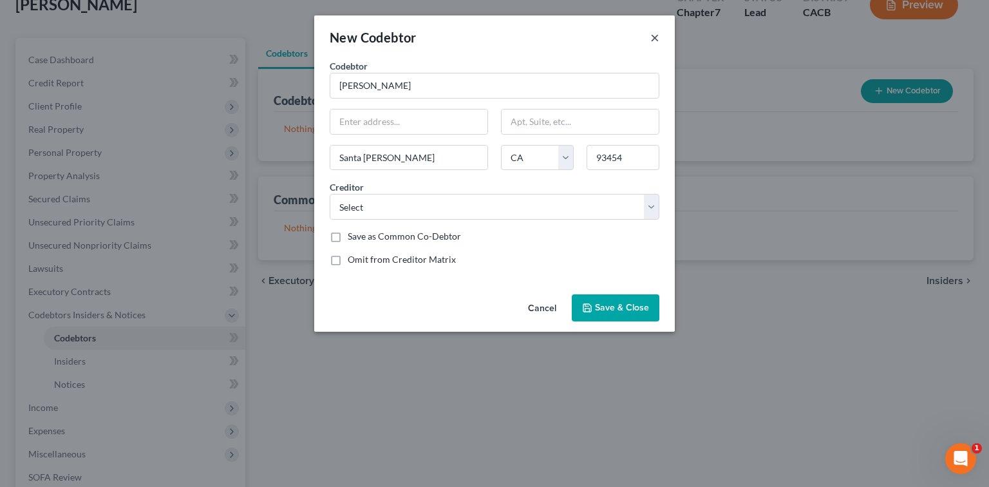
click at [658, 36] on div "New Codebtor ×" at bounding box center [494, 37] width 360 height 44
click at [656, 36] on button "×" at bounding box center [654, 37] width 9 height 15
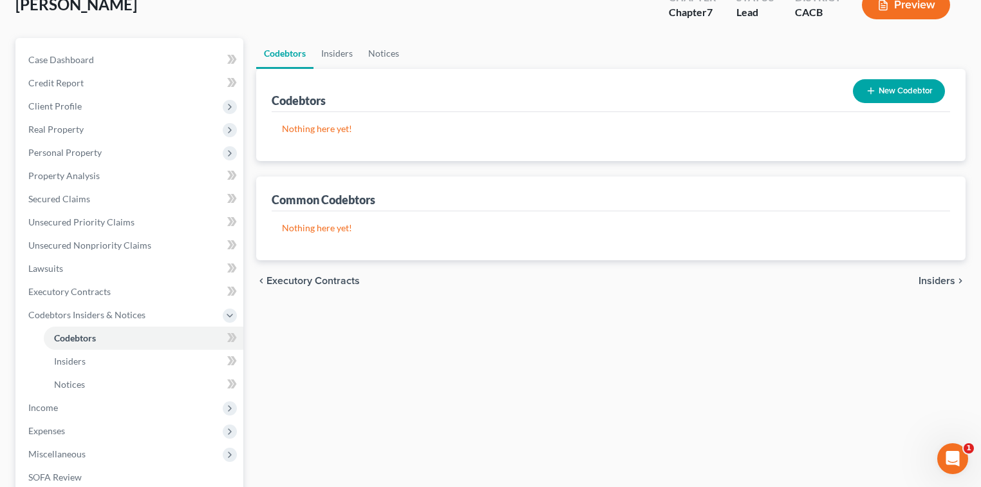
scroll to position [171, 0]
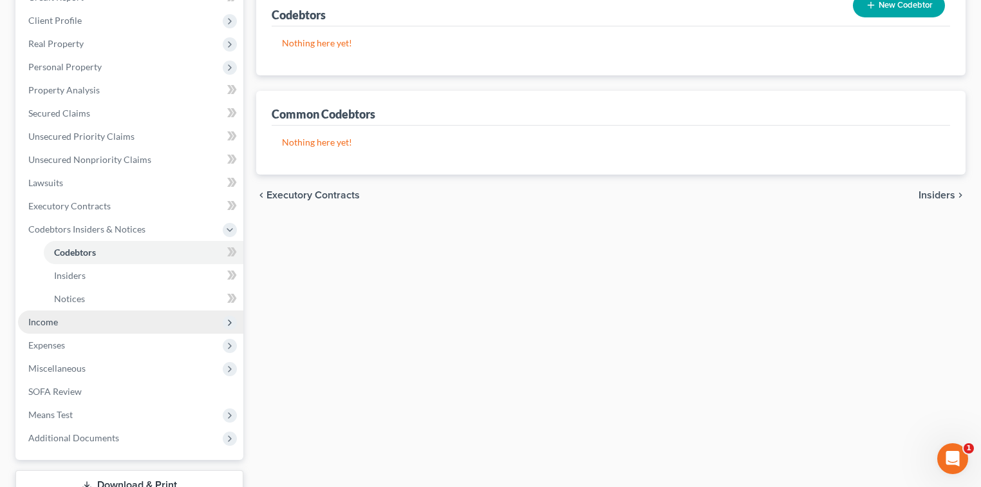
click at [120, 315] on span "Income" at bounding box center [130, 321] width 225 height 23
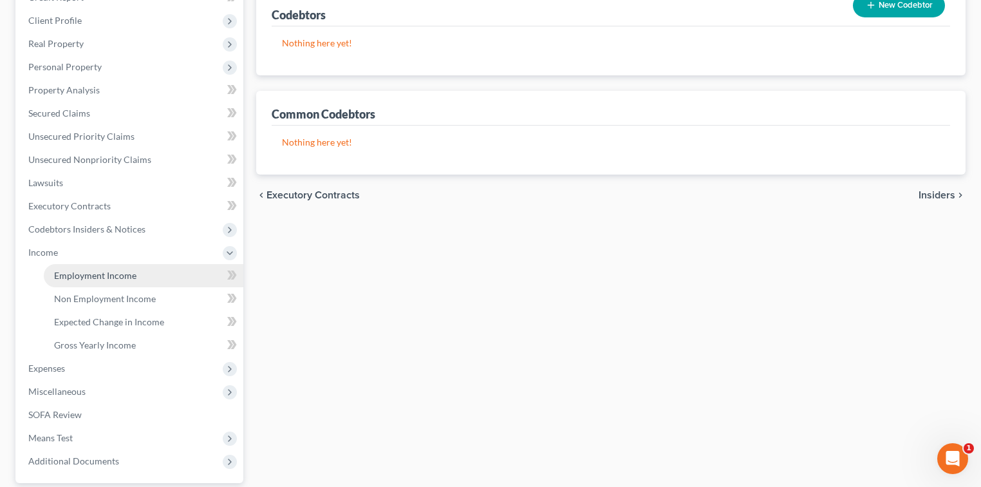
click at [133, 279] on span "Employment Income" at bounding box center [95, 275] width 82 height 11
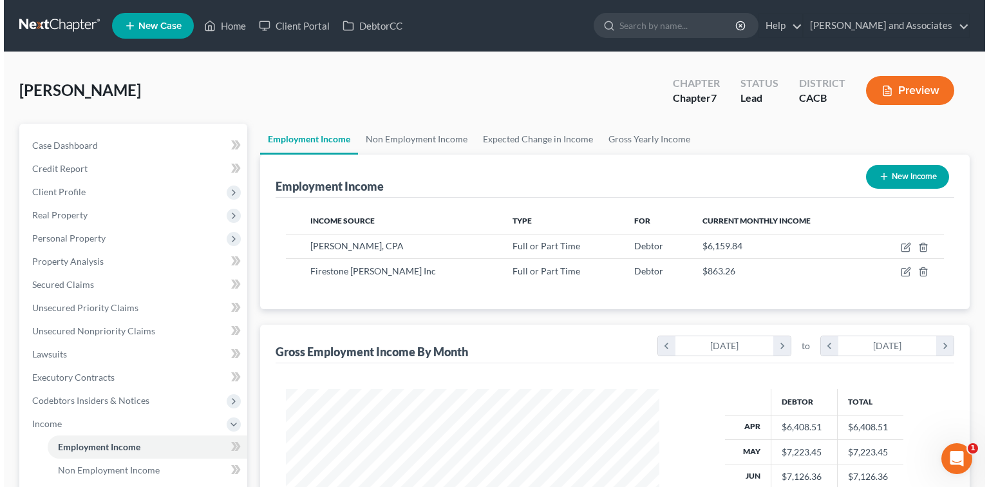
scroll to position [229, 399]
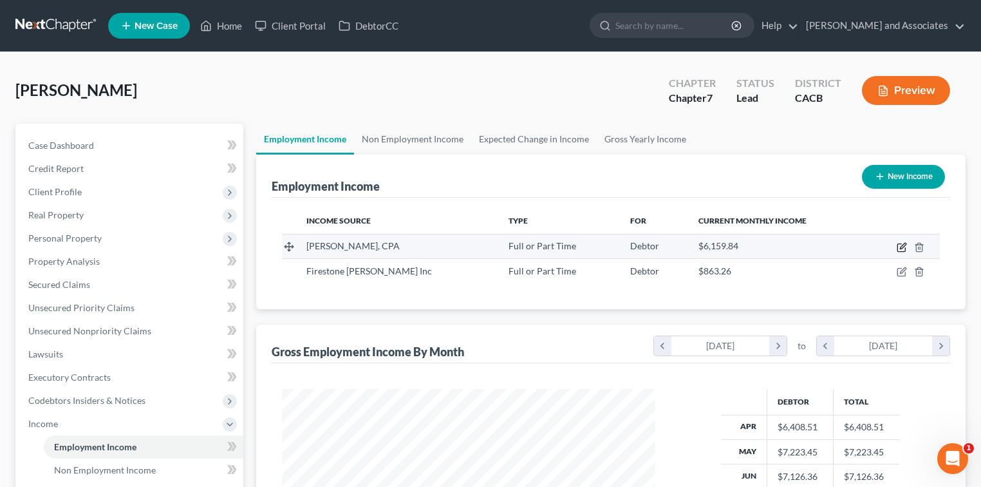
click at [901, 242] on icon "button" at bounding box center [902, 247] width 10 height 10
select select "0"
select select "4"
select select "2"
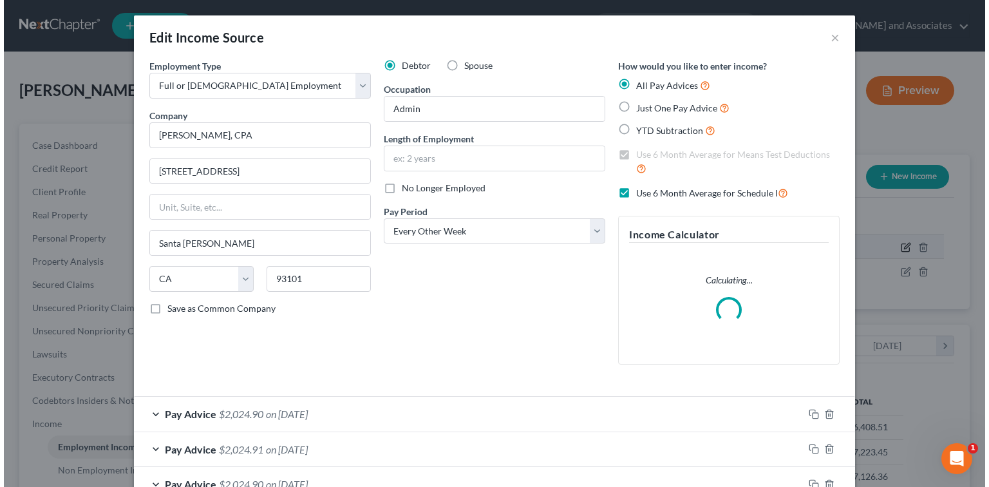
scroll to position [229, 402]
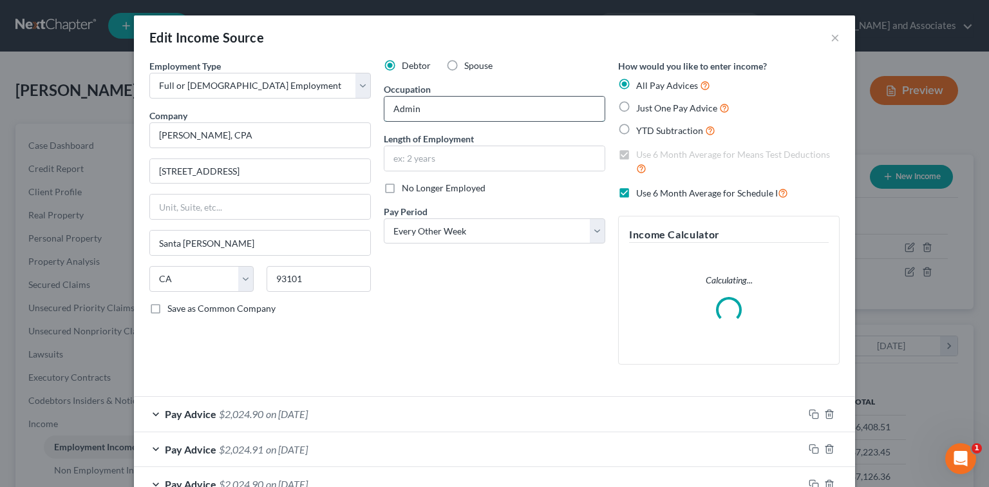
click at [511, 100] on input "Admin" at bounding box center [494, 109] width 220 height 24
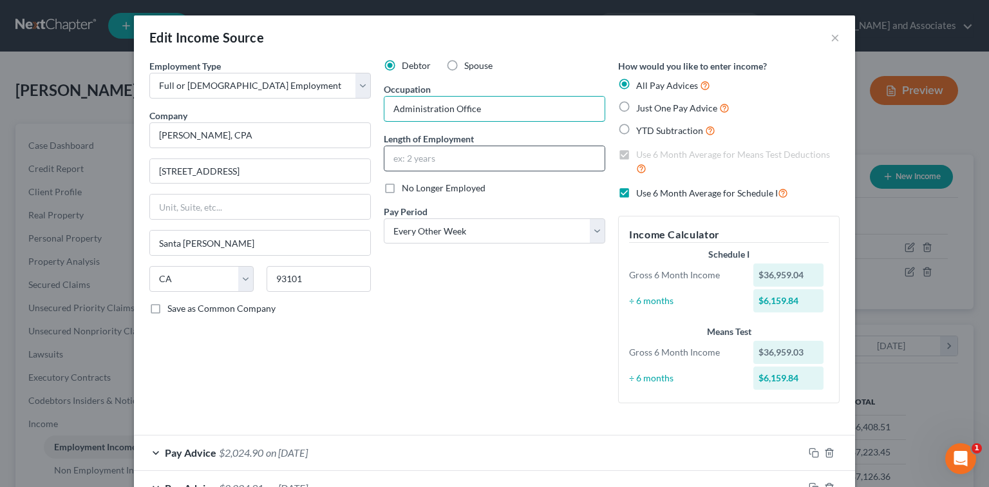
type input "Administration Office"
click at [432, 152] on input "text" at bounding box center [494, 158] width 220 height 24
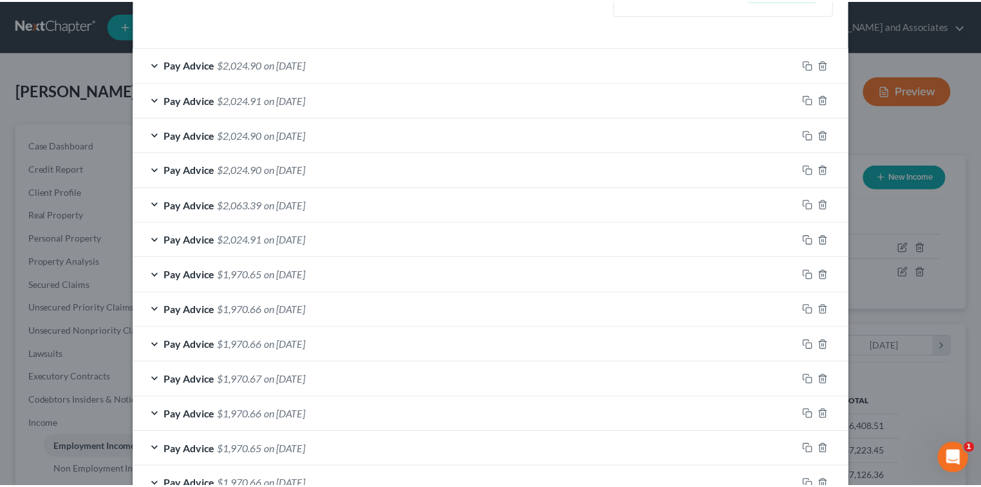
scroll to position [471, 0]
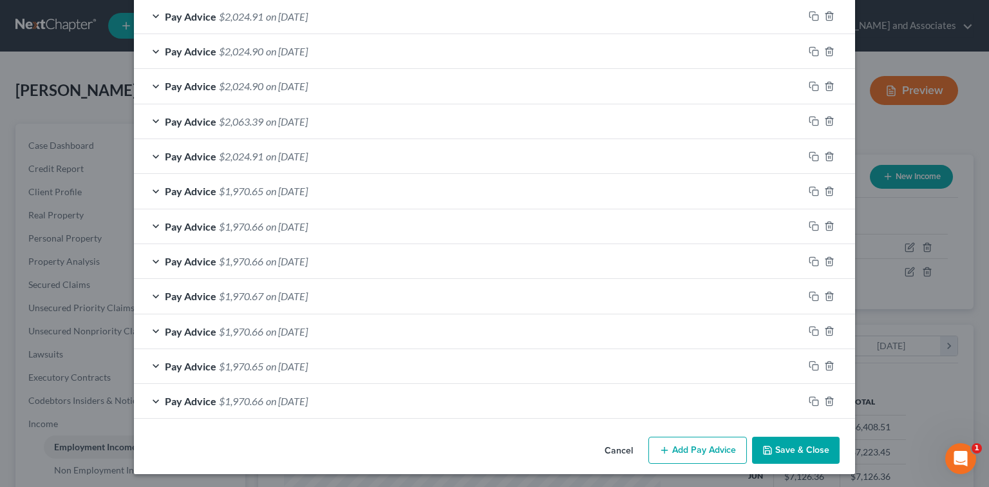
type input "6 Years"
click at [798, 447] on button "Save & Close" at bounding box center [796, 449] width 88 height 27
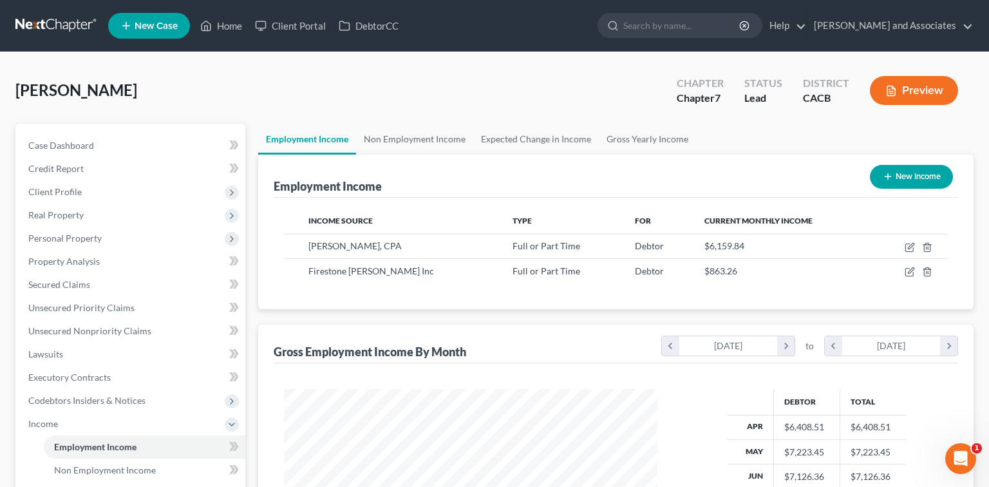
scroll to position [643384, 643215]
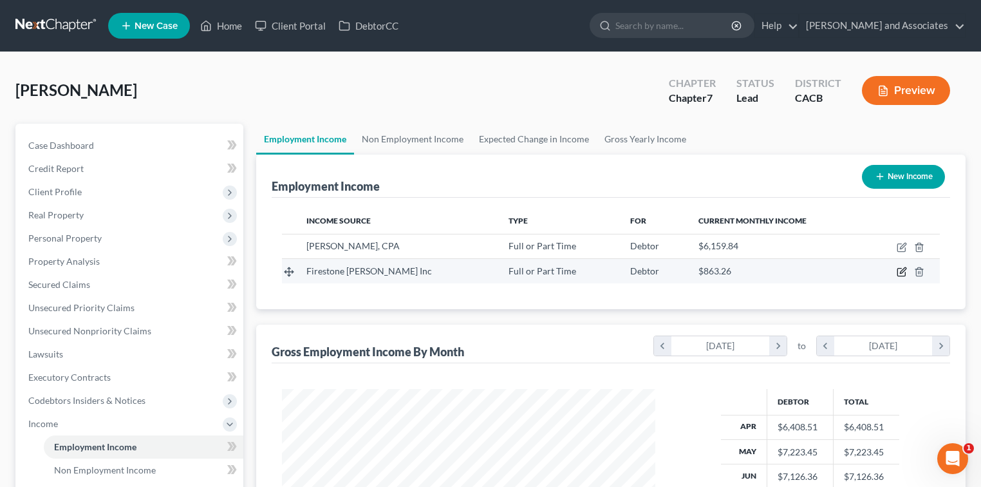
click at [901, 270] on icon "button" at bounding box center [902, 271] width 10 height 10
select select "0"
select select "4"
select select "1"
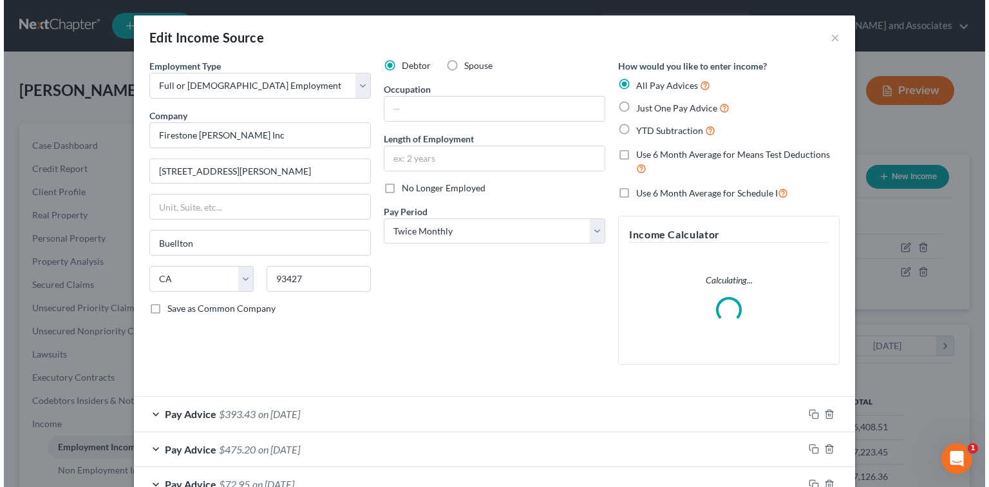
scroll to position [229, 402]
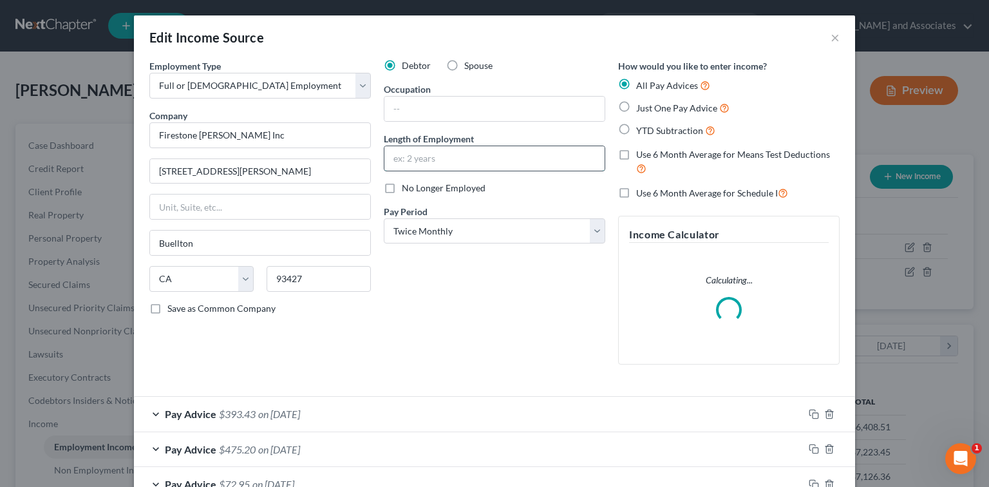
click at [477, 158] on input "text" at bounding box center [494, 158] width 220 height 24
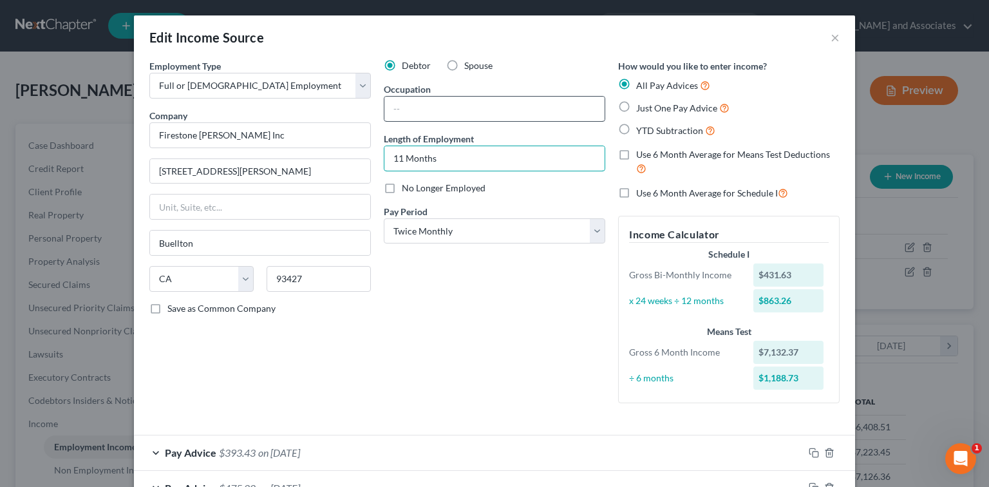
type input "11 Months"
click at [505, 107] on input "text" at bounding box center [494, 109] width 220 height 24
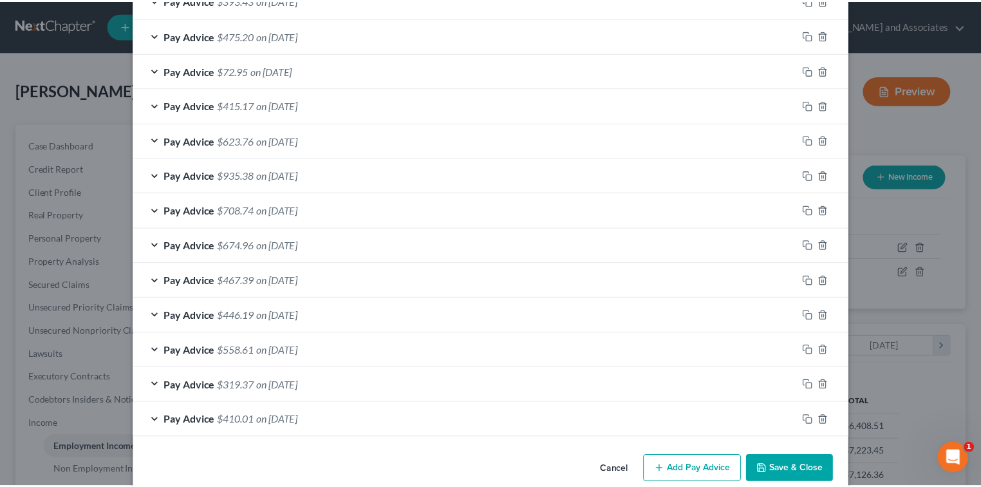
scroll to position [471, 0]
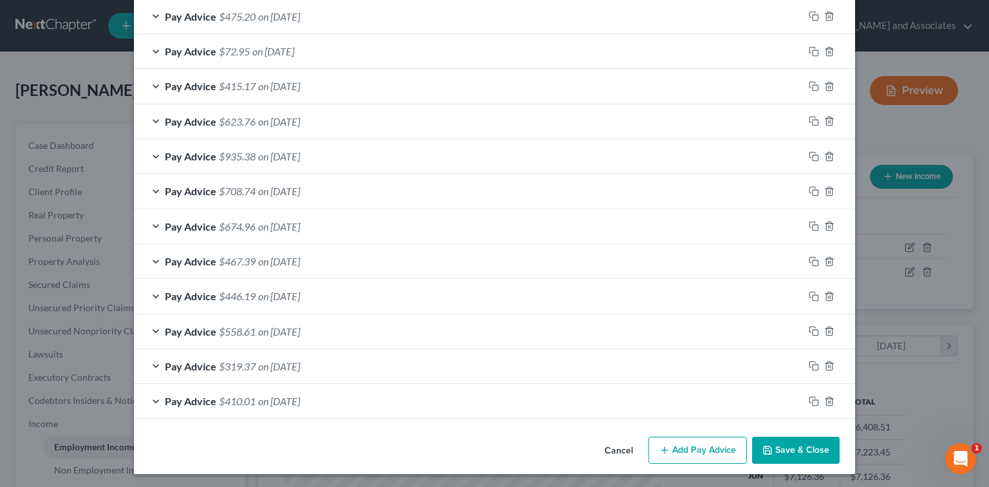
type input "Runner"
click at [819, 446] on button "Save & Close" at bounding box center [796, 449] width 88 height 27
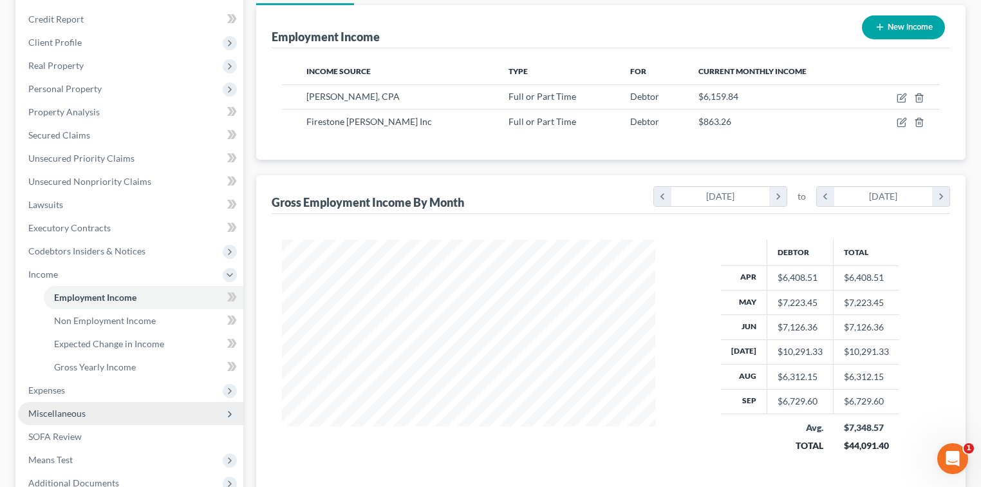
scroll to position [171, 0]
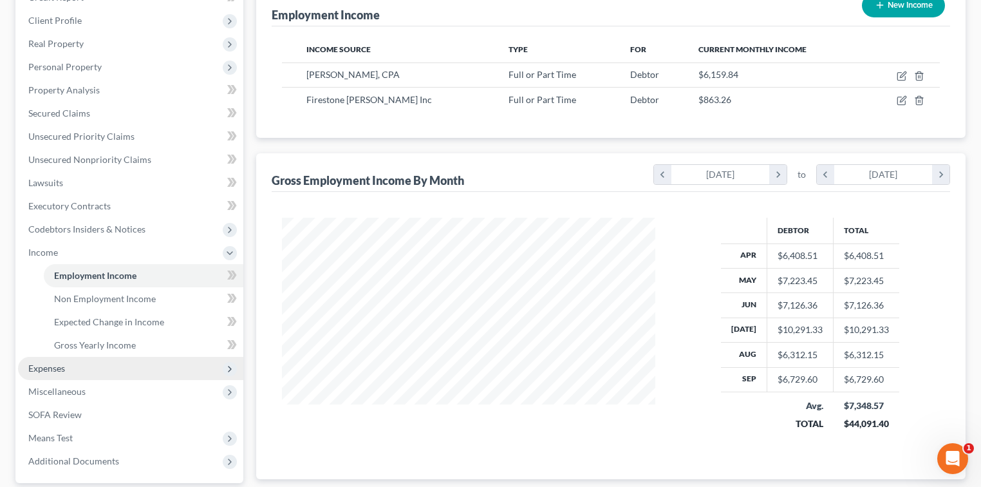
drag, startPoint x: 50, startPoint y: 366, endPoint x: 97, endPoint y: 366, distance: 47.6
click at [50, 366] on span "Expenses" at bounding box center [46, 367] width 37 height 11
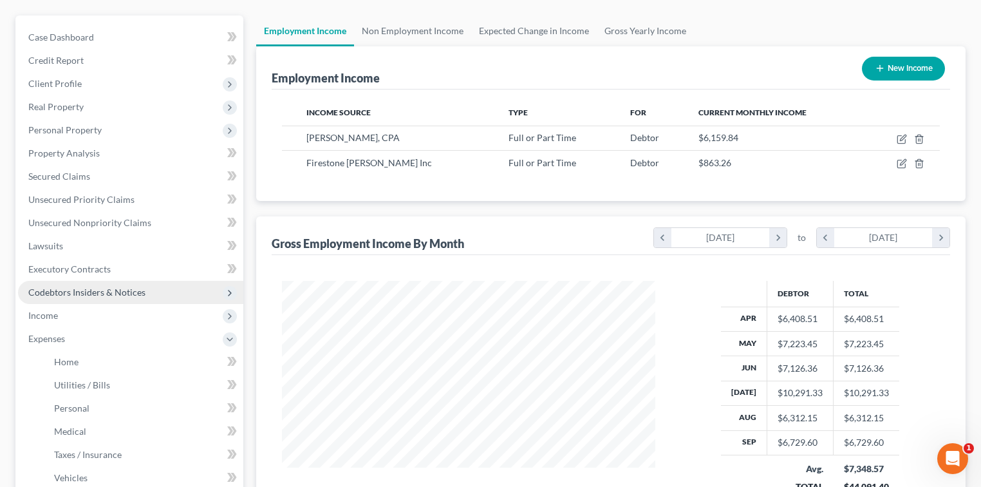
scroll to position [86, 0]
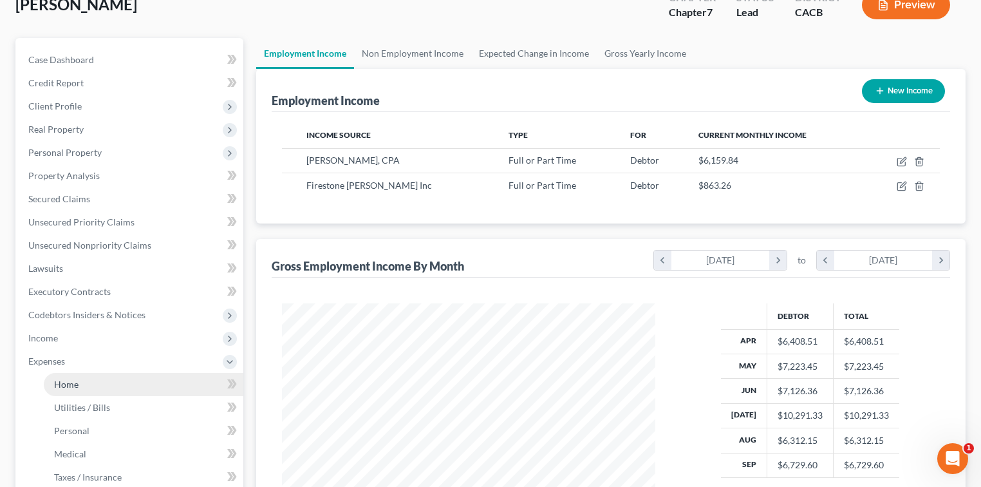
click at [90, 386] on link "Home" at bounding box center [144, 384] width 200 height 23
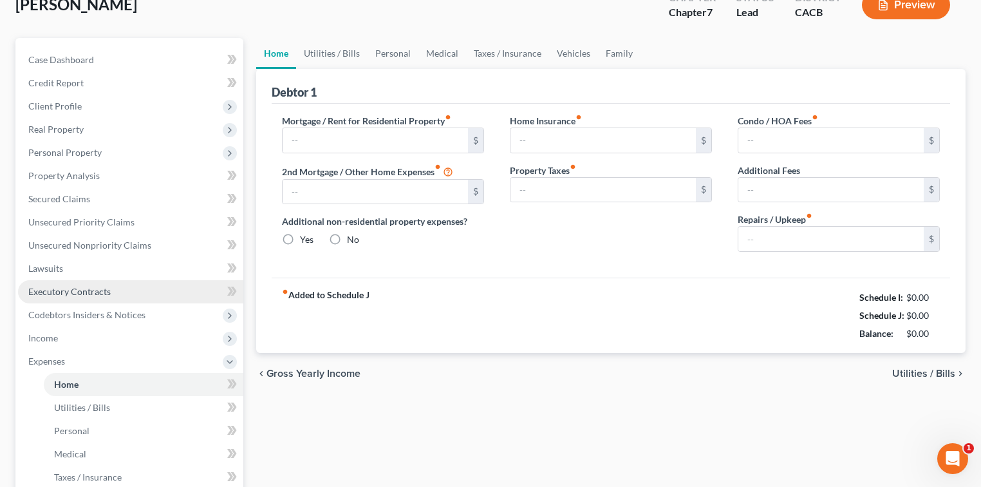
scroll to position [23, 0]
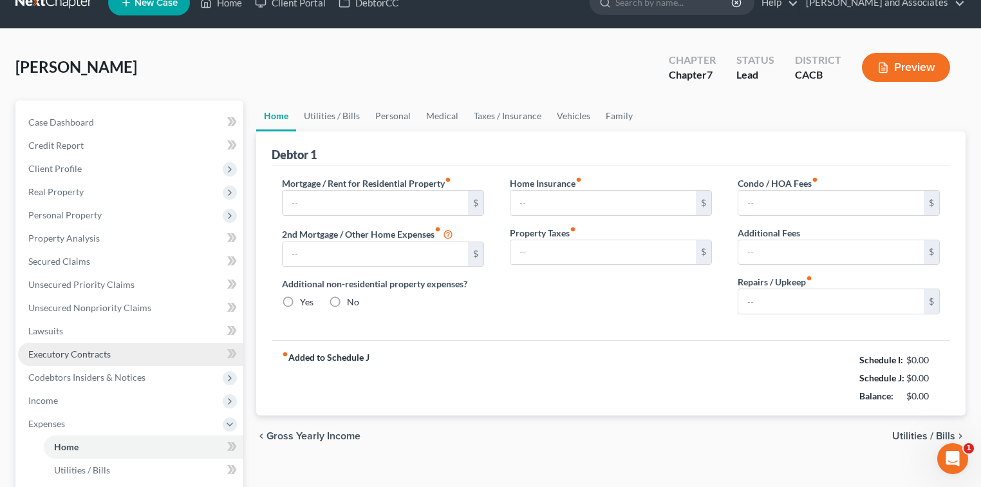
type input "0.00"
radio input "true"
type input "0.00"
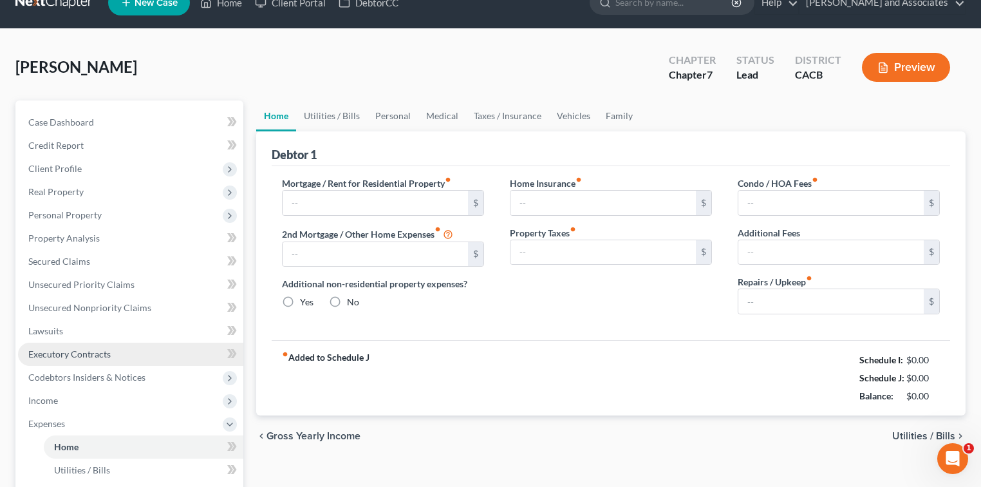
type input "0.00"
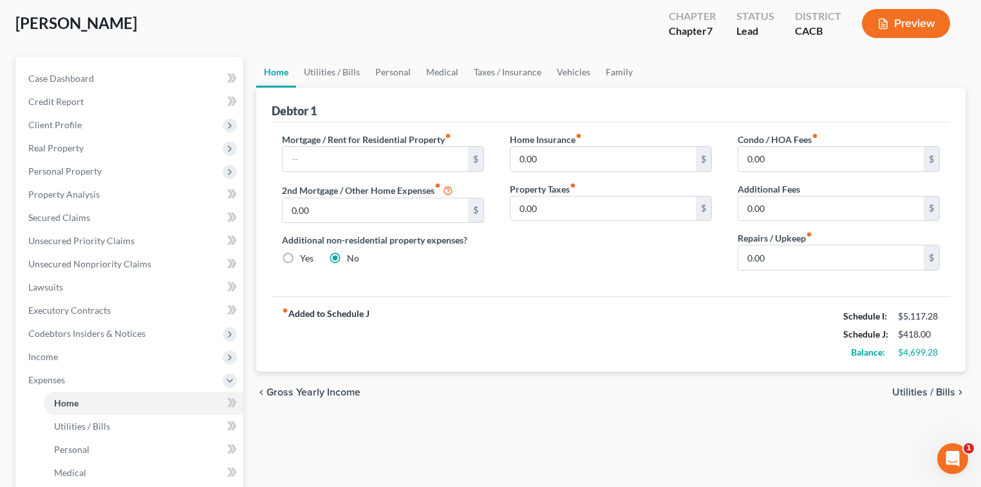
scroll to position [86, 0]
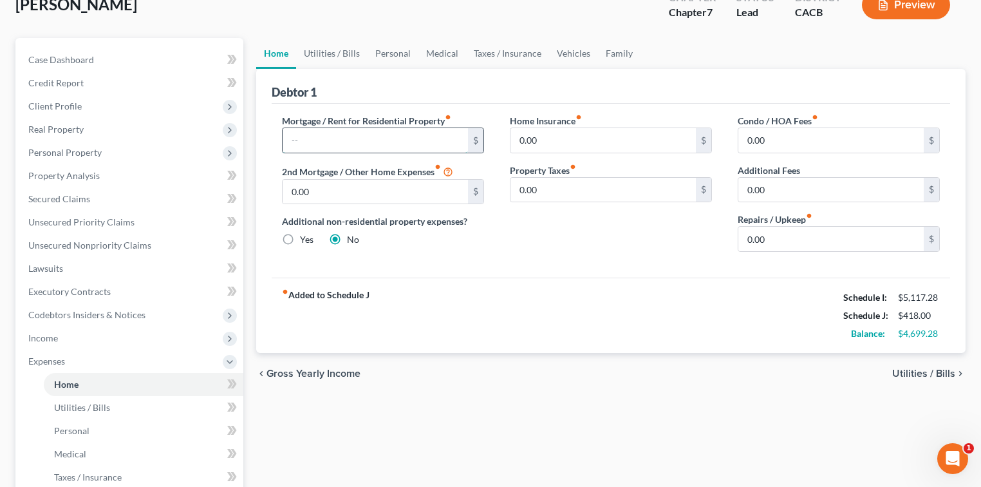
click at [337, 141] on input "text" at bounding box center [375, 140] width 185 height 24
type input "3,102.00"
click at [335, 50] on link "Utilities / Bills" at bounding box center [331, 53] width 71 height 31
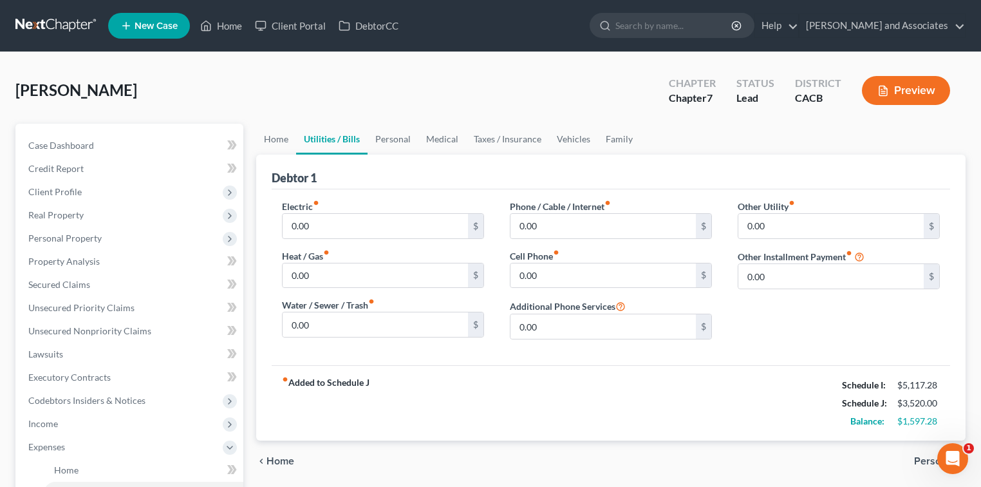
click at [328, 237] on div "Electric fiber_manual_record 0.00 $ Heat / Gas fiber_manual_record 0.00 $ Water…" at bounding box center [383, 275] width 228 height 150
type input "300.00"
click at [333, 272] on input "0.00" at bounding box center [375, 275] width 185 height 24
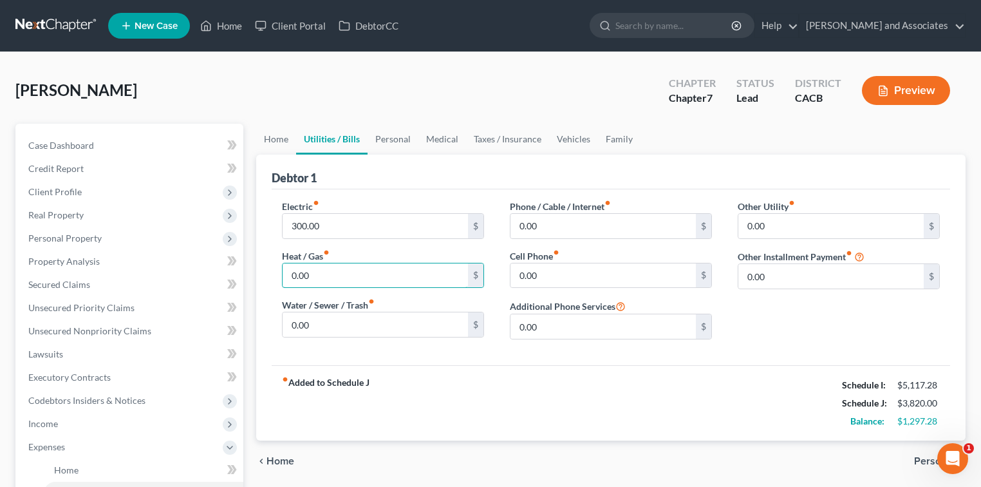
drag, startPoint x: 333, startPoint y: 272, endPoint x: 241, endPoint y: 277, distance: 92.1
click at [241, 277] on div "Petition Navigation Case Dashboard Payments Invoices Payments Payments Credit R…" at bounding box center [490, 444] width 963 height 640
type input "75.00"
click at [321, 324] on input "0.00" at bounding box center [375, 324] width 185 height 24
click at [576, 231] on input "0.00" at bounding box center [602, 226] width 185 height 24
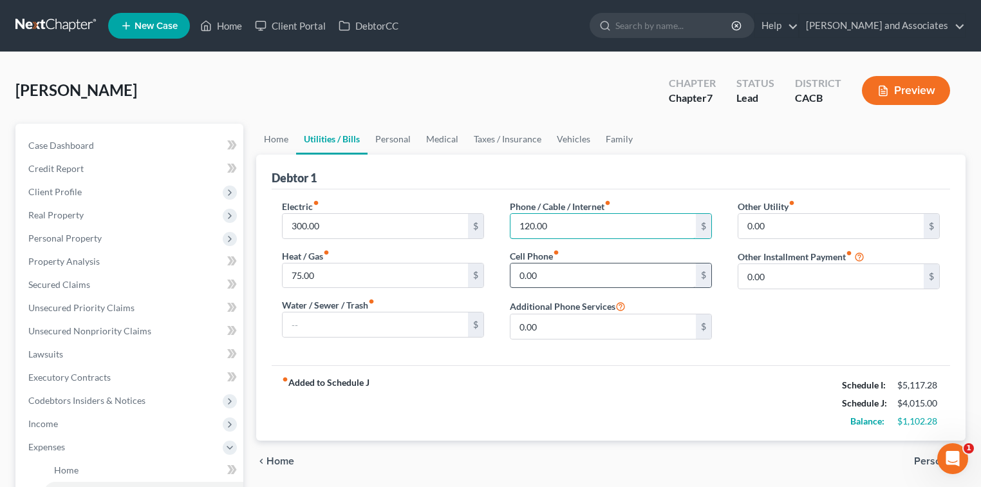
type input "120.00"
click at [558, 263] on input "0.00" at bounding box center [602, 275] width 185 height 24
type input "350.00"
drag, startPoint x: 392, startPoint y: 140, endPoint x: 448, endPoint y: 147, distance: 56.5
click at [392, 140] on link "Personal" at bounding box center [393, 139] width 51 height 31
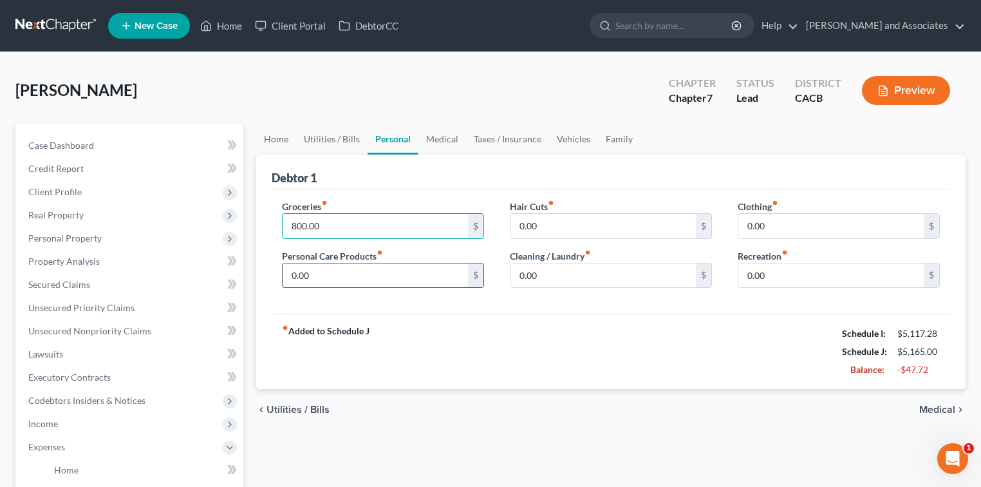
type input "800.00"
click at [338, 280] on input "0.00" at bounding box center [375, 275] width 185 height 24
type input "3"
type input "150.00"
click at [564, 273] on input "0.00" at bounding box center [602, 275] width 185 height 24
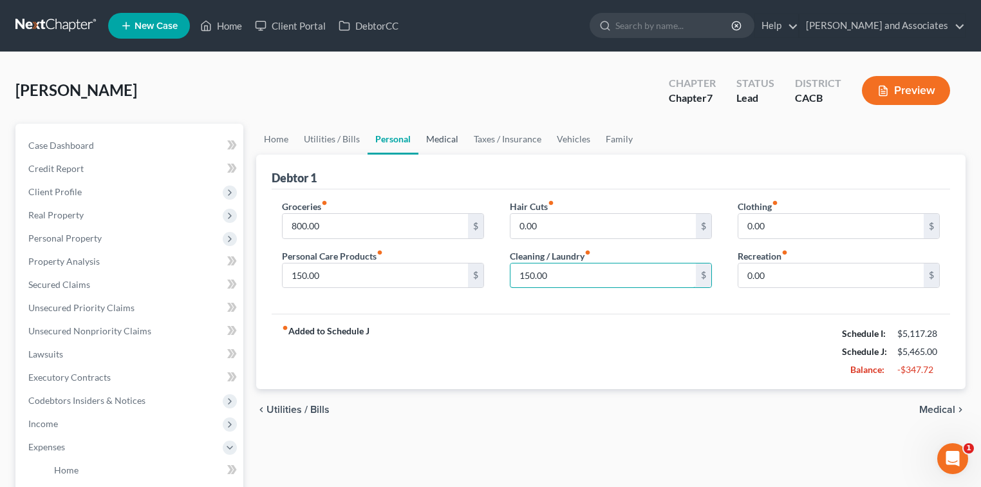
type input "150.00"
click at [427, 138] on link "Medical" at bounding box center [442, 139] width 48 height 31
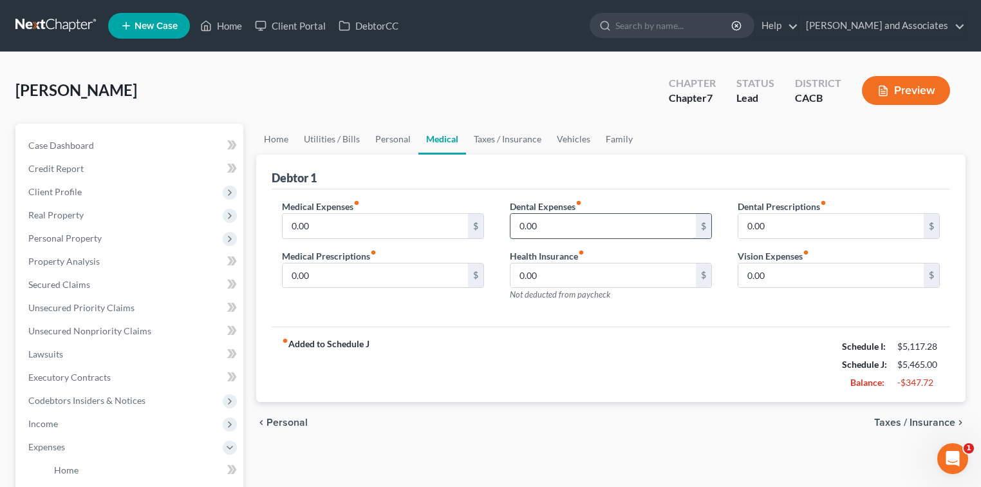
click at [629, 230] on input "0.00" at bounding box center [602, 226] width 185 height 24
click at [367, 221] on input "0.00" at bounding box center [375, 226] width 185 height 24
click at [498, 139] on link "Taxes / Insurance" at bounding box center [507, 139] width 83 height 31
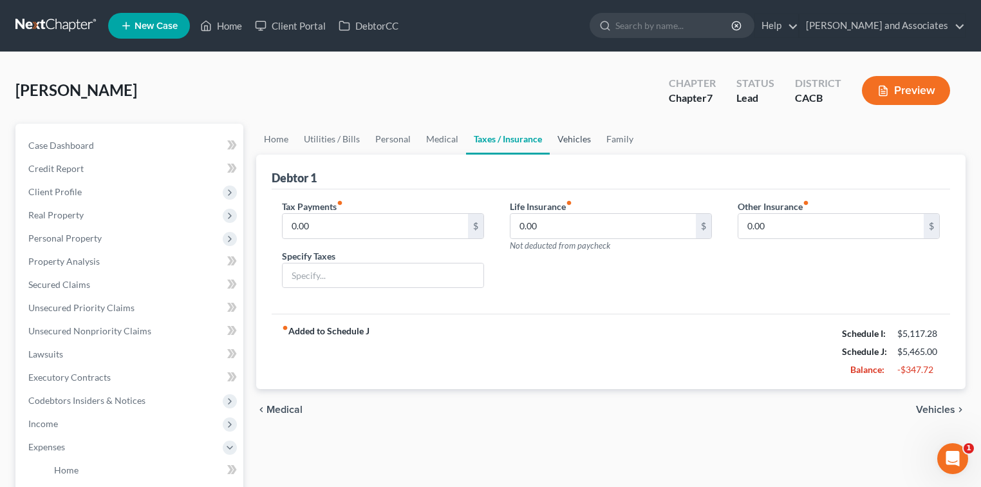
click at [577, 136] on link "Vehicles" at bounding box center [574, 139] width 49 height 31
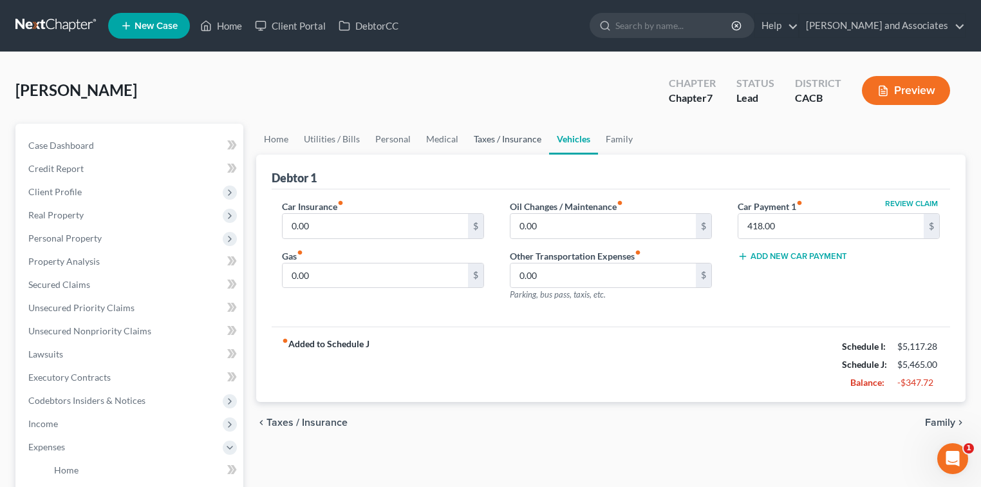
click at [497, 142] on link "Taxes / Insurance" at bounding box center [507, 139] width 83 height 31
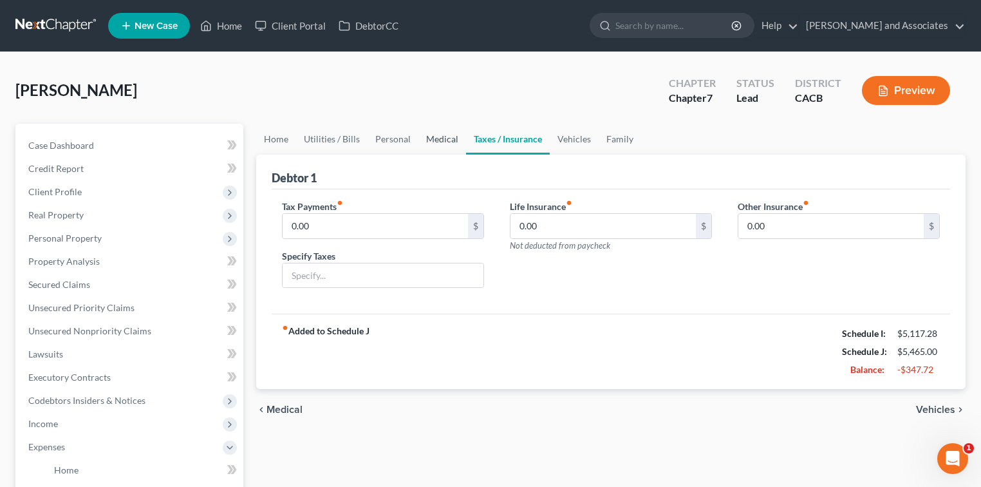
click at [429, 137] on link "Medical" at bounding box center [442, 139] width 48 height 31
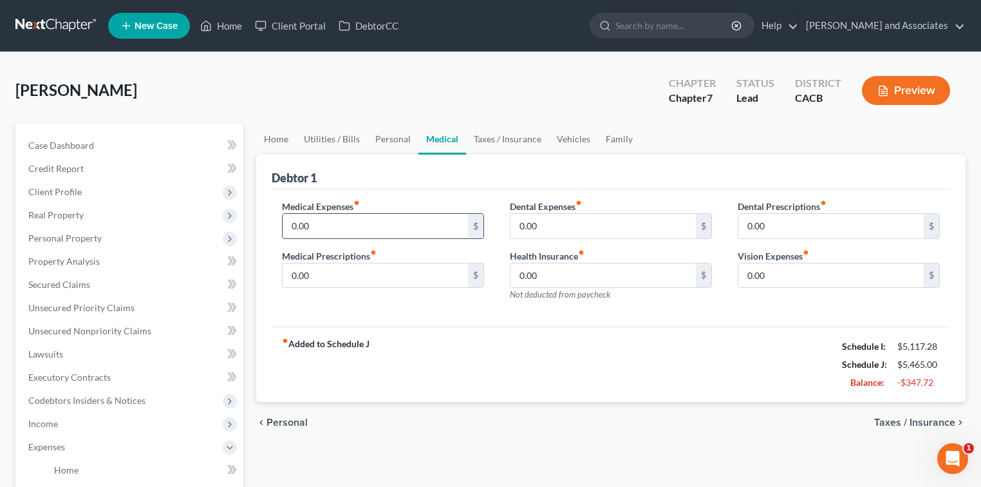
click at [381, 224] on input "0.00" at bounding box center [375, 226] width 185 height 24
type input "20.00"
click at [635, 218] on input "0.00" at bounding box center [602, 226] width 185 height 24
type input "20.00"
click at [487, 128] on link "Taxes / Insurance" at bounding box center [507, 139] width 83 height 31
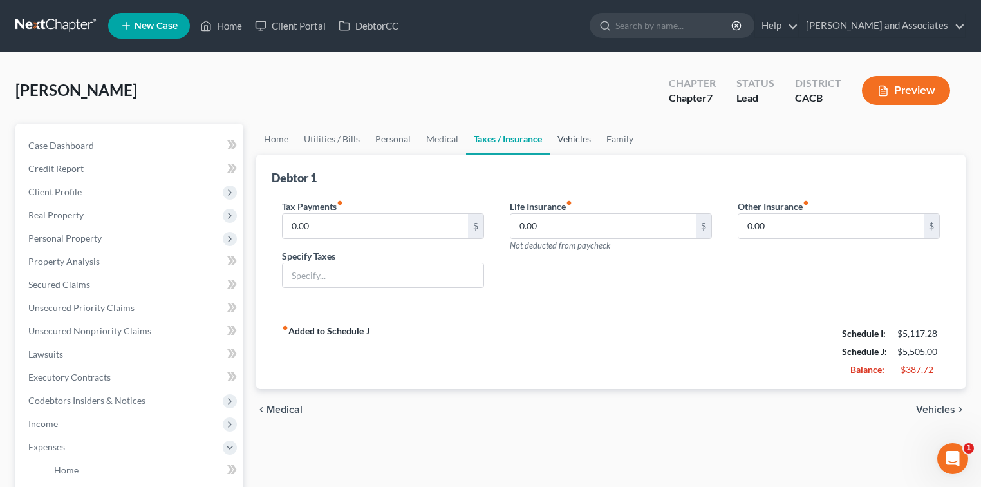
click at [564, 142] on link "Vehicles" at bounding box center [574, 139] width 49 height 31
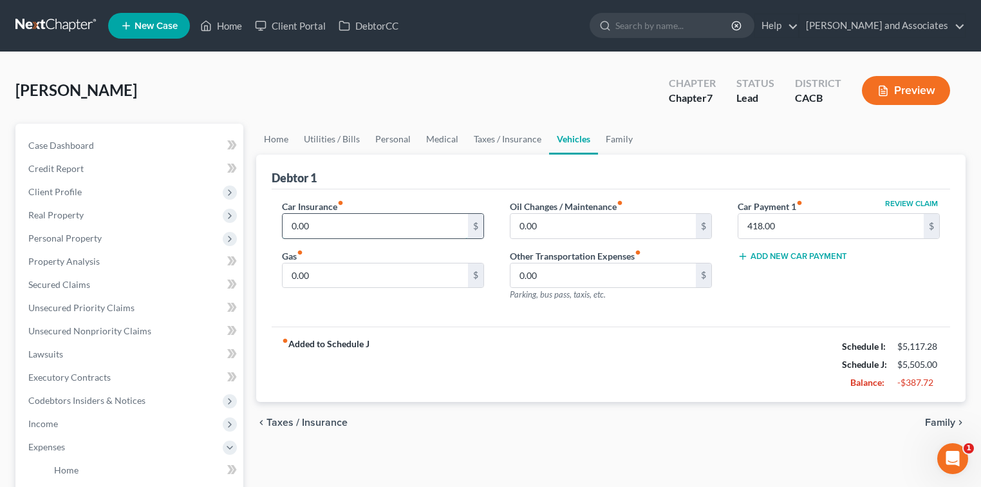
click at [418, 223] on input "0.00" at bounding box center [375, 226] width 185 height 24
type input "400.00"
click at [815, 259] on button "Add New Car Payment" at bounding box center [792, 256] width 109 height 10
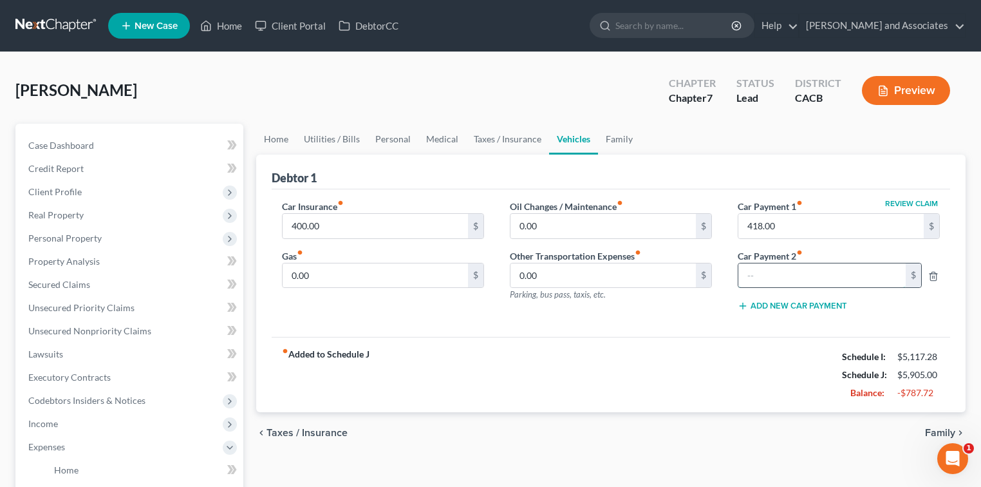
click at [837, 281] on input "text" at bounding box center [821, 275] width 167 height 24
click at [813, 263] on input "text" at bounding box center [821, 275] width 167 height 24
type input "367.00"
click at [371, 279] on input "0.00" at bounding box center [375, 275] width 185 height 24
type input "200.00"
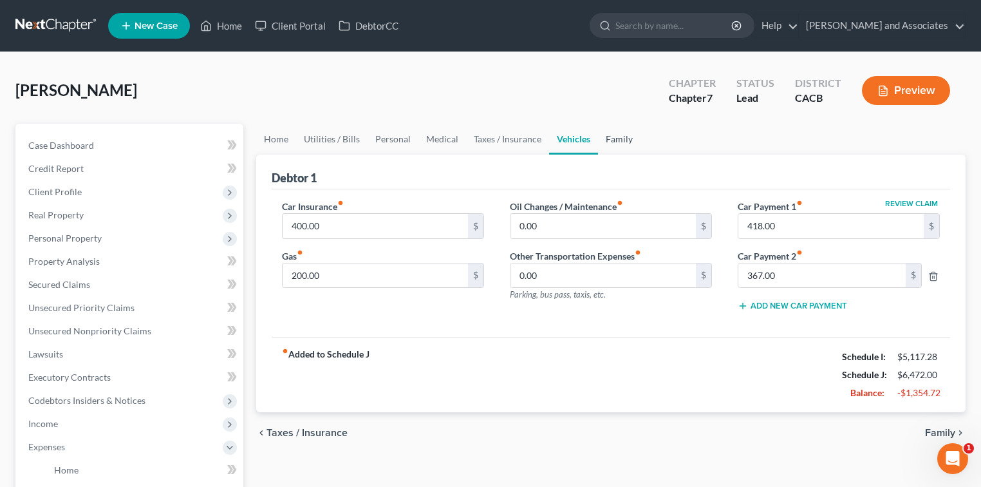
click at [616, 142] on link "Family" at bounding box center [619, 139] width 42 height 31
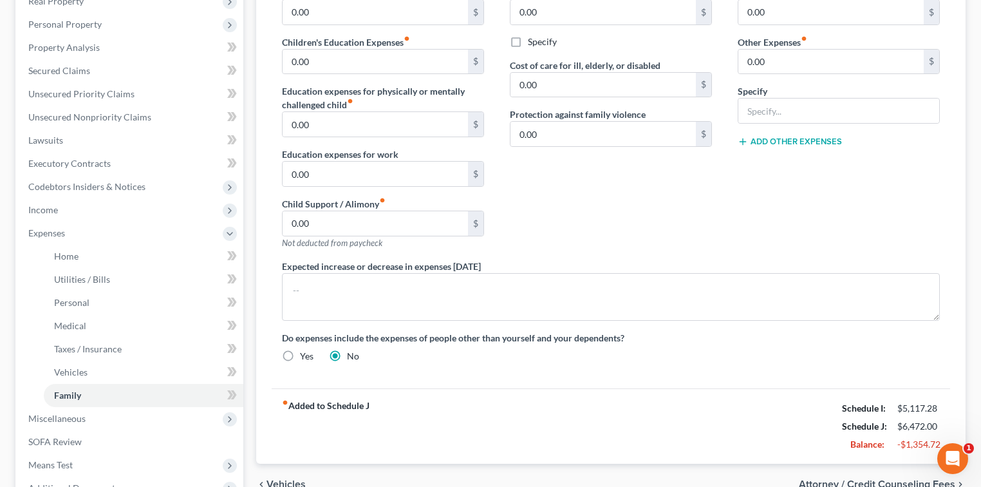
scroll to position [257, 0]
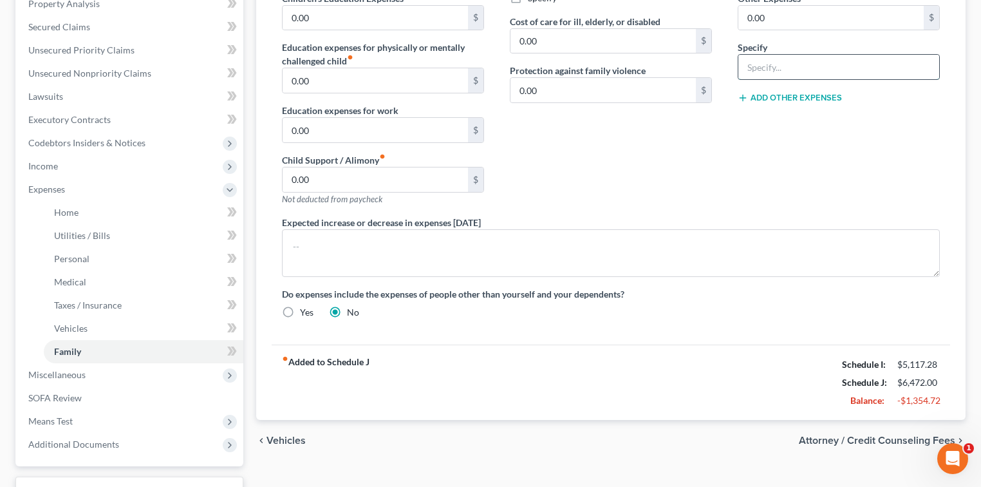
click at [801, 70] on input "text" at bounding box center [838, 67] width 201 height 24
type input "Pet Expense"
click at [813, 165] on div "Charity / Tithes fiber_manual_record 0.00 $ Other Expenses fiber_manual_record …" at bounding box center [839, 79] width 228 height 274
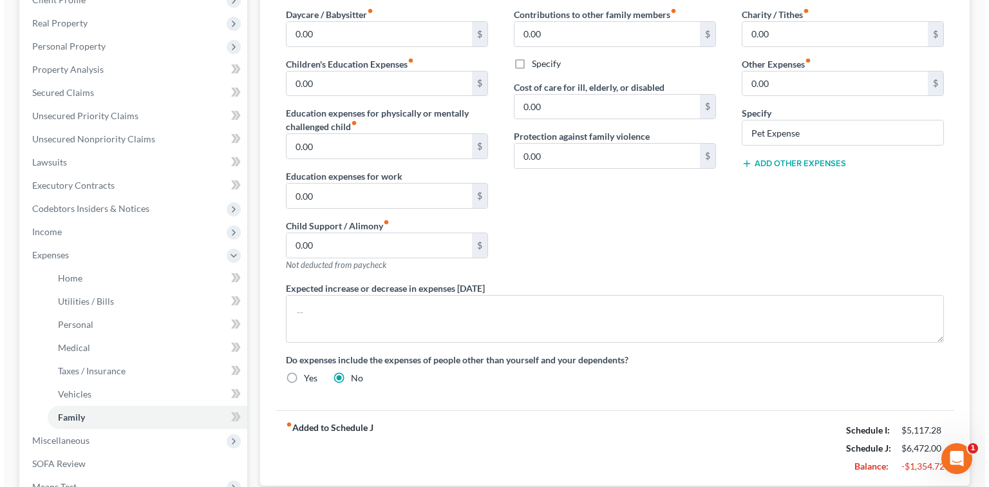
scroll to position [171, 0]
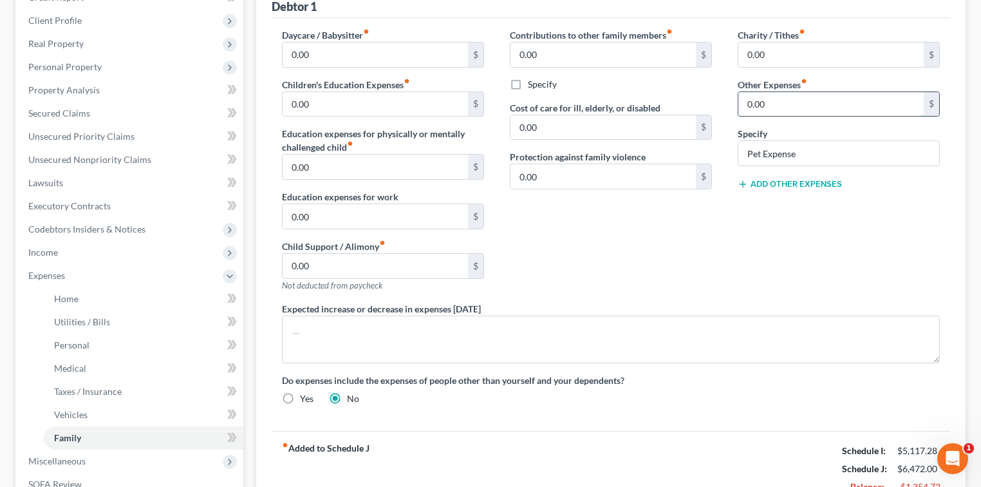
click at [820, 102] on input "0.00" at bounding box center [830, 104] width 185 height 24
type input "100.00"
click at [824, 137] on div "Specify Pet Expense" at bounding box center [839, 146] width 202 height 39
click at [833, 160] on input "Pet Expense" at bounding box center [838, 153] width 201 height 24
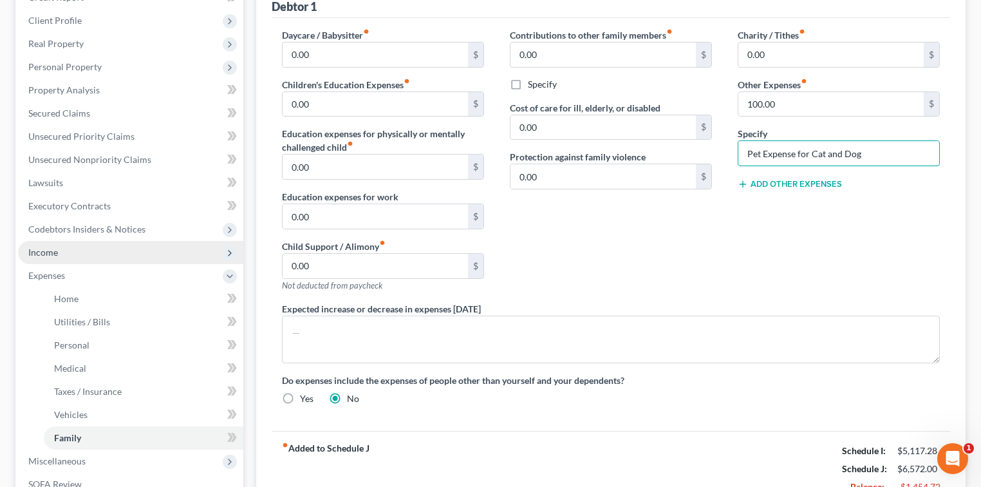
type input "Pet Expense for Cat and Dog"
click at [158, 257] on span "Income" at bounding box center [130, 252] width 225 height 23
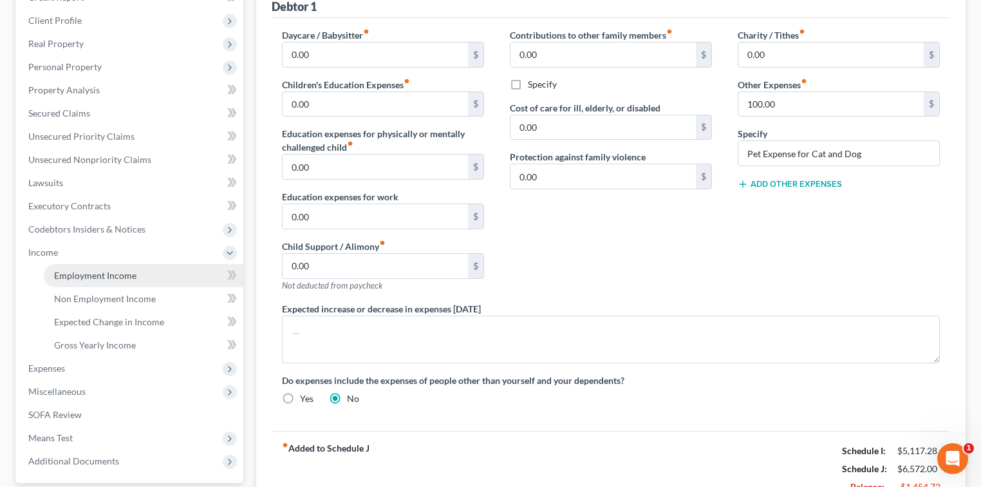
click at [147, 273] on link "Employment Income" at bounding box center [144, 275] width 200 height 23
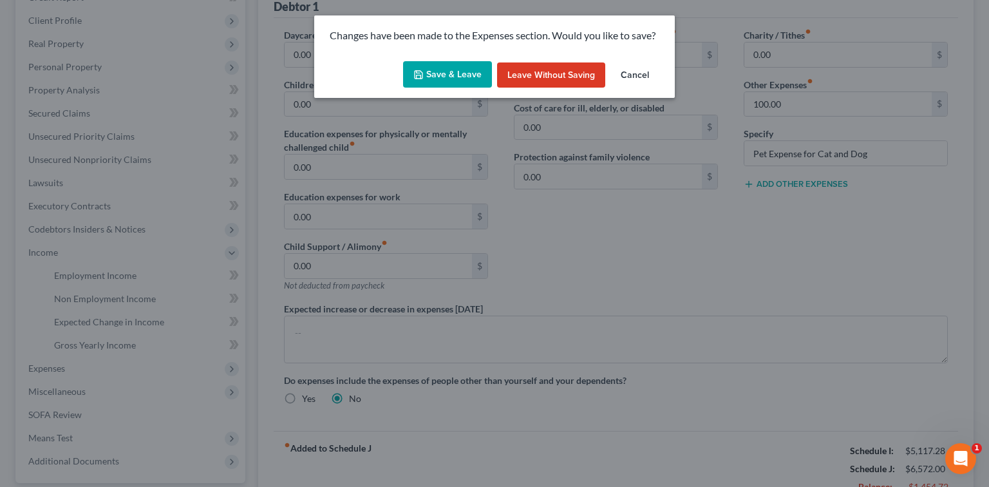
click at [463, 72] on button "Save & Leave" at bounding box center [447, 74] width 89 height 27
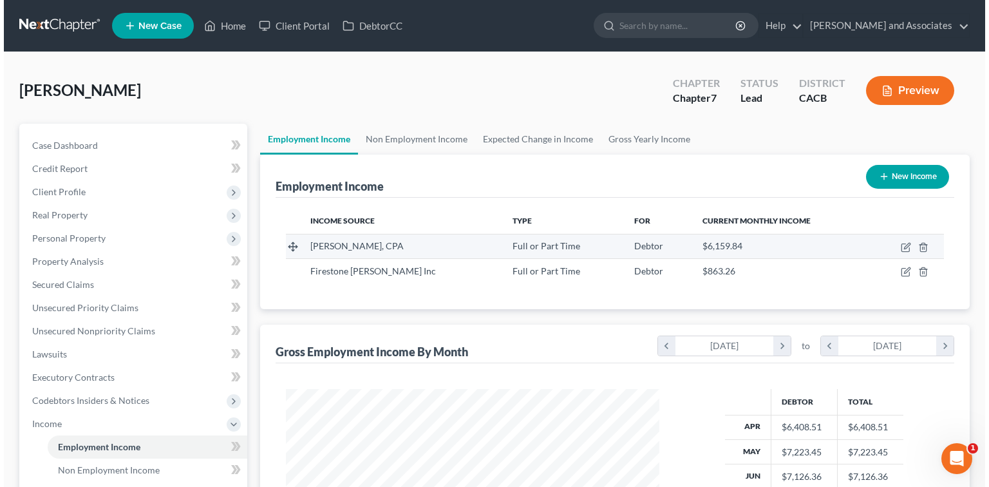
scroll to position [229, 399]
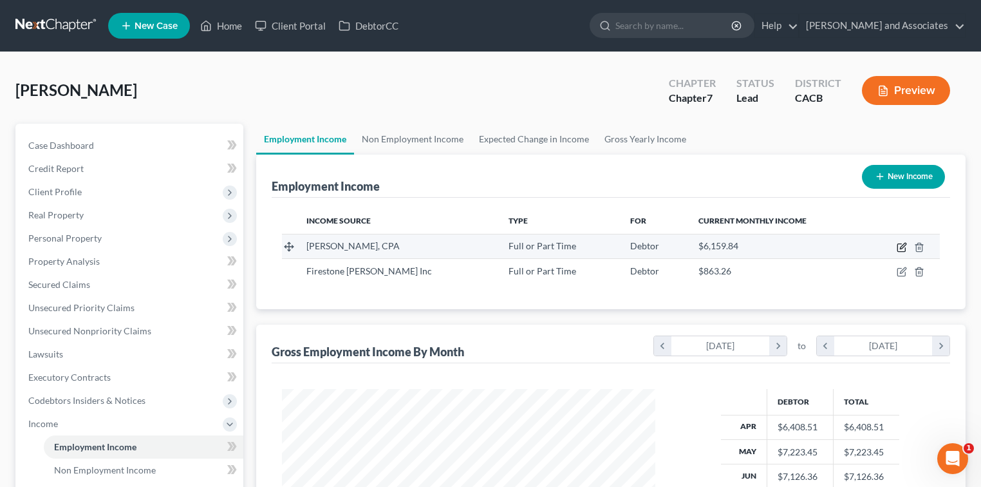
click at [900, 250] on icon "button" at bounding box center [902, 247] width 10 height 10
select select "0"
select select "4"
select select "2"
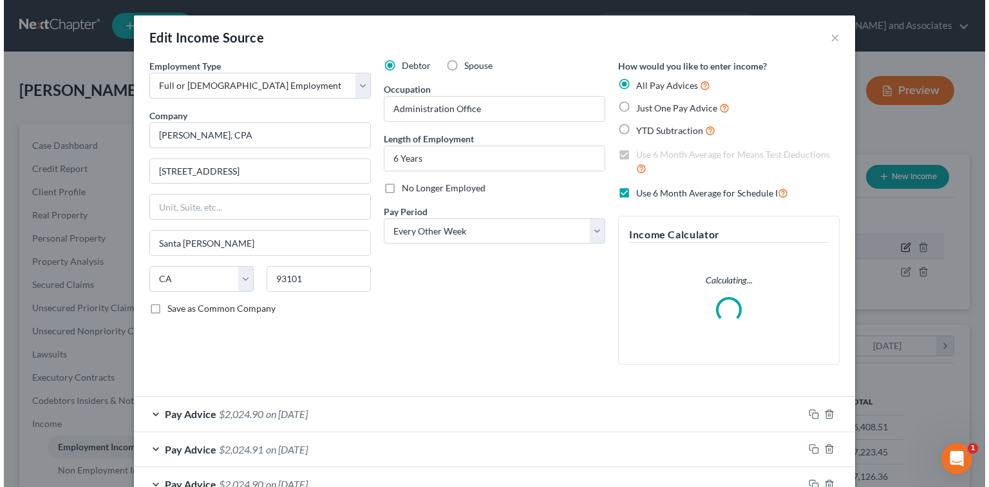
scroll to position [229, 402]
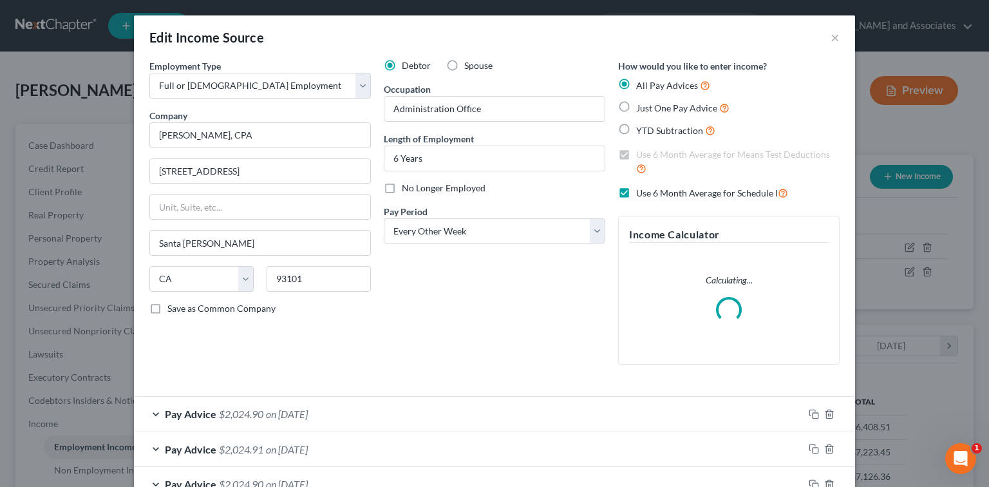
click at [636, 192] on label "Use 6 Month Average for Schedule I" at bounding box center [712, 192] width 152 height 15
click at [641, 192] on input "Use 6 Month Average for Schedule I" at bounding box center [645, 189] width 8 height 8
checkbox input "false"
click at [636, 156] on label "Use 6 Month Average for Means Test Deductions" at bounding box center [737, 162] width 203 height 28
click at [641, 156] on input "Use 6 Month Average for Means Test Deductions" at bounding box center [645, 152] width 8 height 8
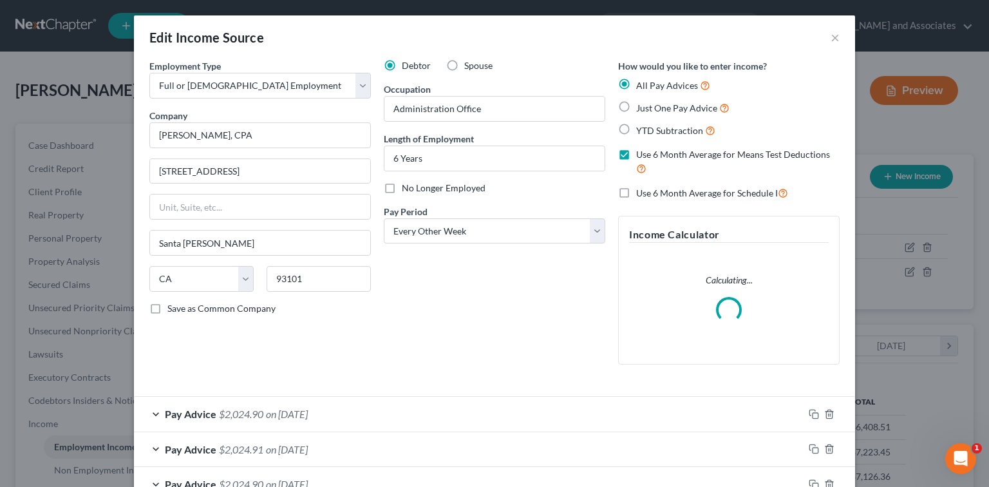
checkbox input "false"
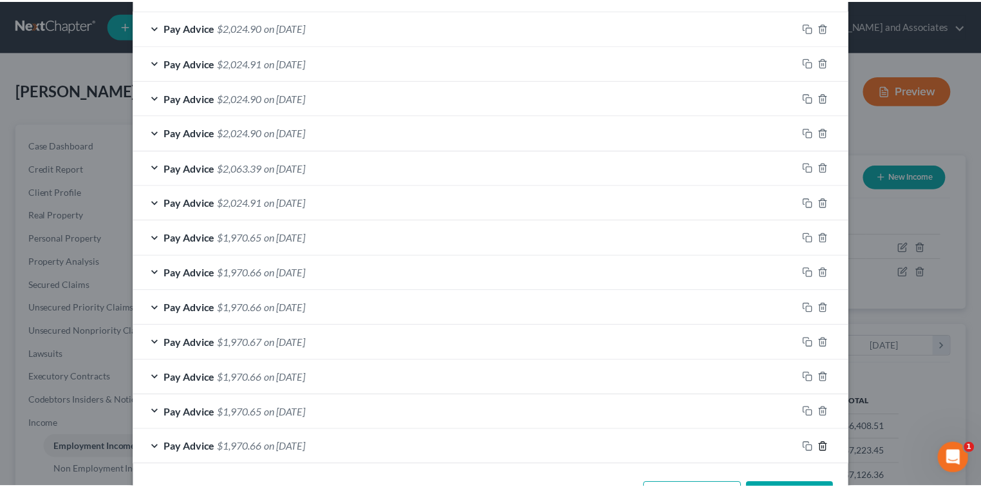
scroll to position [474, 0]
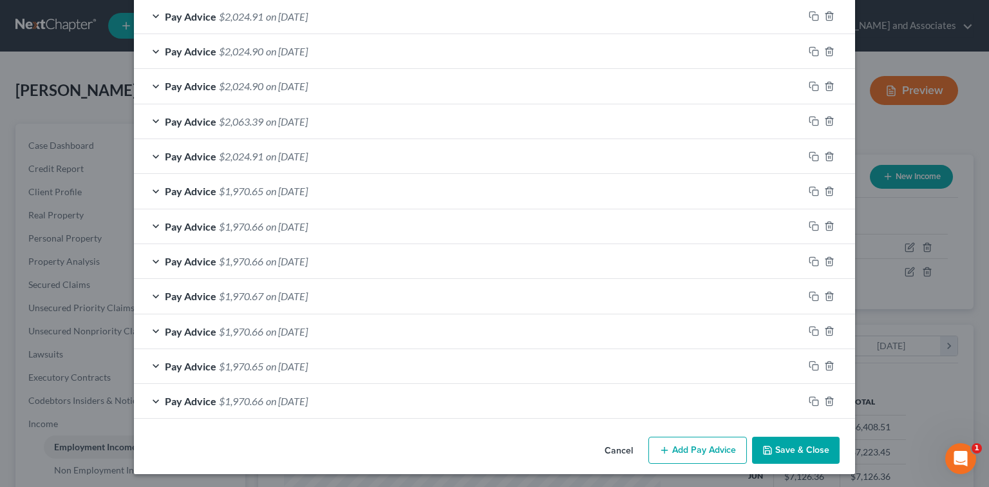
click at [811, 445] on button "Save & Close" at bounding box center [796, 449] width 88 height 27
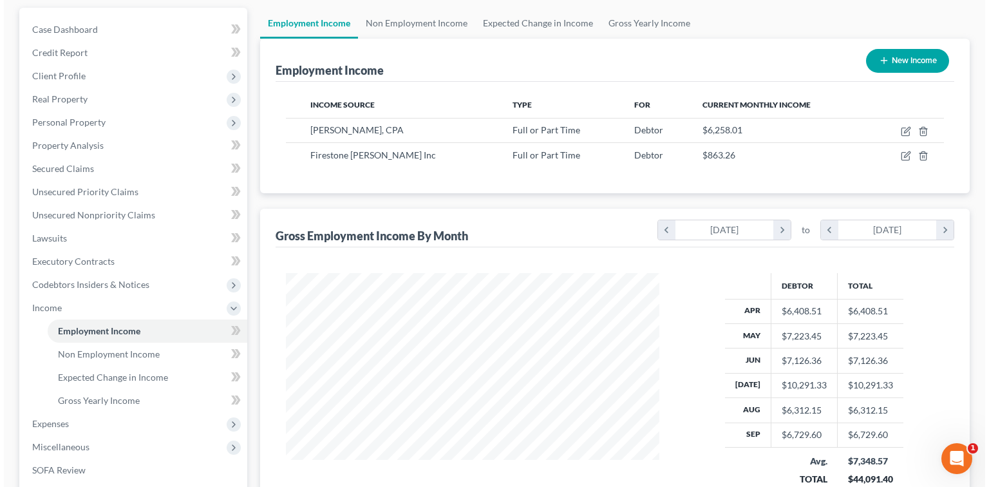
scroll to position [256, 0]
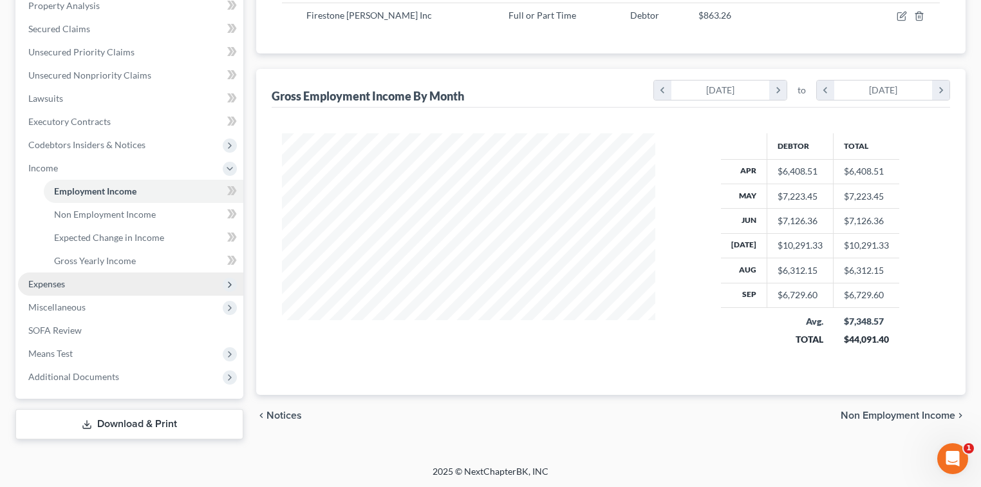
click at [170, 278] on span "Expenses" at bounding box center [130, 283] width 225 height 23
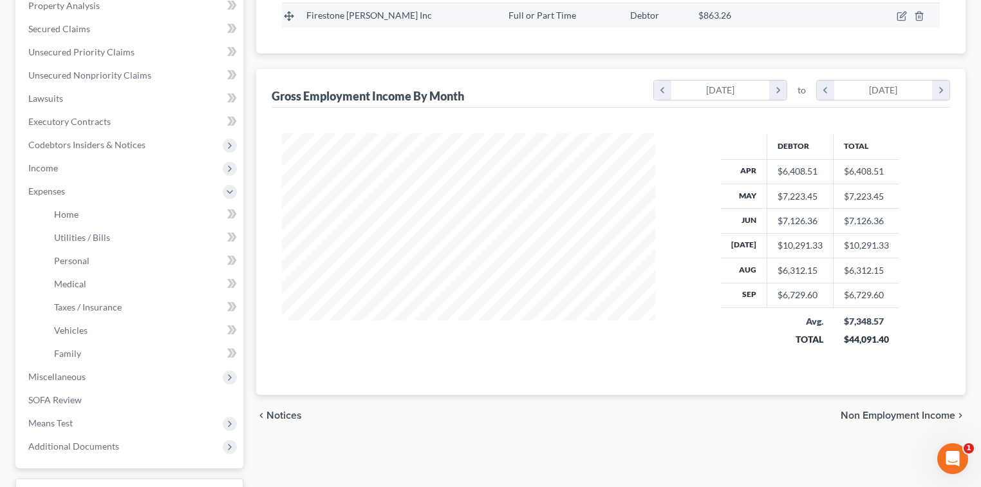
click at [899, 22] on td at bounding box center [903, 15] width 74 height 24
click at [901, 19] on icon "button" at bounding box center [901, 17] width 8 height 8
select select "0"
select select "4"
select select "1"
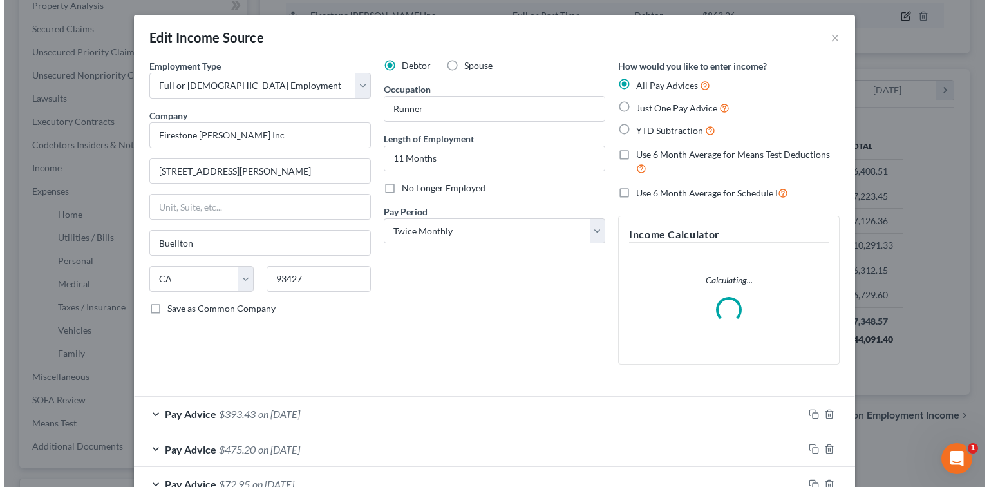
scroll to position [229, 402]
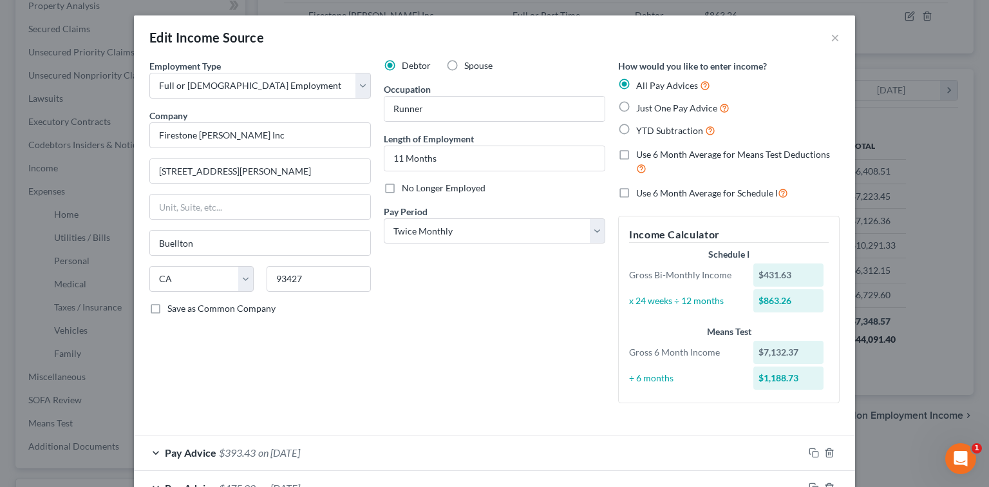
click at [714, 198] on span "Use 6 Month Average for Schedule I" at bounding box center [707, 192] width 142 height 11
click at [649, 194] on input "Use 6 Month Average for Schedule I" at bounding box center [645, 189] width 8 height 8
checkbox input "true"
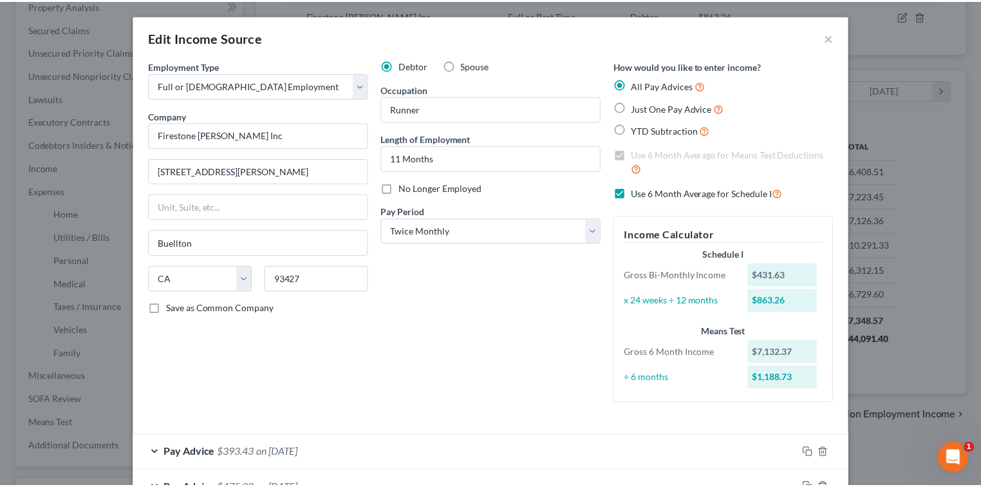
scroll to position [471, 0]
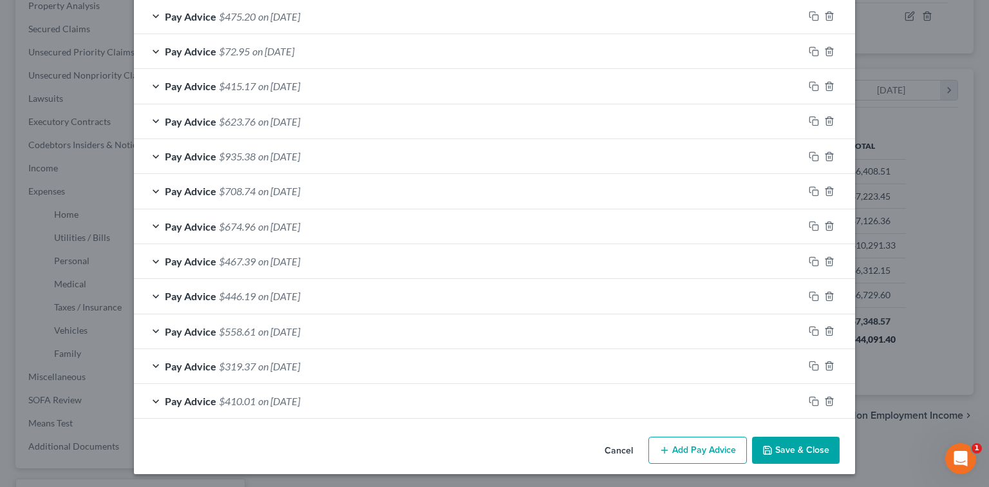
click at [789, 443] on button "Save & Close" at bounding box center [796, 449] width 88 height 27
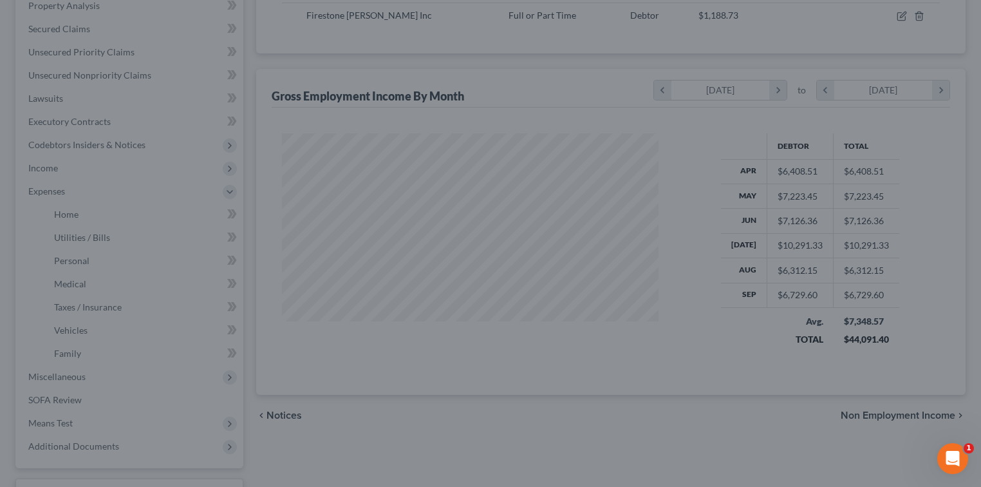
scroll to position [643384, 643215]
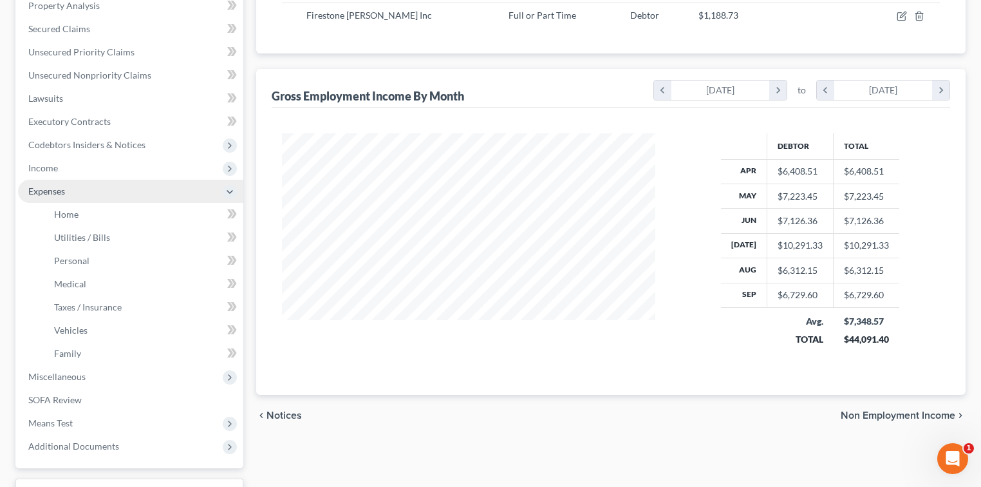
click at [35, 188] on span "Expenses" at bounding box center [46, 190] width 37 height 11
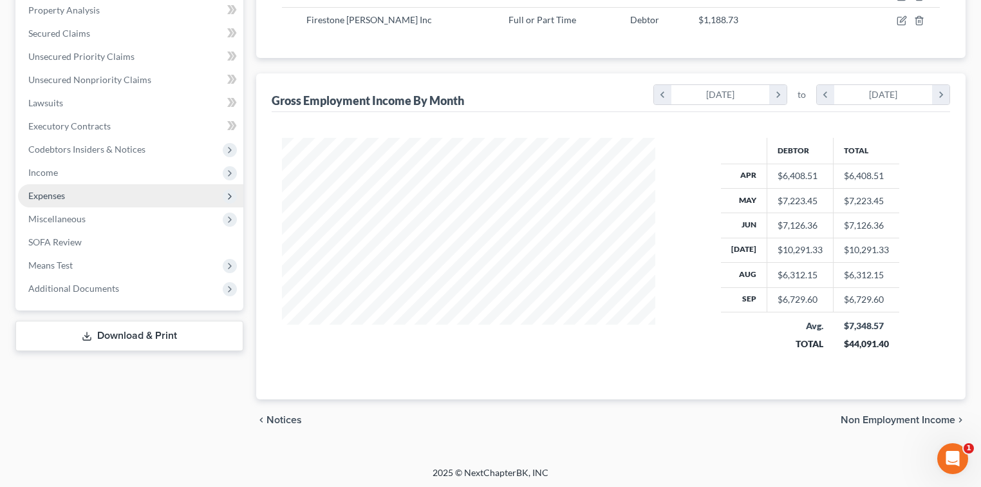
click at [68, 196] on span "Expenses" at bounding box center [130, 195] width 225 height 23
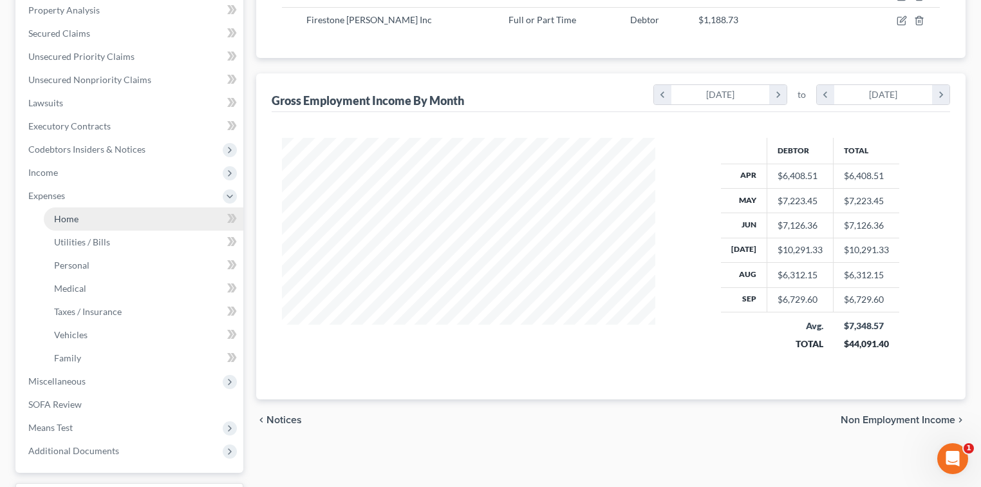
scroll to position [256, 0]
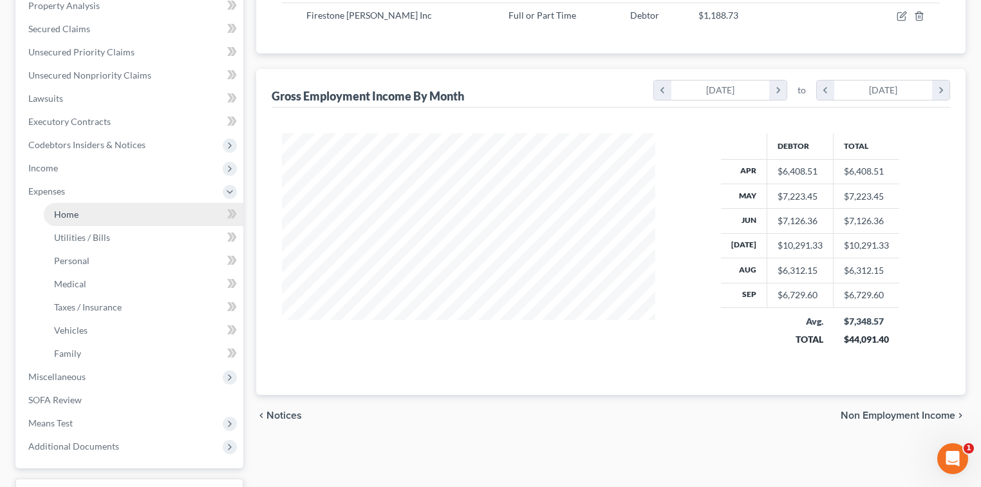
click at [101, 207] on link "Home" at bounding box center [144, 214] width 200 height 23
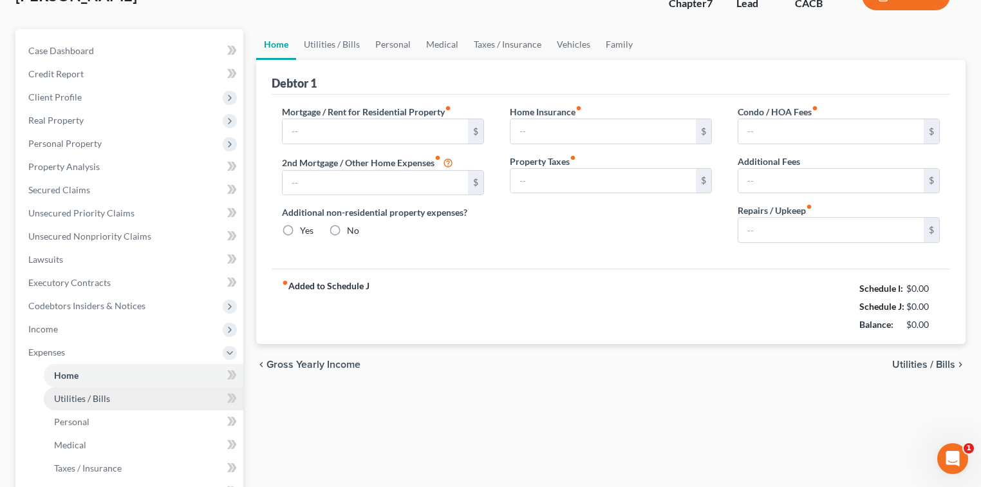
scroll to position [10, 0]
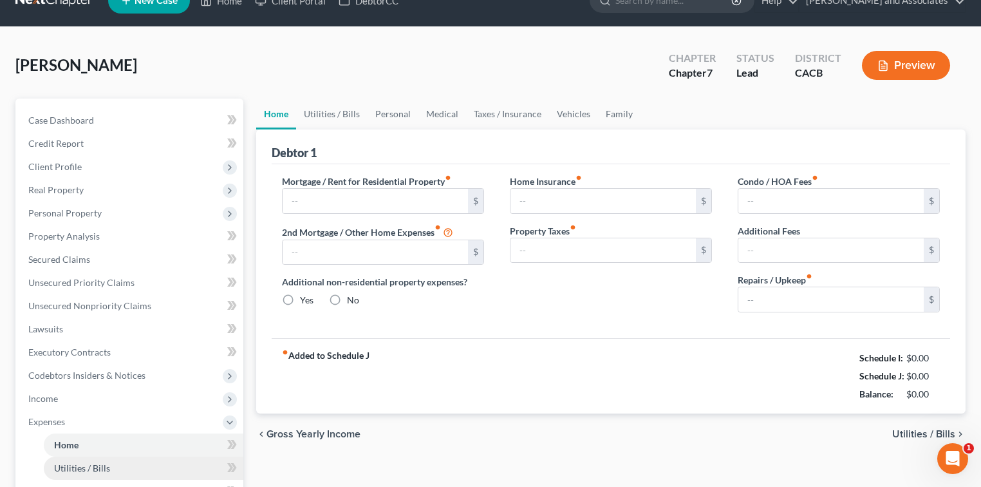
type input "3,102.00"
type input "0.00"
radio input "true"
type input "0.00"
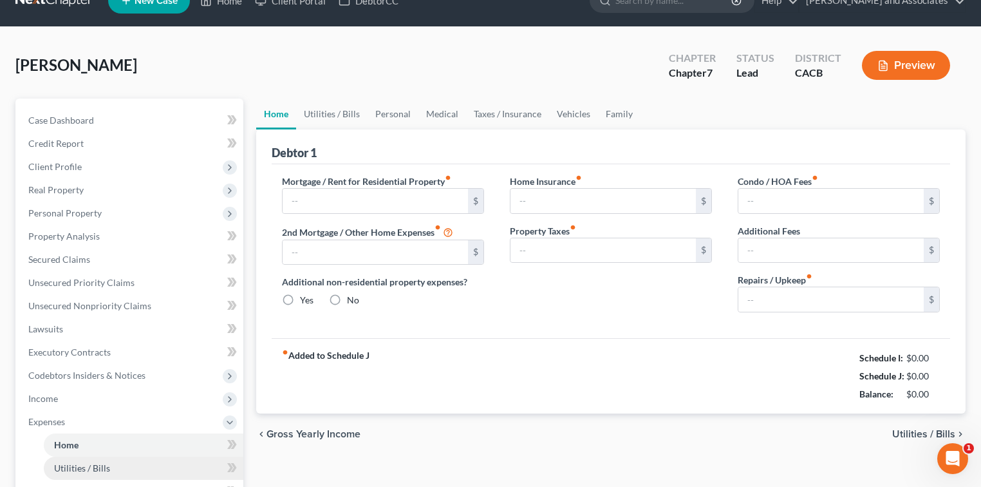
type input "0.00"
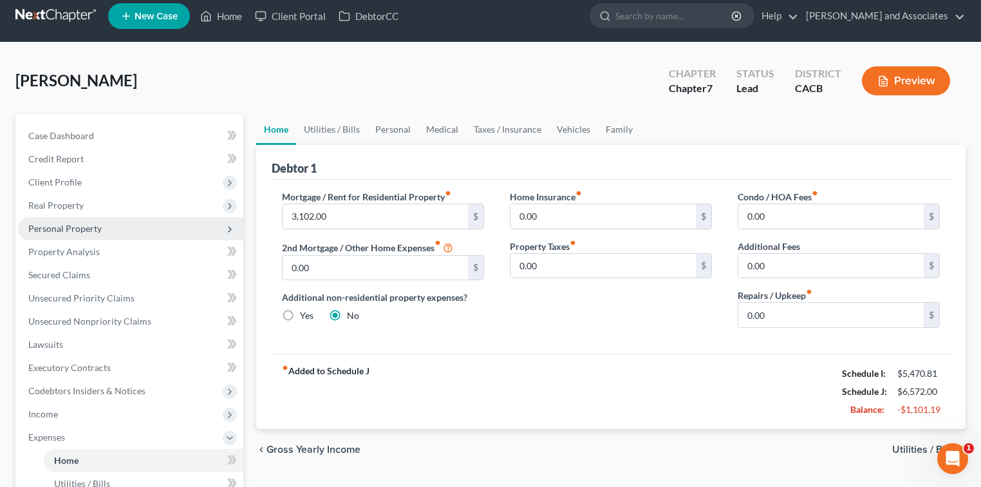
scroll to position [0, 0]
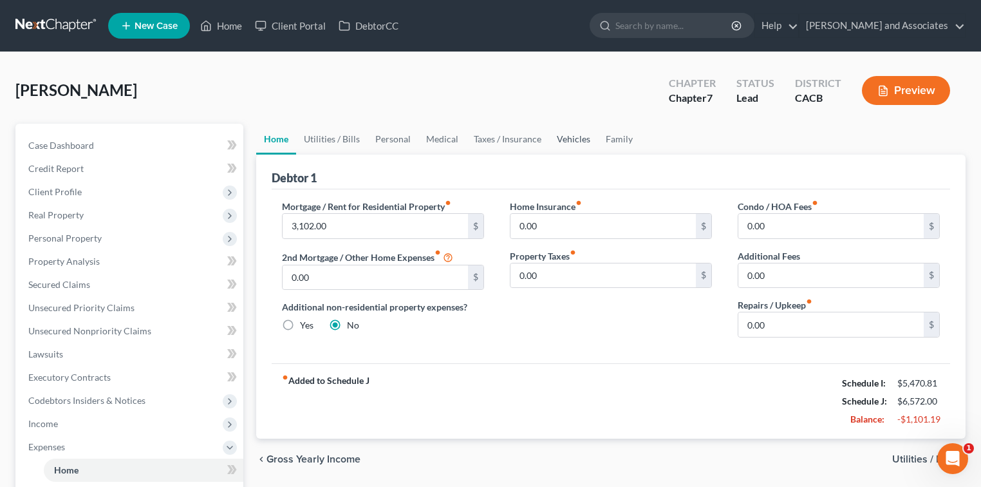
click at [572, 141] on link "Vehicles" at bounding box center [573, 139] width 49 height 31
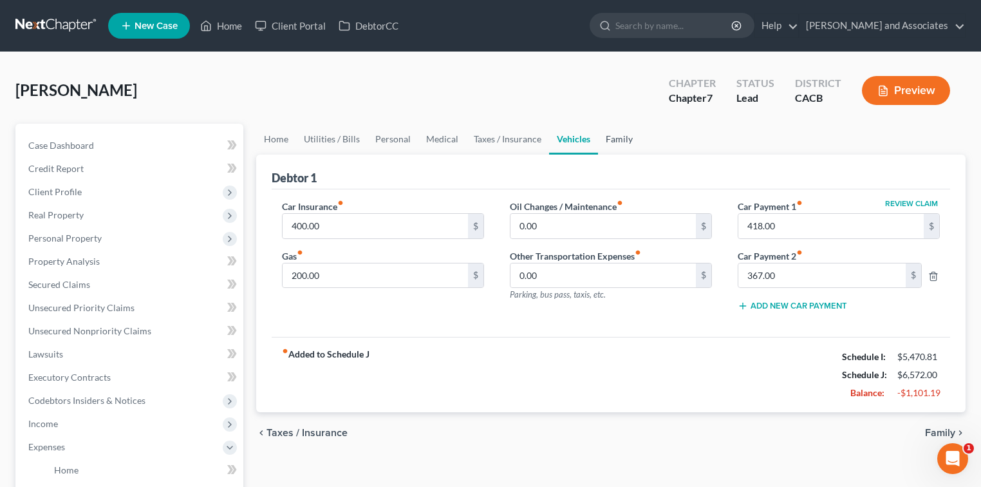
click at [606, 139] on link "Family" at bounding box center [619, 139] width 42 height 31
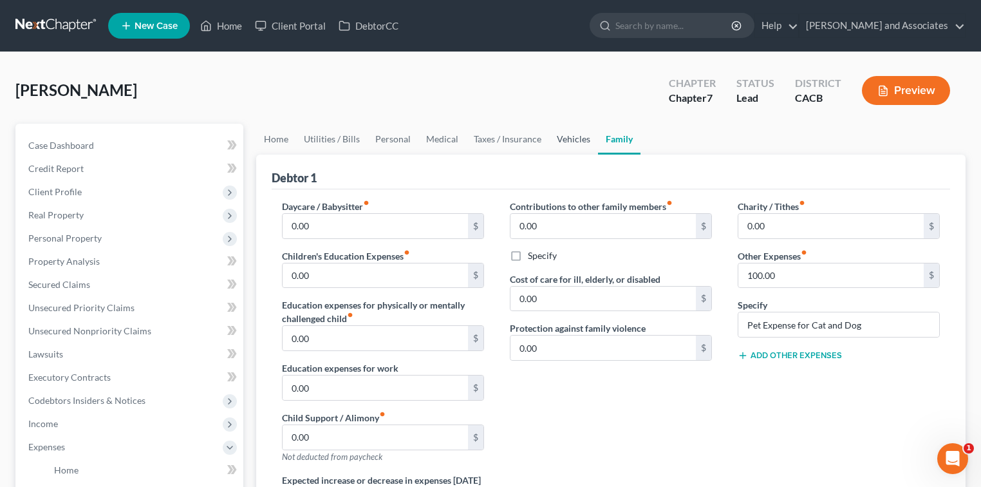
click at [553, 138] on link "Vehicles" at bounding box center [573, 139] width 49 height 31
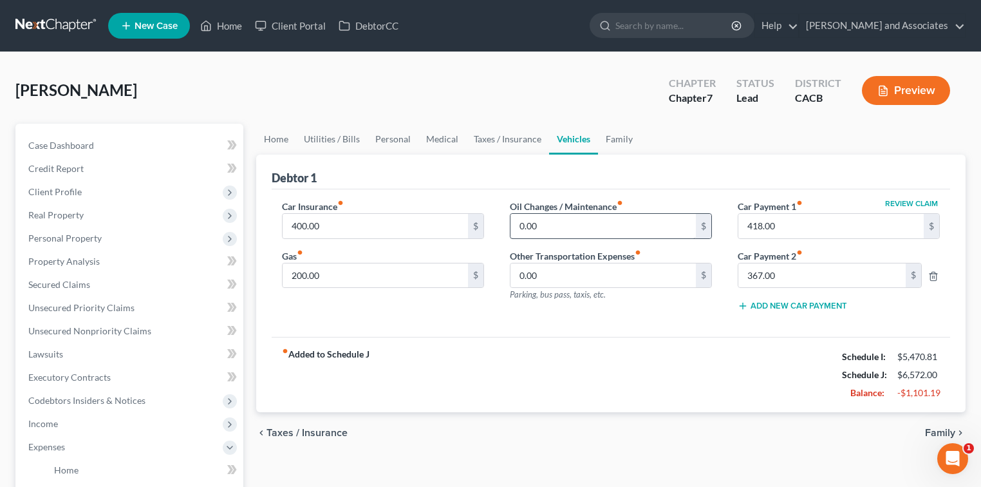
click at [551, 211] on label "Oil Changes / Maintenance fiber_manual_record" at bounding box center [566, 207] width 113 height 14
click at [554, 219] on input "0.00" at bounding box center [602, 226] width 185 height 24
type input "80.00"
click at [502, 131] on link "Taxes / Insurance" at bounding box center [507, 139] width 83 height 31
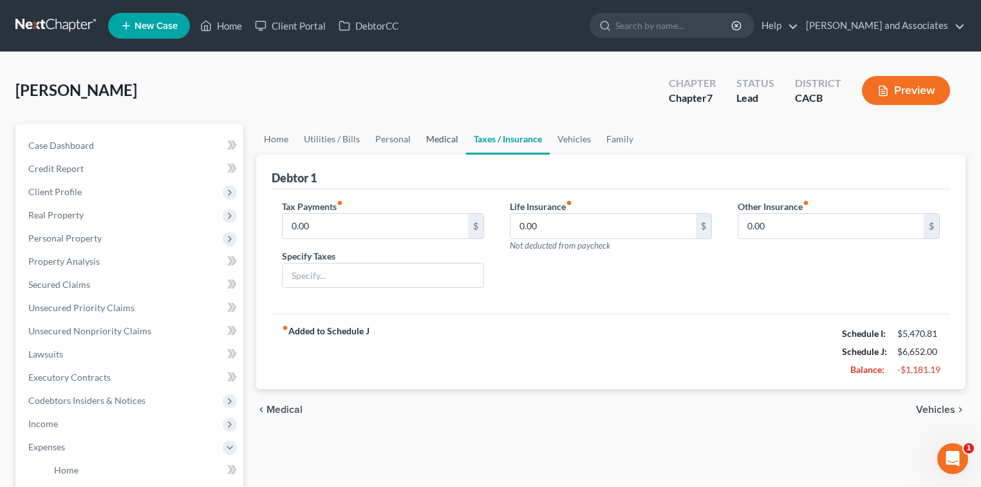
click at [434, 136] on link "Medical" at bounding box center [442, 139] width 48 height 31
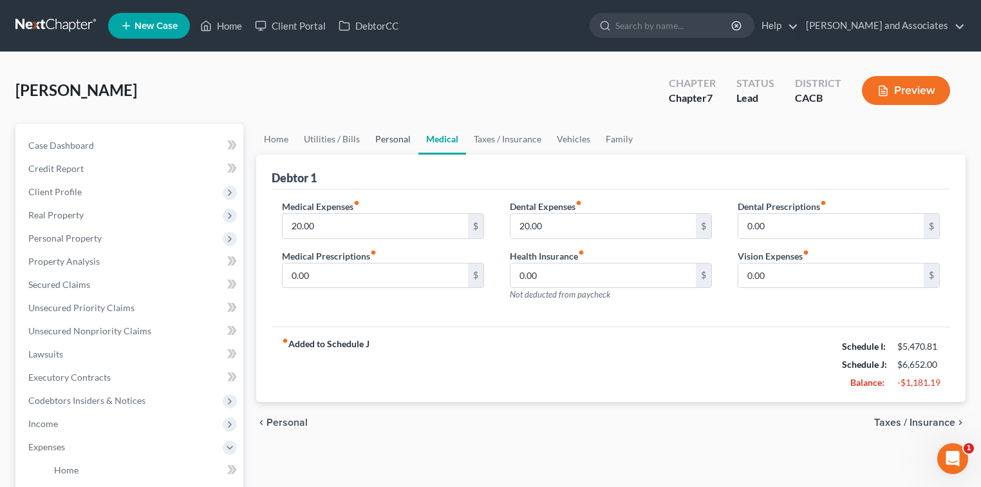
click at [380, 137] on link "Personal" at bounding box center [393, 139] width 51 height 31
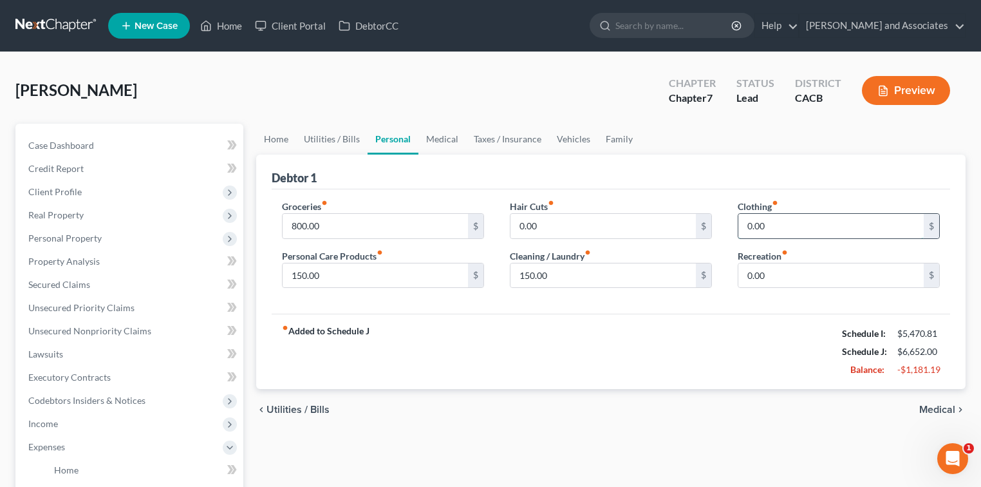
click at [758, 228] on input "0.00" at bounding box center [830, 226] width 185 height 24
type input "50.00"
click at [715, 311] on div "Groceries fiber_manual_record 800.00 $ Personal Care Products fiber_manual_reco…" at bounding box center [611, 251] width 678 height 125
click at [283, 144] on link "Home" at bounding box center [276, 139] width 40 height 31
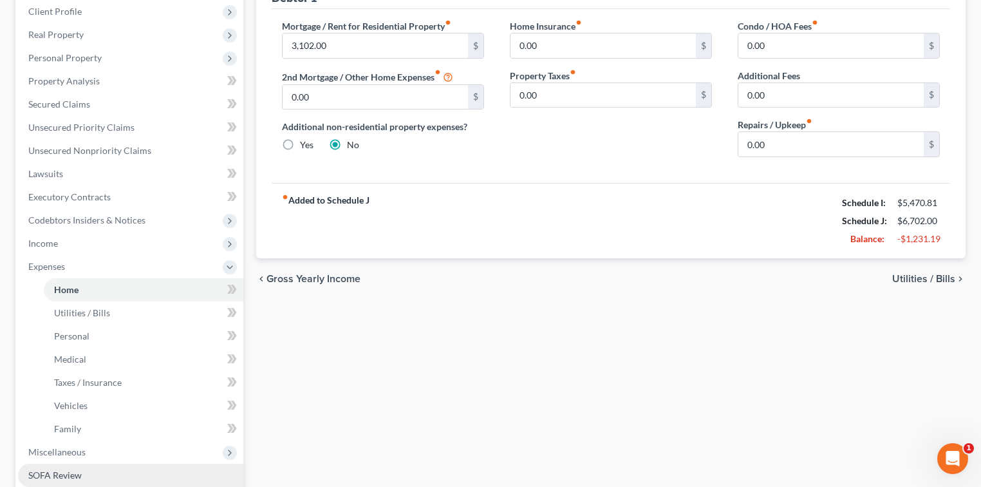
scroll to position [257, 0]
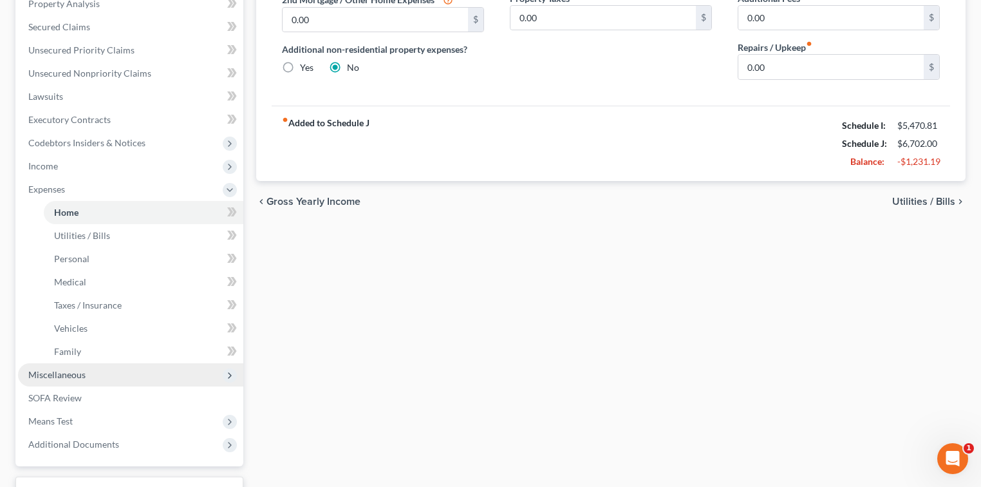
click at [118, 376] on span "Miscellaneous" at bounding box center [130, 374] width 225 height 23
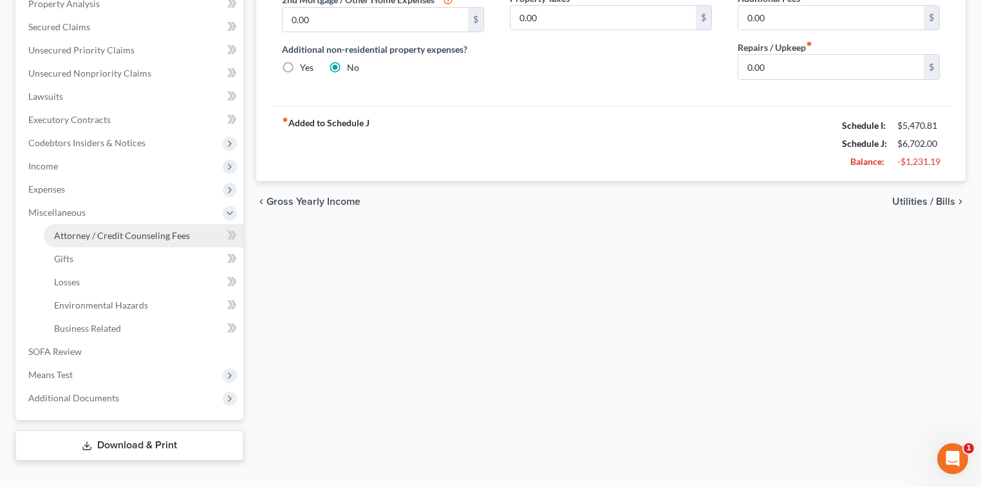
click at [90, 236] on span "Attorney / Credit Counseling Fees" at bounding box center [122, 235] width 136 height 11
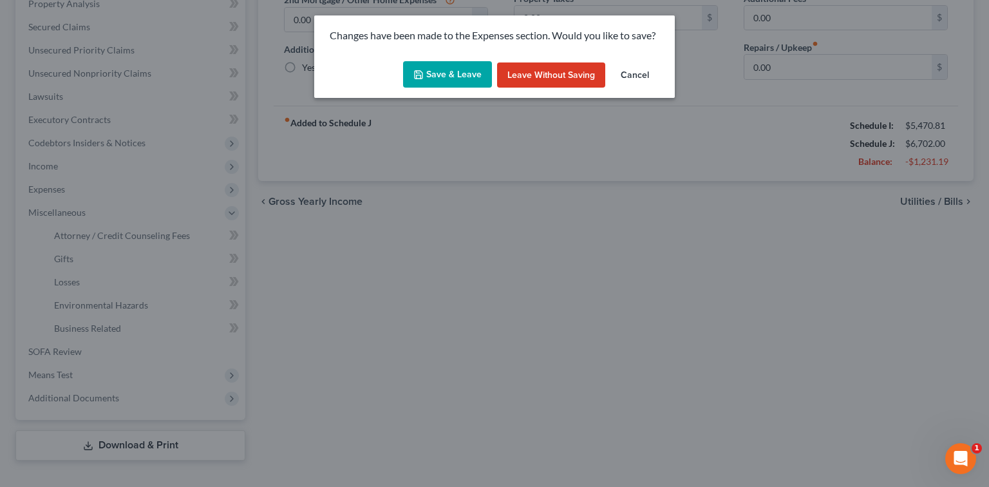
click at [443, 59] on div "Save & Leave Leave without Saving Cancel" at bounding box center [494, 77] width 360 height 42
click at [442, 74] on button "Save & Leave" at bounding box center [447, 74] width 89 height 27
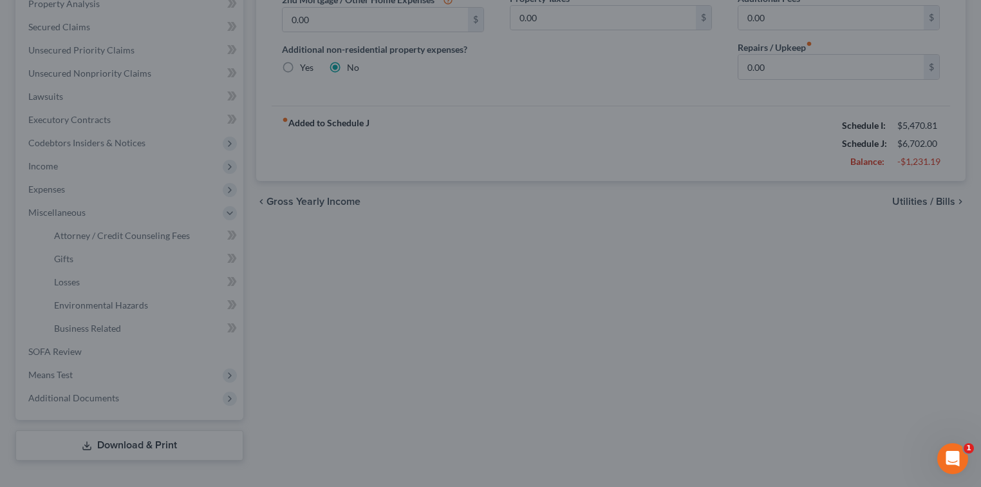
select select "0"
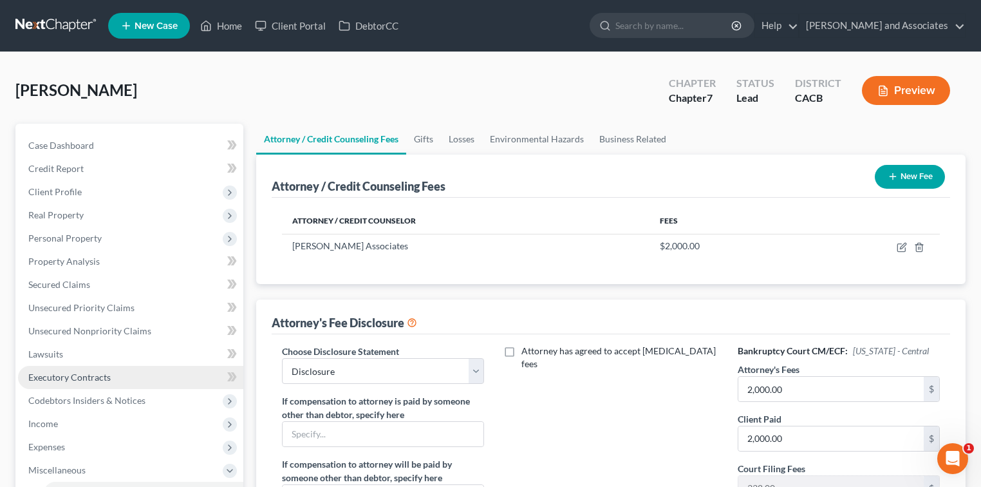
scroll to position [257, 0]
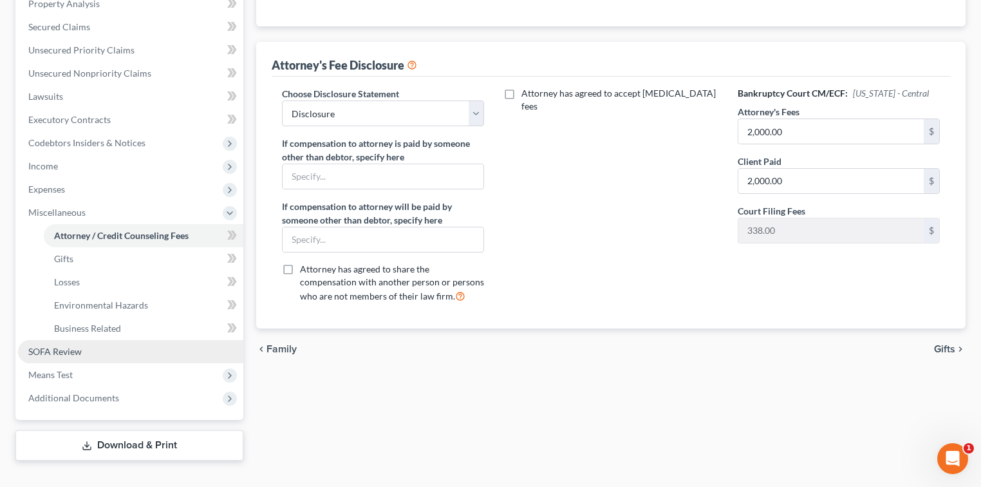
click at [59, 351] on span "SOFA Review" at bounding box center [54, 351] width 53 height 11
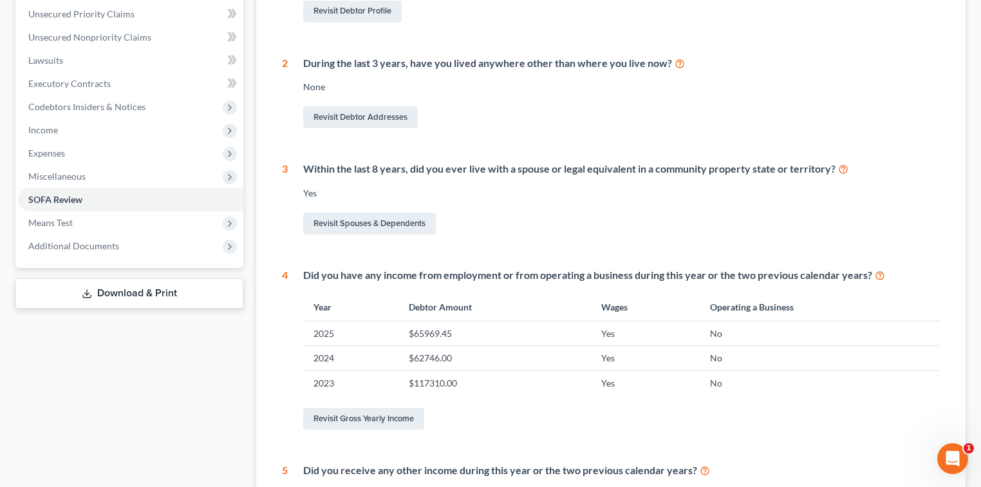
scroll to position [51, 0]
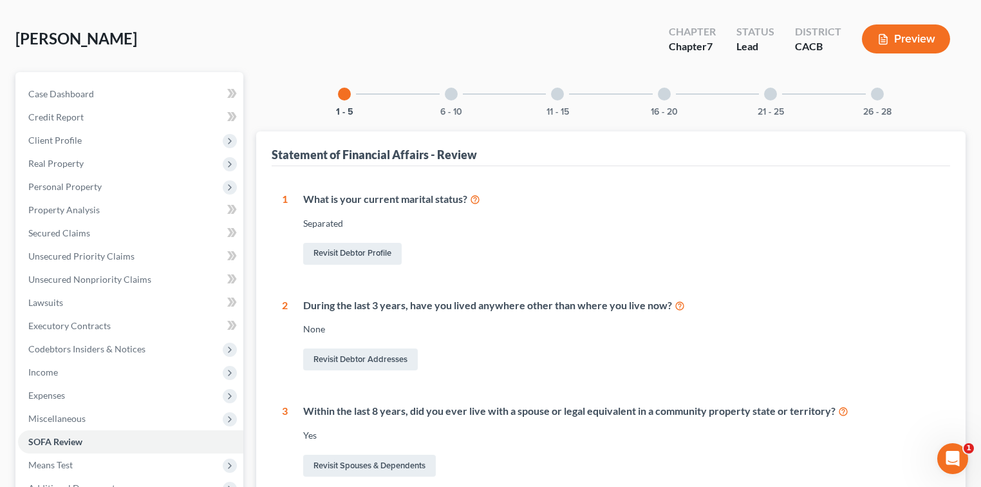
click at [454, 94] on div at bounding box center [451, 94] width 13 height 13
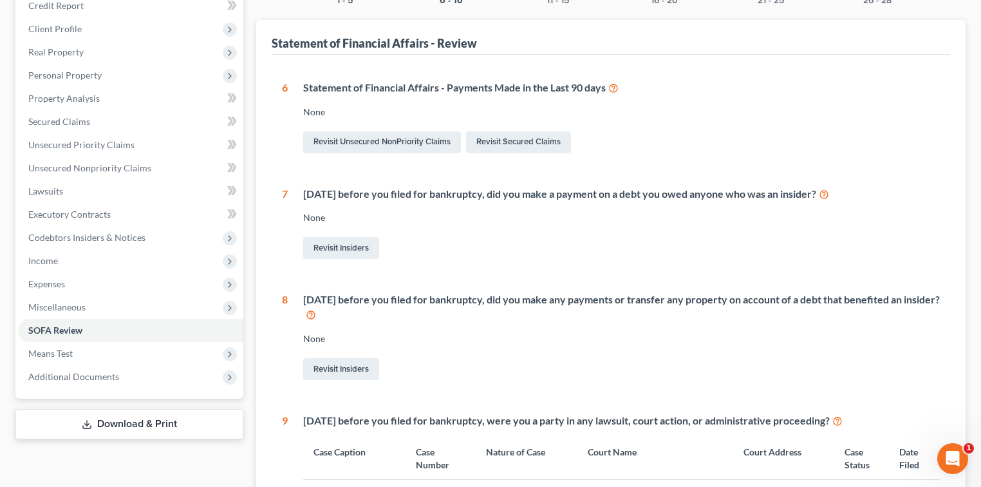
scroll to position [0, 0]
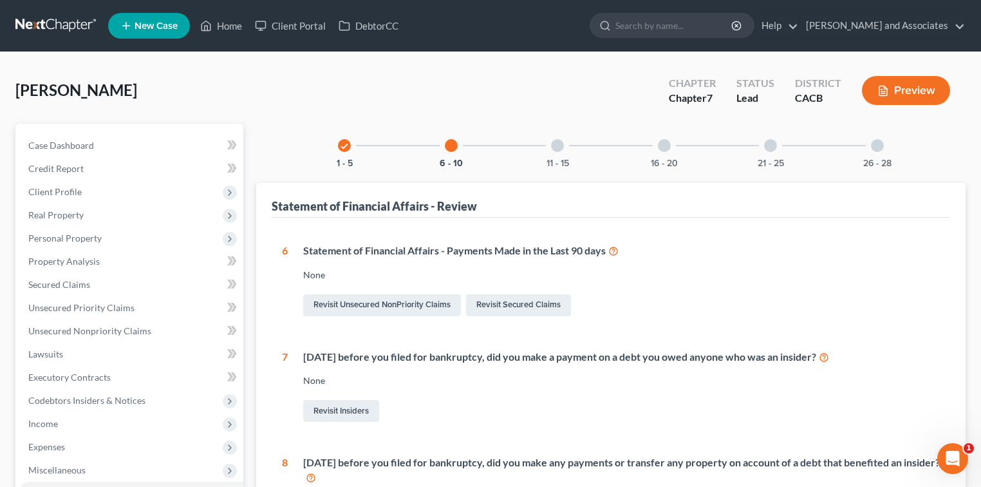
click at [553, 156] on div "11 - 15" at bounding box center [557, 146] width 44 height 44
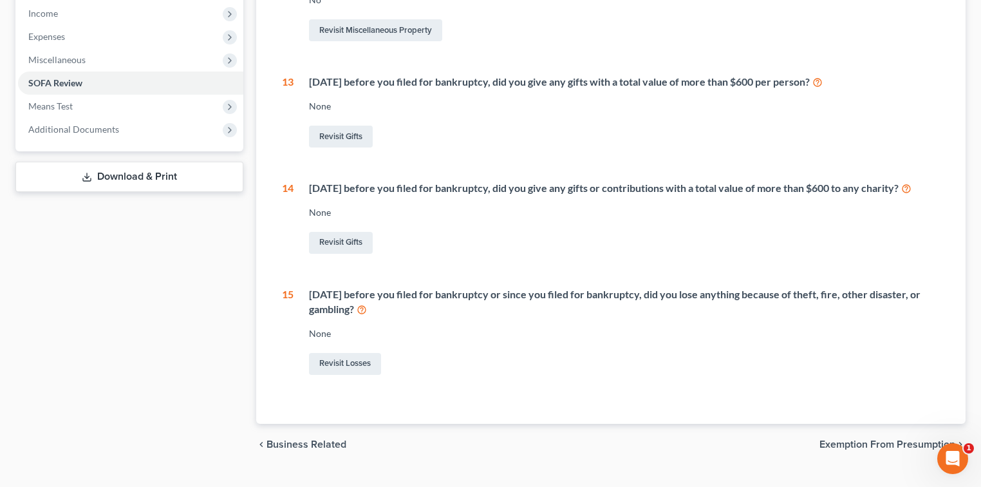
scroll to position [429, 0]
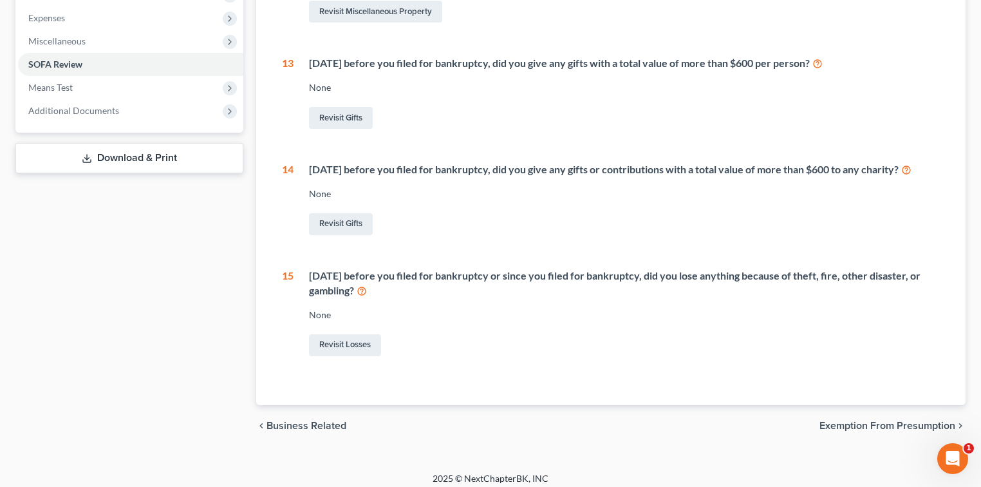
click at [749, 295] on div "Within 1 year before you filed for bankruptcy or since you filed for bankruptcy…" at bounding box center [624, 283] width 631 height 30
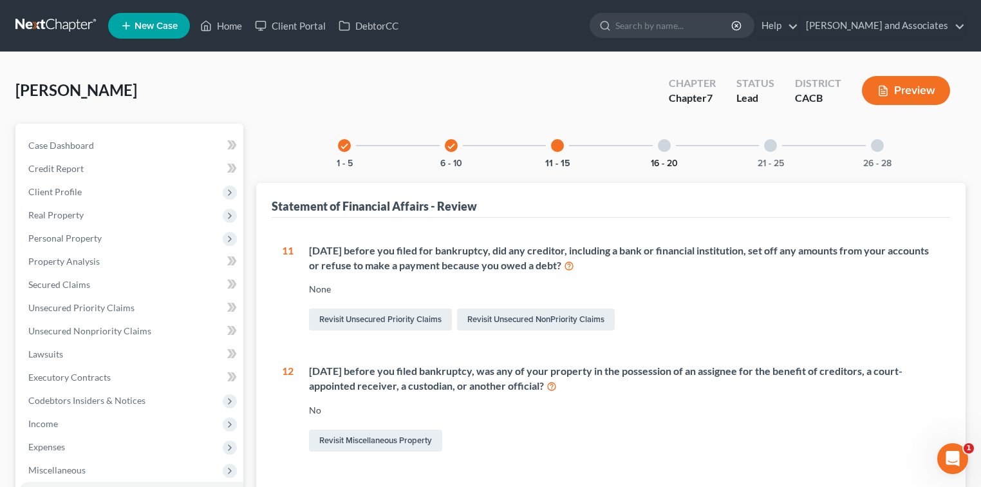
click at [664, 160] on button "16 - 20" at bounding box center [664, 163] width 27 height 9
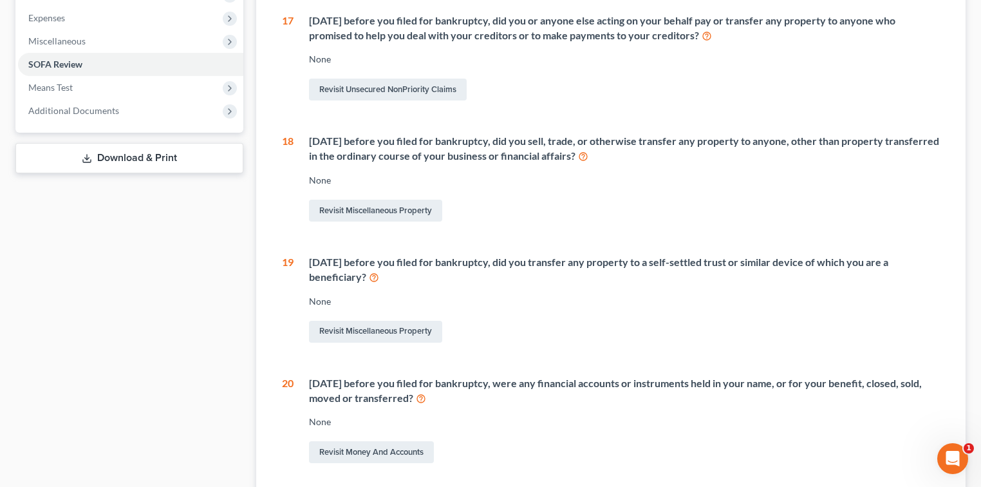
scroll to position [515, 0]
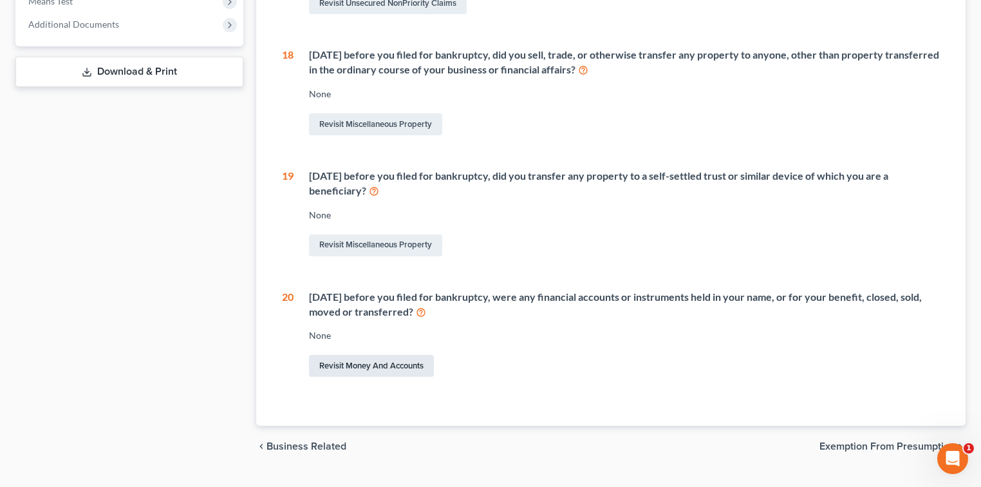
drag, startPoint x: 411, startPoint y: 365, endPoint x: 465, endPoint y: 350, distance: 56.1
click at [411, 365] on link "Revisit Money and Accounts" at bounding box center [371, 366] width 125 height 22
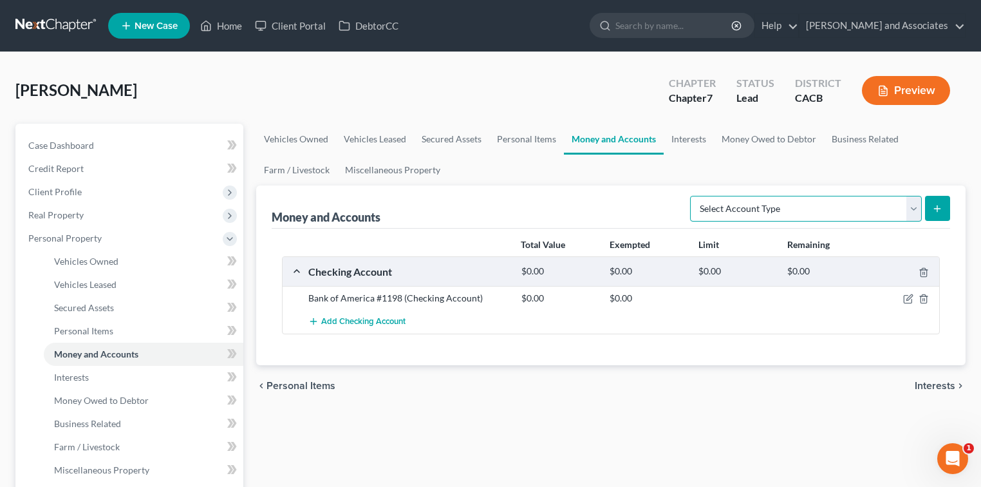
click at [791, 207] on select "Select Account Type Brokerage Cash on Hand Certificates of Deposit Checking Acc…" at bounding box center [806, 209] width 232 height 26
select select "checking"
click at [693, 196] on select "Select Account Type Brokerage Cash on Hand Certificates of Deposit Checking Acc…" at bounding box center [806, 209] width 232 height 26
click at [402, 321] on span "Add Checking Account" at bounding box center [363, 322] width 84 height 10
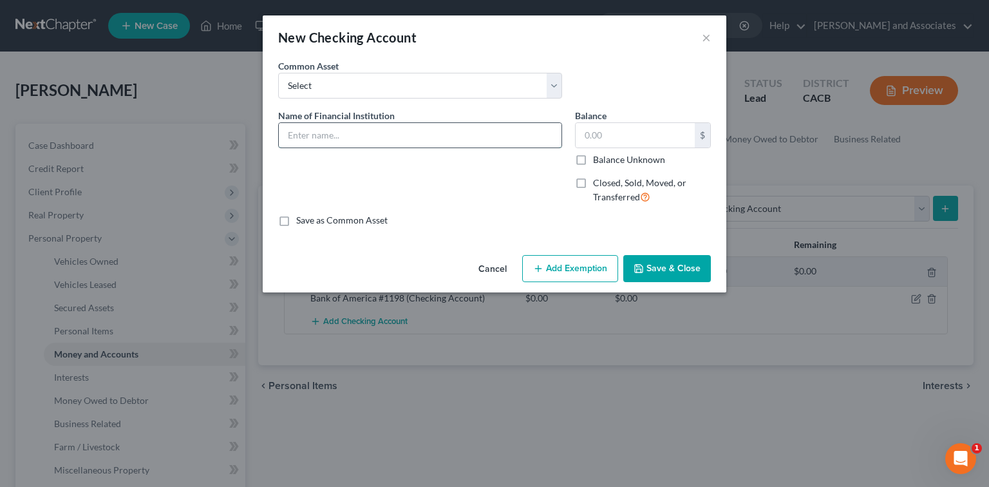
click at [344, 127] on input "text" at bounding box center [420, 135] width 283 height 24
type input "Bank of America"
drag, startPoint x: 584, startPoint y: 181, endPoint x: 736, endPoint y: 263, distance: 172.8
click at [593, 181] on label "Closed, Sold, Moved, or Transferred" at bounding box center [652, 190] width 118 height 28
click at [598, 181] on input "Closed, Sold, Moved, or Transferred" at bounding box center [602, 180] width 8 height 8
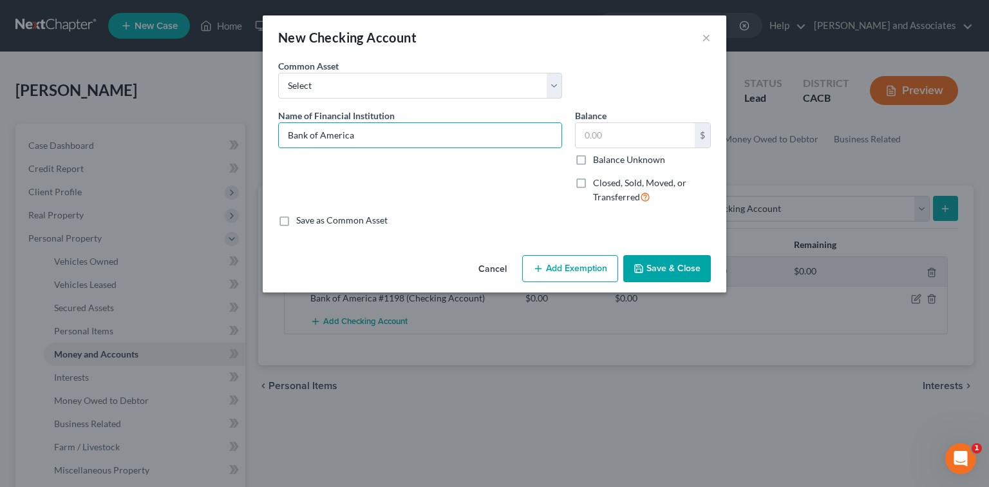
checkbox input "true"
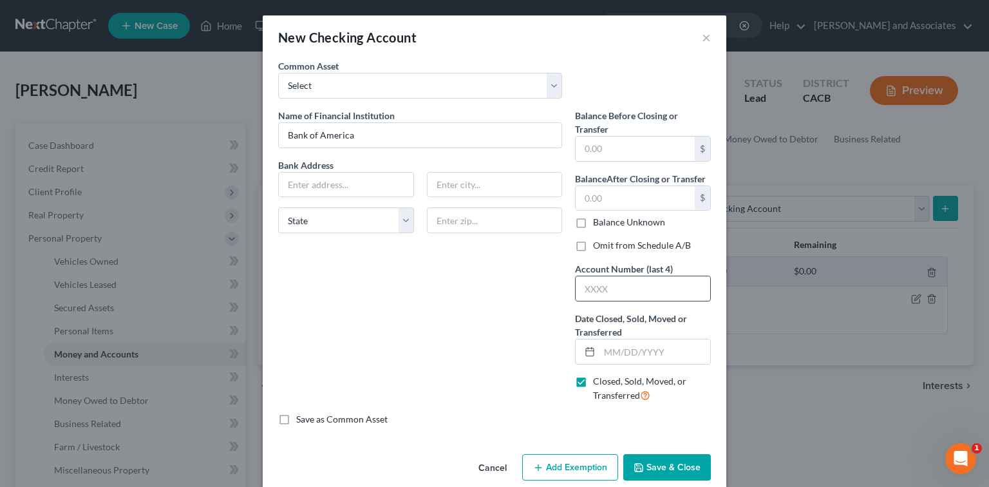
click at [651, 287] on input "text" at bounding box center [642, 288] width 135 height 24
click at [631, 348] on input "text" at bounding box center [654, 351] width 111 height 24
click at [633, 348] on input "10" at bounding box center [654, 351] width 111 height 24
type input "10/07/2025"
click at [400, 135] on input "Bank of America" at bounding box center [420, 135] width 283 height 24
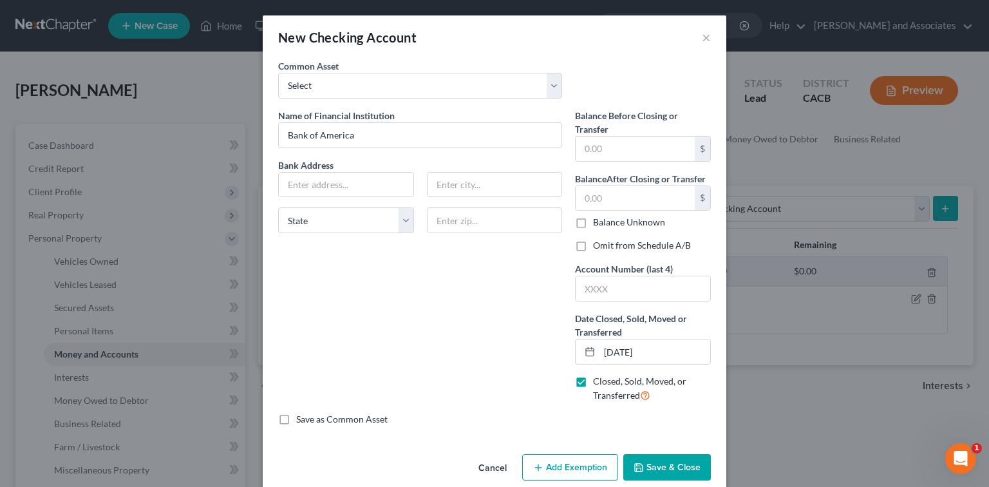
click at [595, 221] on label "Balance Unknown" at bounding box center [629, 222] width 72 height 13
click at [598, 221] on input "Balance Unknown" at bounding box center [602, 220] width 8 height 8
checkbox input "true"
type input "0.00"
click at [484, 145] on input "Bank of America" at bounding box center [420, 135] width 283 height 24
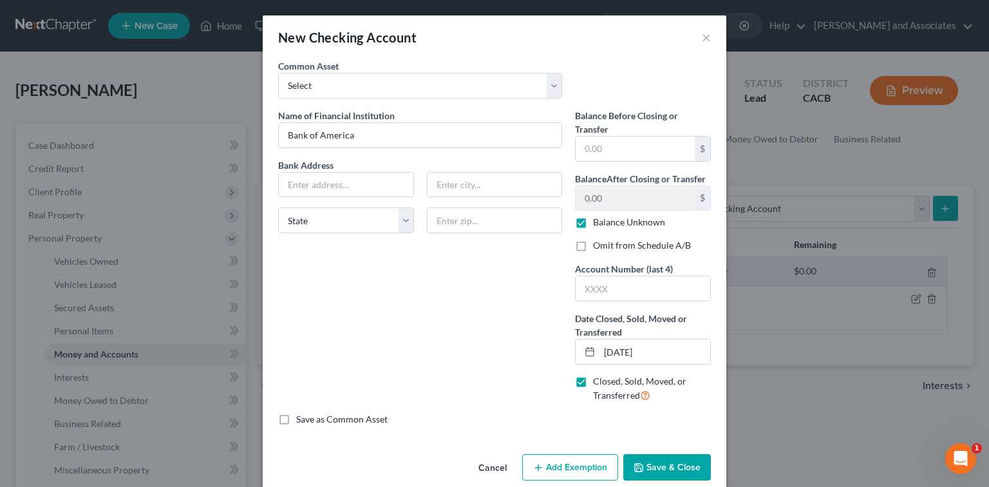
click at [630, 245] on label "Omit from Schedule A/B" at bounding box center [642, 245] width 98 height 13
click at [606, 245] on input "Omit from Schedule A/B" at bounding box center [602, 243] width 8 height 8
checkbox input "true"
click at [452, 134] on input "Bank of America" at bounding box center [420, 135] width 283 height 24
paste input "The Debtor respectfully states that she has removed her name from her daughter …"
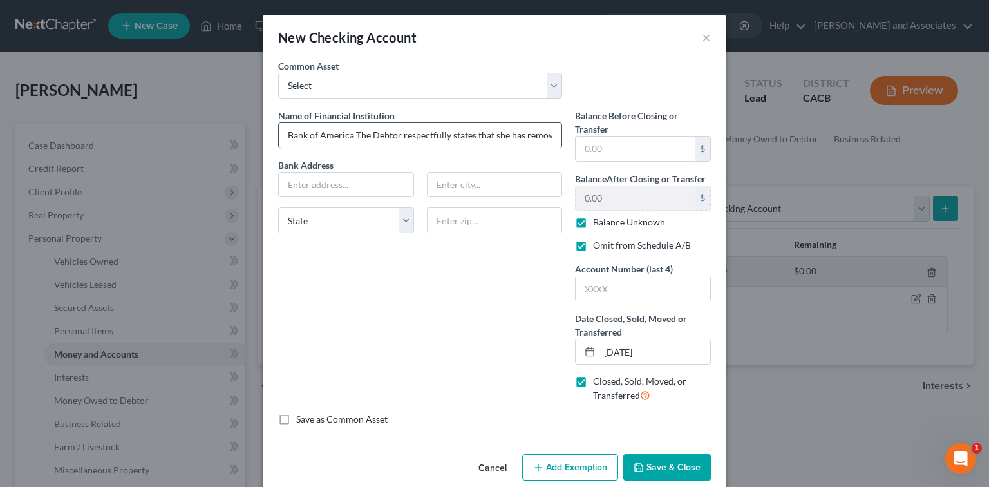
scroll to position [0, 1327]
type input "Bank of America The Debtor respectfully states that she has removed her name fr…"
click at [667, 465] on button "Save & Close" at bounding box center [667, 467] width 88 height 27
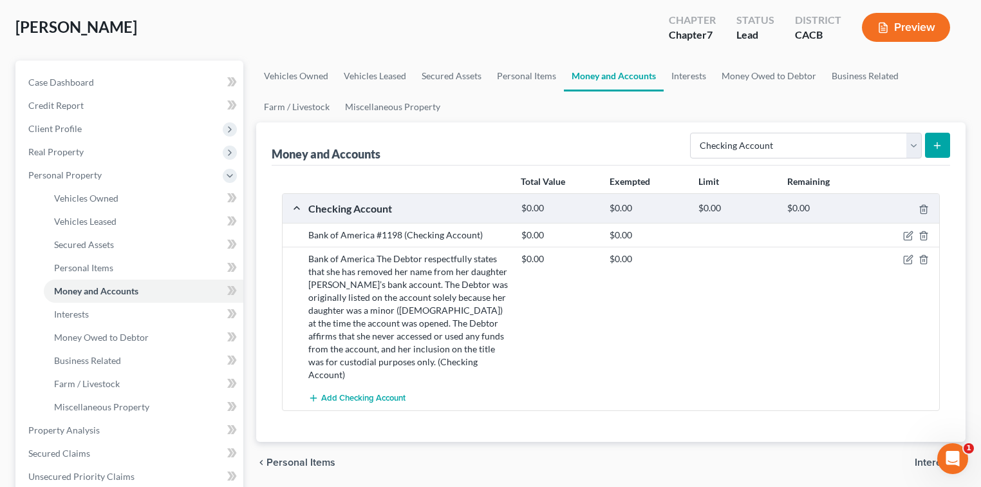
scroll to position [86, 0]
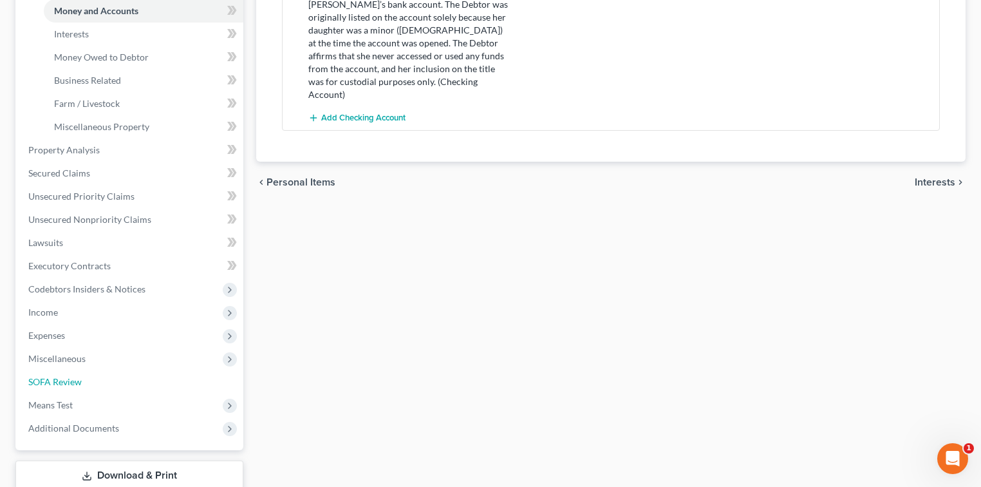
drag, startPoint x: 104, startPoint y: 378, endPoint x: 378, endPoint y: 371, distance: 274.9
click at [103, 378] on link "SOFA Review" at bounding box center [130, 381] width 225 height 23
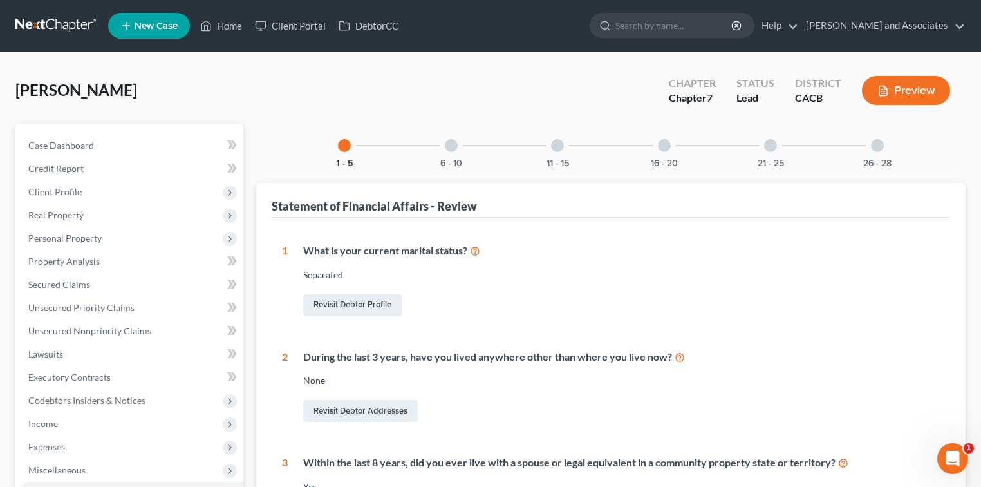
click at [659, 151] on div "16 - 20" at bounding box center [664, 146] width 44 height 44
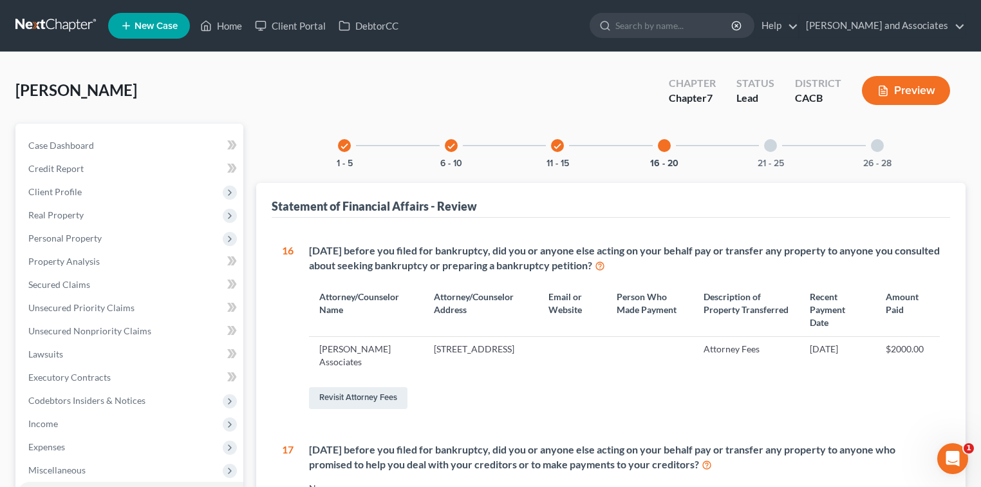
click at [771, 149] on div at bounding box center [770, 145] width 13 height 13
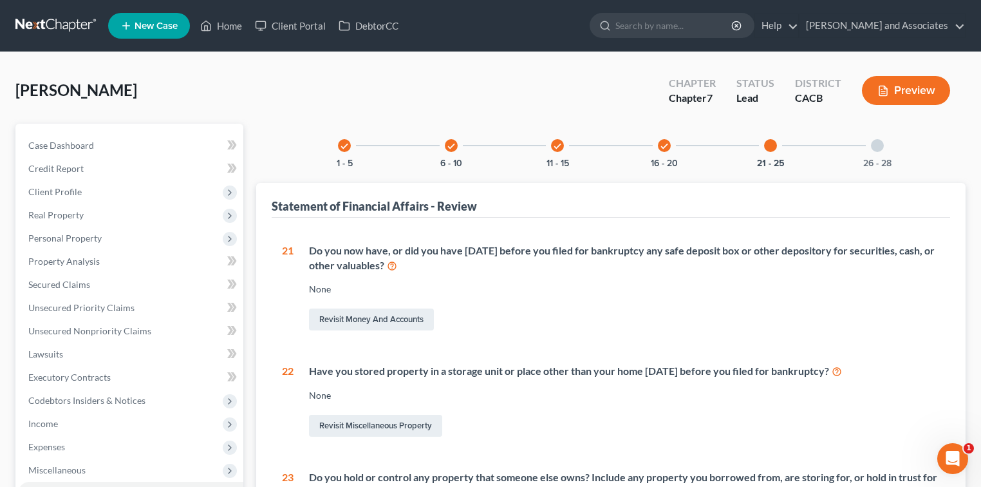
click at [878, 152] on div "26 - 28" at bounding box center [877, 146] width 44 height 44
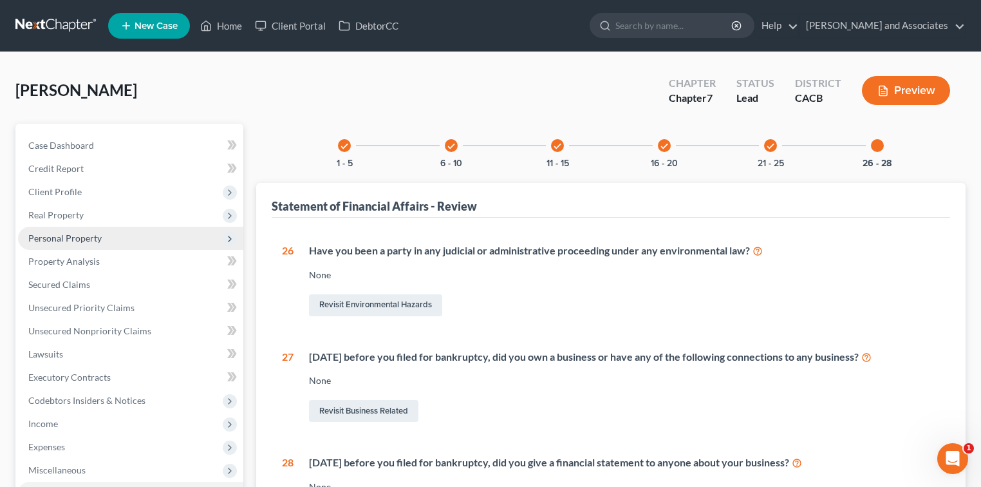
click at [154, 241] on span "Personal Property" at bounding box center [130, 238] width 225 height 23
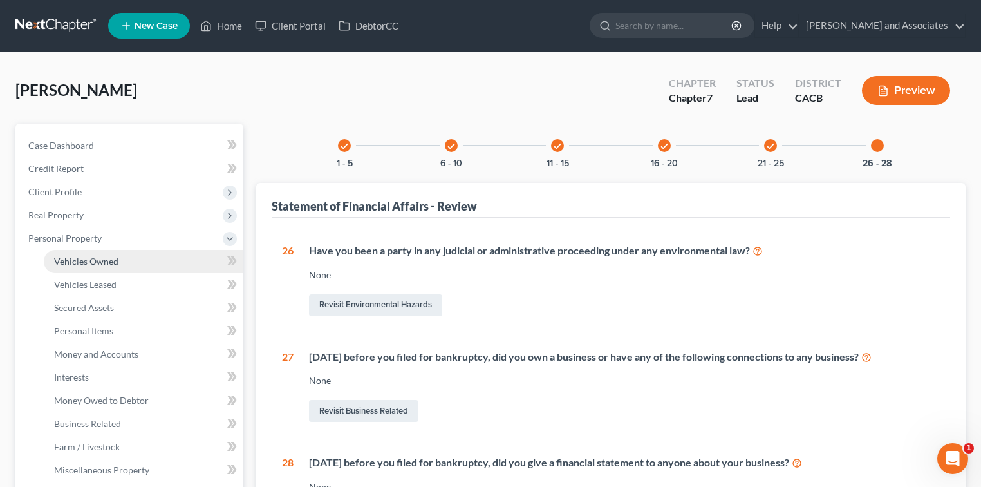
click at [147, 250] on link "Vehicles Owned" at bounding box center [144, 261] width 200 height 23
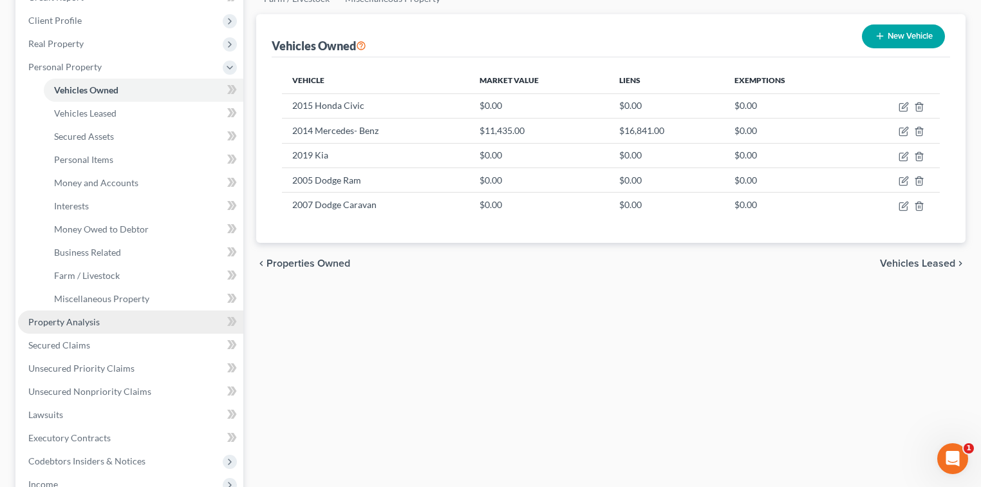
click at [54, 328] on link "Property Analysis" at bounding box center [130, 321] width 225 height 23
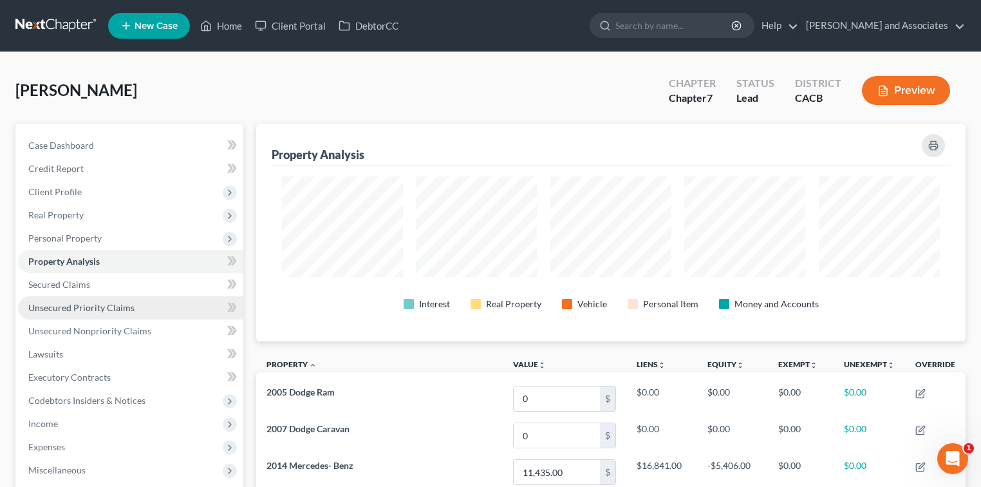
scroll to position [218, 709]
click at [126, 302] on span "Unsecured Priority Claims" at bounding box center [81, 307] width 106 height 11
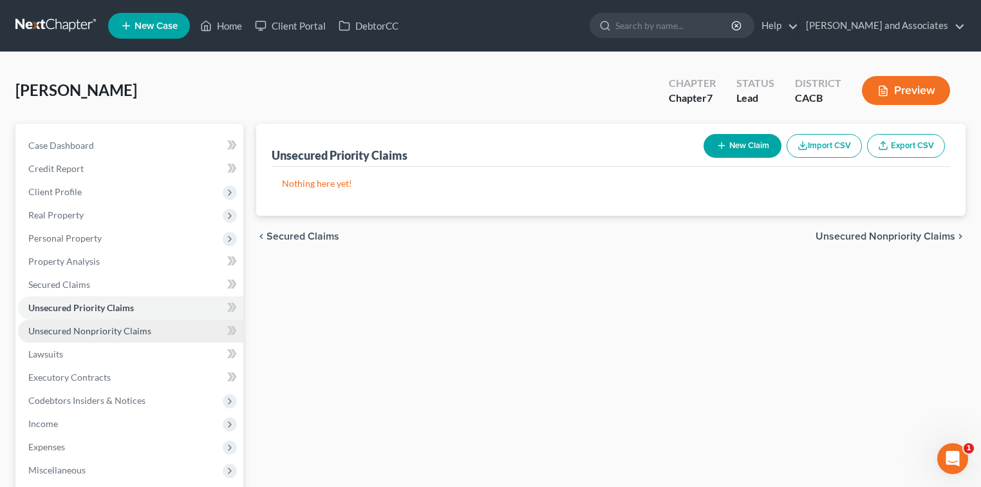
click at [152, 329] on link "Unsecured Nonpriority Claims" at bounding box center [130, 330] width 225 height 23
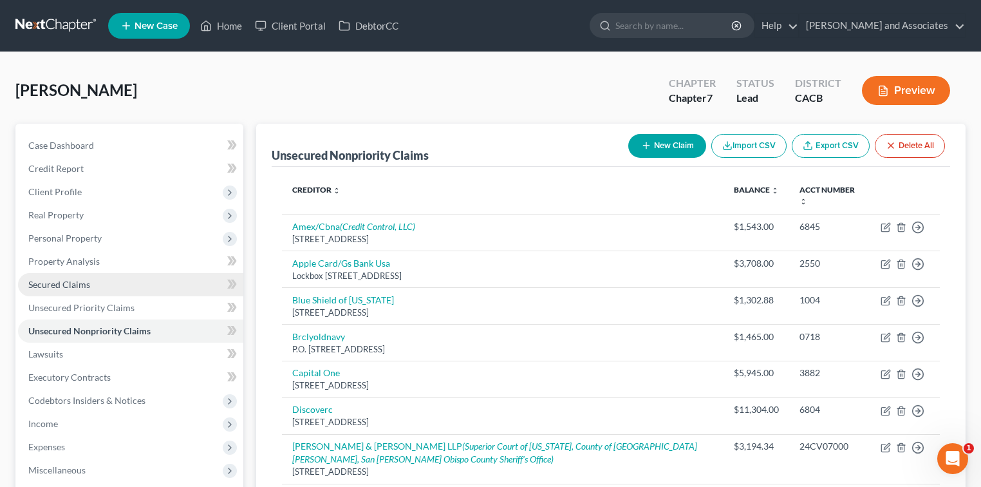
click at [102, 291] on link "Secured Claims" at bounding box center [130, 284] width 225 height 23
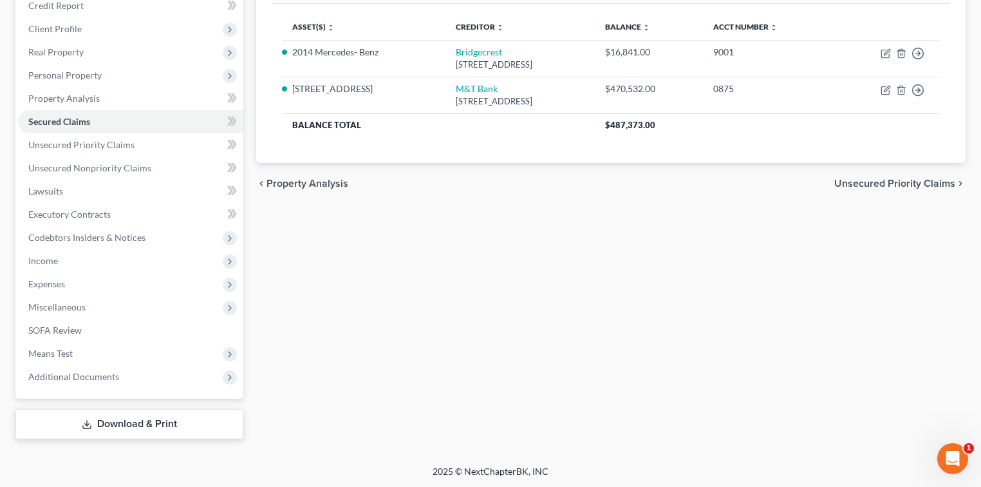
drag, startPoint x: 151, startPoint y: 427, endPoint x: 317, endPoint y: 396, distance: 168.4
click at [152, 426] on link "Download & Print" at bounding box center [129, 424] width 228 height 30
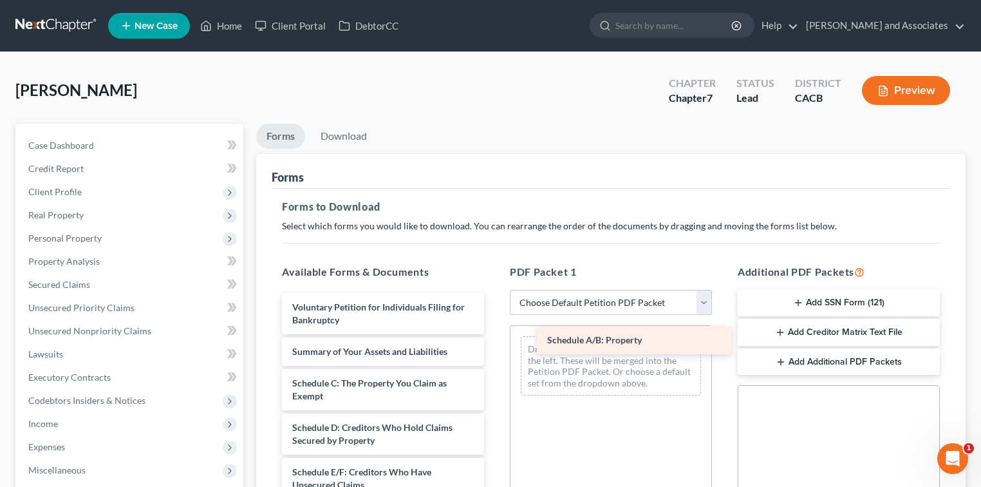
drag, startPoint x: 368, startPoint y: 386, endPoint x: 623, endPoint y: 344, distance: 258.3
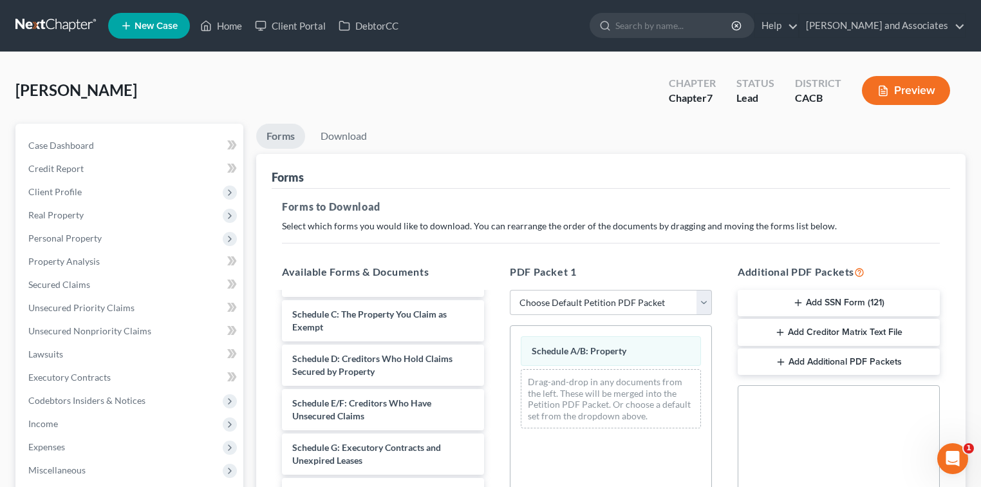
scroll to position [86, 0]
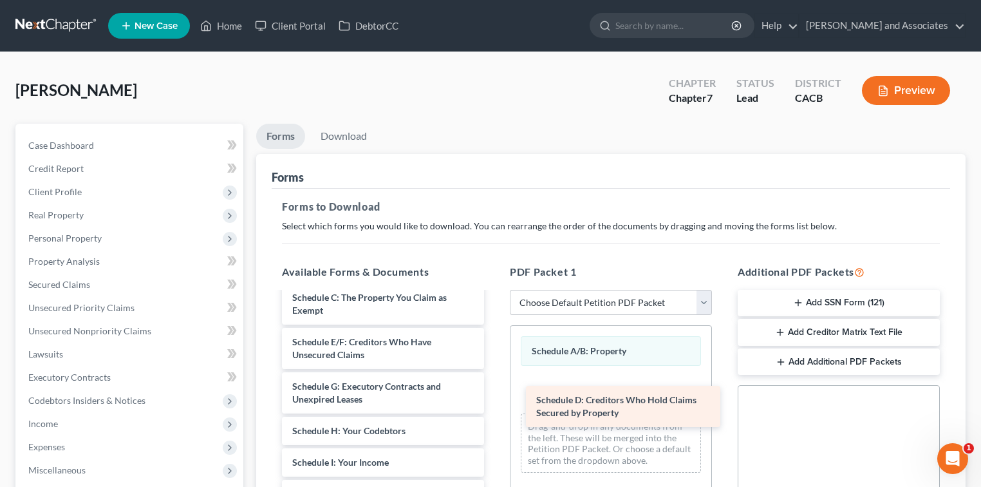
drag, startPoint x: 395, startPoint y: 344, endPoint x: 609, endPoint y: 384, distance: 218.0
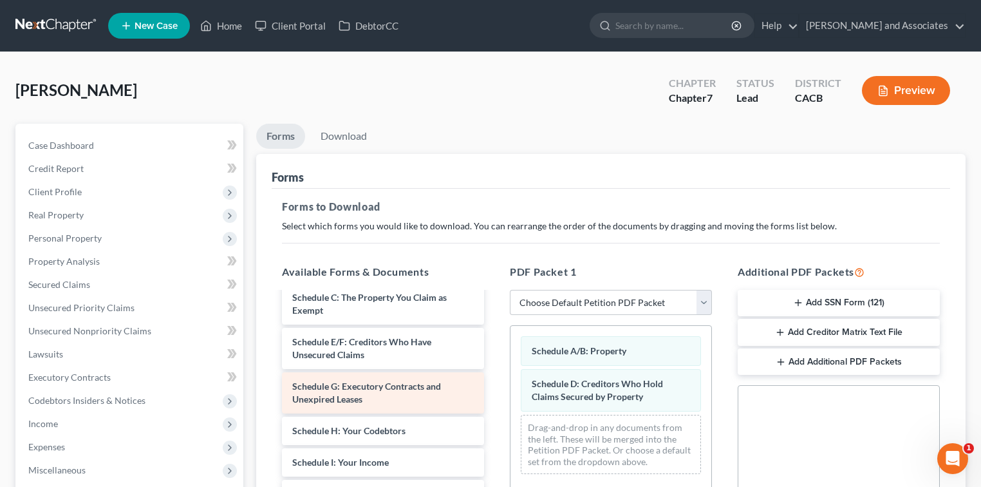
click at [371, 391] on div "Schedule G: Executory Contracts and Unexpired Leases" at bounding box center [383, 392] width 202 height 41
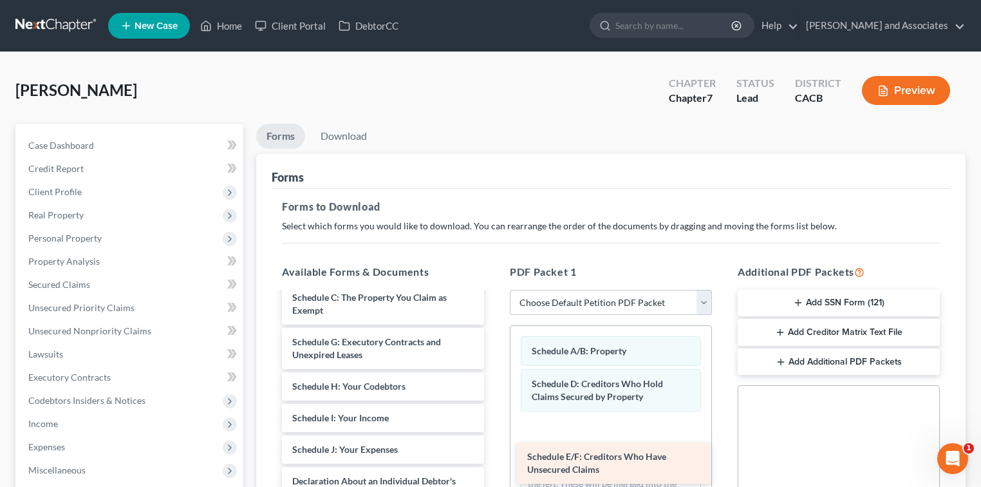
drag, startPoint x: 378, startPoint y: 353, endPoint x: 546, endPoint y: 439, distance: 189.4
click at [494, 444] on div "Schedule E/F: Creditors Who Have Unsecured Claims Voluntary Petition for Indivi…" at bounding box center [383, 493] width 223 height 573
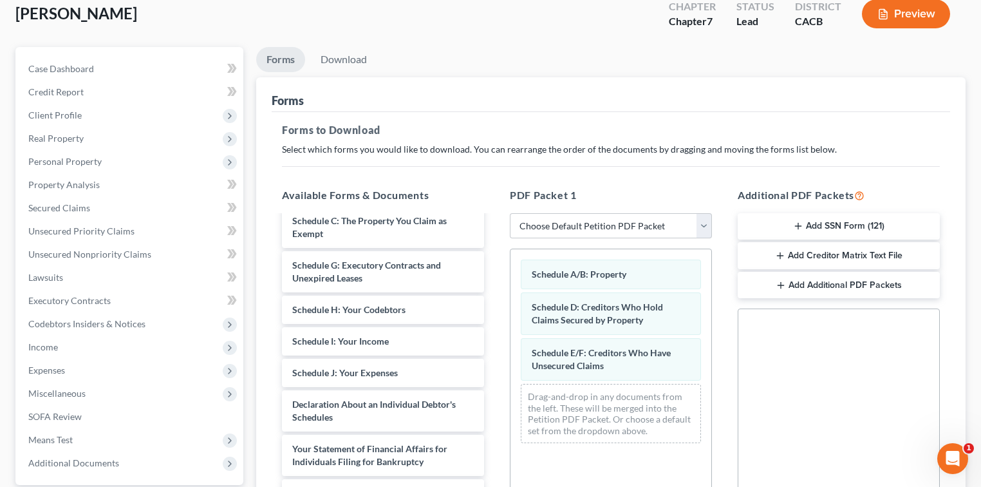
scroll to position [171, 0]
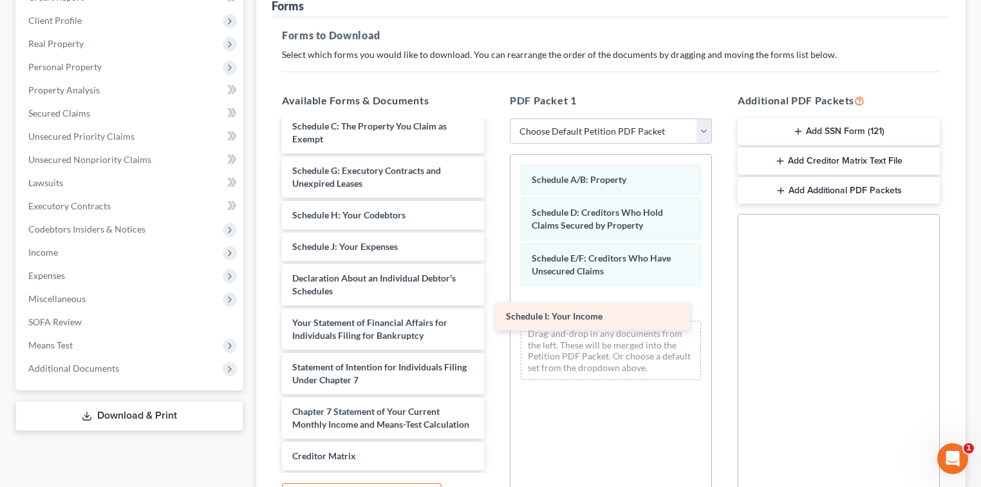
drag, startPoint x: 417, startPoint y: 247, endPoint x: 644, endPoint y: 301, distance: 232.8
click at [494, 301] on div "Schedule I: Your Income Voluntary Petition for Individuals Filing for Bankruptc…" at bounding box center [383, 306] width 223 height 541
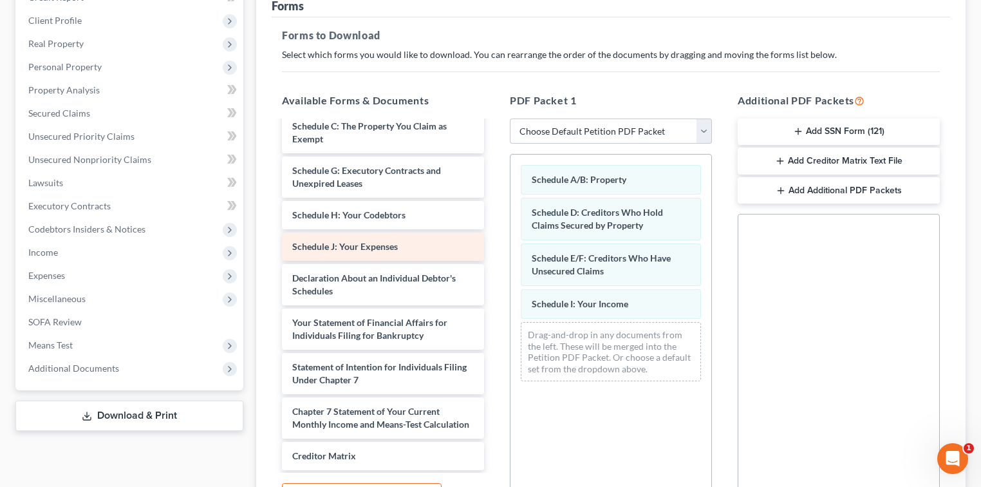
click at [402, 234] on div "Schedule J: Your Expenses" at bounding box center [383, 246] width 202 height 28
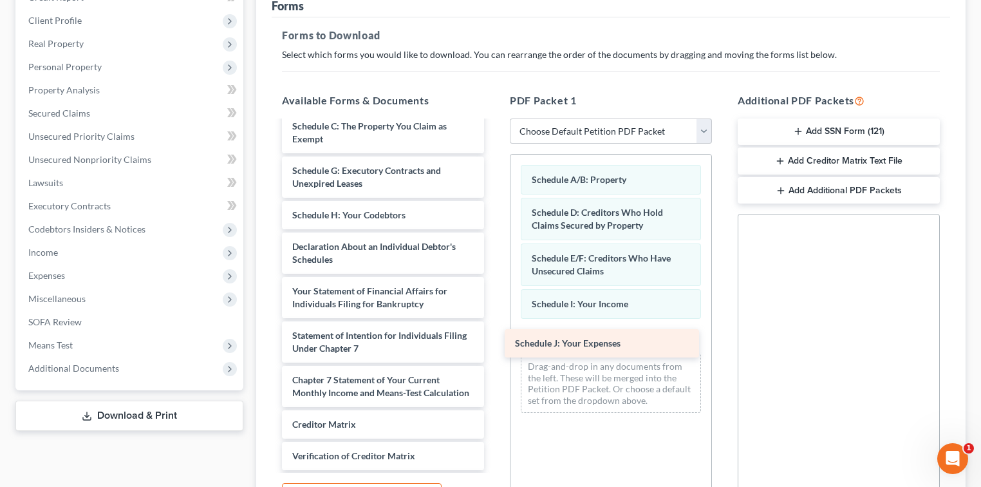
drag, startPoint x: 397, startPoint y: 246, endPoint x: 621, endPoint y: 346, distance: 245.2
click at [494, 346] on div "Schedule J: Your Expenses Voluntary Petition for Individuals Filing for Bankrup…" at bounding box center [383, 291] width 223 height 510
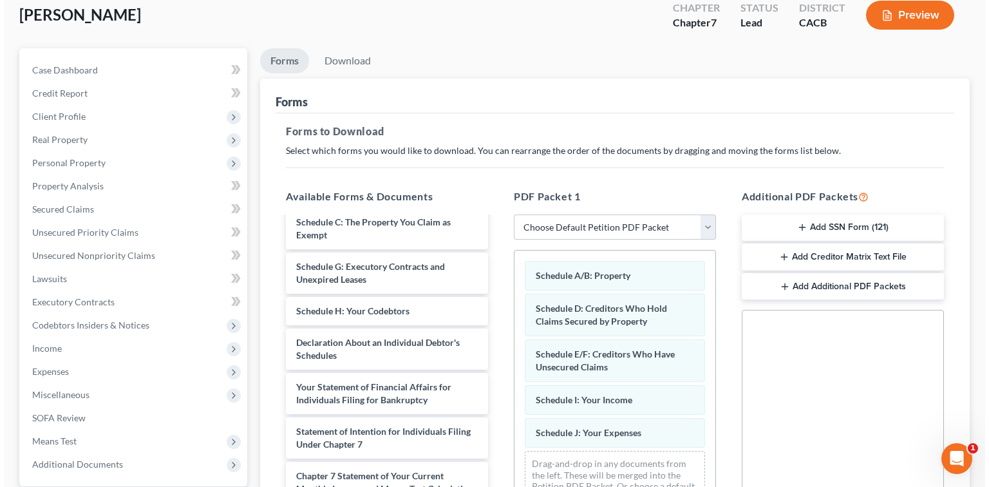
scroll to position [0, 0]
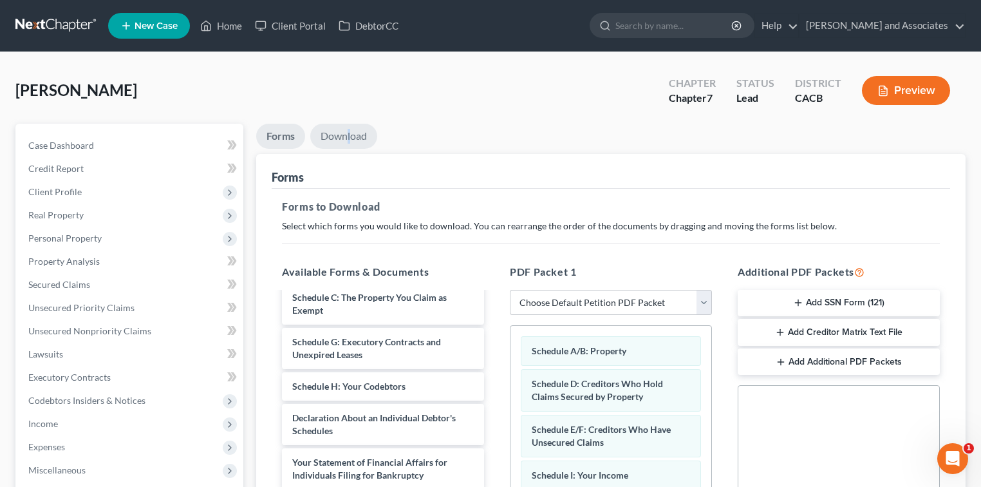
drag, startPoint x: 351, startPoint y: 148, endPoint x: 348, endPoint y: 142, distance: 7.2
click at [346, 145] on li "Download" at bounding box center [343, 139] width 67 height 30
click at [348, 139] on link "Download" at bounding box center [343, 136] width 67 height 25
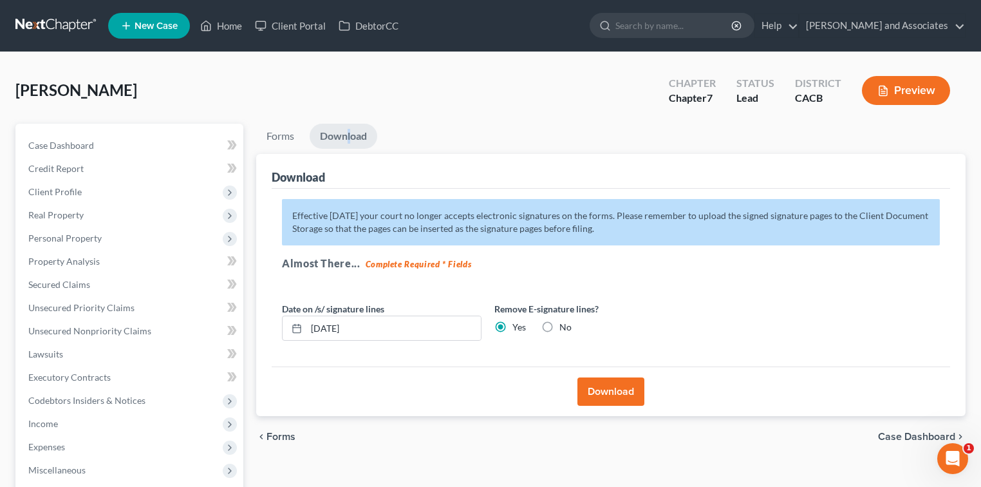
click at [611, 378] on button "Download" at bounding box center [610, 391] width 67 height 28
click at [615, 386] on button "Download" at bounding box center [610, 391] width 67 height 28
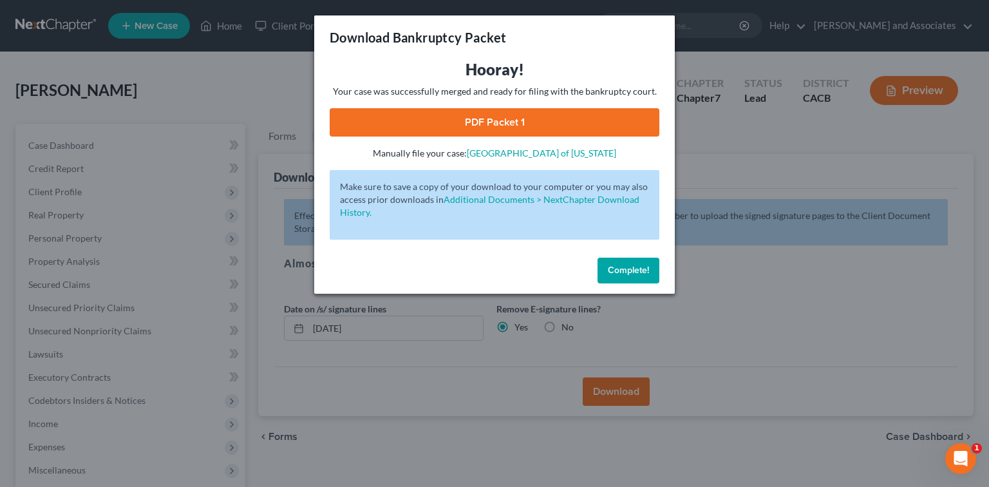
click at [593, 126] on link "PDF Packet 1" at bounding box center [495, 122] width 330 height 28
click at [643, 272] on span "Complete!" at bounding box center [628, 270] width 41 height 11
click at [638, 278] on button "Complete!" at bounding box center [628, 270] width 62 height 26
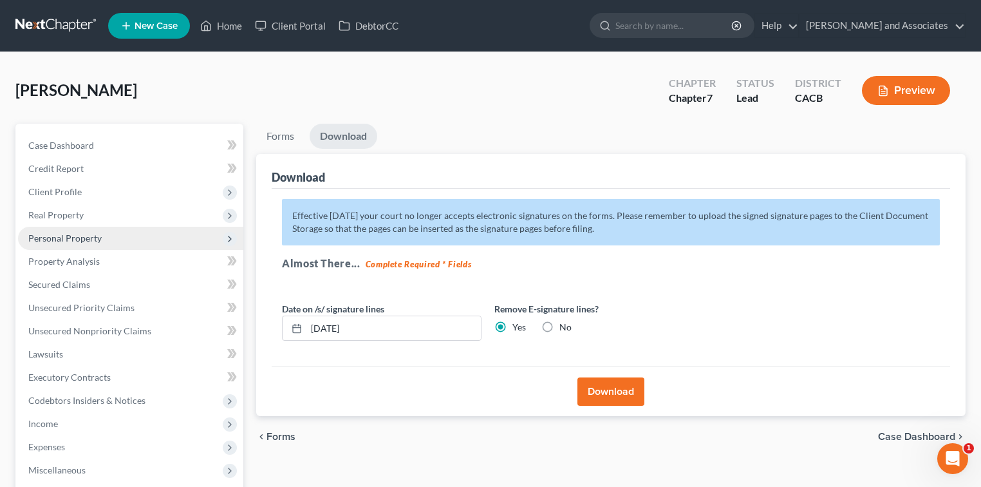
click at [169, 237] on span "Personal Property" at bounding box center [130, 238] width 225 height 23
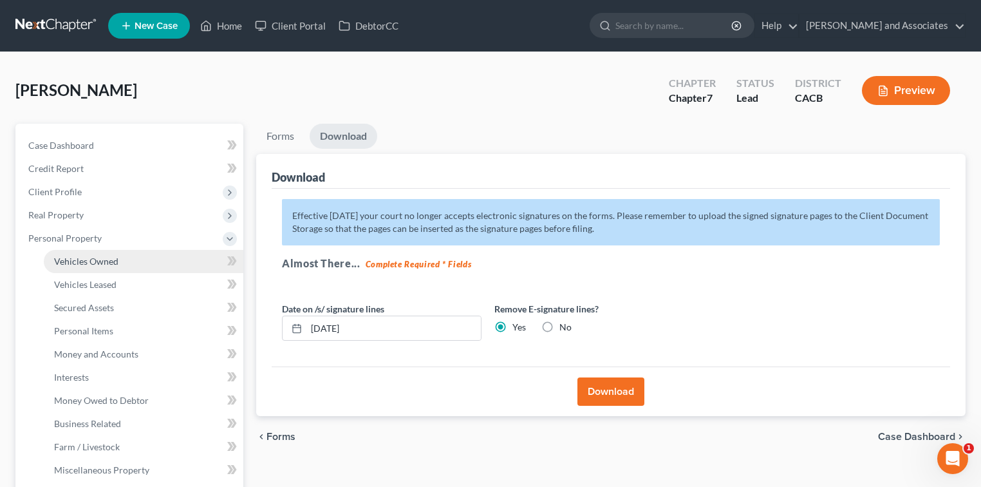
click at [140, 256] on link "Vehicles Owned" at bounding box center [144, 261] width 200 height 23
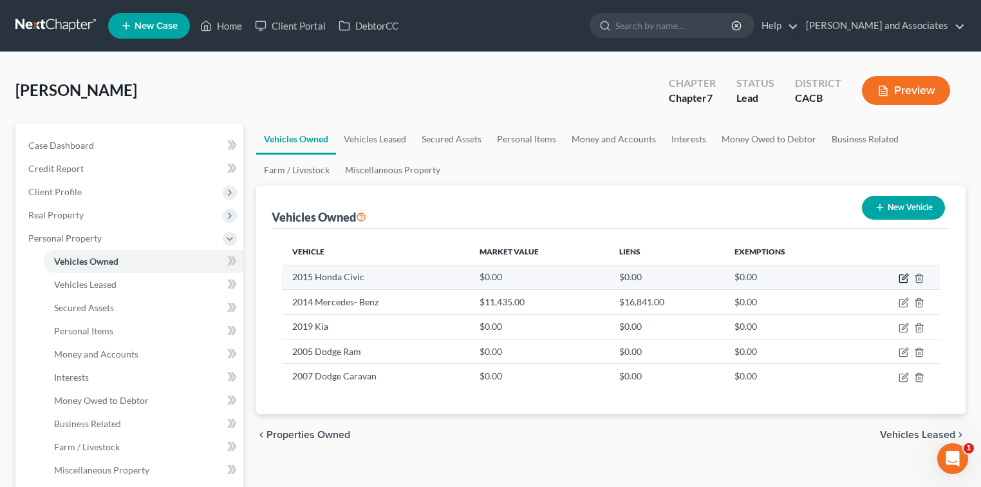
click at [899, 277] on icon "button" at bounding box center [903, 279] width 8 height 8
select select "0"
select select "11"
select select "2"
select select "0"
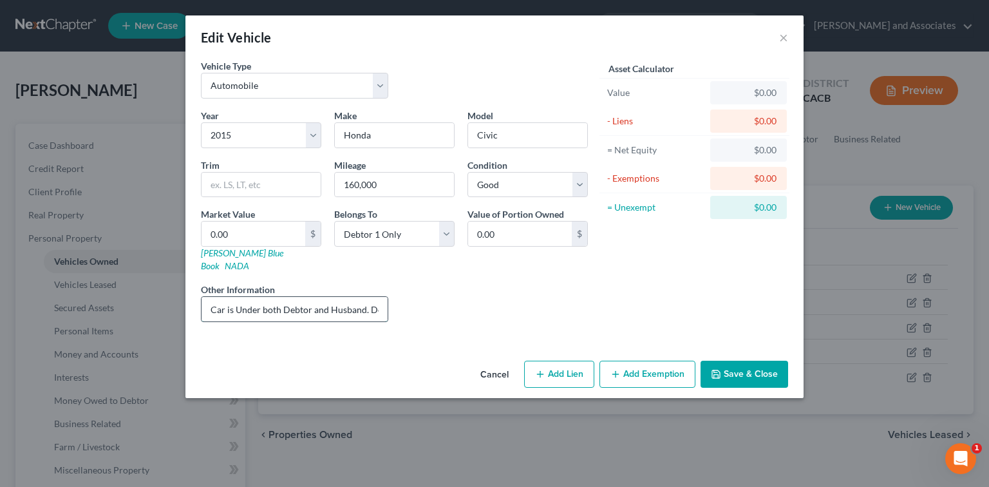
click at [303, 301] on input "Car is Under both Debtor and Husband. Debtor and Daughter uses cars" at bounding box center [294, 309] width 186 height 24
type input "Car is Under both Debtor and Husband. Debtor and Daughter use the car"
click at [265, 237] on input "0.00" at bounding box center [253, 233] width 104 height 24
type input "4"
type input "4.00"
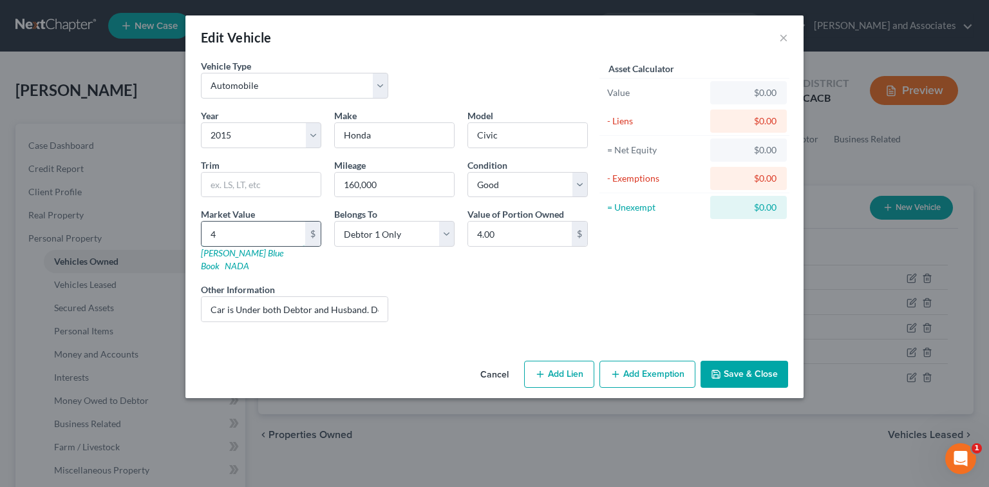
type input "48"
type input "48.00"
type input "485"
type input "485.00"
type input "4853"
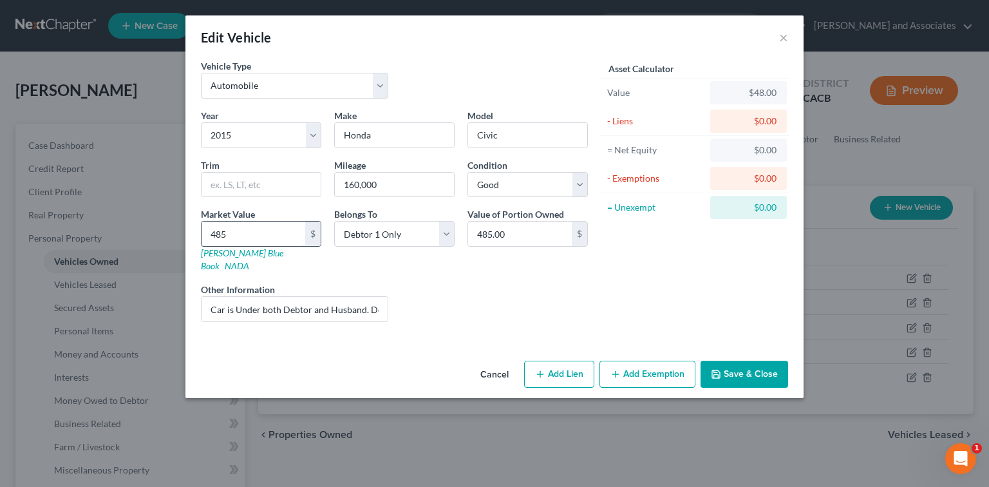
type input "4,853.00"
click at [280, 297] on input "Car is Under both Debtor and Husband. Debtor and Daughter use the car" at bounding box center [294, 309] width 186 height 24
click at [329, 297] on input "Car is Under both Debtor and Husband. Debtor and Daughter use the car" at bounding box center [294, 309] width 186 height 24
click at [362, 297] on input "Car is Under both Debtor and Husband. Debtor and Daughter use the car" at bounding box center [294, 309] width 186 height 24
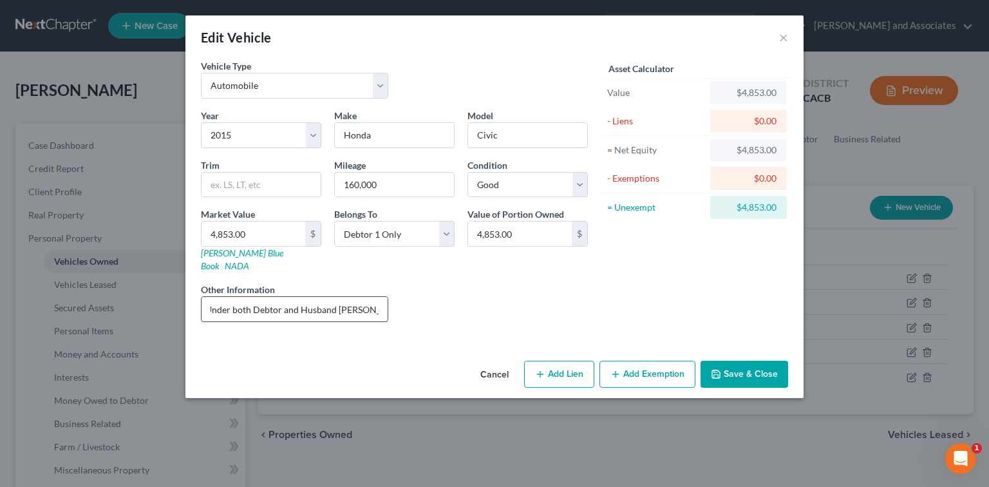
scroll to position [0, 35]
type input "Car is Under both Debtor and Husband Frank Lopez. Debtor and Daughter use the c…"
click at [727, 360] on button "Save & Close" at bounding box center [744, 373] width 88 height 27
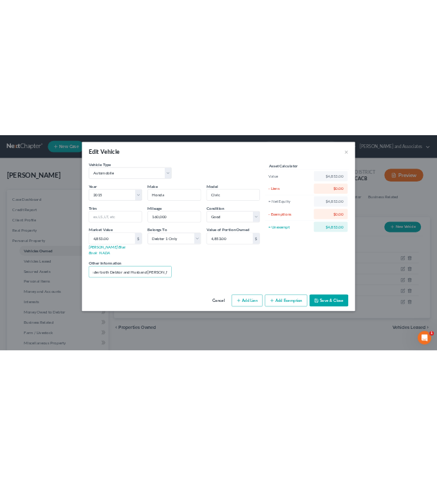
scroll to position [0, 0]
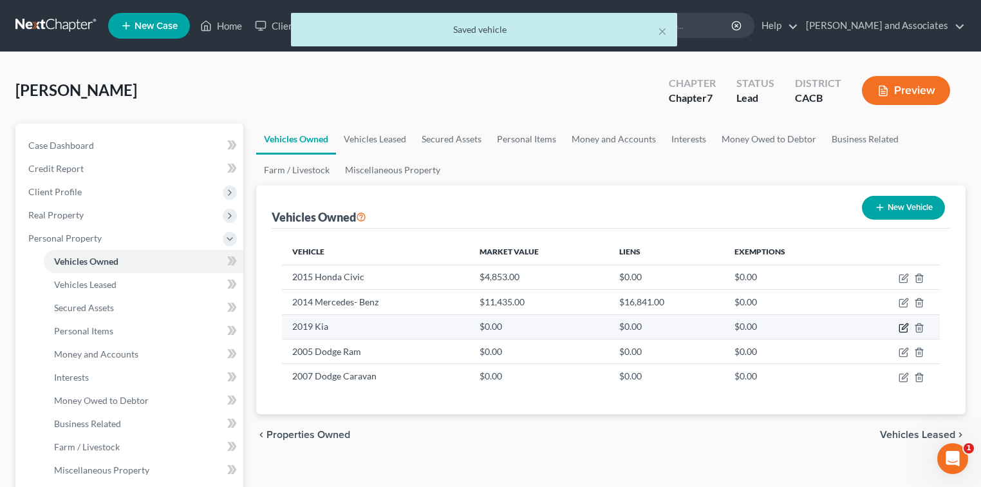
click at [906, 328] on icon "button" at bounding box center [903, 327] width 10 height 10
select select "0"
select select "7"
select select "0"
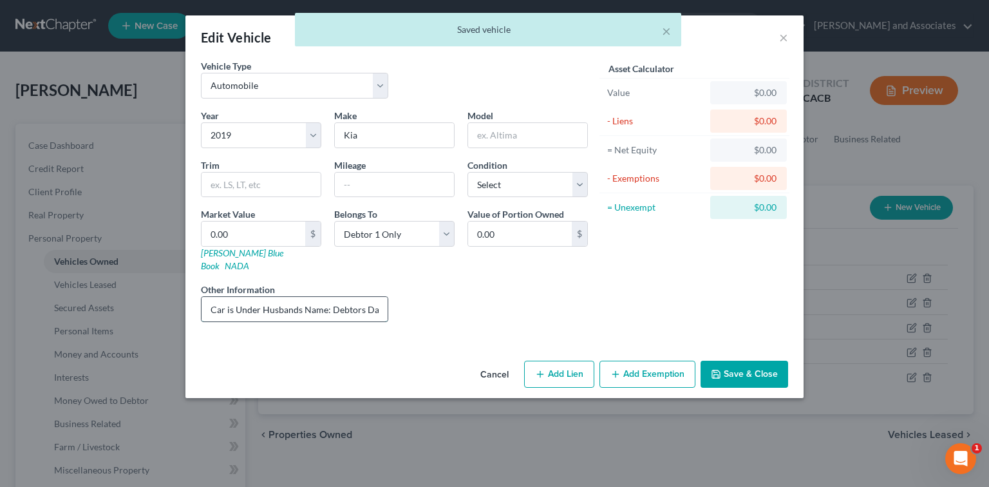
click at [297, 299] on input "Car is Under Husbands Name: Debtors Daughter uses the car and Debtor pays for L…" at bounding box center [294, 309] width 186 height 24
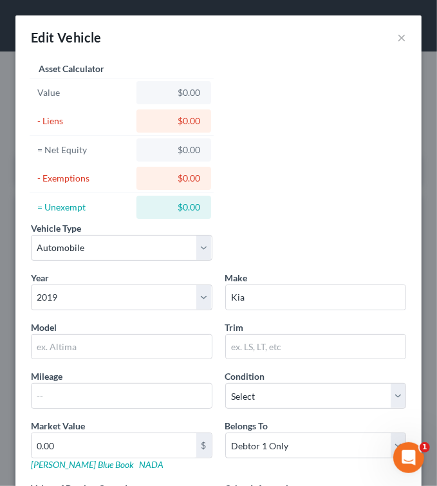
scroll to position [86, 0]
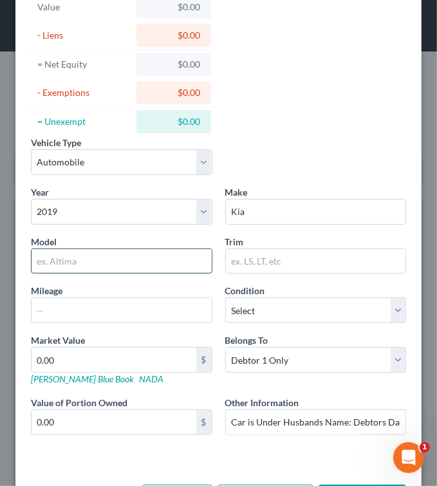
click at [150, 263] on input "text" at bounding box center [122, 261] width 180 height 24
type input "Forte"
click at [136, 292] on div "Mileage" at bounding box center [121, 303] width 194 height 39
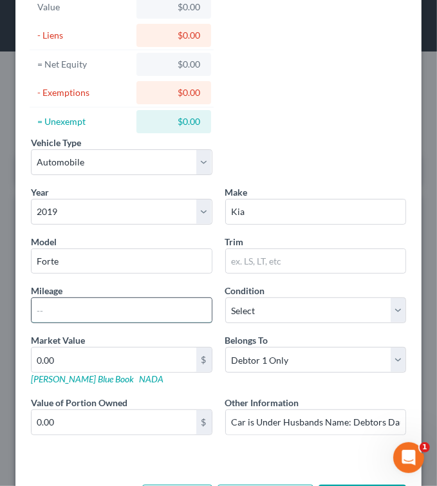
click at [135, 301] on input "text" at bounding box center [122, 310] width 180 height 24
type input "100,000"
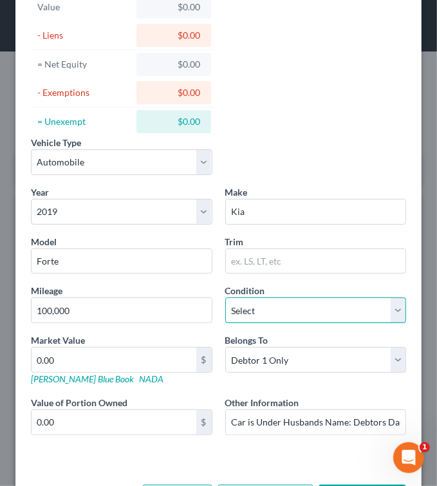
click at [232, 306] on select "Select Excellent Very Good Good Fair Poor" at bounding box center [315, 310] width 181 height 26
select select "2"
click at [225, 297] on select "Select Excellent Very Good Good Fair Poor" at bounding box center [315, 310] width 181 height 26
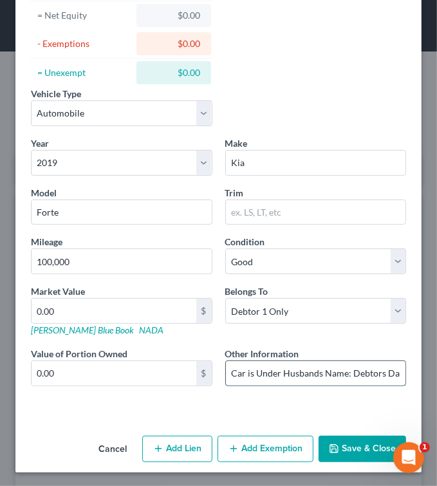
click at [294, 366] on input "Car is Under Husbands Name: Debtors Daughter uses the car and Debtor pays for L…" at bounding box center [316, 373] width 180 height 24
click at [338, 373] on input "Car is Under Husbands Name: Debtors Daughter uses the car and Debtor pays for L…" at bounding box center [316, 373] width 180 height 24
click at [342, 372] on input "Car is Under Husbands Name: Debtors Daughter uses the car and Debtor pays for L…" at bounding box center [316, 373] width 180 height 24
click at [389, 372] on input "Car is Under Husbands Name Frank Lopez: Debtors Daughter uses the car and Debto…" at bounding box center [316, 373] width 180 height 24
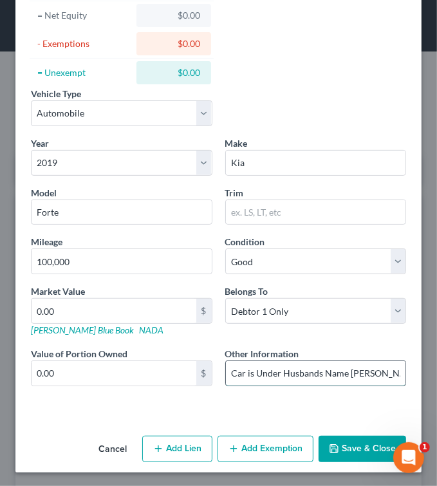
click at [357, 362] on input "Car is Under Husbands Name Frank Lopez: Debtors Daughter uses the car and Debto…" at bounding box center [316, 373] width 180 height 24
click at [314, 374] on input "Car is Under Husbands Name Frank Lopez: Debtors Daughter uses the car and Debto…" at bounding box center [316, 373] width 180 height 24
type input "Car is Under Husbands Name Frank Lopez: Debtors Daughter uses the car and Debto…"
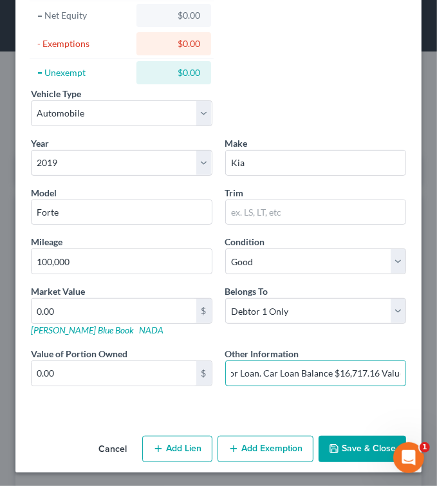
scroll to position [0, 0]
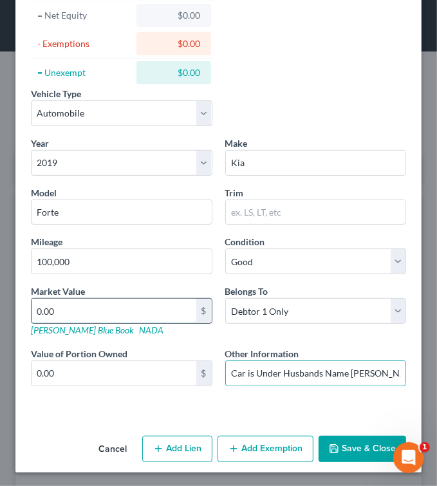
click at [120, 306] on input "0.00" at bounding box center [114, 311] width 165 height 24
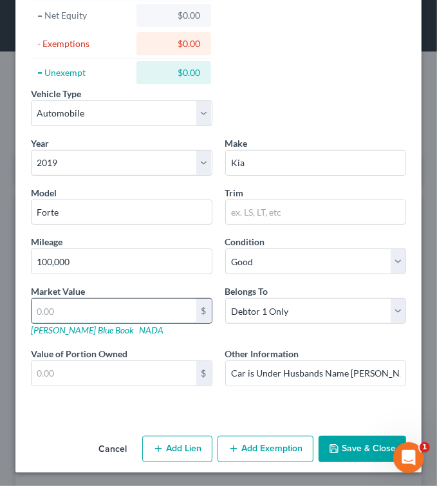
type input "7"
type input "7.00"
type input "75"
type input "75.00"
type input "754"
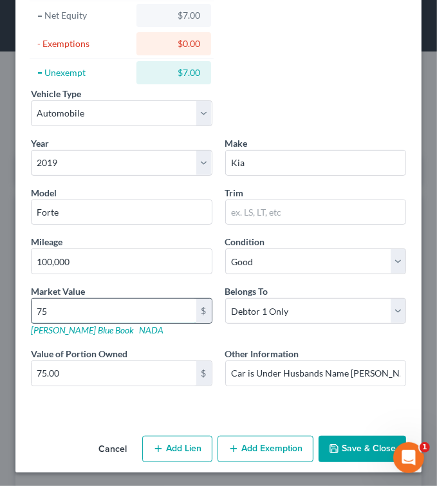
type input "754.00"
type input "7542"
type input "7,542.00"
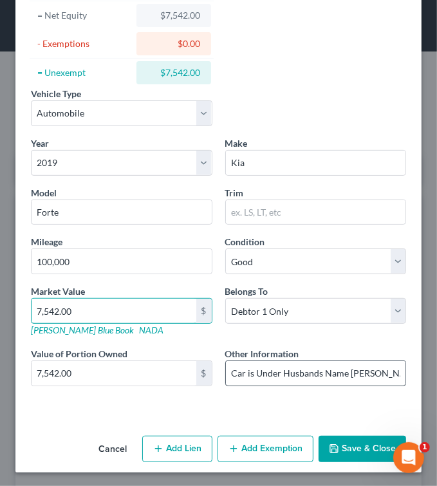
type input "7,542.00"
click at [304, 369] on input "Car is Under Husbands Name Frank Lopez: Debtors Daughter uses the car and Debto…" at bounding box center [316, 373] width 180 height 24
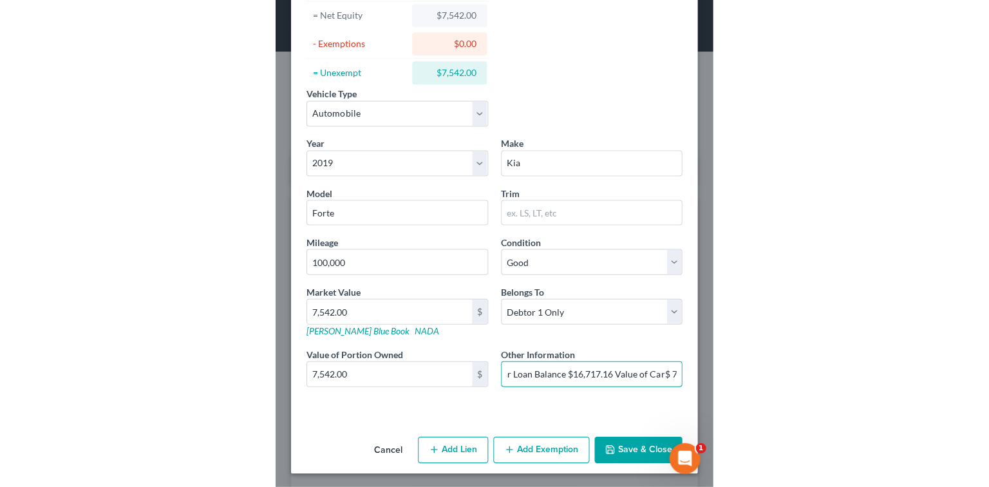
scroll to position [0, 433]
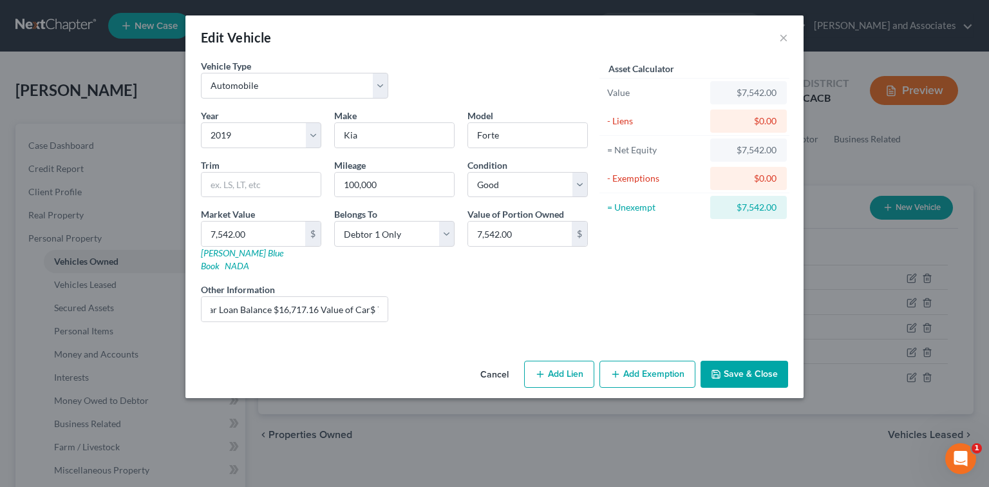
click at [742, 365] on button "Save & Close" at bounding box center [744, 373] width 88 height 27
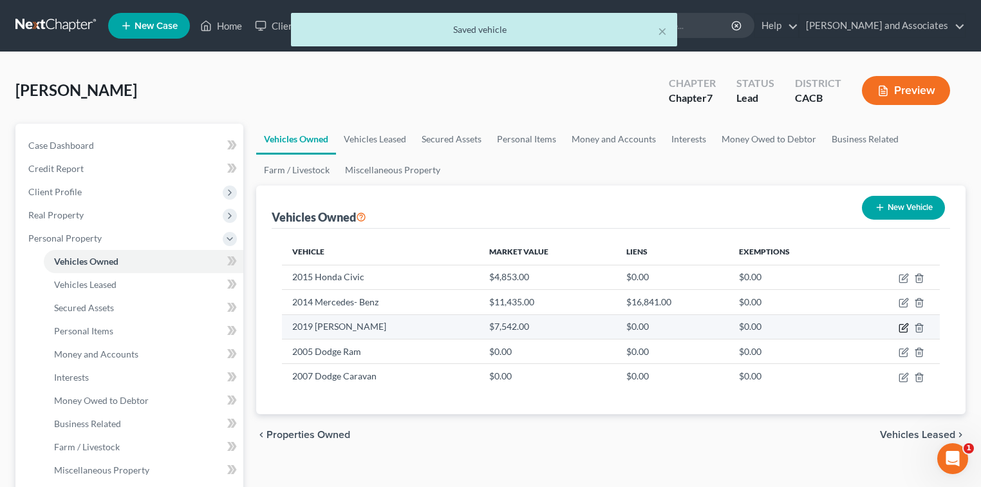
click at [901, 324] on icon "button" at bounding box center [903, 327] width 10 height 10
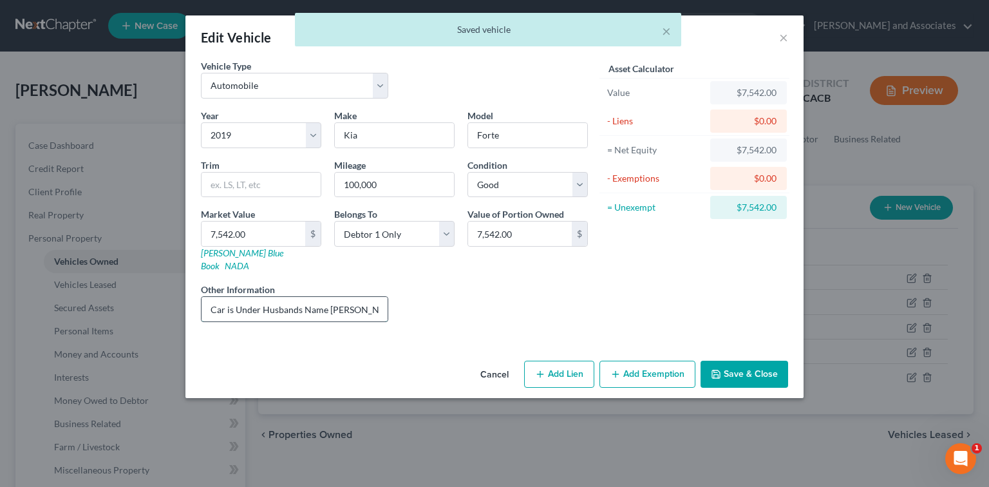
click at [383, 297] on input "Car is Under Husbands Name Frank Lopez: Debtors Daughter uses the car and Debto…" at bounding box center [294, 309] width 186 height 24
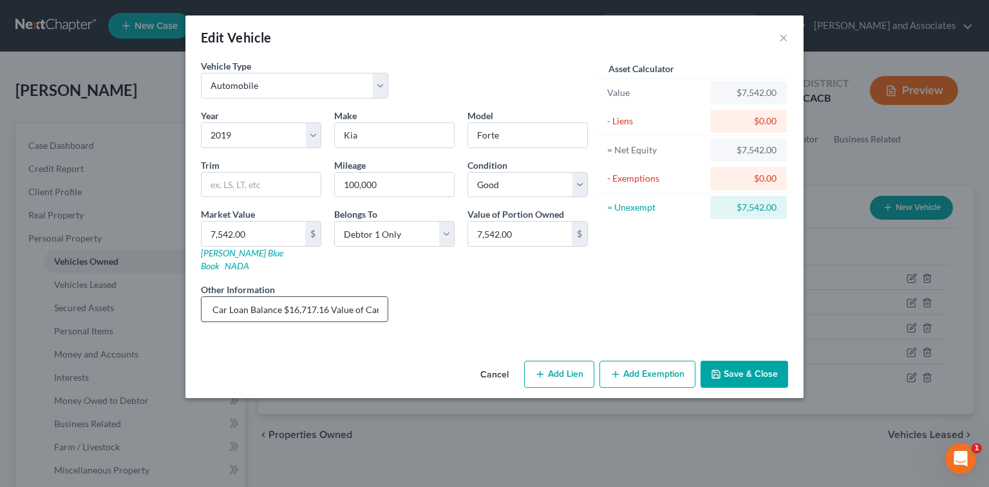
scroll to position [0, 433]
click at [346, 297] on input "Car is Under Husbands Name Frank Lopez: Debtors Daughter uses the car and Debto…" at bounding box center [294, 309] width 186 height 24
click at [348, 297] on input "Car is Under Husbands Name Frank Lopez: Debtors Daughter uses the car and Debto…" at bounding box center [294, 309] width 186 height 24
click at [376, 297] on input "Car is Under Husbands Name Frank Lopez: Debtors Daughter uses the car and Debto…" at bounding box center [294, 309] width 186 height 24
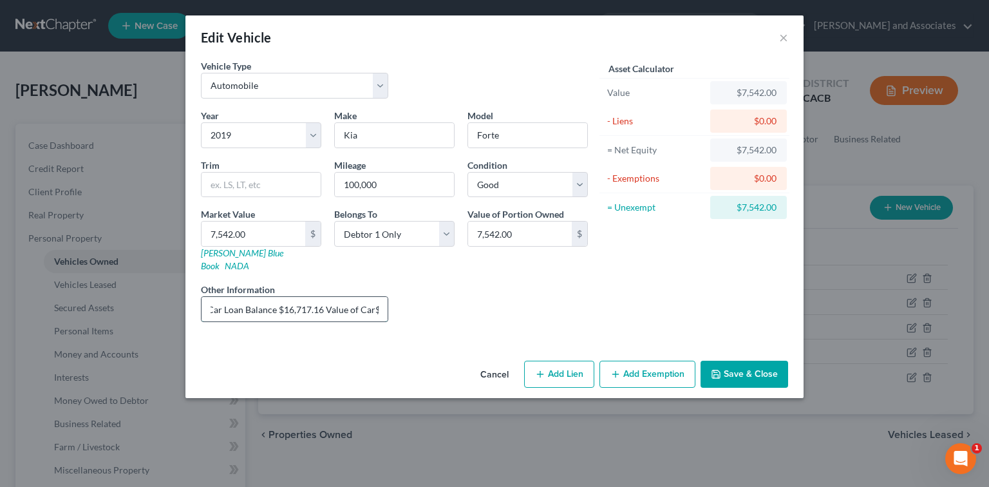
click at [381, 297] on input "Car is Under Husbands Name Frank Lopez: Debtors Daughter uses the car and Debto…" at bounding box center [294, 309] width 186 height 24
click at [377, 297] on input "Car is Under Husbands Name Frank Lopez: Debtors Daughter uses the car and Debto…" at bounding box center [294, 309] width 186 height 24
click at [381, 297] on input "Car is Under Husbands Name Frank Lopez: Debtors Daughter uses the car and Debto…" at bounding box center [294, 309] width 186 height 24
click at [378, 297] on input "Car is Under Husbands Name Frank Lopez: Debtors Daughter uses the car and Debto…" at bounding box center [294, 309] width 186 height 24
click at [377, 297] on input "Car is Under Husbands Name Frank Lopez: Debtors Daughter uses the car and Debto…" at bounding box center [294, 309] width 186 height 24
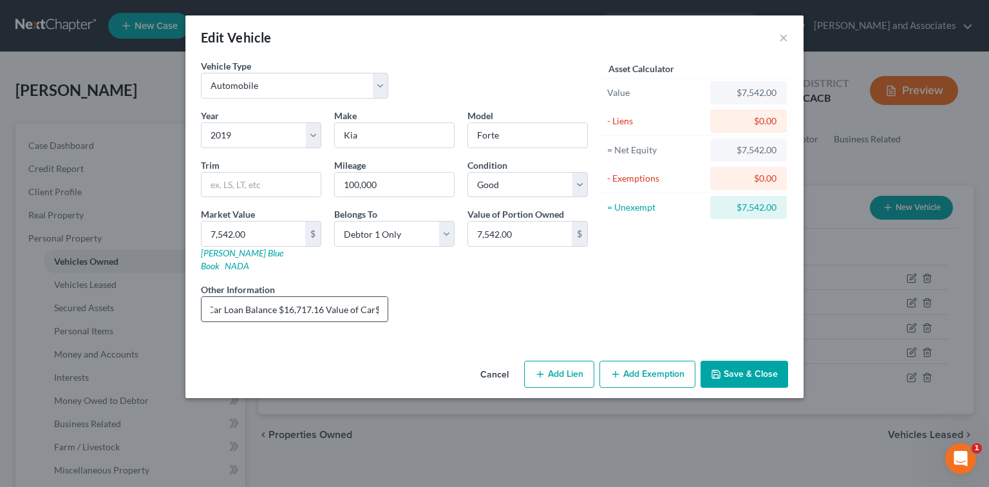
scroll to position [0, 433]
click at [377, 297] on input "Car is Under Husbands Name Frank Lopez: Debtors Daughter uses the car and Debto…" at bounding box center [294, 309] width 186 height 24
click at [340, 297] on input "Car is Under Husbands Name Frank Lopez: Debtors Daughter uses the car and Debto…" at bounding box center [294, 309] width 186 height 24
click at [394, 239] on select "Select Debtor 1 Only Debtor 2 Only Debtor 1 And Debtor 2 Only At Least One Of T…" at bounding box center [394, 234] width 120 height 26
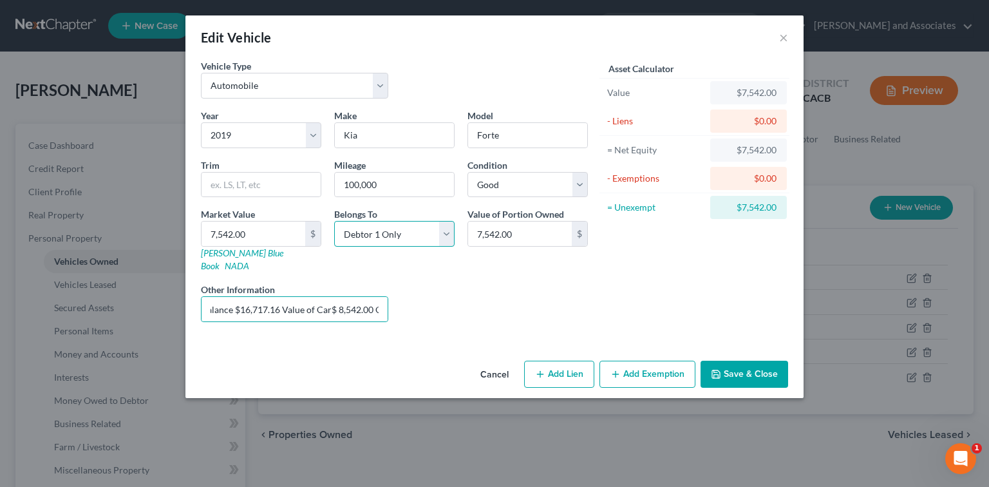
scroll to position [0, 0]
click at [334, 221] on select "Select Debtor 1 Only Debtor 2 Only Debtor 1 And Debtor 2 Only At Least One Of T…" at bounding box center [394, 234] width 120 height 26
click at [757, 360] on button "Save & Close" at bounding box center [744, 373] width 88 height 27
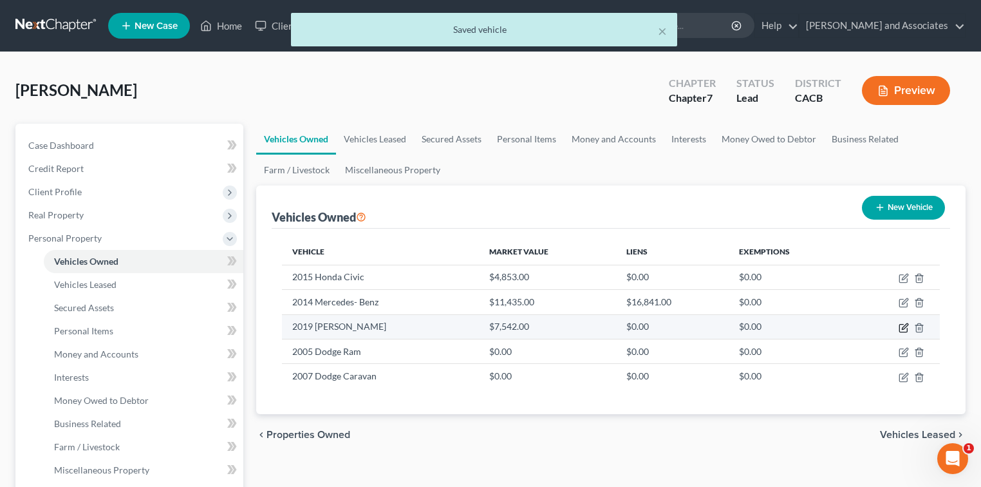
click at [900, 328] on icon "button" at bounding box center [903, 327] width 10 height 10
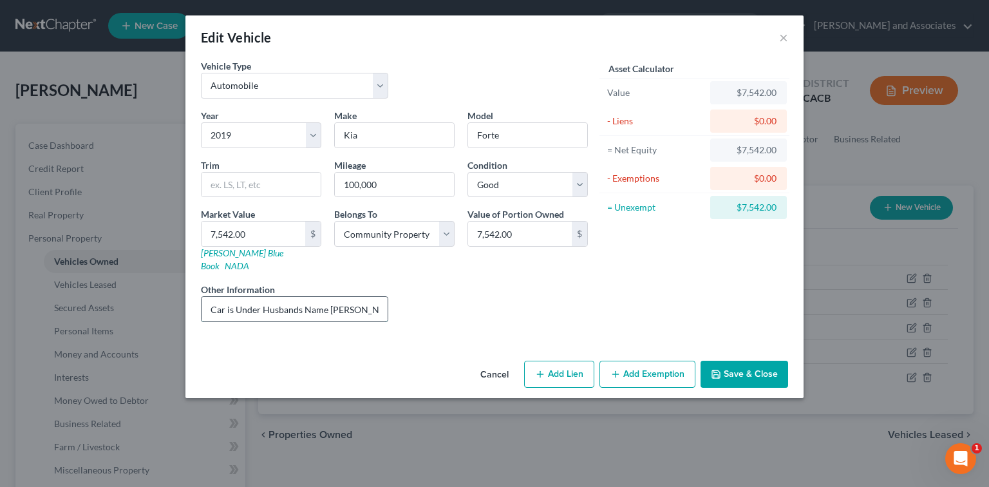
click at [344, 297] on input "Car is Under Husbands Name Frank Lopez: Debtors Daughter uses the car and Debto…" at bounding box center [294, 309] width 186 height 24
click at [212, 232] on input "7,542.00" at bounding box center [253, 233] width 104 height 24
click at [217, 233] on input "7,542.00" at bounding box center [253, 233] width 104 height 24
click at [214, 234] on input "7,542.00" at bounding box center [253, 233] width 104 height 24
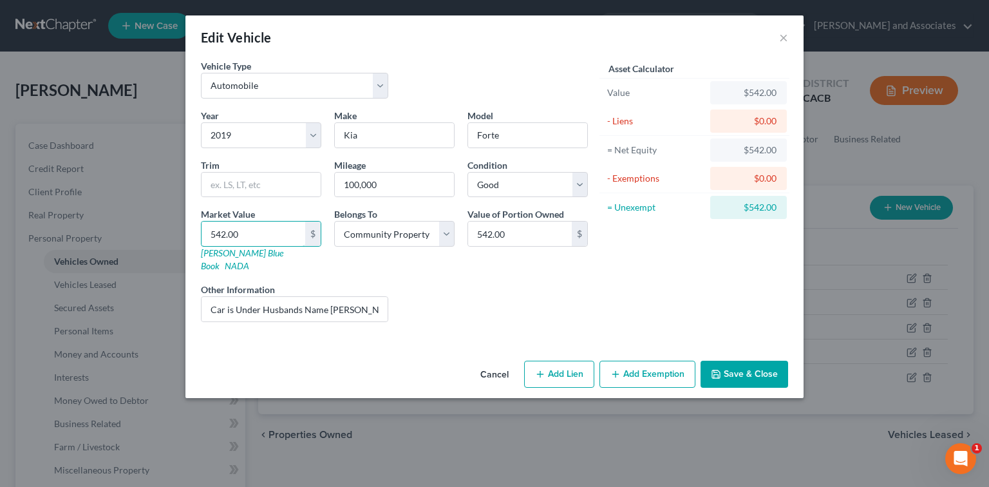
drag, startPoint x: 283, startPoint y: 221, endPoint x: 185, endPoint y: 232, distance: 97.7
click at [100, 219] on div "Edit Vehicle × Vehicle Type Select Automobile Truck Trailer Watercraft Aircraft…" at bounding box center [494, 243] width 989 height 487
click at [374, 297] on input "Car is Under Husbands Name Frank Lopez: Debtors Daughter uses the car and Debto…" at bounding box center [294, 309] width 186 height 24
click at [765, 360] on button "Save & Close" at bounding box center [744, 373] width 88 height 27
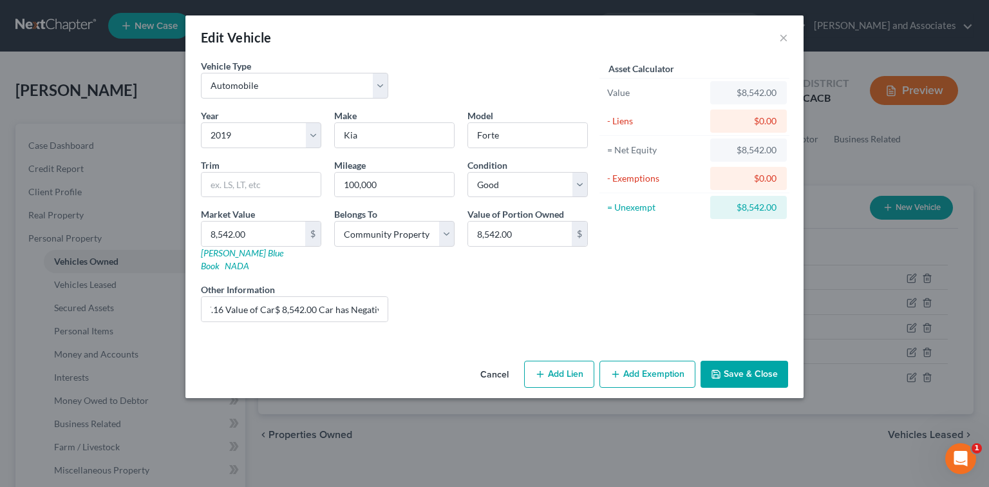
scroll to position [0, 0]
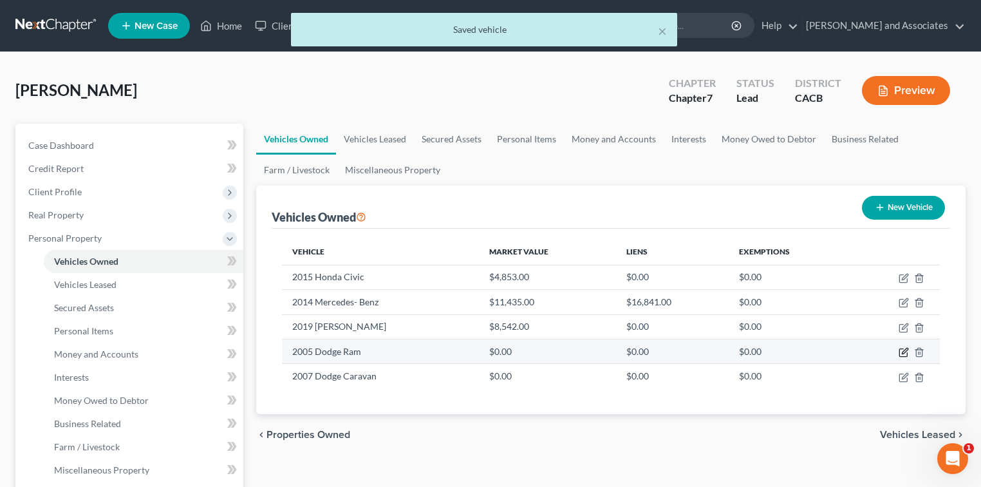
click at [907, 354] on icon "button" at bounding box center [903, 352] width 10 height 10
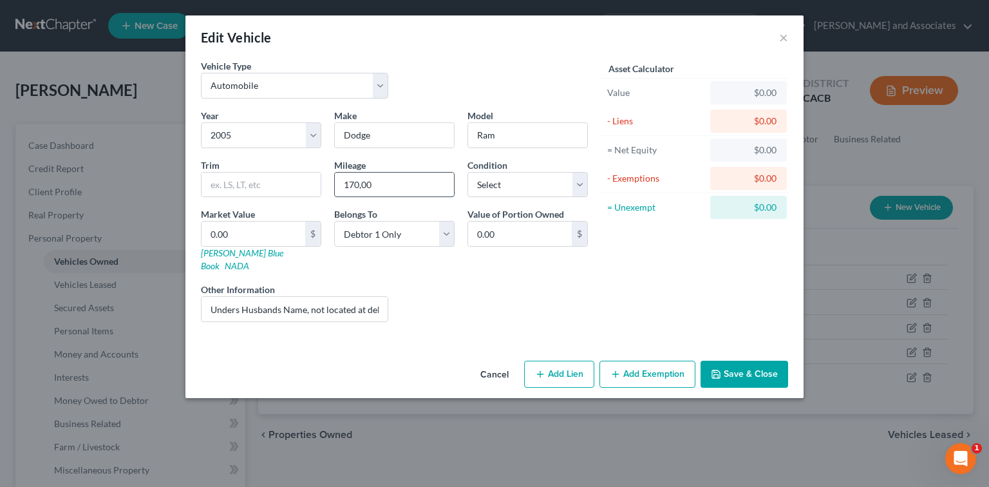
click at [426, 178] on input "170,00" at bounding box center [394, 184] width 119 height 24
drag, startPoint x: 499, startPoint y: 191, endPoint x: 509, endPoint y: 191, distance: 9.7
click at [499, 188] on select "Select Excellent Very Good Good Fair Poor" at bounding box center [527, 185] width 120 height 26
click at [467, 172] on select "Select Excellent Very Good Good Fair Poor" at bounding box center [527, 185] width 120 height 26
drag, startPoint x: 386, startPoint y: 243, endPoint x: 400, endPoint y: 245, distance: 14.3
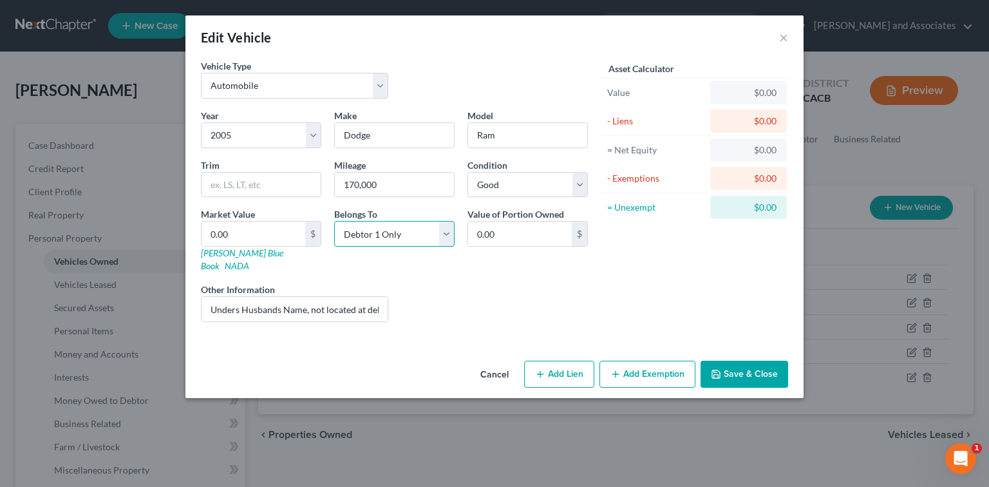
click at [386, 243] on select "Select Debtor 1 Only Debtor 2 Only Debtor 1 And Debtor 2 Only At Least One Of T…" at bounding box center [394, 234] width 120 height 26
click at [334, 221] on select "Select Debtor 1 Only Debtor 2 Only Debtor 1 And Debtor 2 Only At Least One Of T…" at bounding box center [394, 234] width 120 height 26
click at [355, 299] on input "Unders Husbands Name, not located at debtors house" at bounding box center [294, 309] width 186 height 24
drag, startPoint x: 421, startPoint y: 287, endPoint x: 438, endPoint y: 260, distance: 32.1
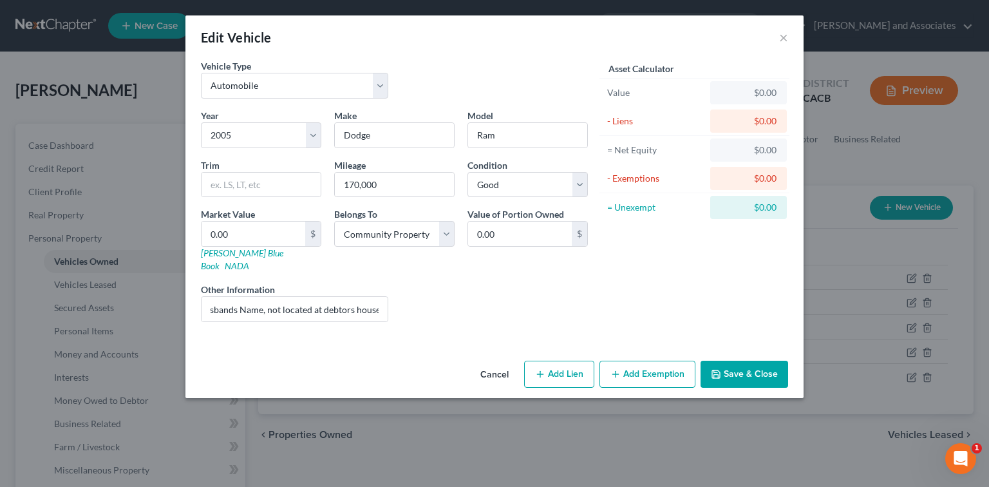
click at [421, 286] on div "Liens Select" at bounding box center [495, 302] width 200 height 39
drag, startPoint x: 302, startPoint y: 299, endPoint x: 312, endPoint y: 299, distance: 9.0
click at [302, 299] on input "Unders Husbands Name, not located at debtors house." at bounding box center [294, 309] width 186 height 24
click at [306, 297] on input "Unders Husbands Name, not located at debtors house." at bounding box center [294, 309] width 186 height 24
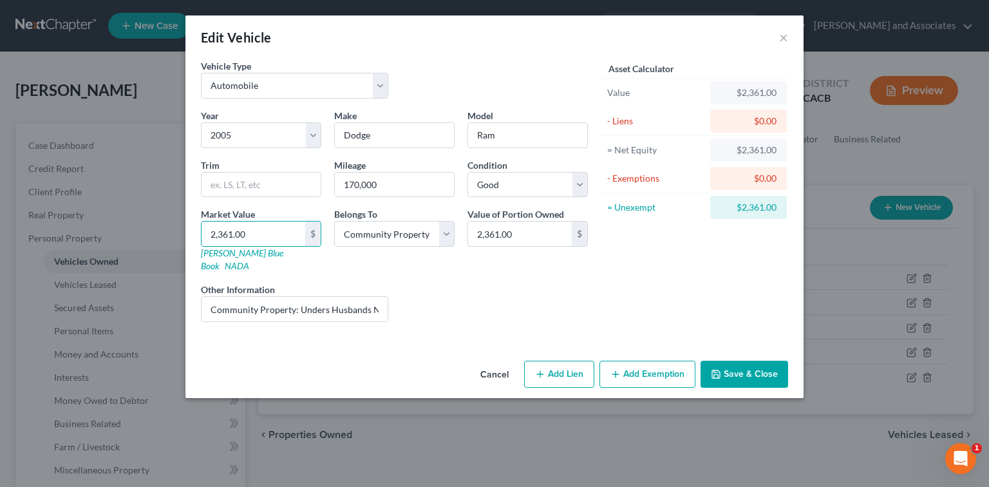
click at [721, 369] on icon "button" at bounding box center [716, 374] width 10 height 10
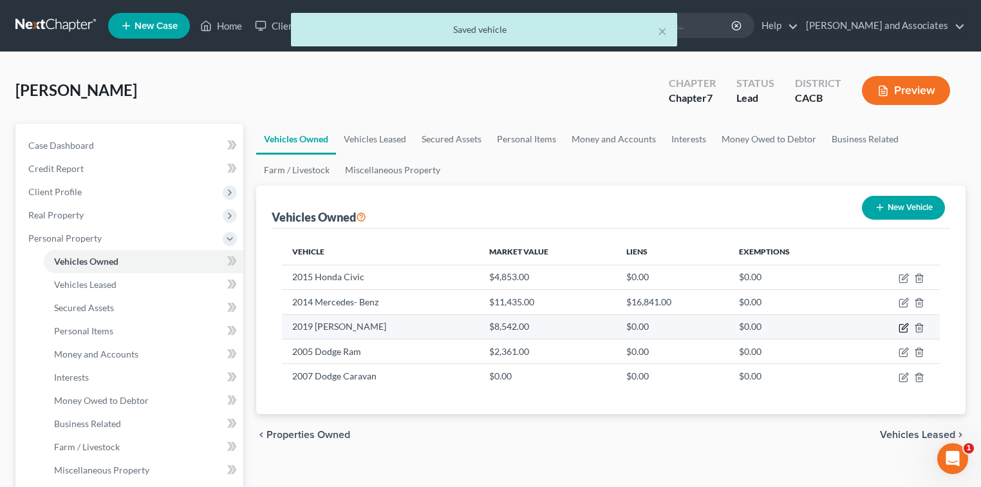
click at [904, 326] on icon "button" at bounding box center [903, 327] width 10 height 10
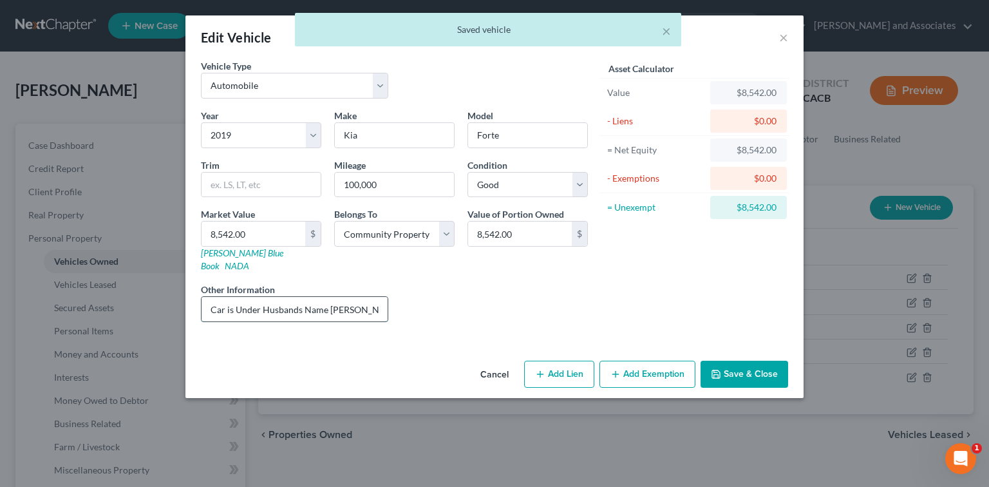
click at [208, 297] on input "Car is Under Husbands Name Frank Lopez: Debtors Daughter uses the car and Debto…" at bounding box center [294, 309] width 186 height 24
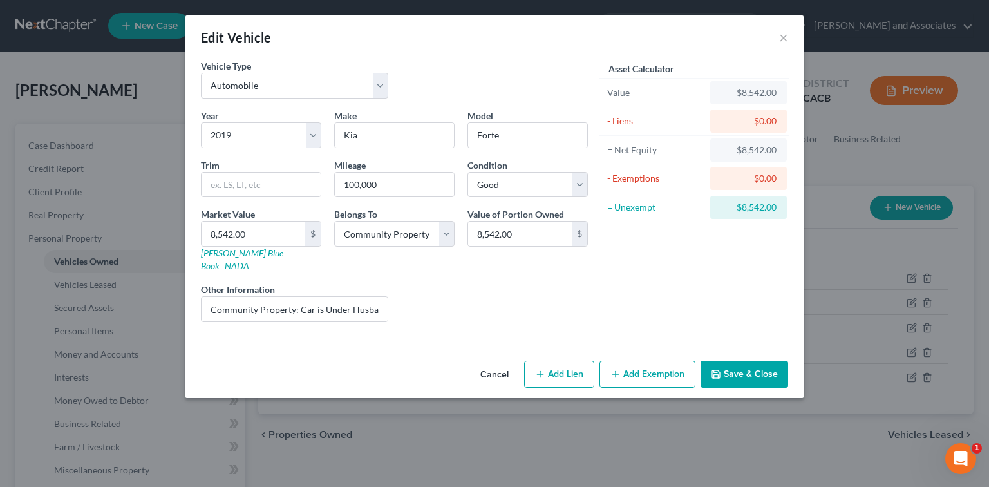
click at [749, 360] on button "Save & Close" at bounding box center [744, 373] width 88 height 27
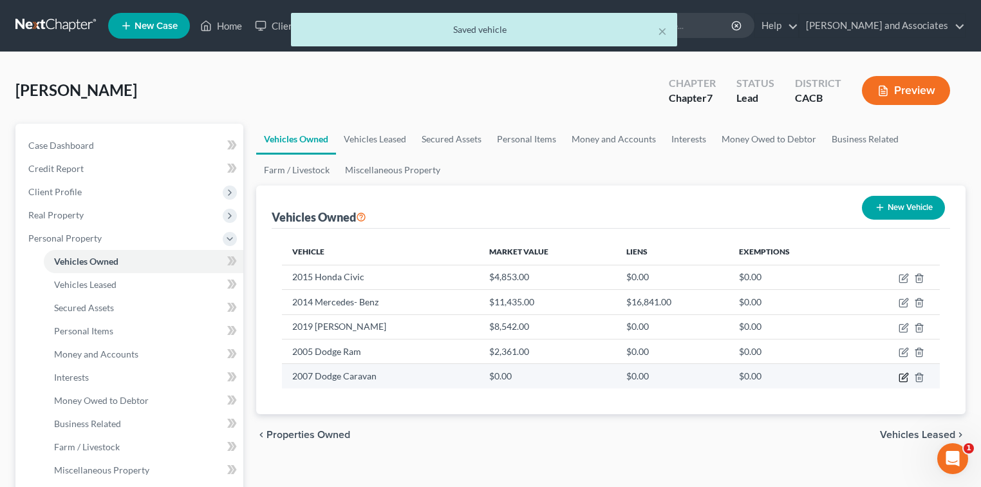
click at [902, 373] on icon "button" at bounding box center [903, 377] width 10 height 10
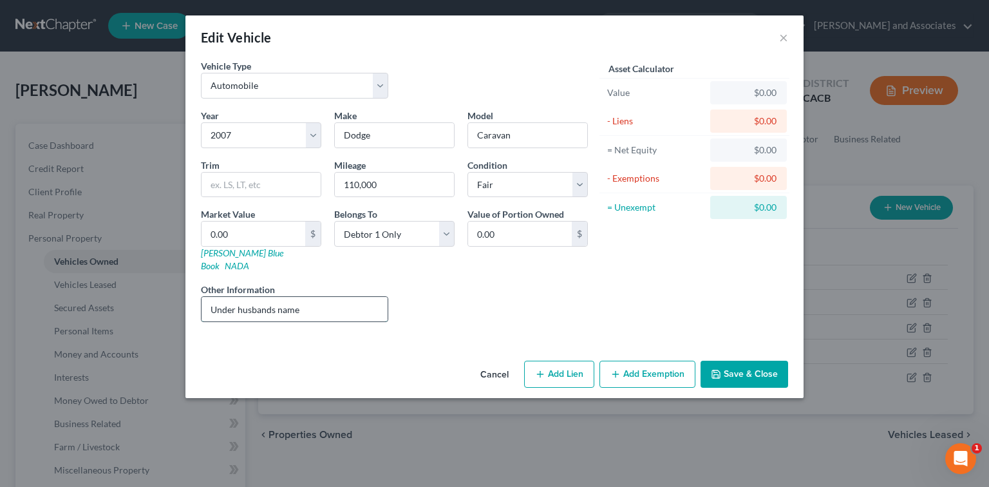
click at [324, 303] on input "Under husbands name" at bounding box center [294, 309] width 186 height 24
click at [329, 299] on input "Under husbands name" at bounding box center [294, 309] width 186 height 24
click at [210, 297] on input "Under husbands name" at bounding box center [294, 309] width 186 height 24
click at [297, 297] on input "Community Property:Under husbands name" at bounding box center [294, 309] width 186 height 24
click at [363, 297] on input "Community Property: Under husbands name" at bounding box center [294, 309] width 186 height 24
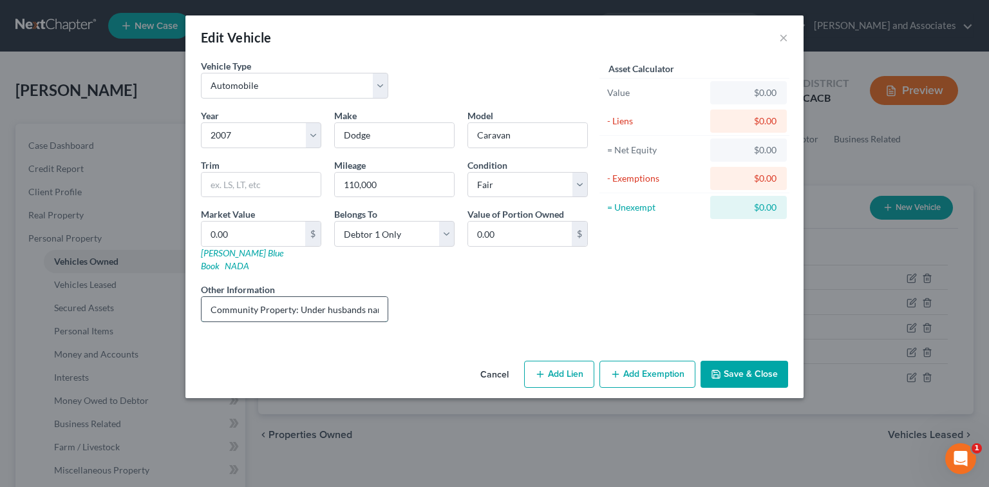
click at [376, 297] on input "Community Property: Under husbands name" at bounding box center [294, 309] width 186 height 24
click at [281, 237] on input "0.00" at bounding box center [253, 233] width 104 height 24
click at [742, 360] on button "Save & Close" at bounding box center [744, 373] width 88 height 27
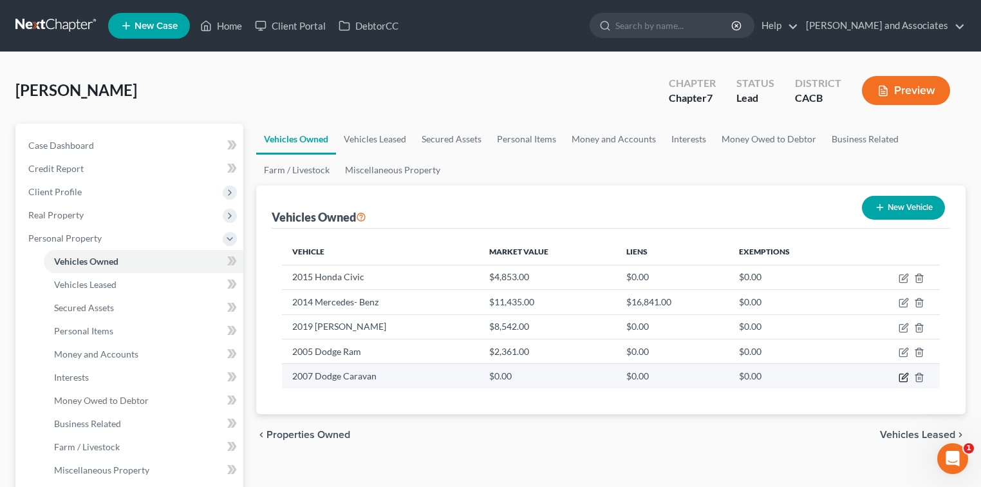
click at [905, 376] on icon "button" at bounding box center [903, 377] width 10 height 10
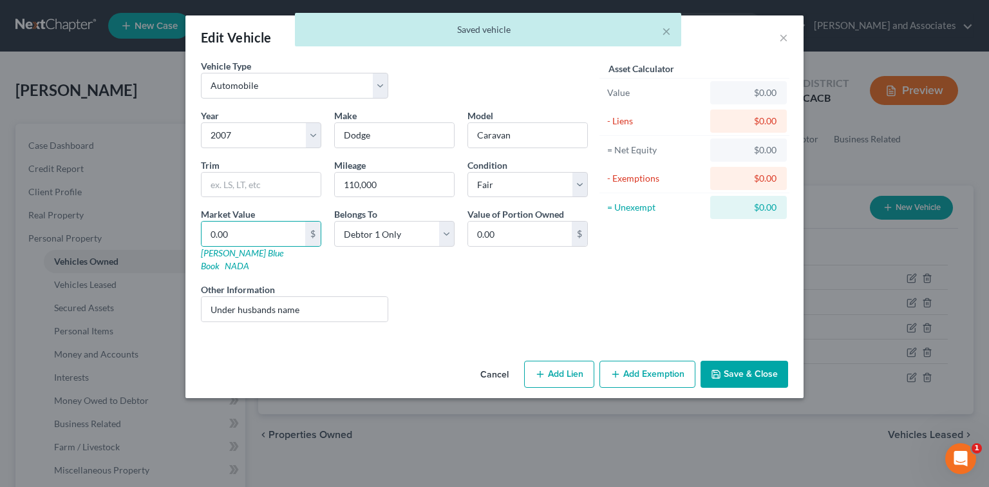
click at [781, 38] on div "× Saved vehicle" at bounding box center [488, 33] width 989 height 40
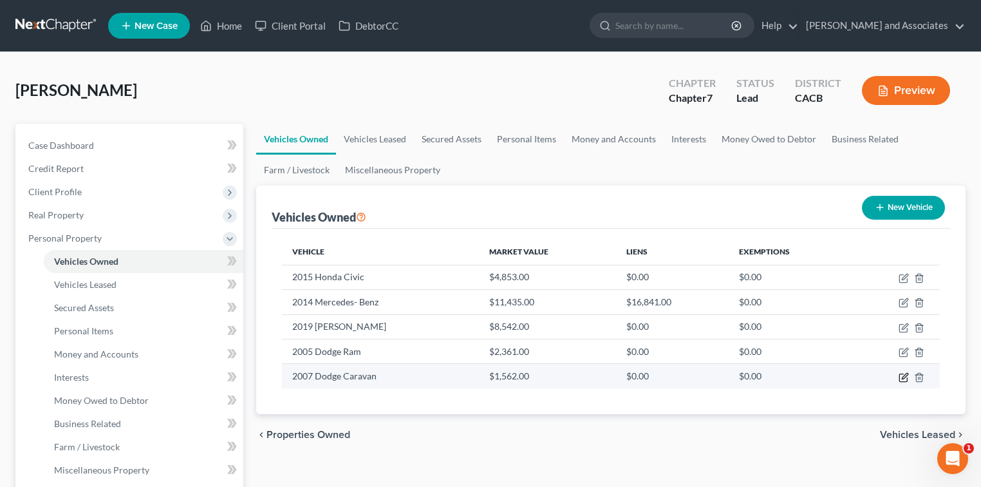
click at [900, 376] on icon "button" at bounding box center [903, 377] width 10 height 10
select select "0"
select select "19"
select select "3"
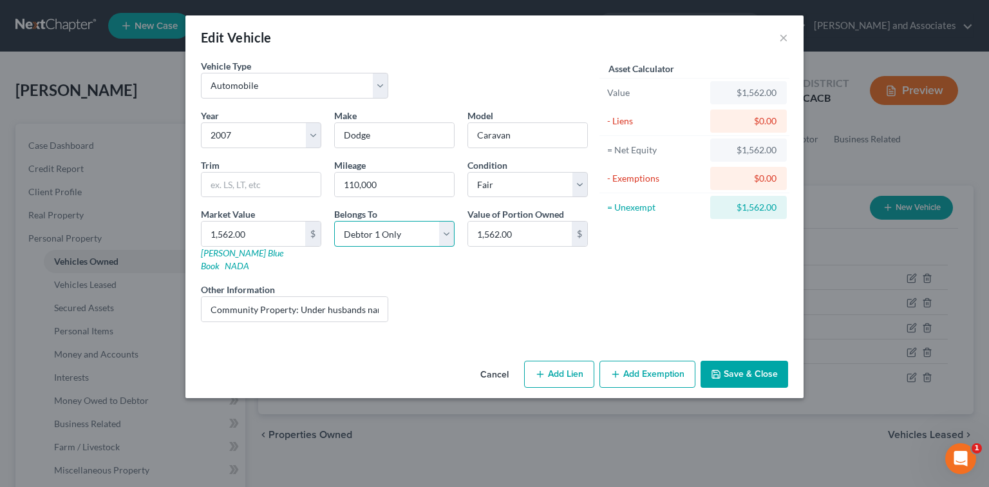
click at [413, 228] on select "Select Debtor 1 Only Debtor 2 Only Debtor 1 And Debtor 2 Only At Least One Of T…" at bounding box center [394, 234] width 120 height 26
select select "4"
click at [334, 221] on select "Select Debtor 1 Only Debtor 2 Only Debtor 1 And Debtor 2 Only At Least One Of T…" at bounding box center [394, 234] width 120 height 26
click at [756, 360] on button "Save & Close" at bounding box center [744, 373] width 88 height 27
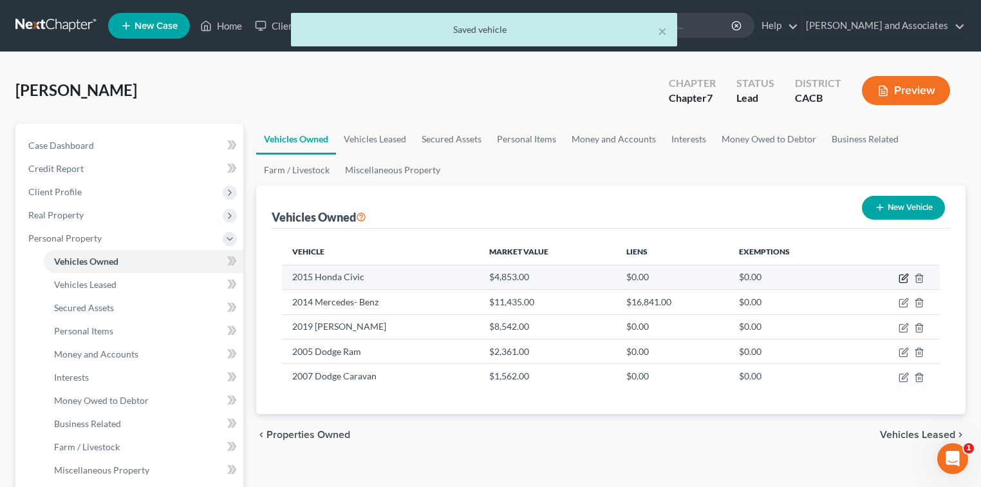
click at [903, 277] on icon "button" at bounding box center [903, 278] width 10 height 10
select select "0"
select select "11"
select select "2"
select select "0"
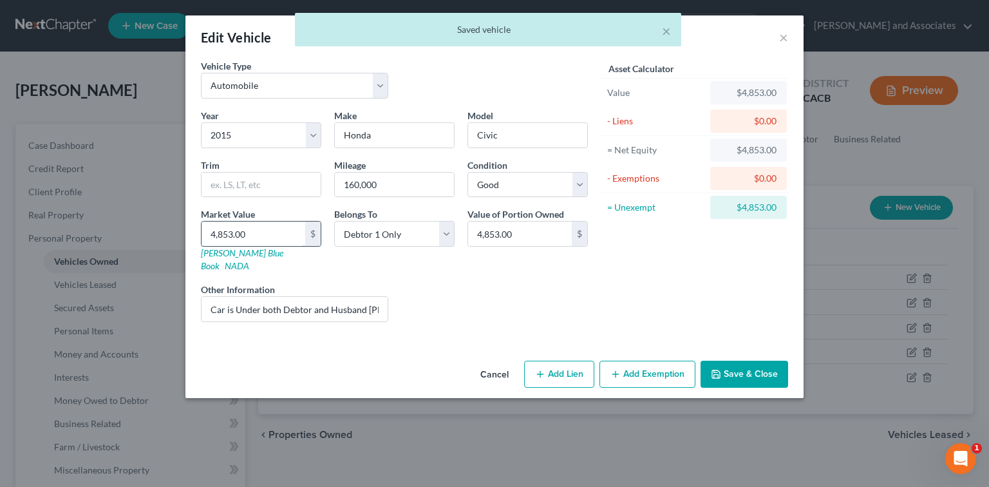
click at [215, 232] on input "4,853.00" at bounding box center [253, 233] width 104 height 24
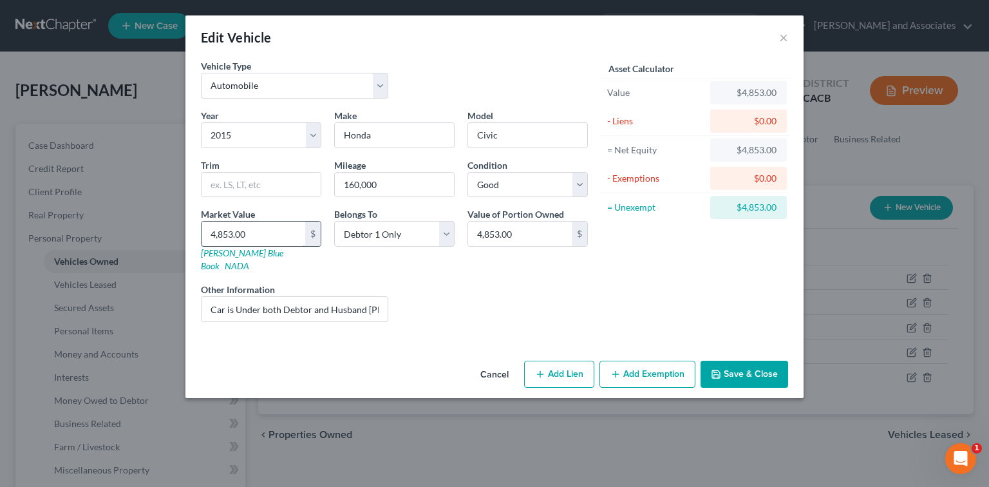
click at [212, 233] on input "4,853.00" at bounding box center [253, 233] width 104 height 24
click at [648, 360] on button "Add Exemption" at bounding box center [647, 373] width 96 height 27
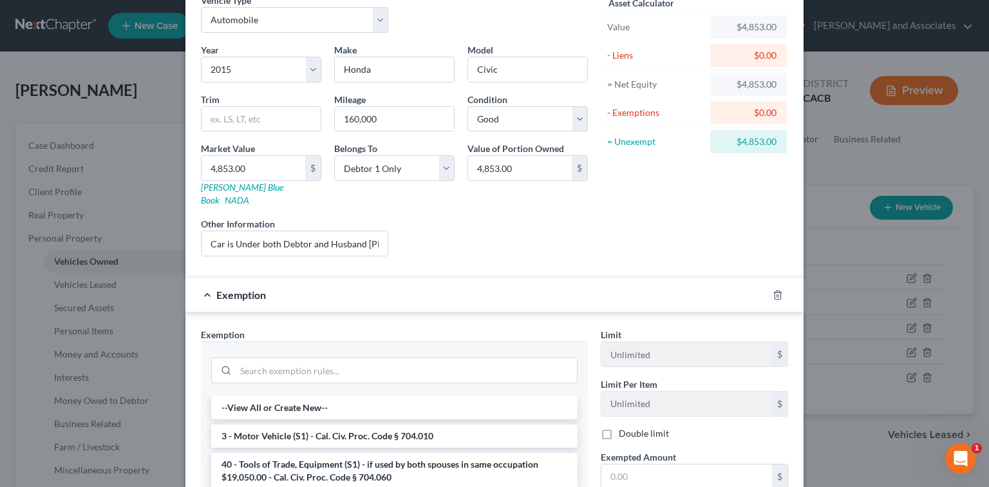
scroll to position [86, 0]
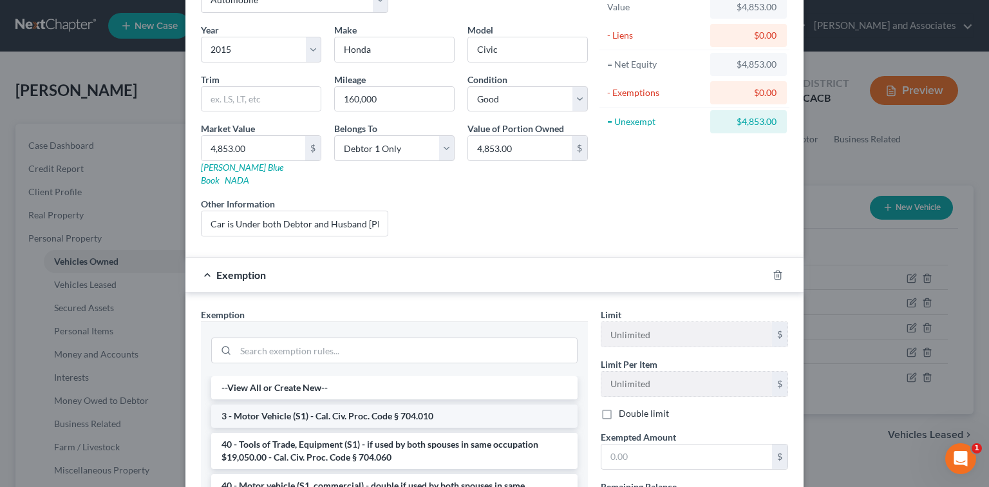
click at [469, 404] on li "3 - Motor Vehicle (S1) - Cal. Civ. Proc. Code § 704.010" at bounding box center [394, 415] width 366 height 23
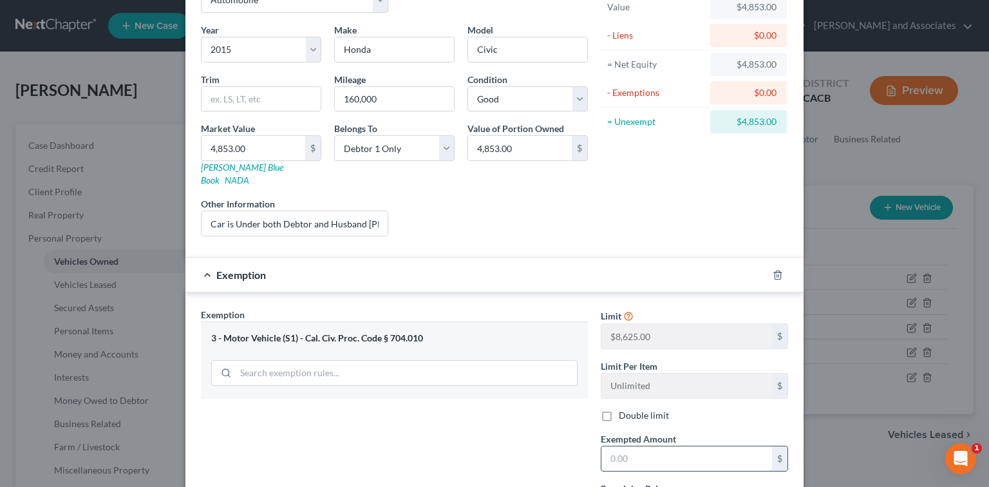
click at [667, 446] on input "text" at bounding box center [686, 458] width 171 height 24
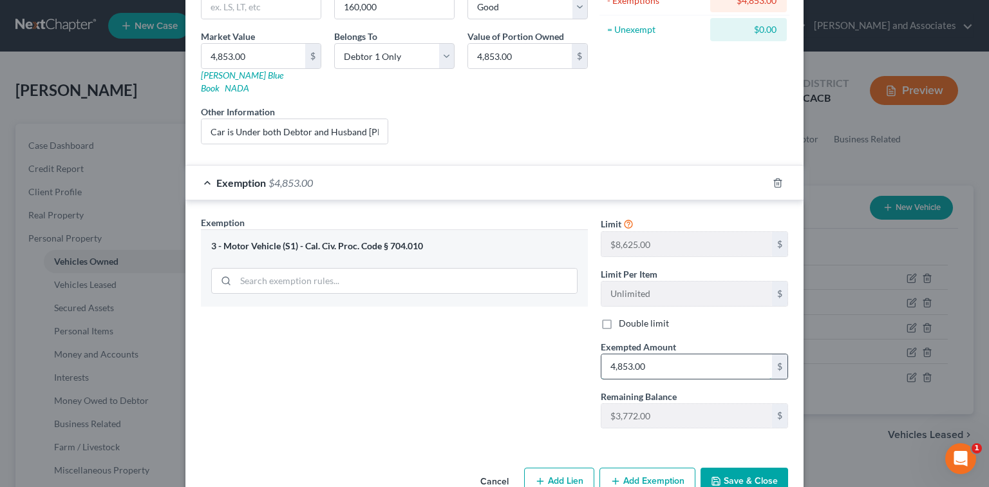
scroll to position [196, 0]
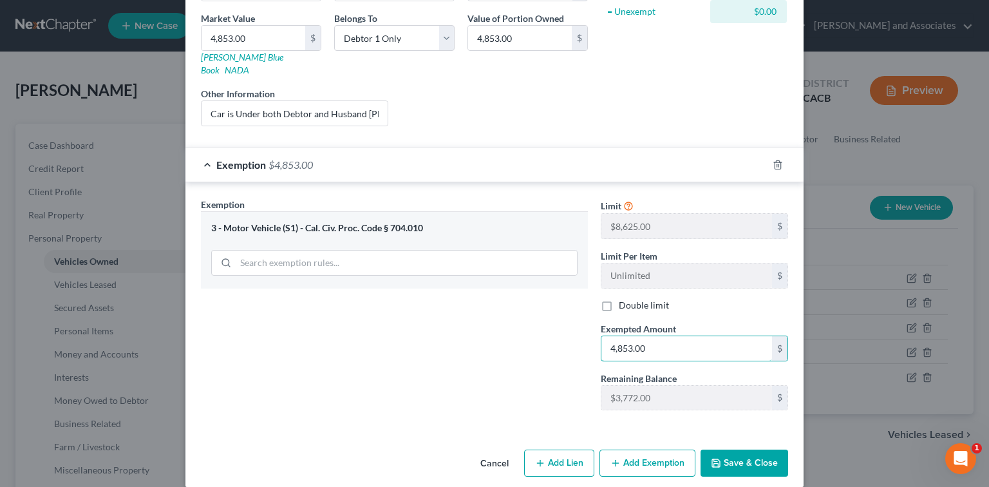
type input "4,853.00"
click at [742, 458] on button "Save & Close" at bounding box center [744, 462] width 88 height 27
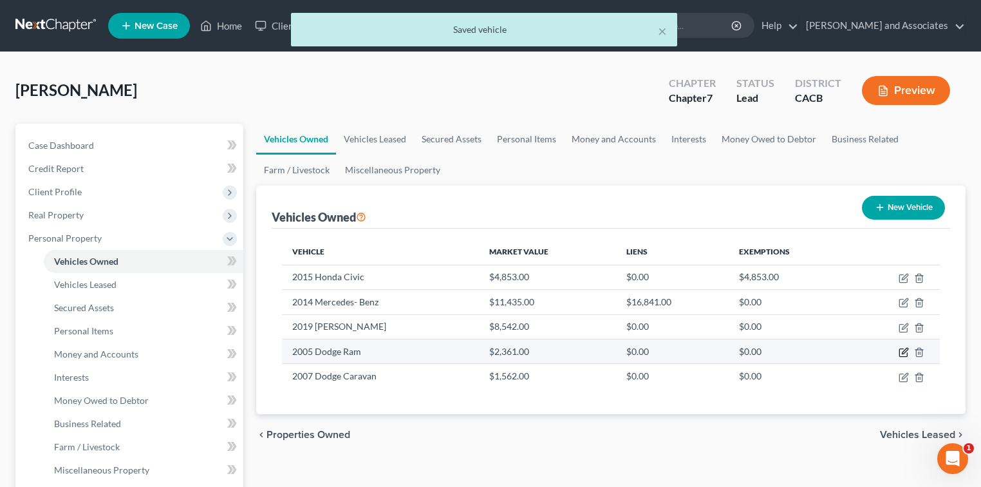
click at [902, 351] on icon "button" at bounding box center [905, 351] width 6 height 6
select select "0"
select select "21"
select select "2"
select select "4"
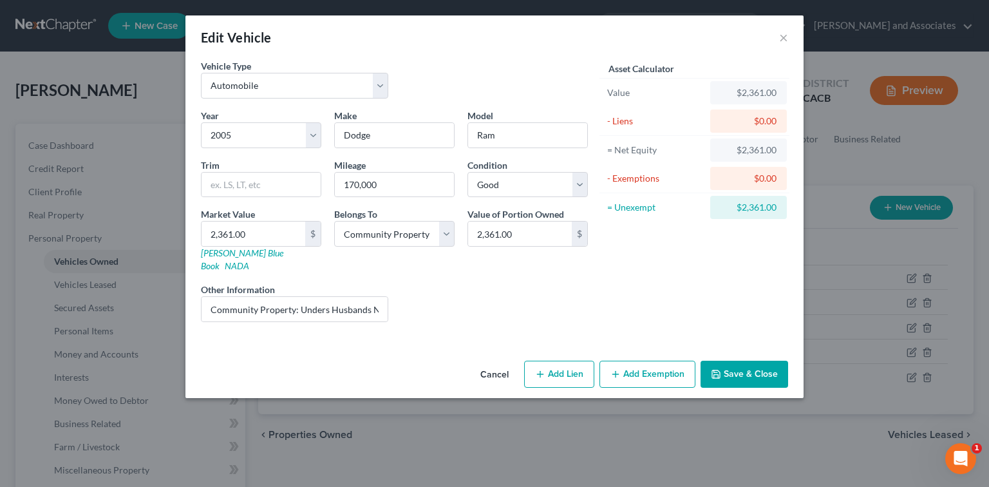
click at [644, 360] on button "Add Exemption" at bounding box center [647, 373] width 96 height 27
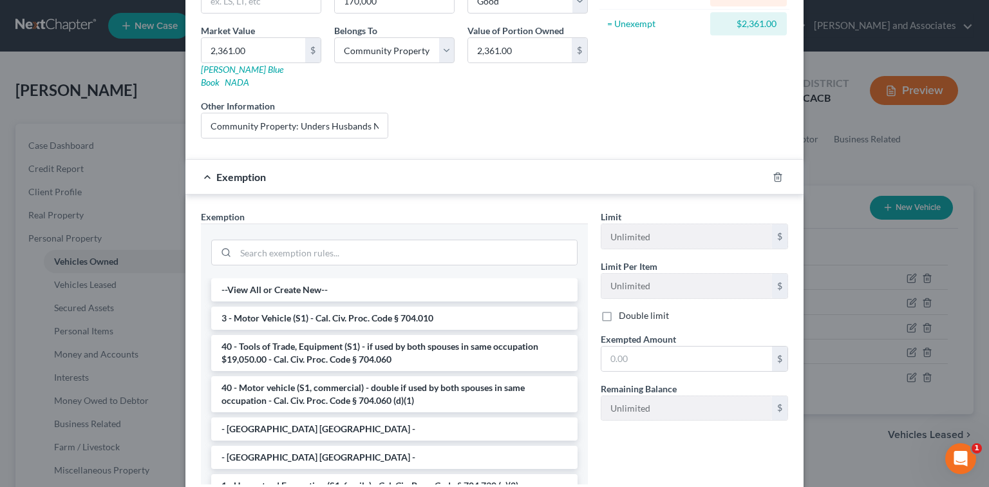
scroll to position [257, 0]
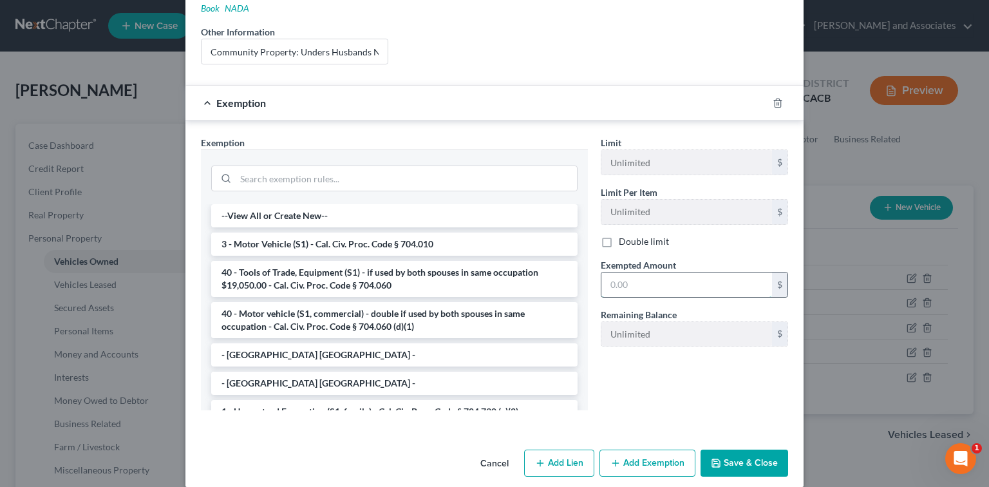
click at [672, 272] on input "text" at bounding box center [686, 284] width 171 height 24
type input "2,361.00"
click at [438, 166] on input "search" at bounding box center [406, 178] width 341 height 24
click at [436, 232] on li "3 - Motor Vehicle (S1) - Cal. Civ. Proc. Code § 704.010" at bounding box center [394, 243] width 366 height 23
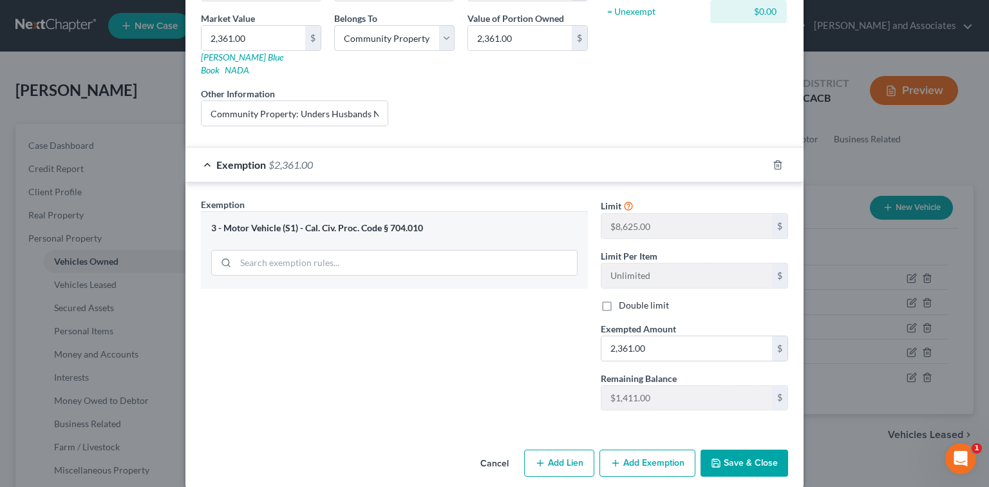
click at [762, 449] on button "Save & Close" at bounding box center [744, 462] width 88 height 27
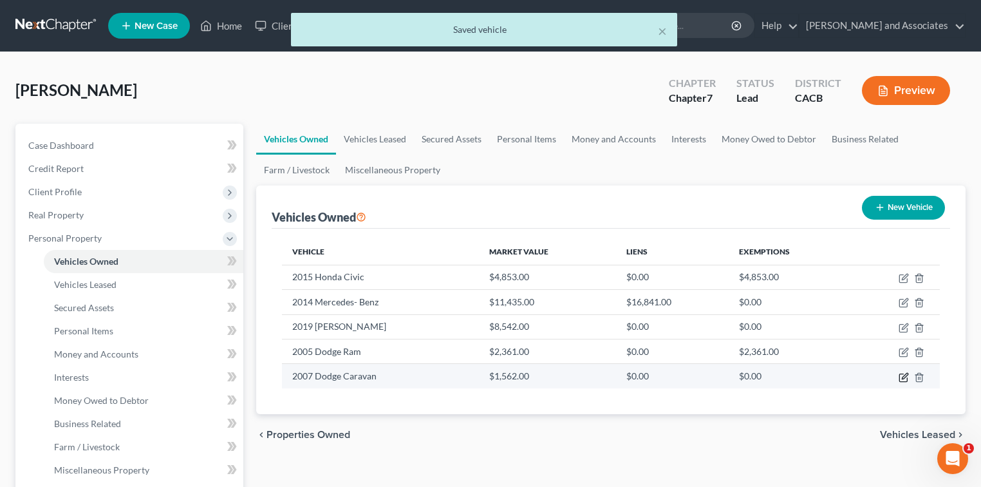
click at [904, 375] on icon "button" at bounding box center [903, 377] width 10 height 10
select select "0"
select select "19"
select select "3"
select select "4"
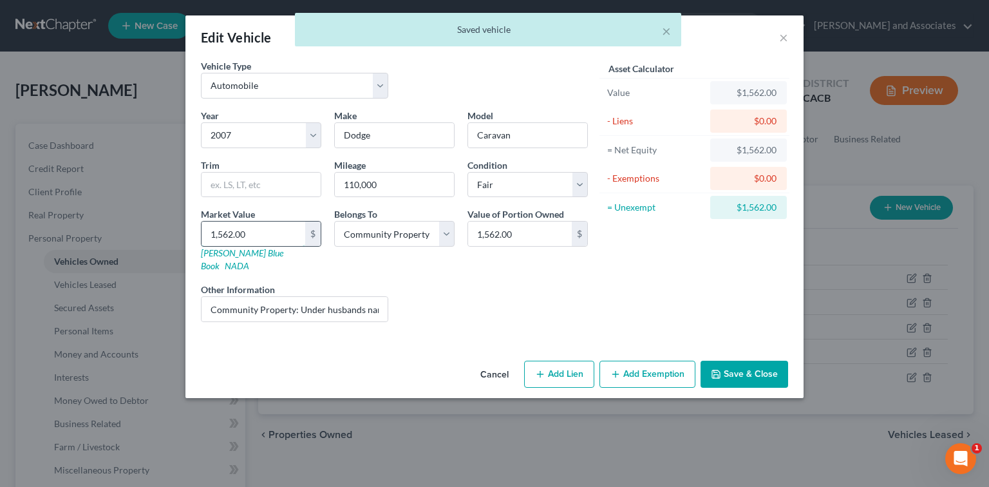
click at [218, 235] on input "1,562.00" at bounding box center [253, 233] width 104 height 24
click at [221, 234] on input "1,562.00" at bounding box center [253, 233] width 104 height 24
drag, startPoint x: 258, startPoint y: 231, endPoint x: 218, endPoint y: 229, distance: 40.0
click at [218, 229] on input "1,562.00" at bounding box center [253, 233] width 104 height 24
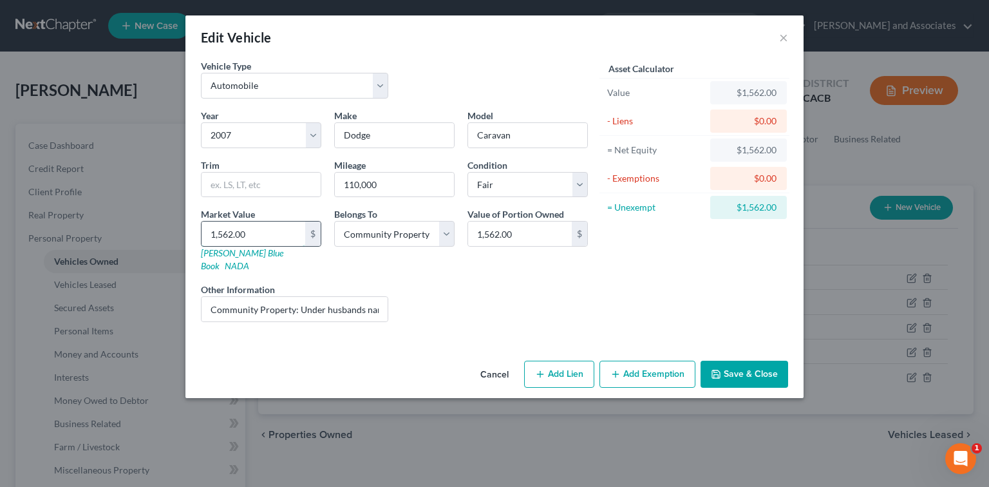
type input "1,"
type input "1.00"
type input "13"
type input "13.00"
type input "136"
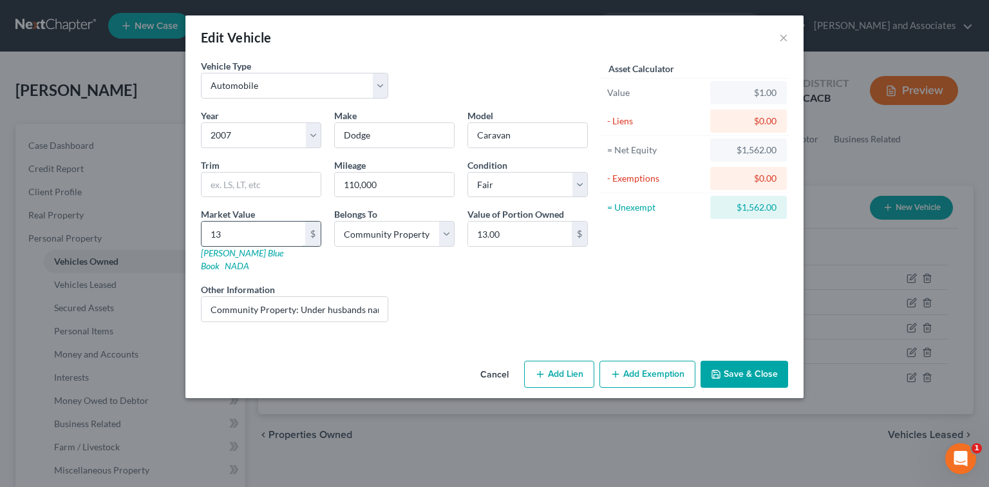
type input "136.00"
type input "1362"
type input "1,362.00"
click at [667, 360] on button "Add Exemption" at bounding box center [647, 373] width 96 height 27
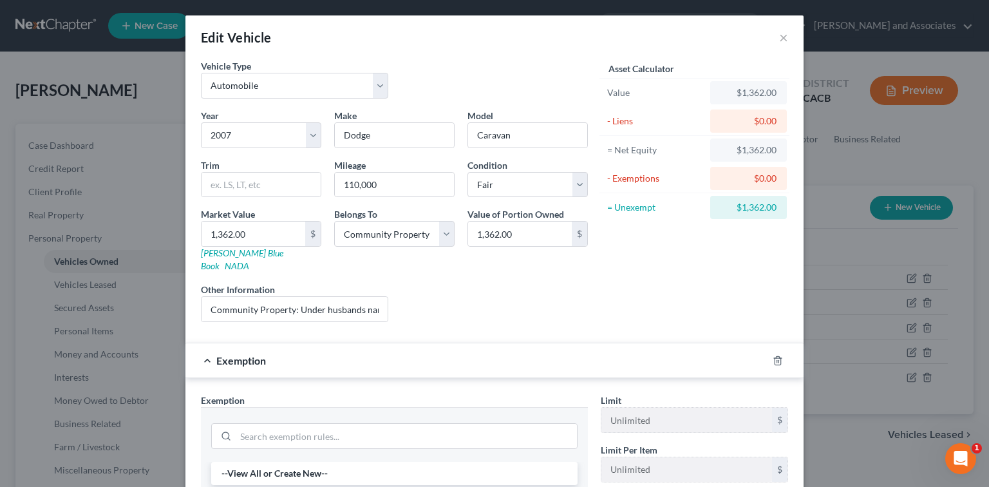
scroll to position [171, 0]
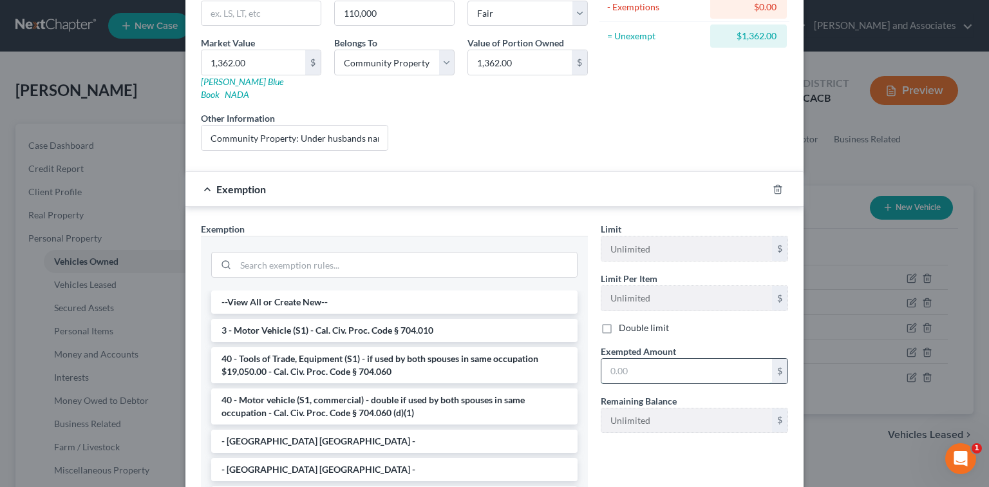
click at [669, 360] on input "text" at bounding box center [686, 370] width 171 height 24
click at [413, 297] on li "--View All or Create New--" at bounding box center [394, 301] width 366 height 23
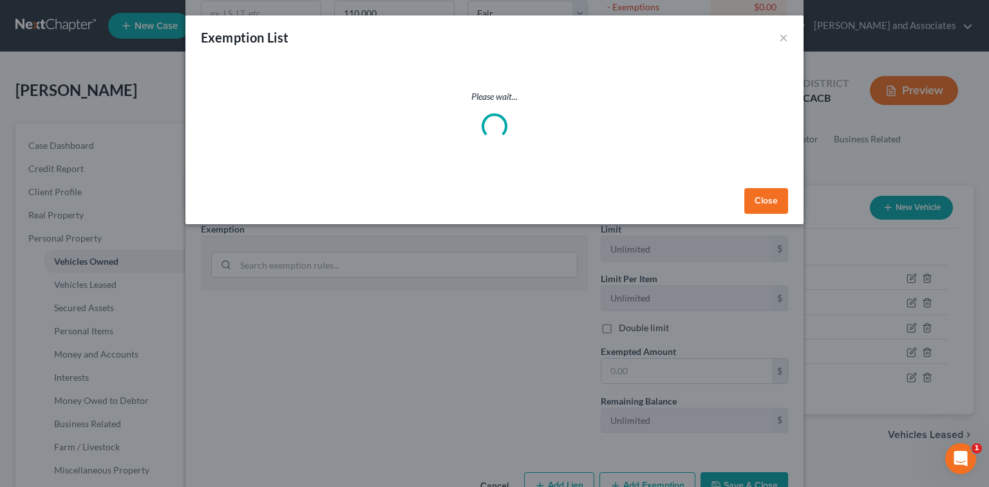
select select "5"
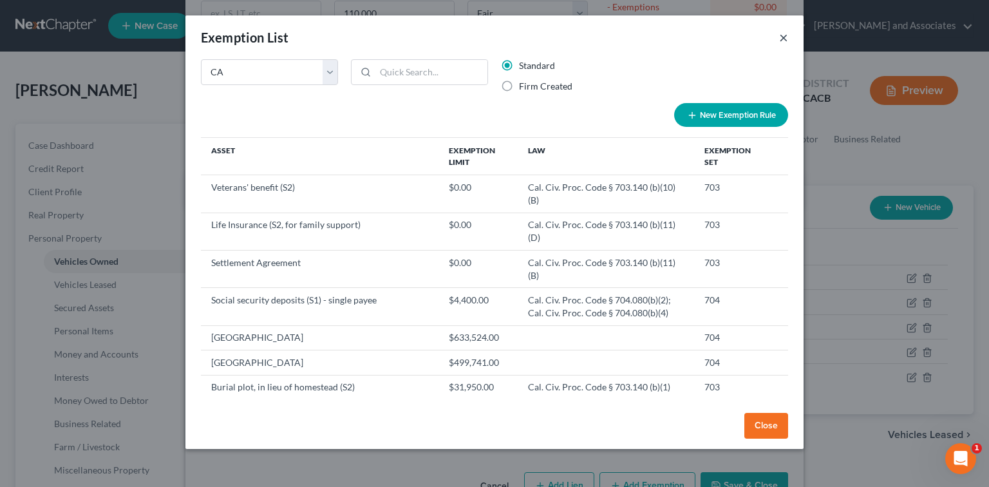
click at [779, 37] on button "×" at bounding box center [783, 37] width 9 height 15
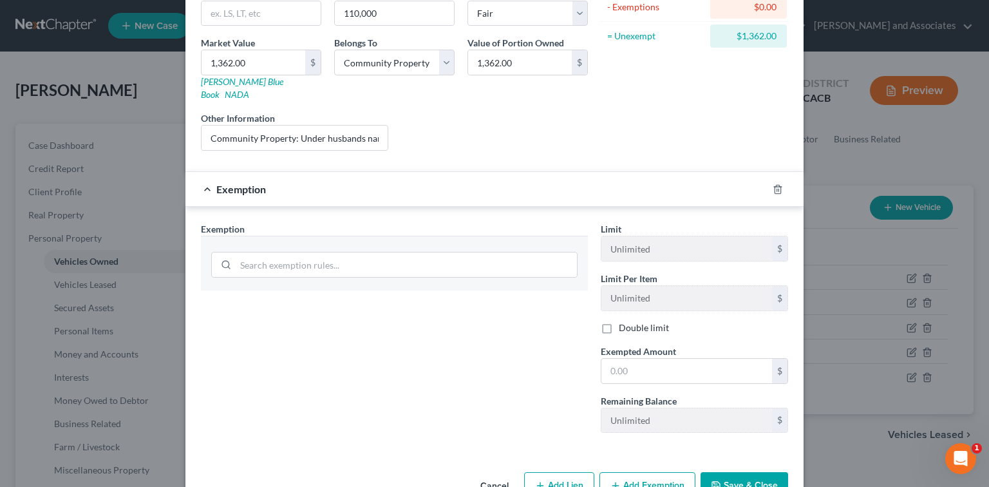
click at [341, 264] on div at bounding box center [394, 263] width 366 height 33
click at [353, 255] on input "search" at bounding box center [406, 264] width 341 height 24
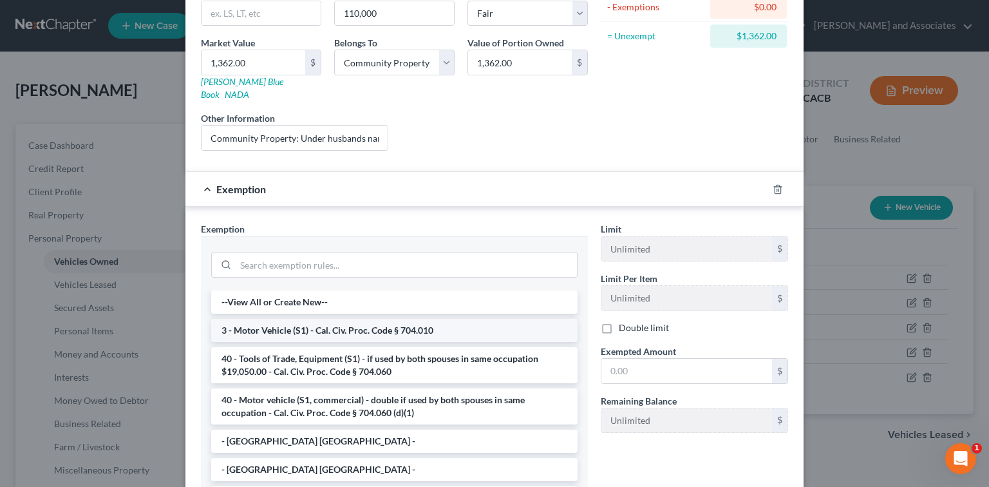
click at [342, 319] on li "3 - Motor Vehicle (S1) - Cal. Civ. Proc. Code § 704.010" at bounding box center [394, 330] width 366 height 23
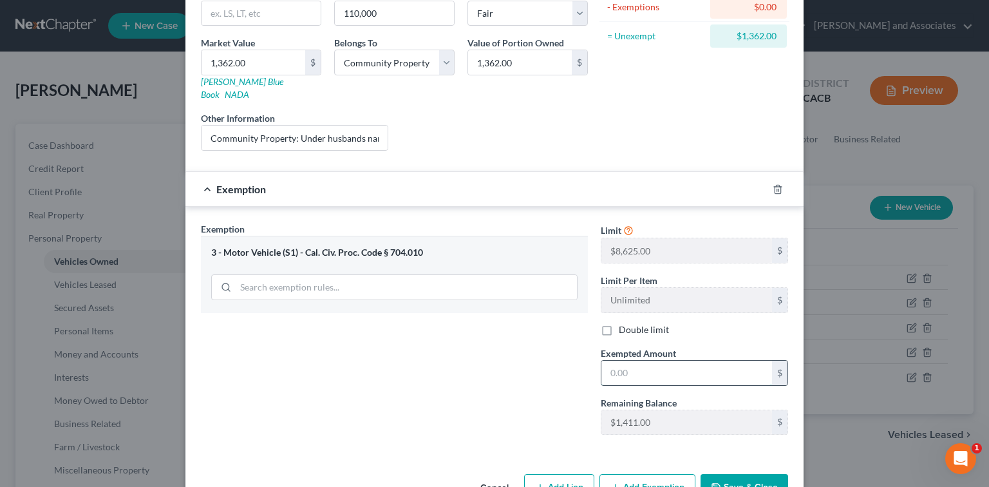
click at [675, 362] on input "text" at bounding box center [686, 372] width 171 height 24
type input "1,362.00"
click at [728, 474] on button "Save & Close" at bounding box center [744, 487] width 88 height 27
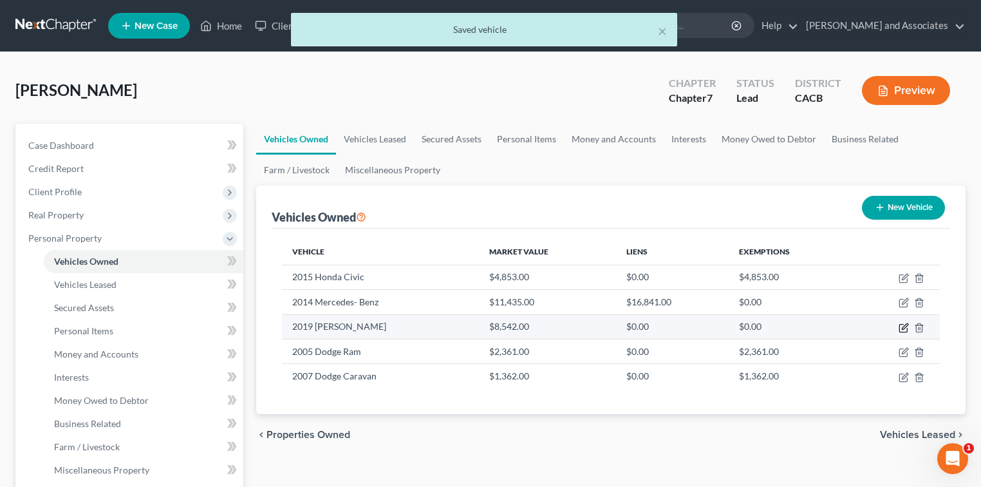
click at [904, 326] on icon "button" at bounding box center [905, 326] width 6 height 6
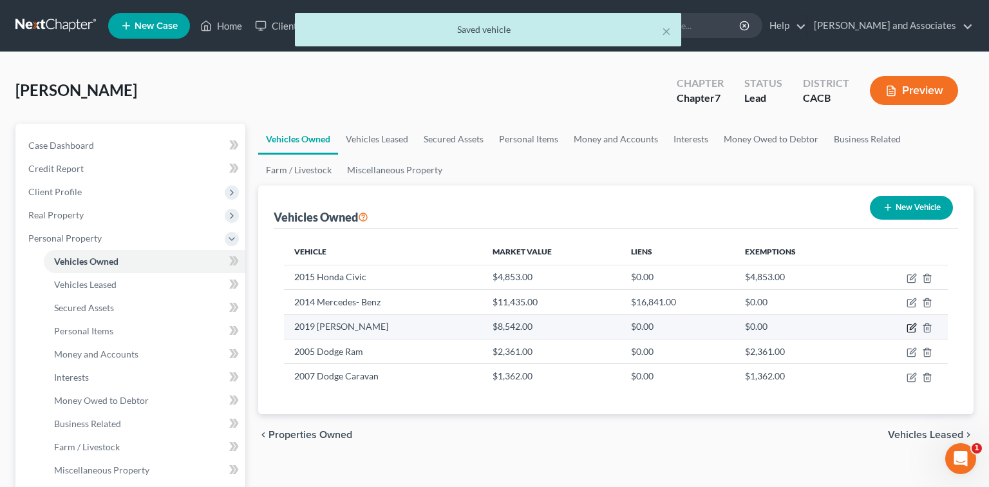
select select "0"
select select "7"
select select "2"
select select "4"
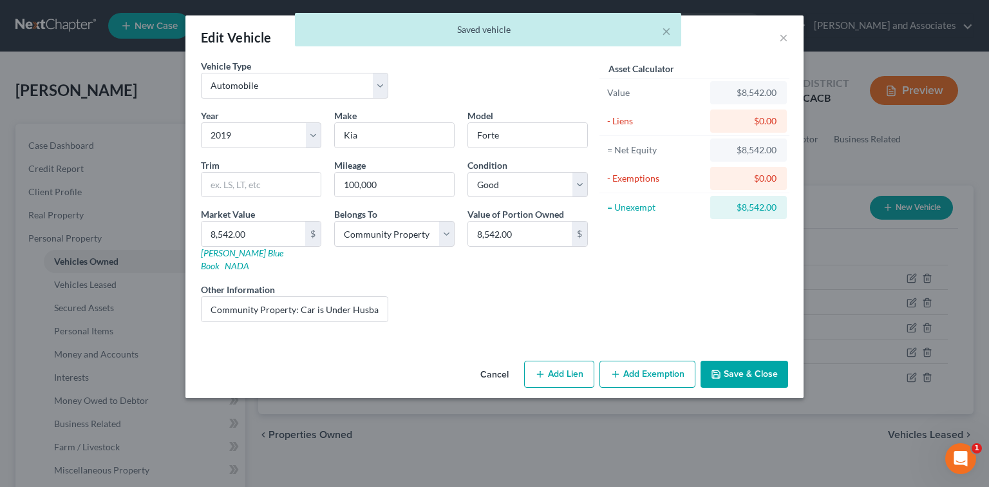
click at [779, 361] on button "Save & Close" at bounding box center [744, 373] width 88 height 27
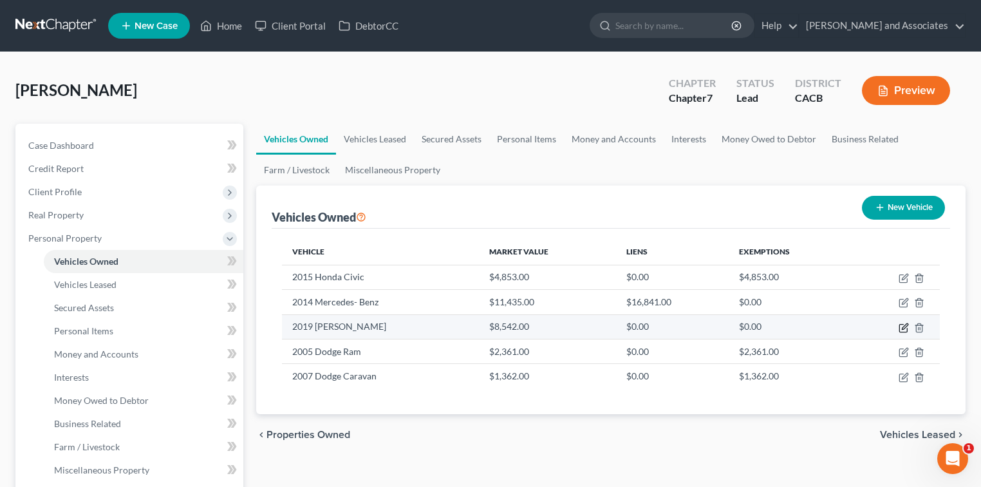
click at [900, 326] on icon "button" at bounding box center [903, 327] width 10 height 10
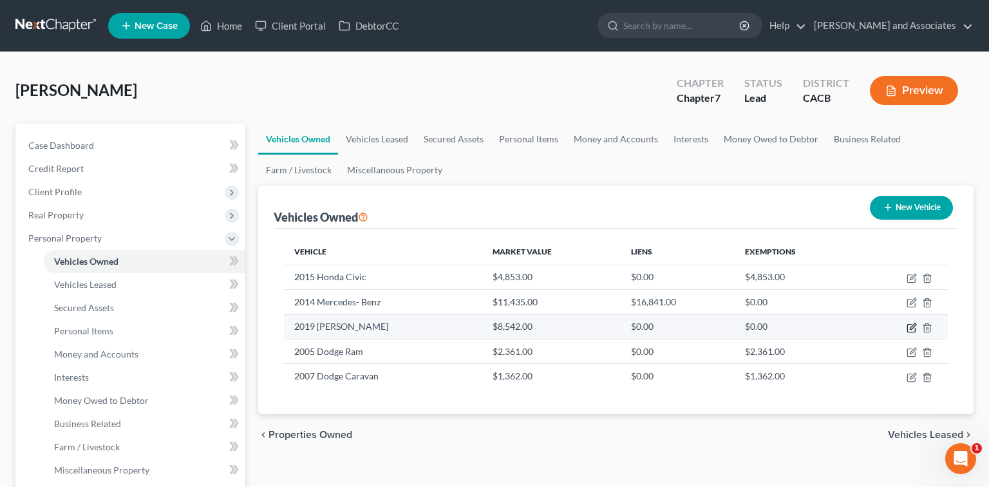
select select "0"
select select "7"
select select "2"
select select "4"
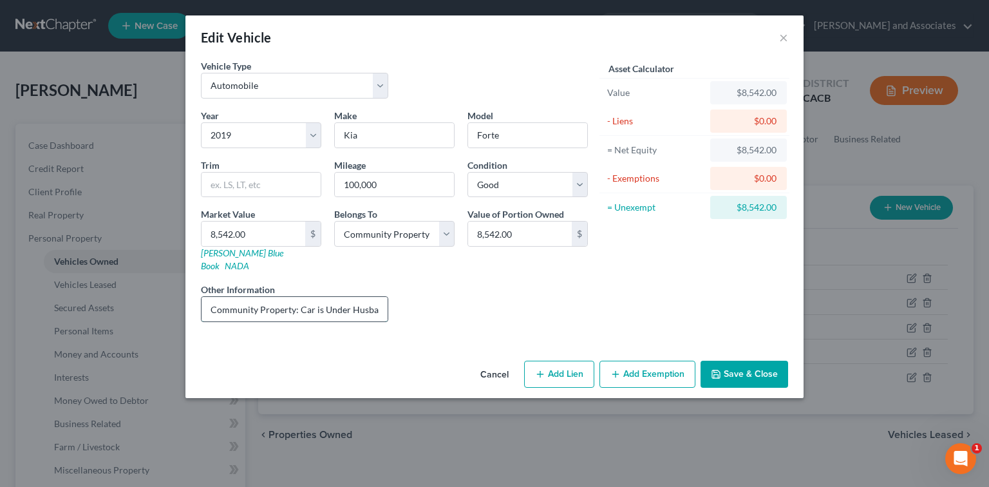
click at [359, 297] on input "Community Property: Car is Under Husbands Name Frank Lopez: Debtors Daughter us…" at bounding box center [294, 309] width 186 height 24
click at [723, 360] on button "Save & Close" at bounding box center [744, 373] width 88 height 27
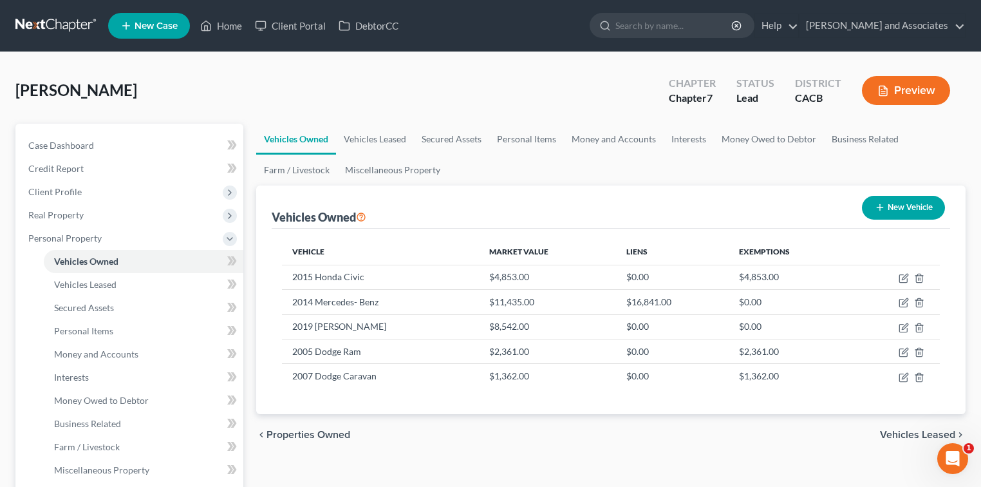
click at [885, 95] on icon "button" at bounding box center [883, 91] width 8 height 10
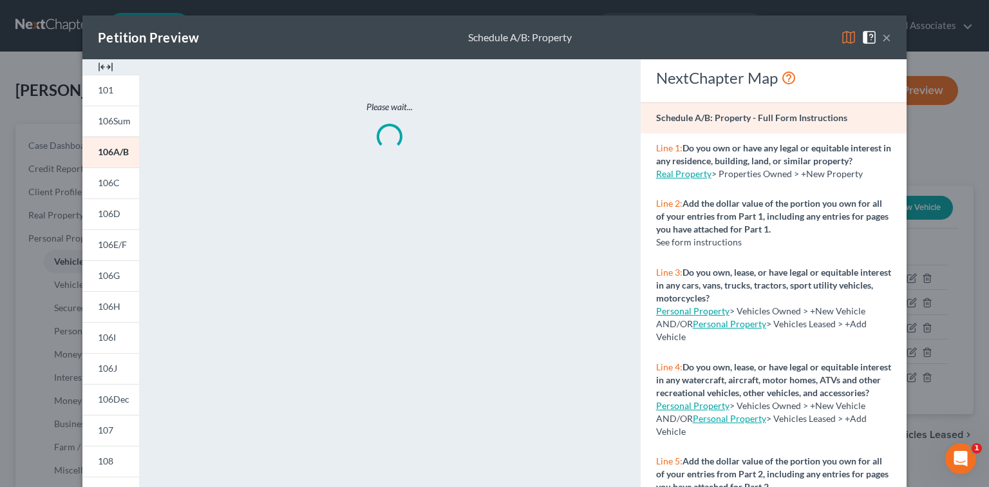
click at [842, 39] on img at bounding box center [848, 37] width 15 height 15
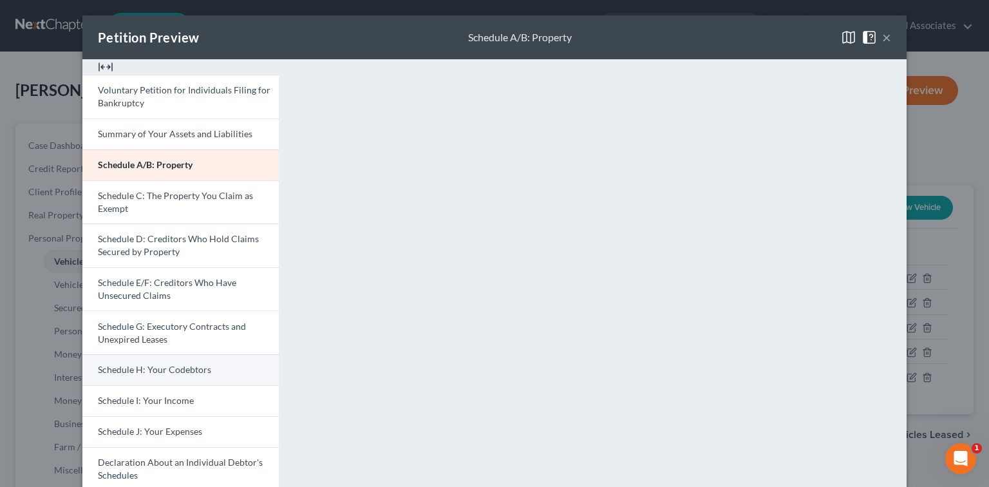
click at [182, 364] on span "Schedule H: Your Codebtors" at bounding box center [154, 369] width 113 height 11
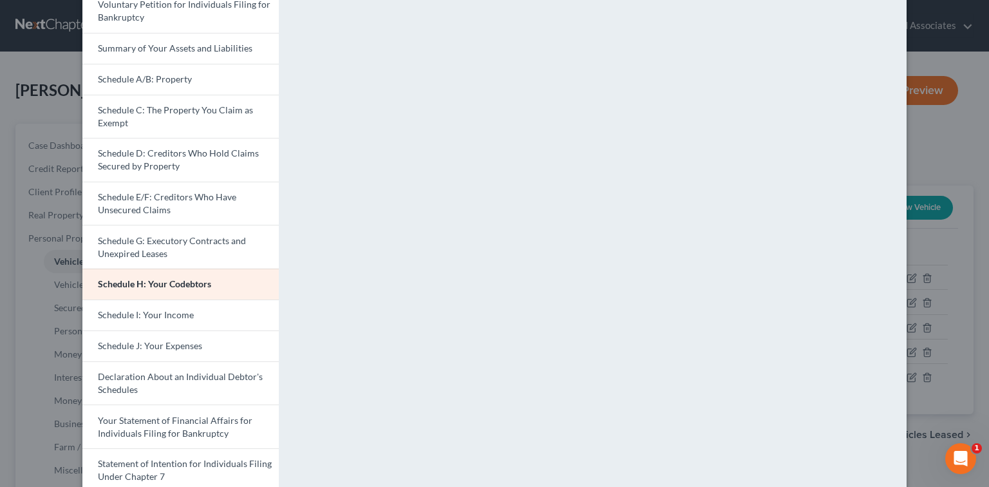
scroll to position [0, 0]
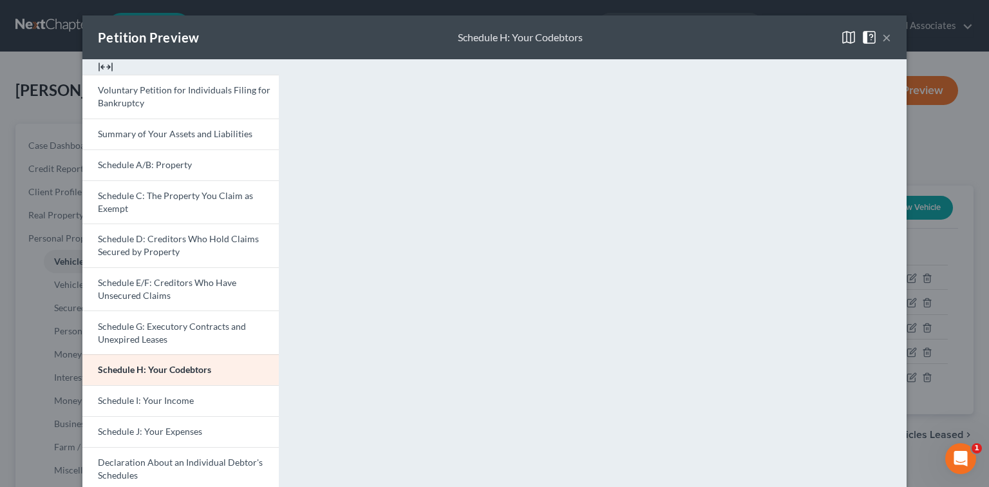
click at [882, 39] on button "×" at bounding box center [886, 37] width 9 height 15
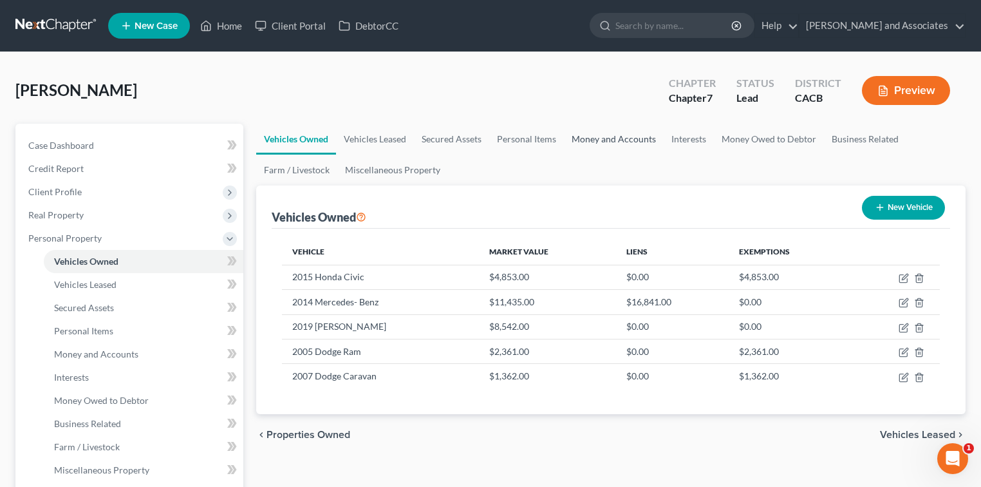
click at [637, 136] on link "Money and Accounts" at bounding box center [614, 139] width 100 height 31
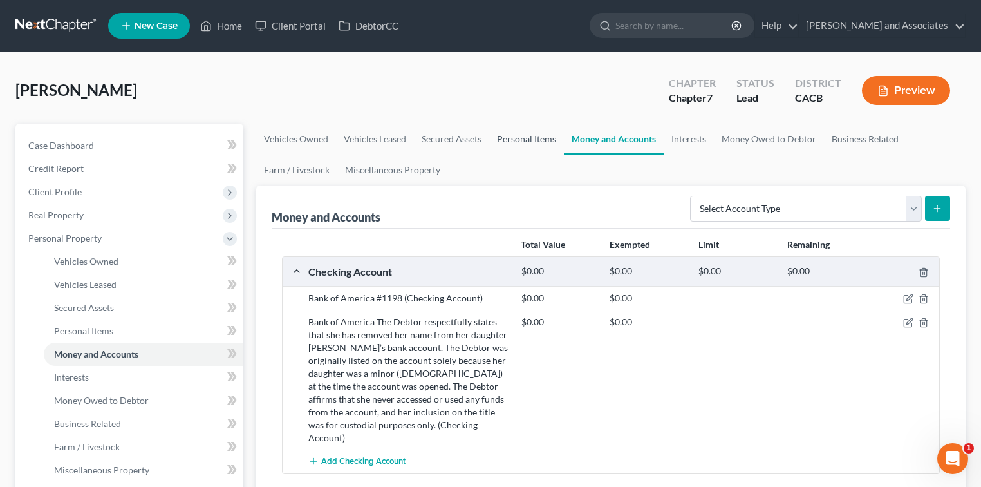
click at [517, 131] on link "Personal Items" at bounding box center [526, 139] width 75 height 31
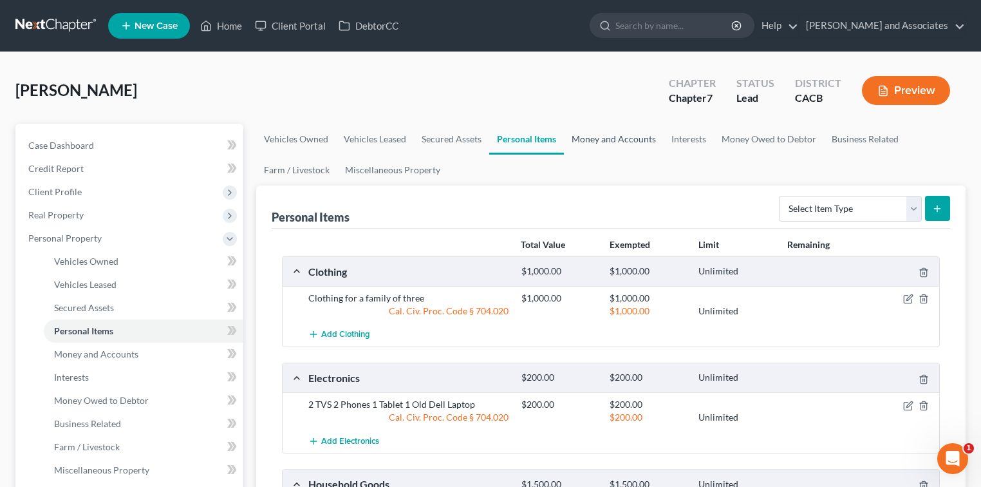
click at [656, 140] on link "Money and Accounts" at bounding box center [614, 139] width 100 height 31
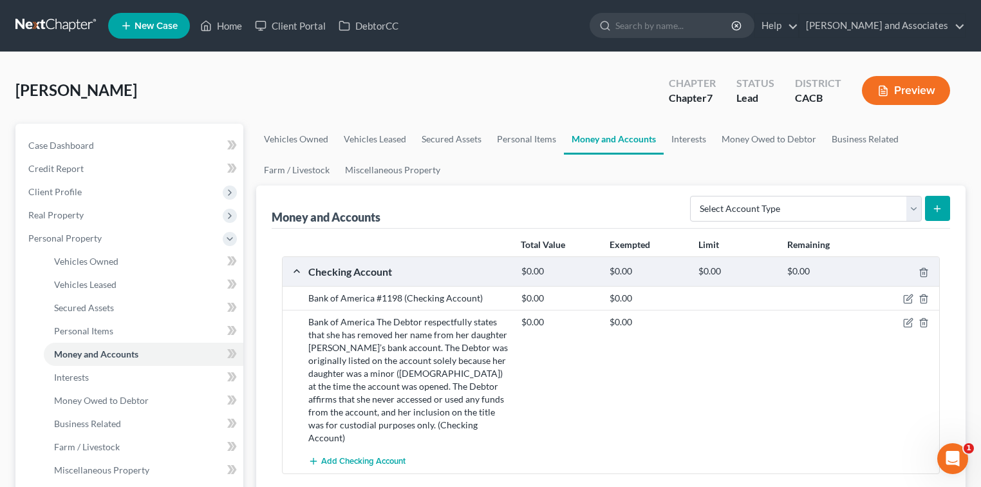
click at [931, 73] on div "Preview" at bounding box center [909, 92] width 114 height 38
click at [932, 89] on button "Preview" at bounding box center [906, 90] width 88 height 29
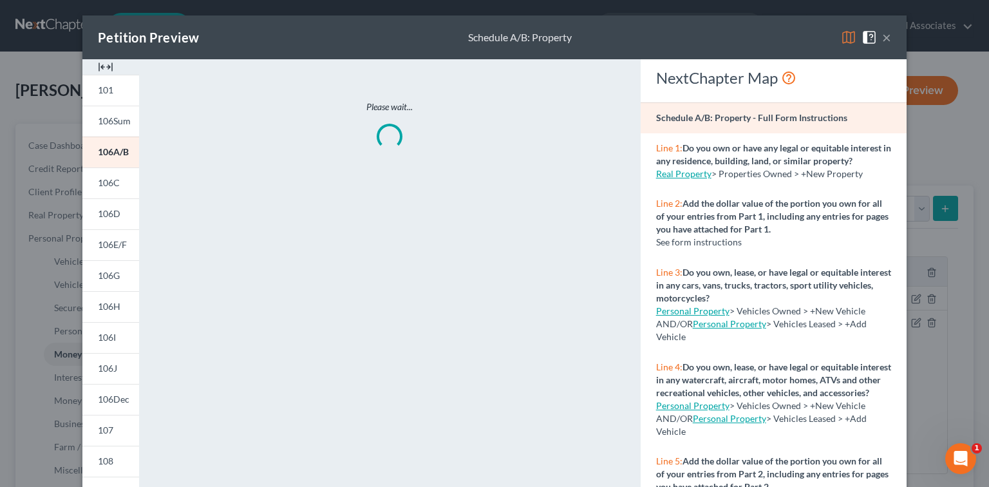
click at [847, 37] on img at bounding box center [848, 37] width 15 height 15
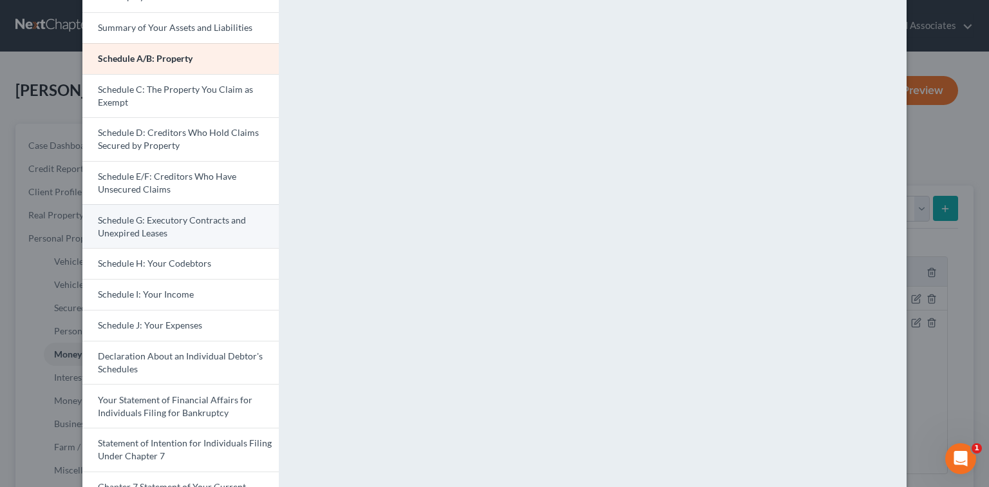
scroll to position [171, 0]
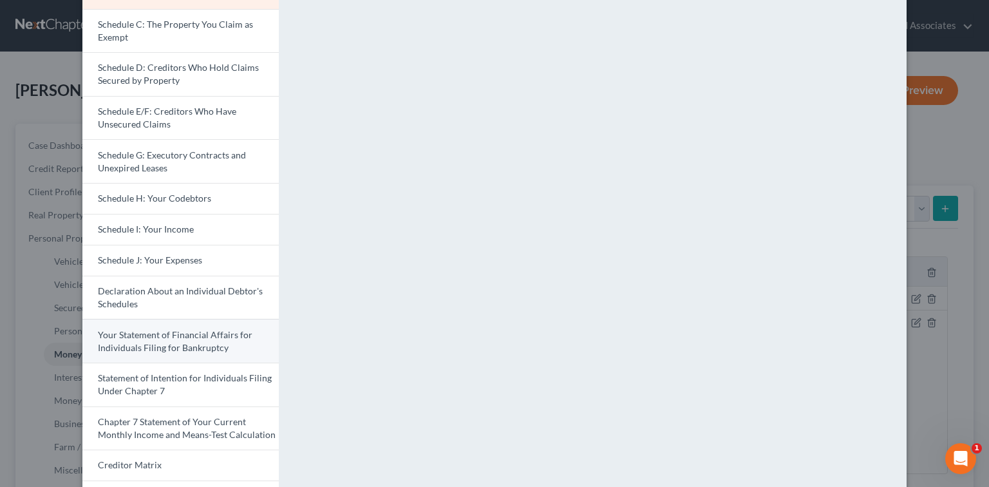
click at [189, 346] on span "Your Statement of Financial Affairs for Individuals Filing for Bankruptcy" at bounding box center [175, 341] width 154 height 24
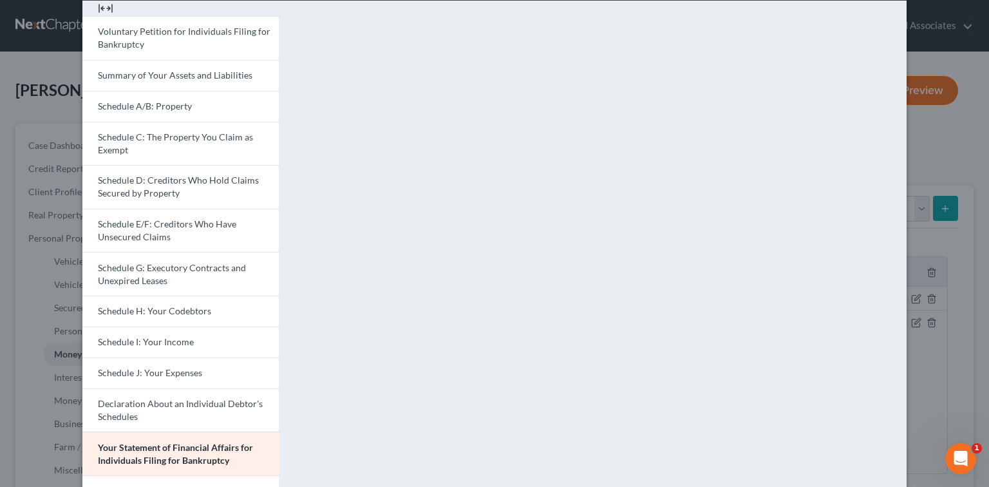
scroll to position [0, 0]
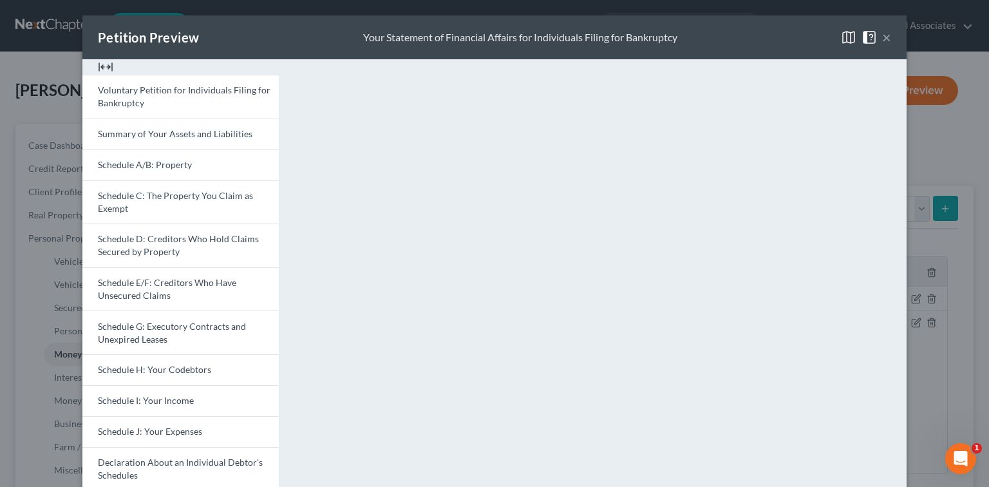
click at [888, 36] on div "Petition Preview Your Statement of Financial Affairs for Individuals Filing for…" at bounding box center [494, 37] width 824 height 44
click at [875, 44] on div "×" at bounding box center [866, 37] width 50 height 15
click at [882, 38] on button "×" at bounding box center [886, 37] width 9 height 15
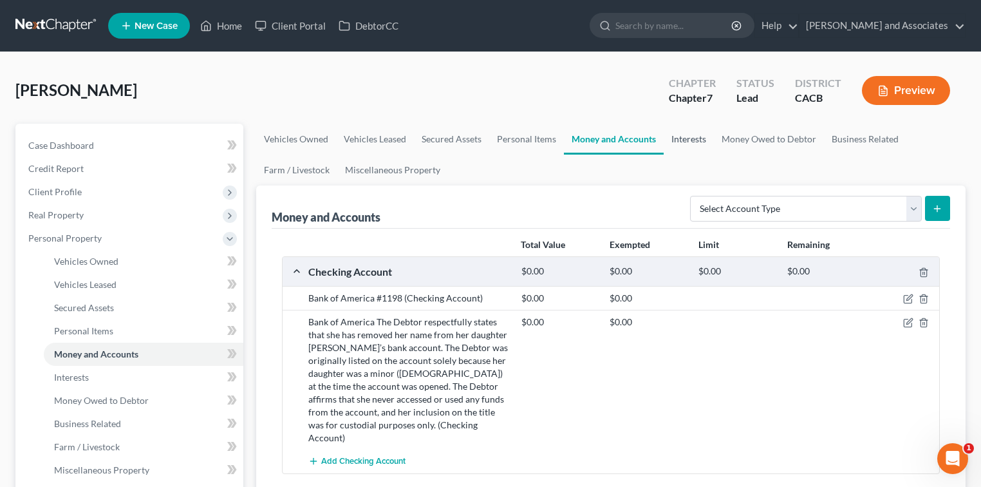
click at [695, 141] on link "Interests" at bounding box center [689, 139] width 50 height 31
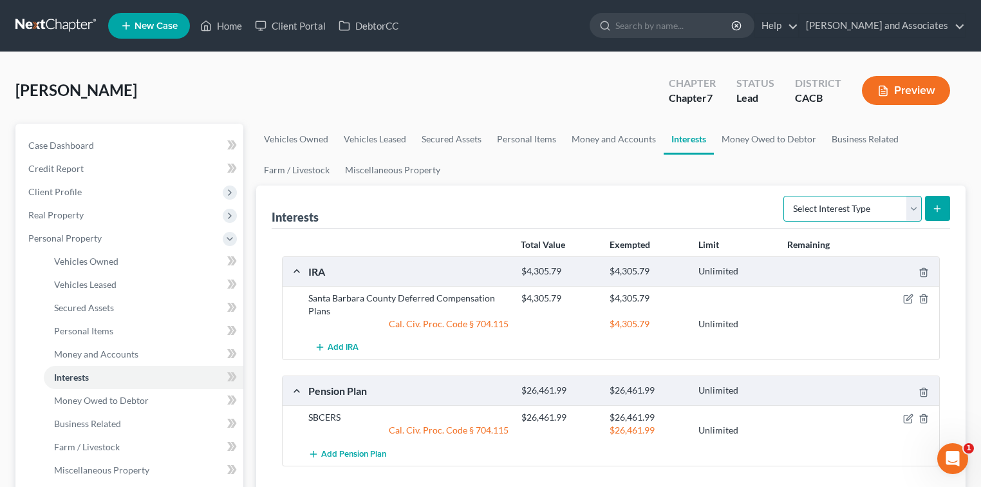
click at [860, 210] on select "Select Interest Type 401K Annuity Bond Education IRA Government Bond Government…" at bounding box center [852, 209] width 138 height 26
select select "term_life_insurance"
click at [785, 196] on select "Select Interest Type 401K Annuity Bond Education IRA Government Bond Government…" at bounding box center [852, 209] width 138 height 26
click at [949, 206] on button "submit" at bounding box center [937, 208] width 25 height 25
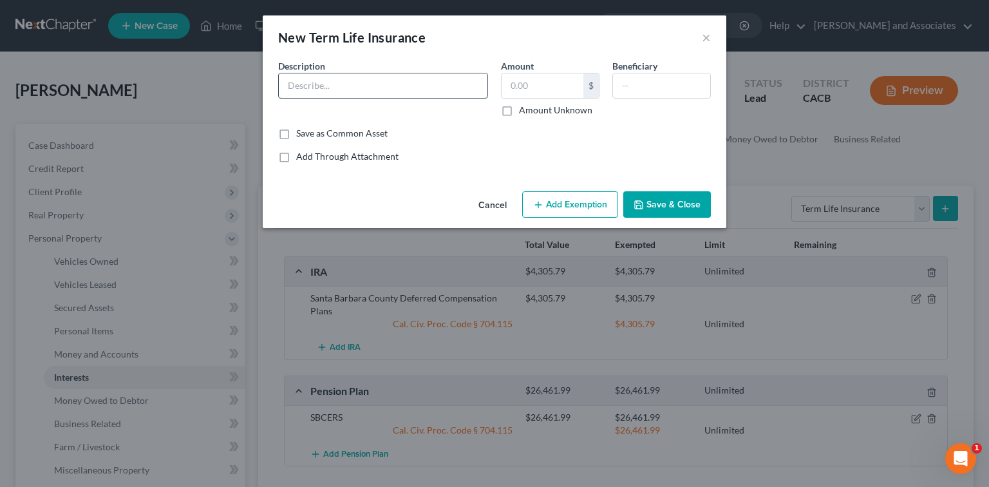
click at [408, 80] on input "text" at bounding box center [383, 85] width 209 height 24
click at [326, 84] on input "Life Insurance Through Employer, Employee Supplemental life $500,000" at bounding box center [383, 85] width 209 height 24
click at [280, 85] on input "Life Insurance Through Employer, Employee Supplemental life $500,000" at bounding box center [383, 85] width 209 height 24
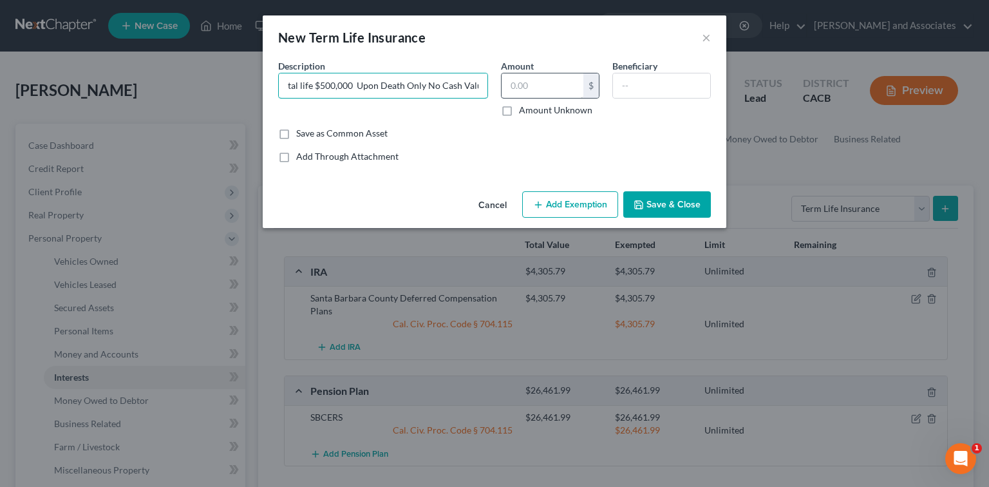
type input "Life Insurance Through Employer, Employee Supplemental life $500,000 Upon Death…"
click at [537, 92] on input "text" at bounding box center [542, 85] width 82 height 24
type input "1.00"
click at [579, 198] on button "Add Exemption" at bounding box center [570, 204] width 96 height 27
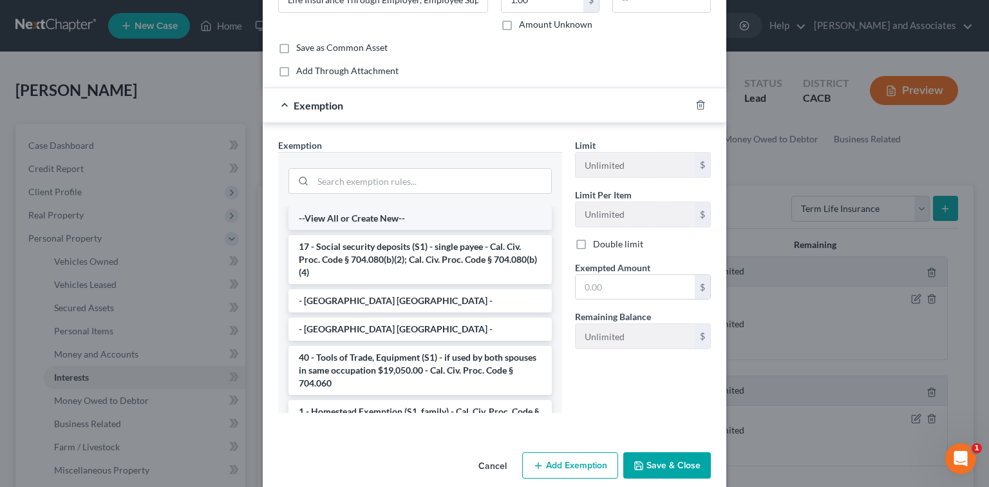
click at [447, 209] on li "--View All or Create New--" at bounding box center [419, 218] width 263 height 23
select select "5"
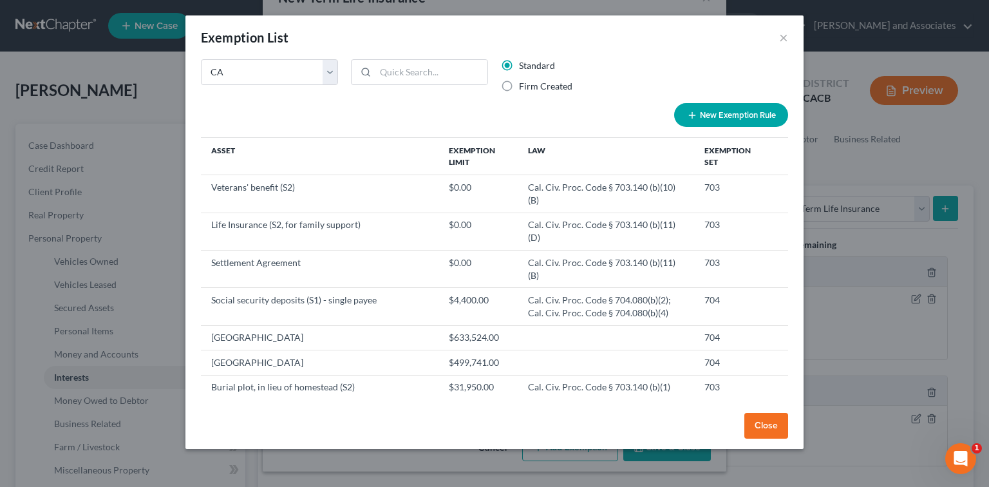
scroll to position [38, 0]
click at [783, 33] on button "×" at bounding box center [783, 37] width 9 height 15
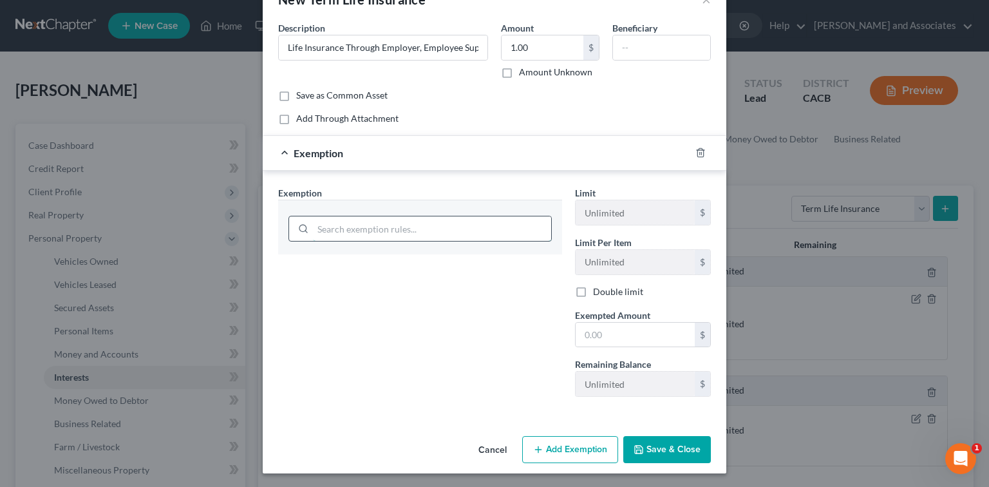
click at [362, 224] on div at bounding box center [420, 227] width 284 height 55
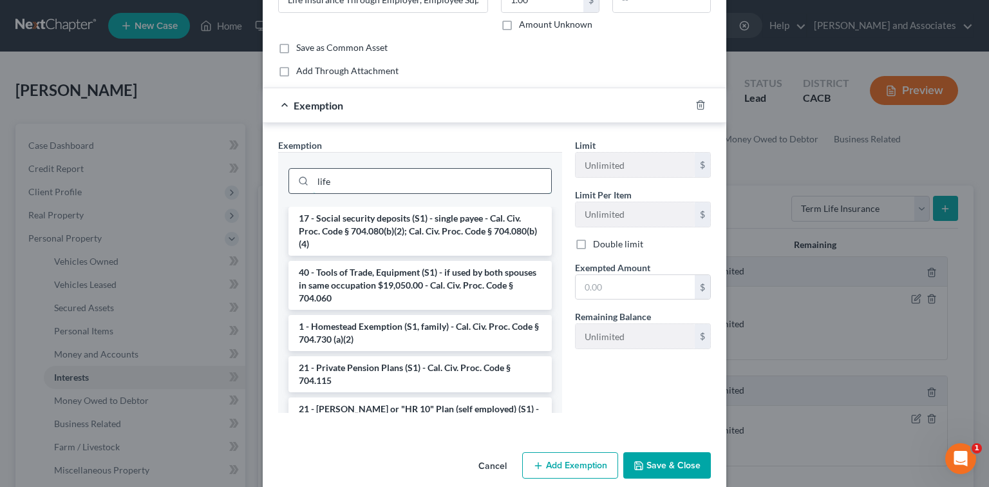
scroll to position [66, 0]
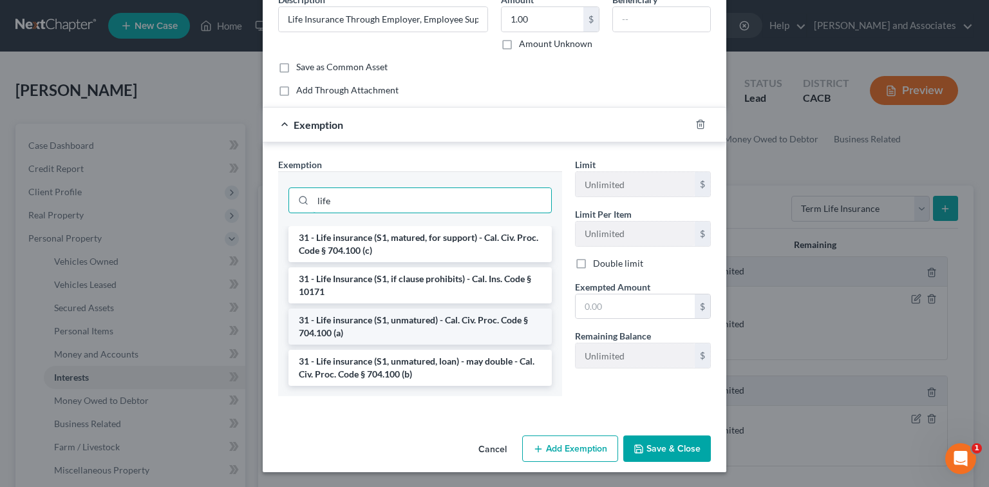
type input "life"
click at [440, 325] on li "31 - Life insurance (S1, unmatured) - Cal. Civ. Proc. Code § 704.100 (a)" at bounding box center [419, 326] width 263 height 36
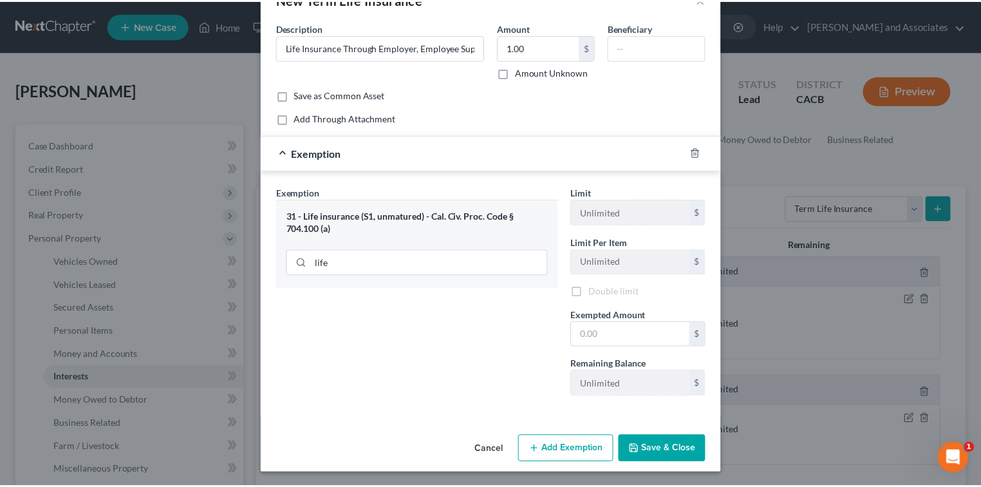
scroll to position [40, 0]
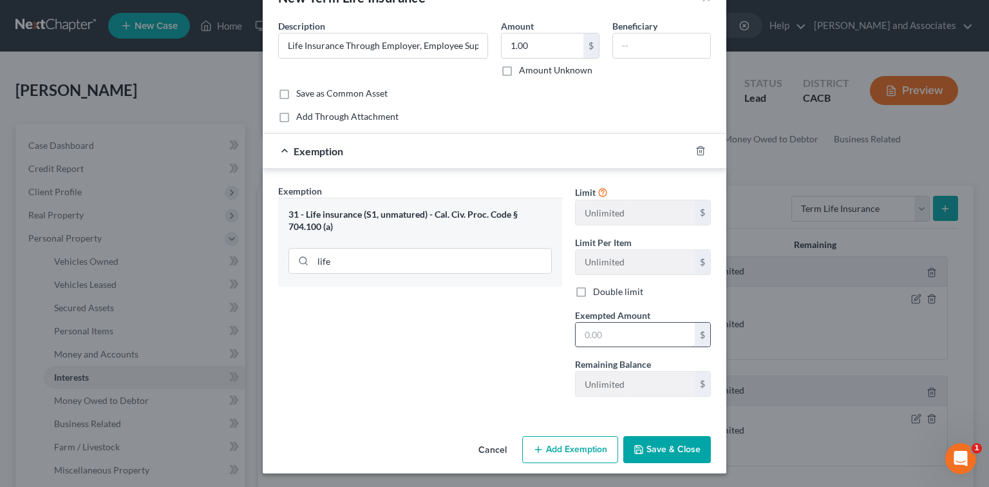
click at [667, 337] on input "text" at bounding box center [634, 334] width 119 height 24
type input "1.00"
click at [673, 463] on div "Cancel Add Exemption Save & Close" at bounding box center [494, 452] width 463 height 42
click at [678, 451] on button "Save & Close" at bounding box center [667, 449] width 88 height 27
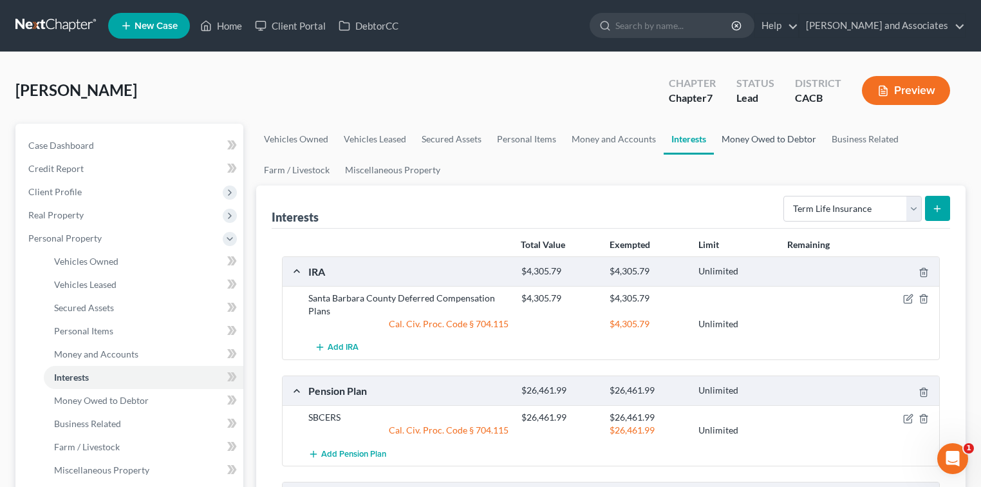
click at [737, 129] on link "Money Owed to Debtor" at bounding box center [769, 139] width 110 height 31
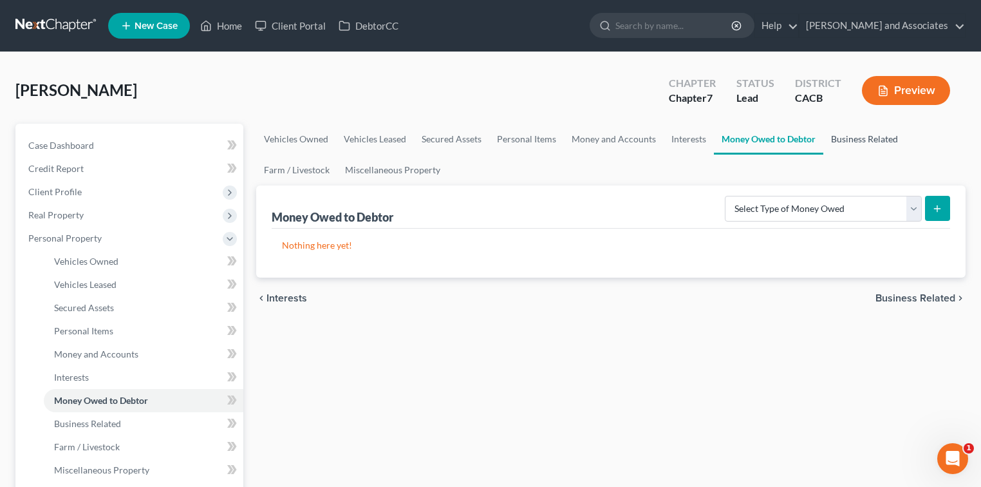
click at [854, 147] on link "Business Related" at bounding box center [864, 139] width 82 height 31
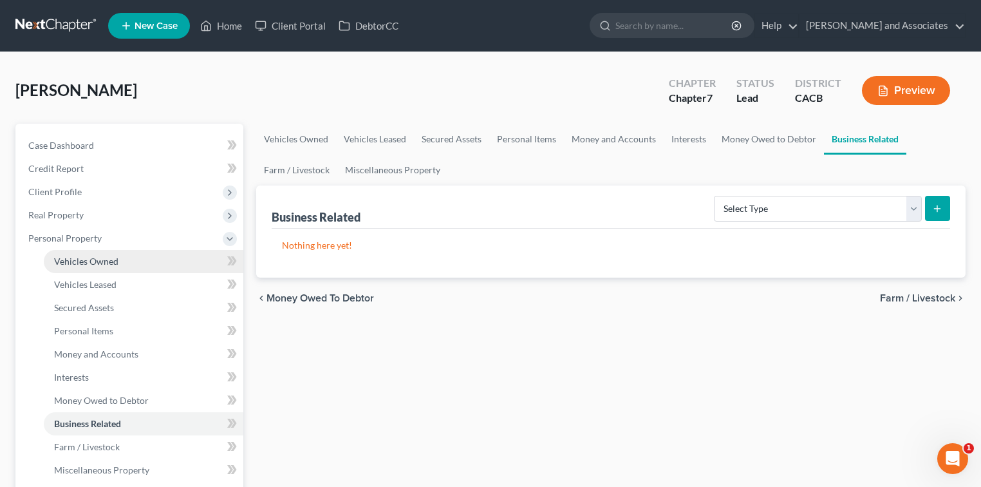
click at [167, 261] on link "Vehicles Owned" at bounding box center [144, 261] width 200 height 23
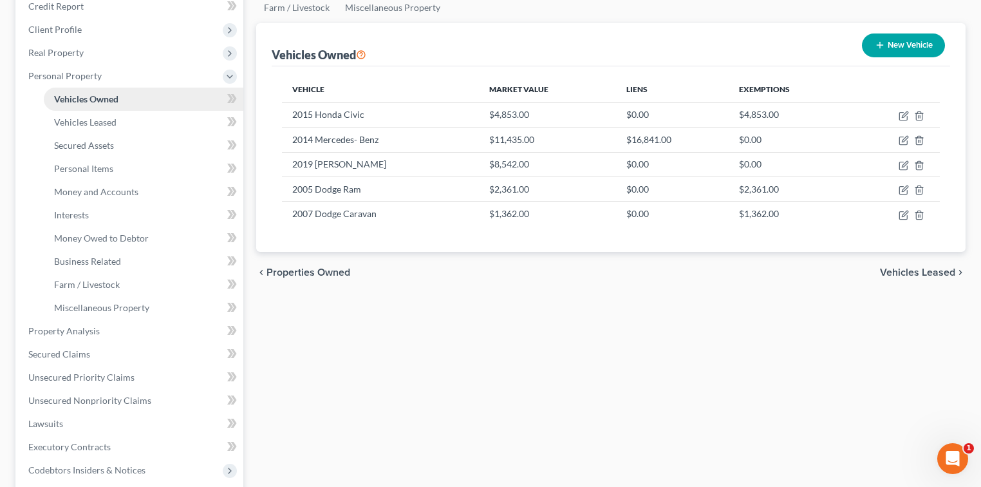
scroll to position [86, 0]
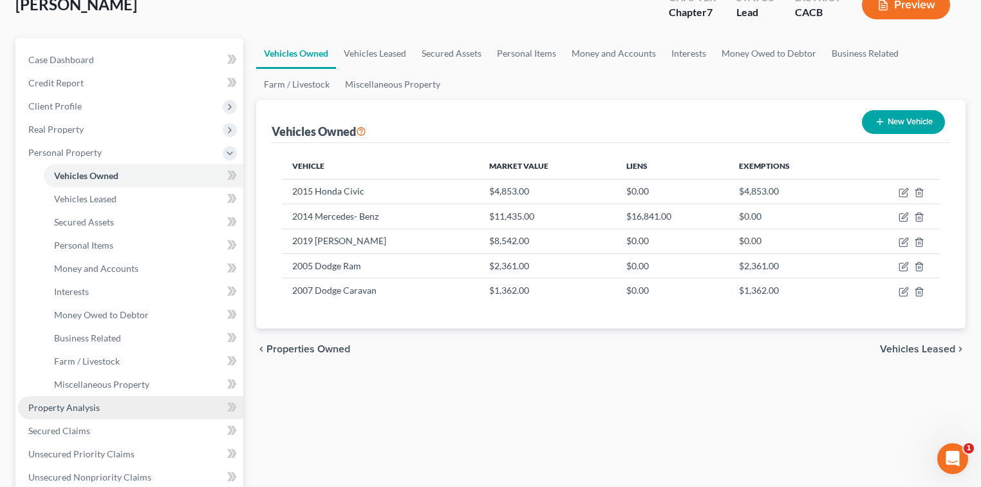
click at [95, 414] on link "Property Analysis" at bounding box center [130, 407] width 225 height 23
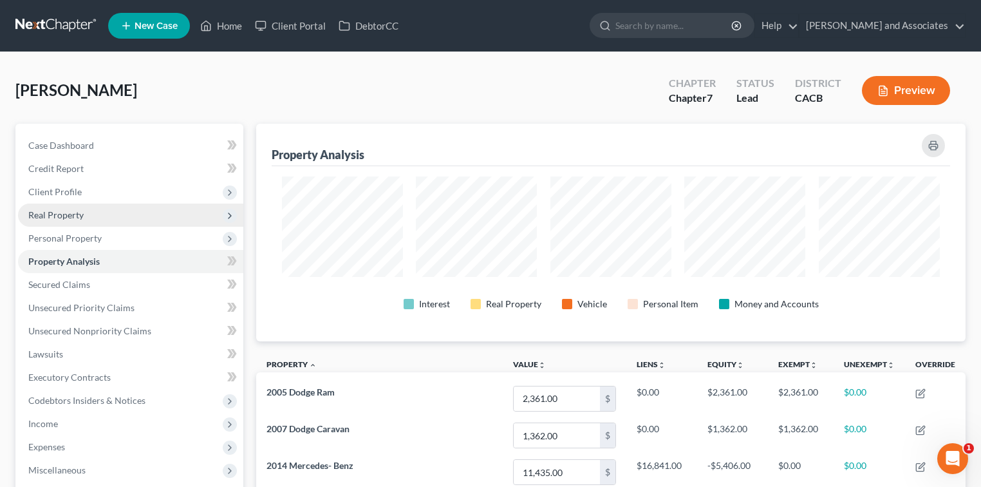
click at [122, 219] on span "Real Property" at bounding box center [130, 214] width 225 height 23
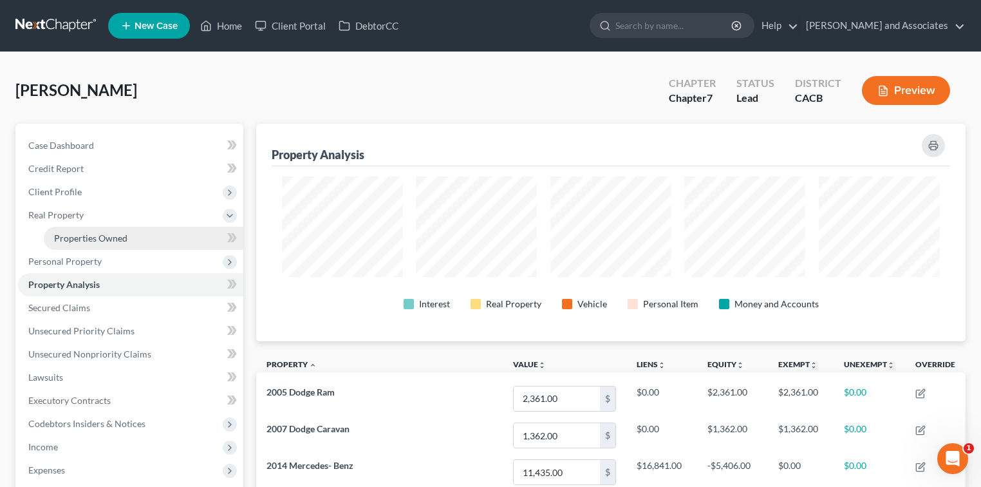
click at [117, 234] on span "Properties Owned" at bounding box center [90, 237] width 73 height 11
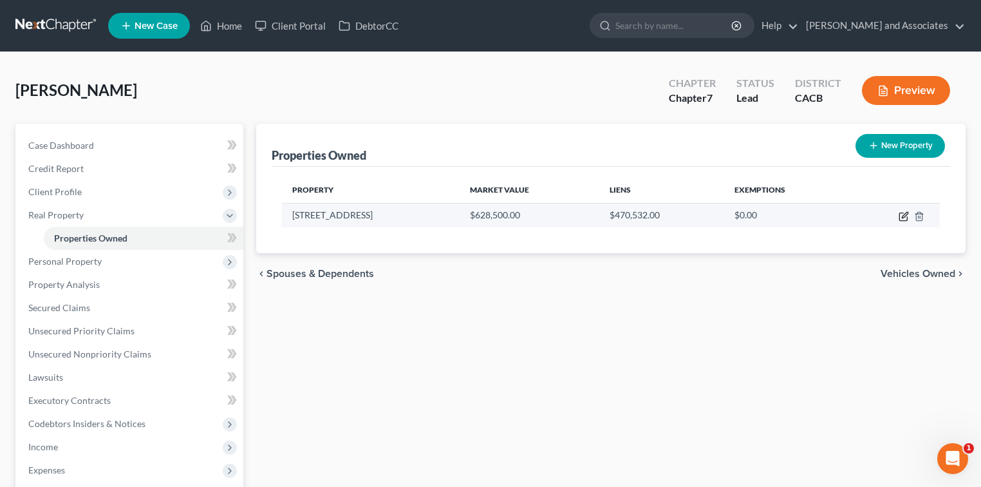
click at [904, 216] on icon "button" at bounding box center [905, 215] width 6 height 6
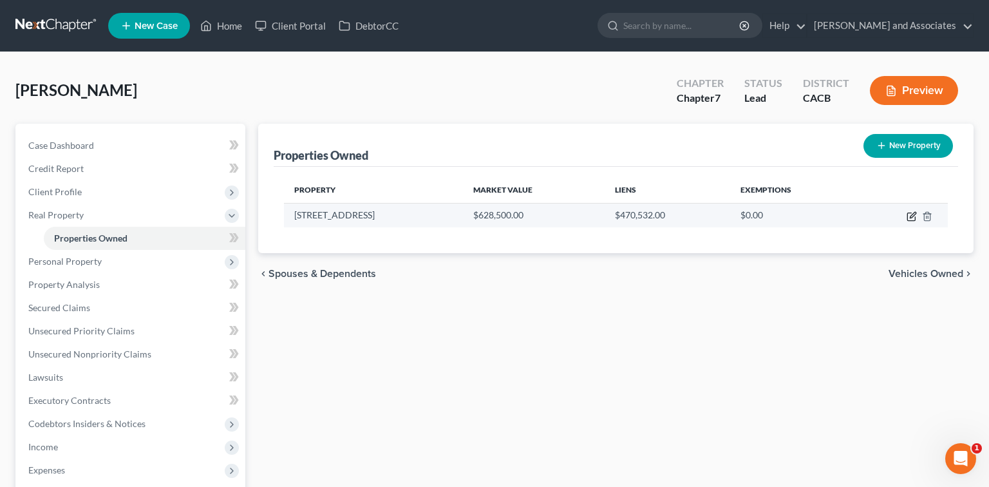
select select "4"
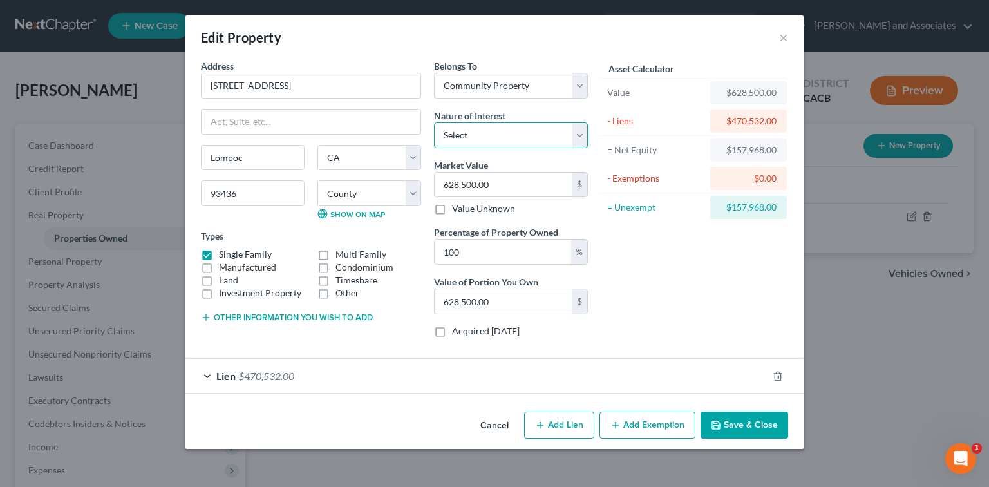
click at [499, 128] on select "Select Fee Simple Joint Tenant Life Estate Equitable Interest Future Interest T…" at bounding box center [511, 135] width 154 height 26
select select "0"
click at [434, 122] on select "Select Fee Simple Joint Tenant Life Estate Equitable Interest Future Interest T…" at bounding box center [511, 135] width 154 height 26
click at [651, 422] on button "Add Exemption" at bounding box center [647, 424] width 96 height 27
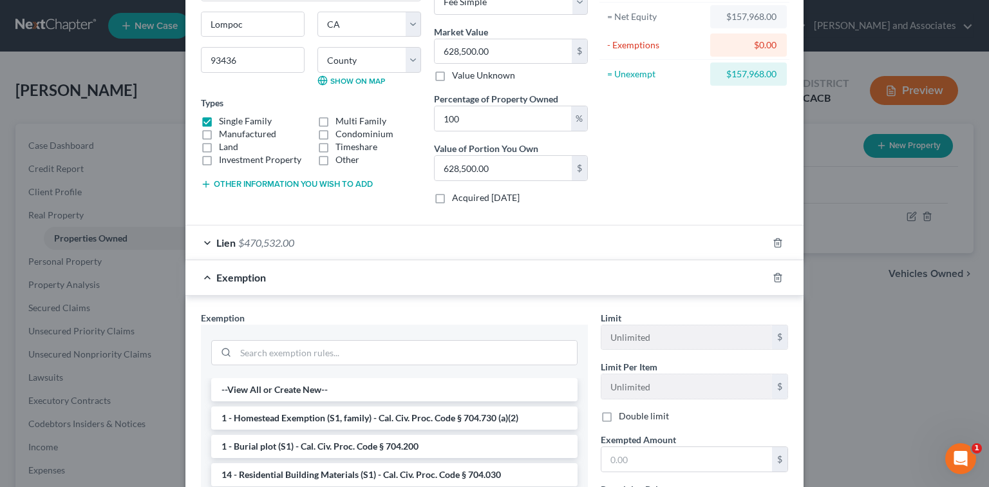
scroll to position [171, 0]
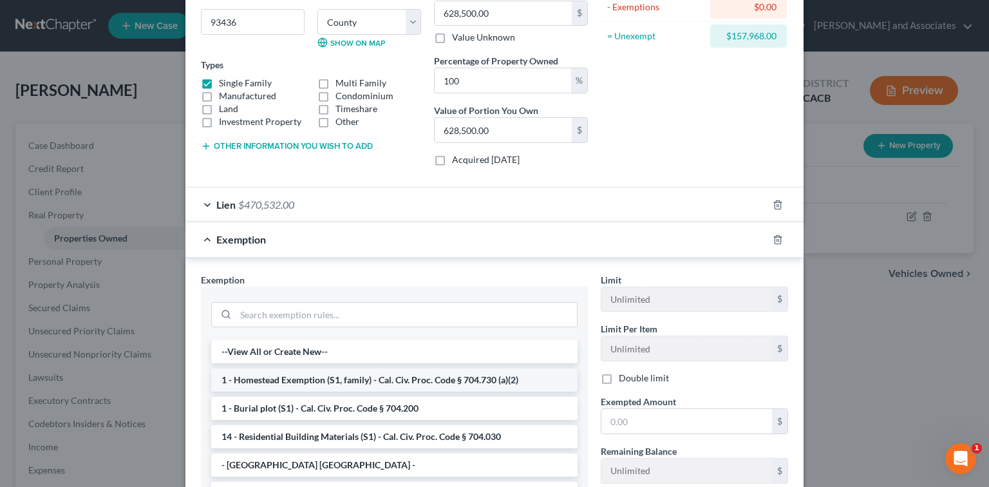
click at [376, 373] on li "1 - Homestead Exemption (S1, family) - Cal. Civ. Proc. Code § 704.730 (a)(2)" at bounding box center [394, 379] width 366 height 23
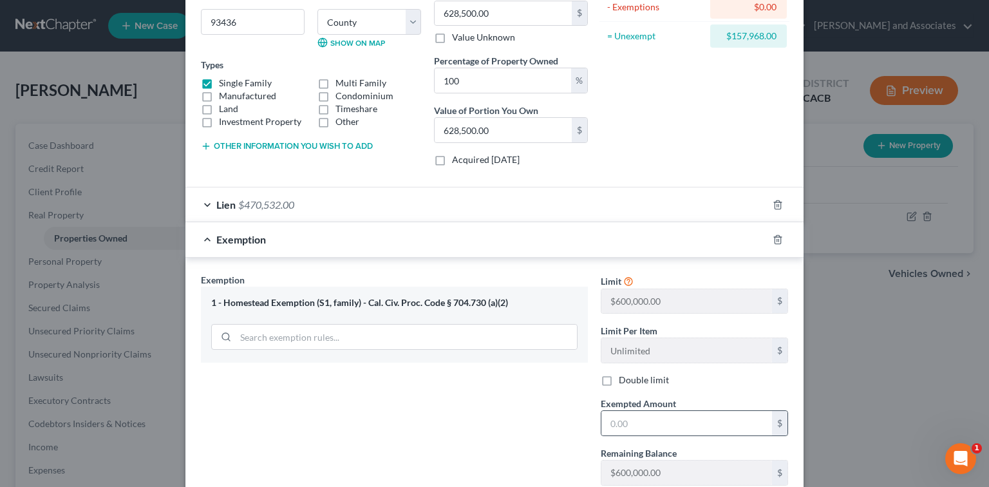
click at [698, 433] on div "$" at bounding box center [693, 423] width 187 height 26
click at [700, 423] on input "text" at bounding box center [686, 423] width 171 height 24
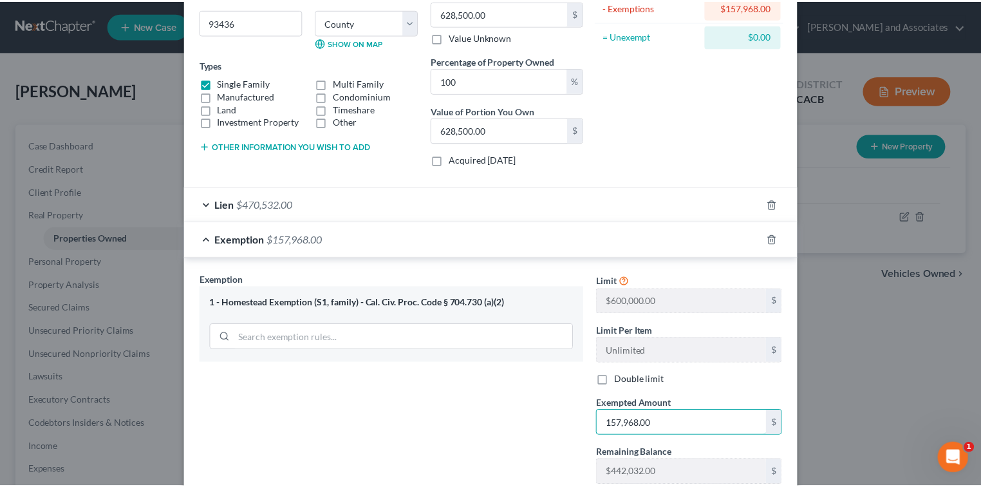
scroll to position [259, 0]
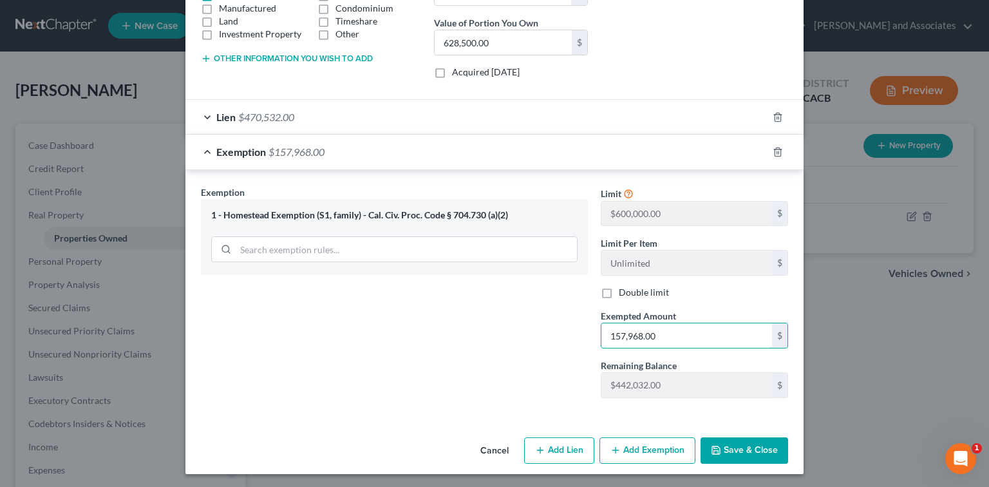
type input "157,968.00"
click at [743, 447] on button "Save & Close" at bounding box center [744, 450] width 88 height 27
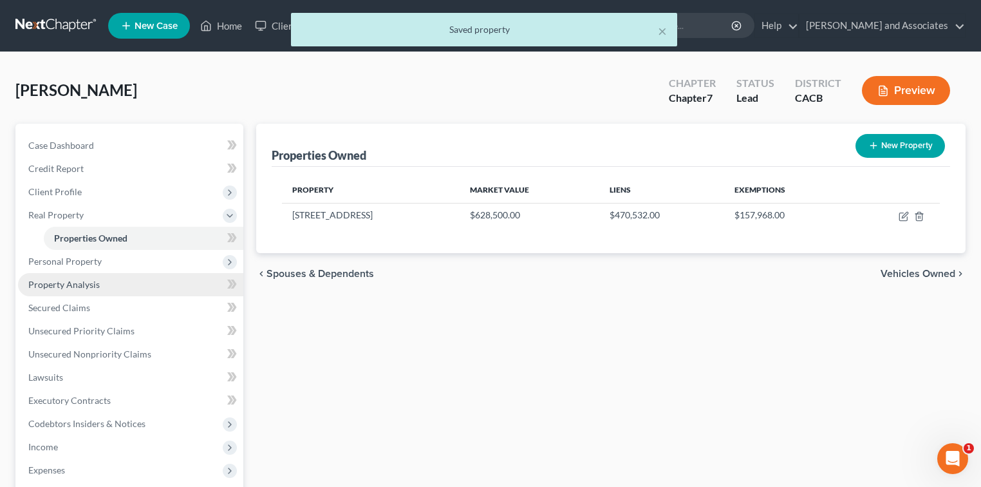
click at [77, 281] on span "Property Analysis" at bounding box center [63, 284] width 71 height 11
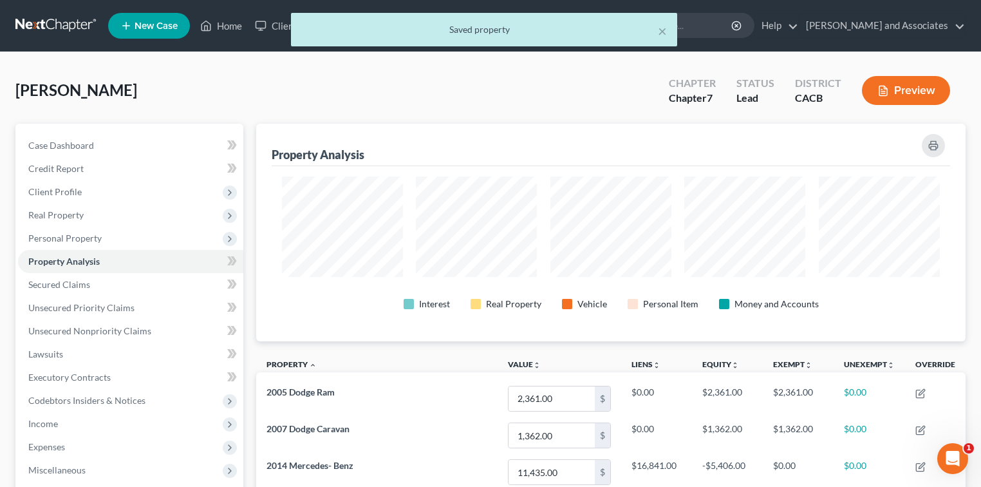
scroll to position [643397, 642904]
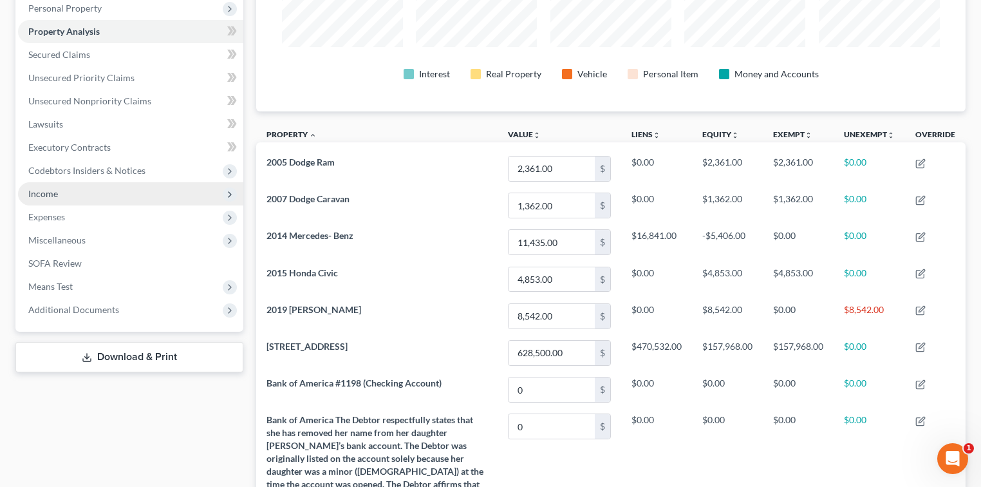
click at [75, 196] on span "Income" at bounding box center [130, 193] width 225 height 23
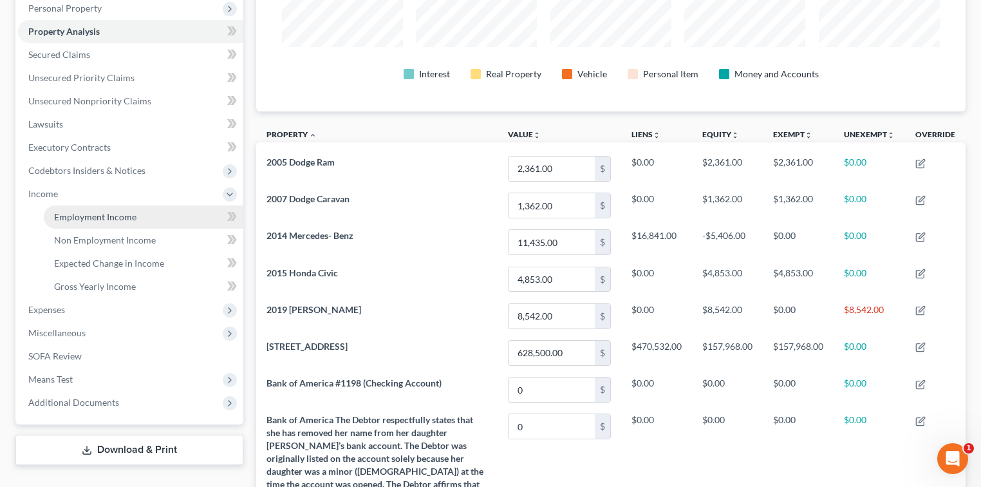
click at [123, 211] on span "Employment Income" at bounding box center [95, 216] width 82 height 11
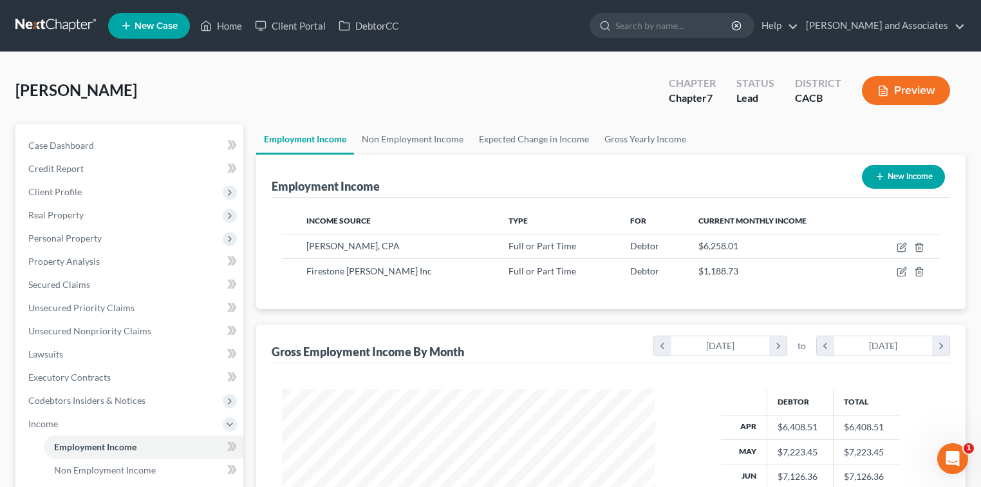
click at [64, 34] on link at bounding box center [56, 25] width 82 height 23
